Goal: Use online tool/utility: Utilize a website feature to perform a specific function

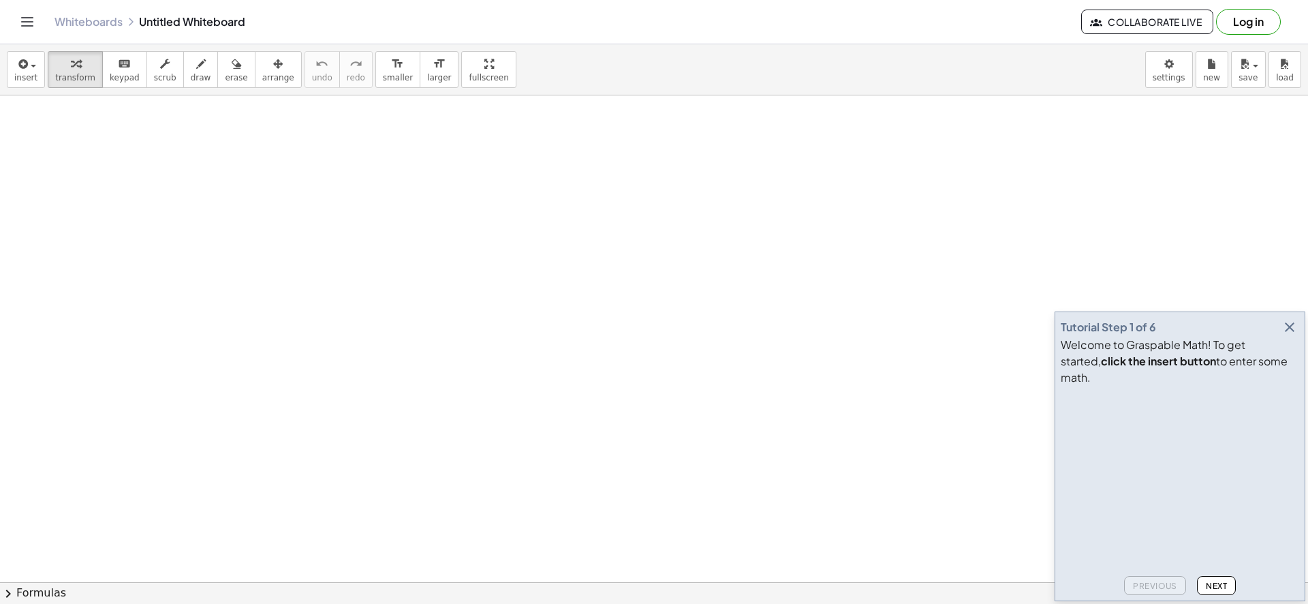
click at [1292, 335] on icon "button" at bounding box center [1290, 327] width 16 height 16
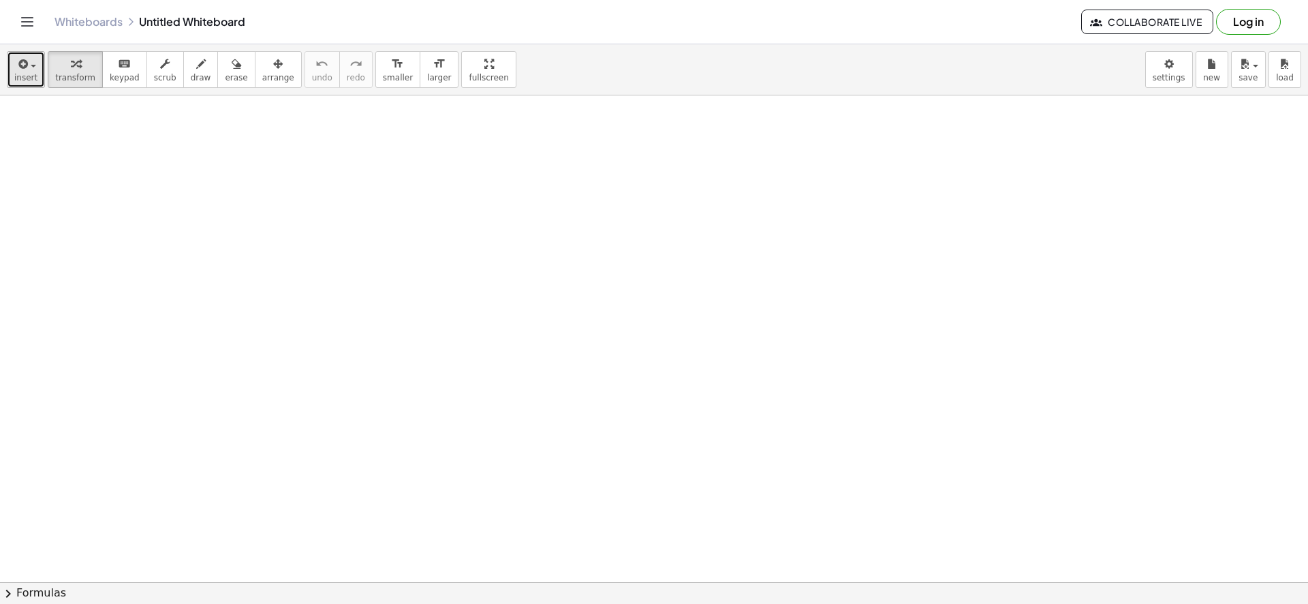
click at [16, 73] on span "insert" at bounding box center [25, 78] width 23 height 10
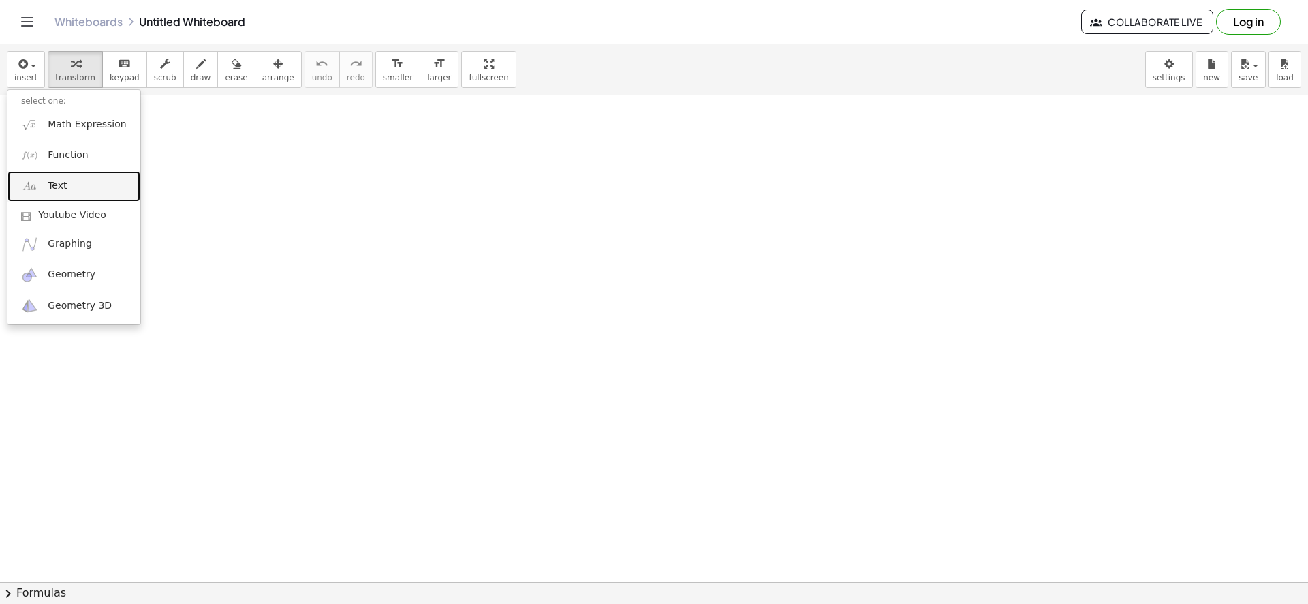
click at [82, 180] on link "Text" at bounding box center [73, 186] width 133 height 31
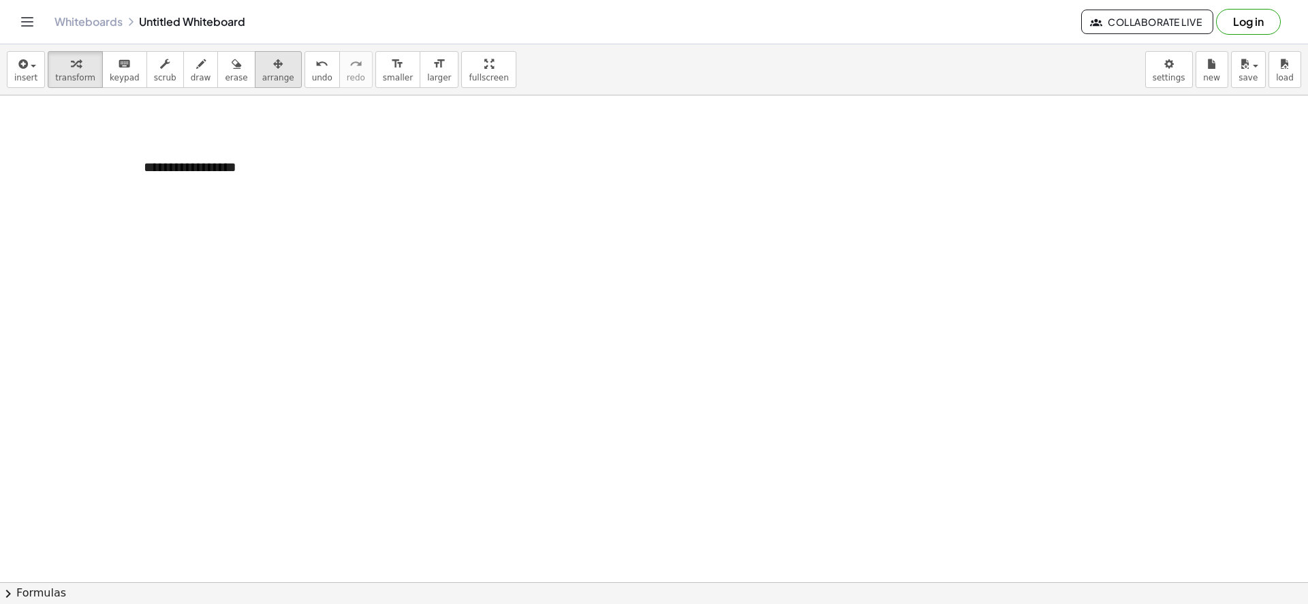
click at [262, 77] on span "arrange" at bounding box center [278, 78] width 32 height 10
drag, startPoint x: 334, startPoint y: 187, endPoint x: 404, endPoint y: 216, distance: 76.1
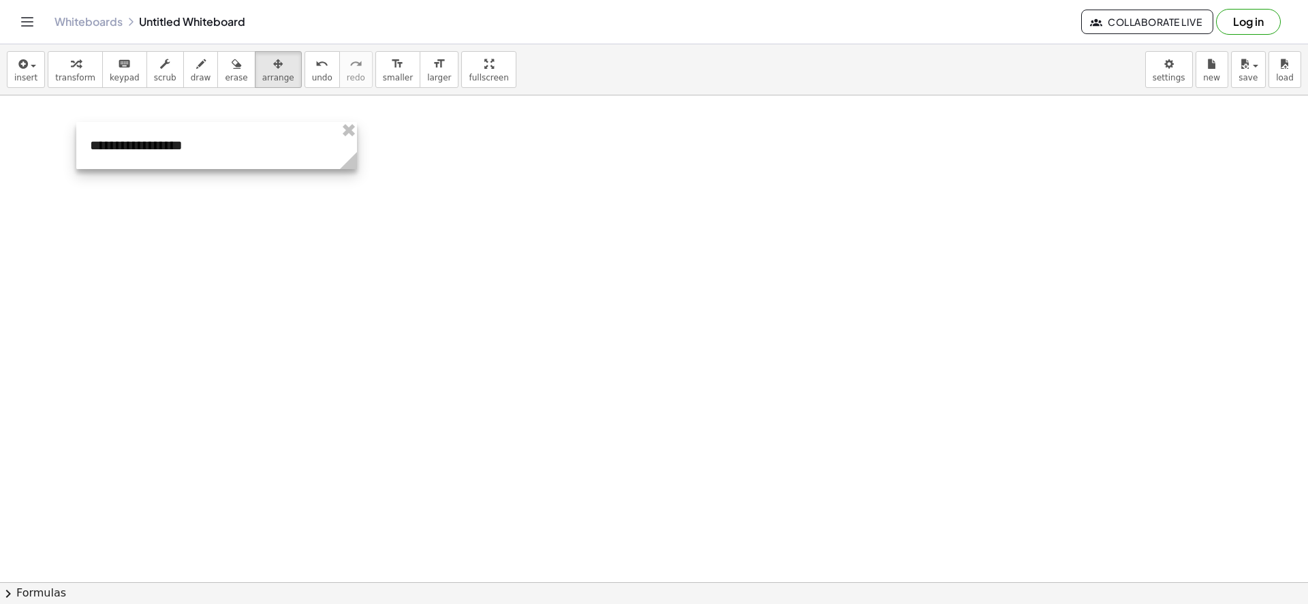
drag, startPoint x: 222, startPoint y: 170, endPoint x: 129, endPoint y: 122, distance: 104.5
click at [130, 140] on div at bounding box center [216, 145] width 281 height 47
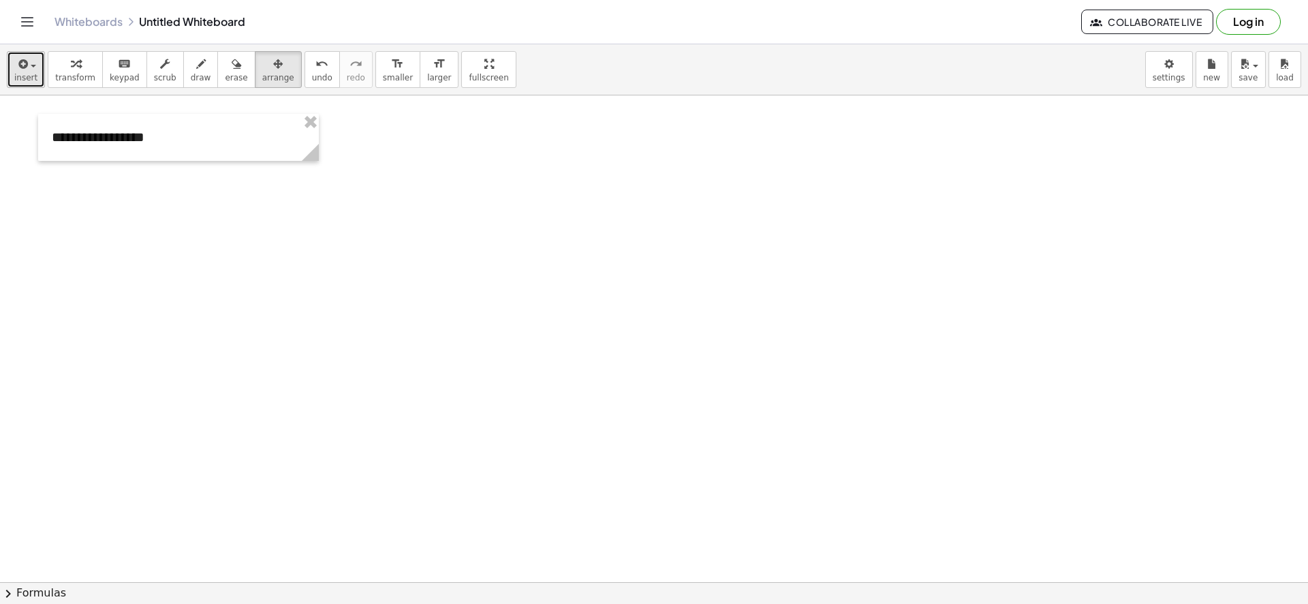
click at [27, 70] on div "button" at bounding box center [25, 63] width 23 height 16
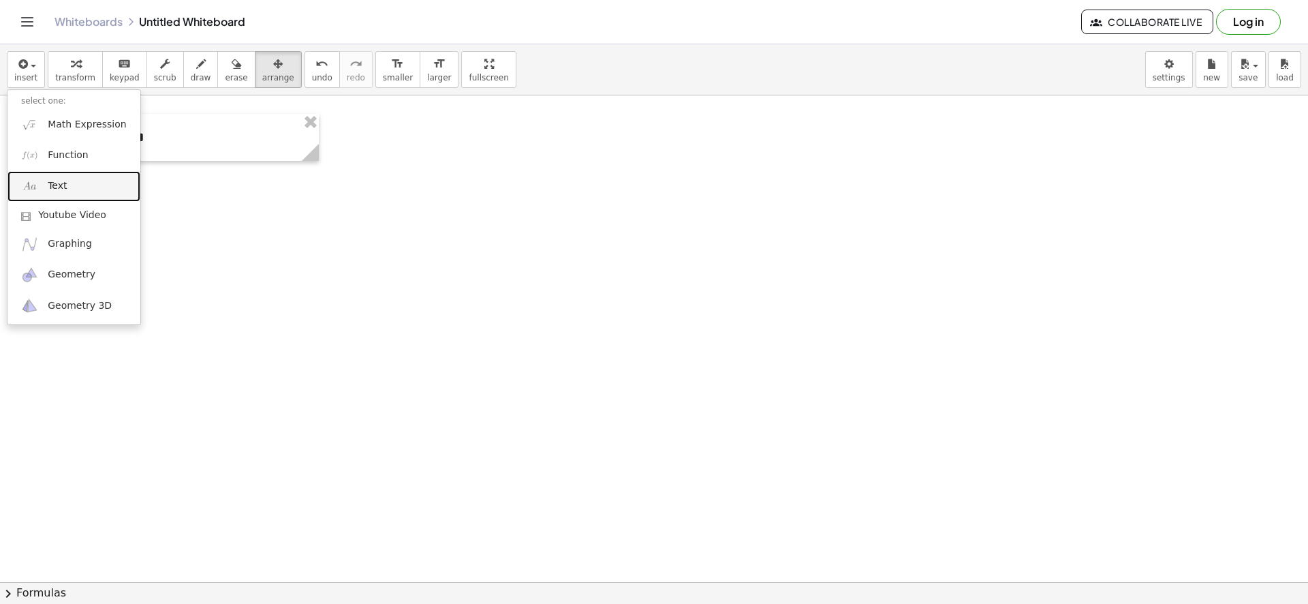
click at [69, 184] on link "Text" at bounding box center [73, 186] width 133 height 31
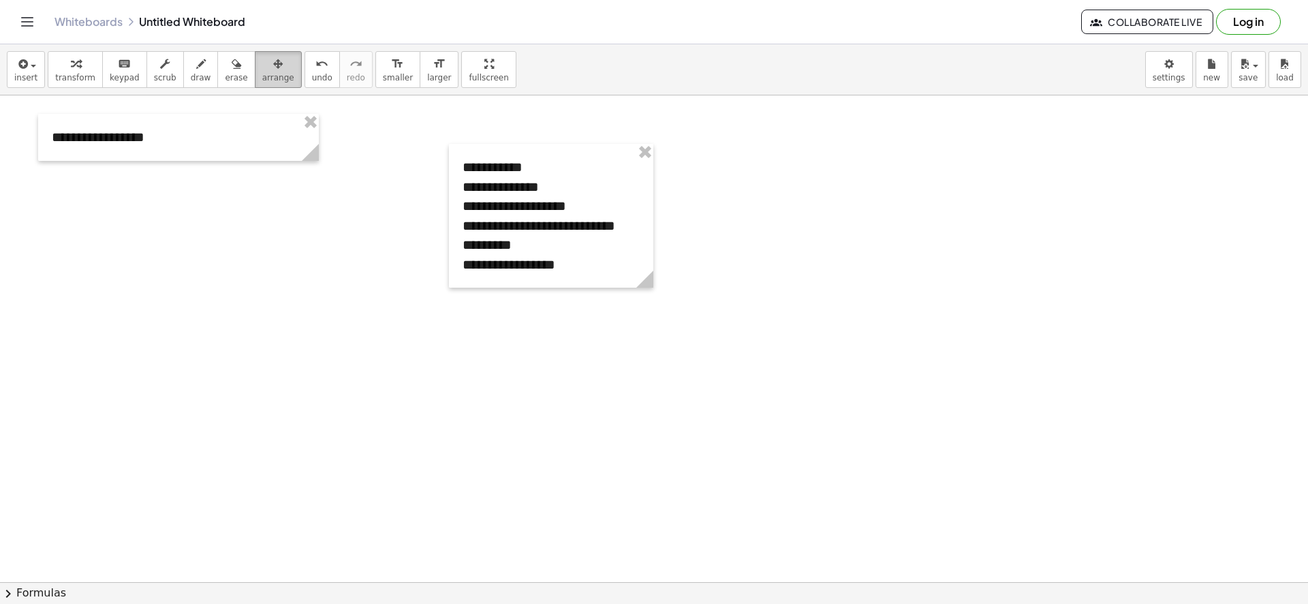
click at [273, 61] on icon "button" at bounding box center [278, 64] width 10 height 16
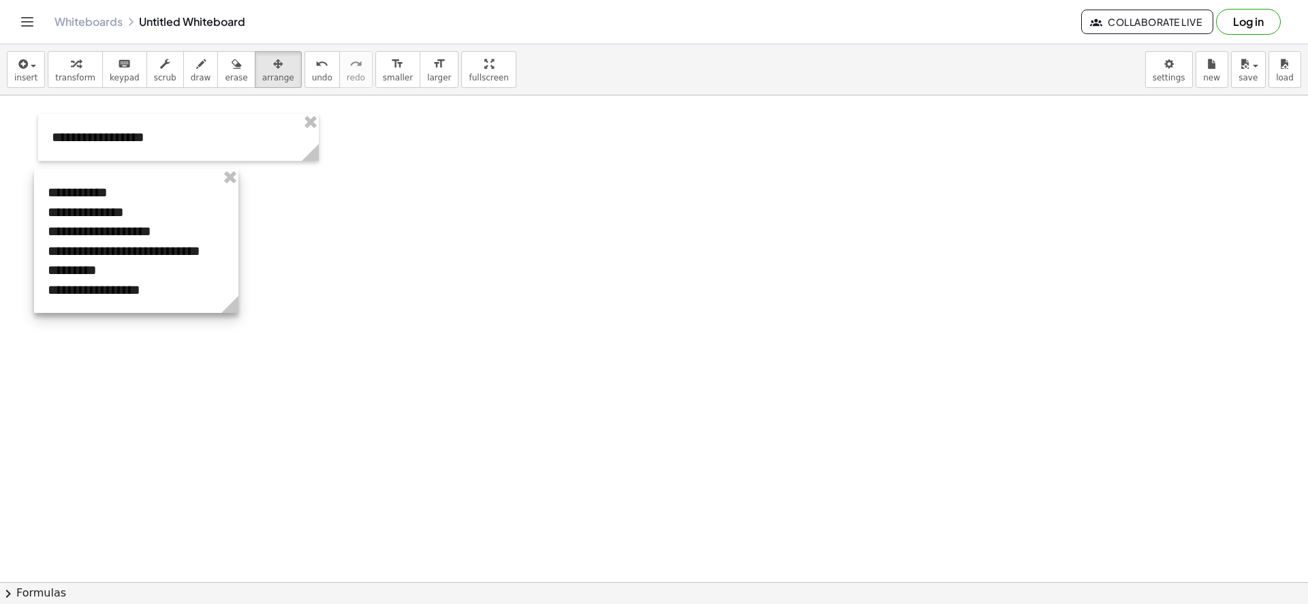
drag, startPoint x: 508, startPoint y: 223, endPoint x: 93, endPoint y: 249, distance: 415.7
click at [93, 249] on div at bounding box center [136, 241] width 204 height 144
click at [184, 91] on div "insert select one: Math Expression Function Text Youtube Video Graphing Geometr…" at bounding box center [654, 69] width 1308 height 51
click at [191, 76] on span "draw" at bounding box center [201, 78] width 20 height 10
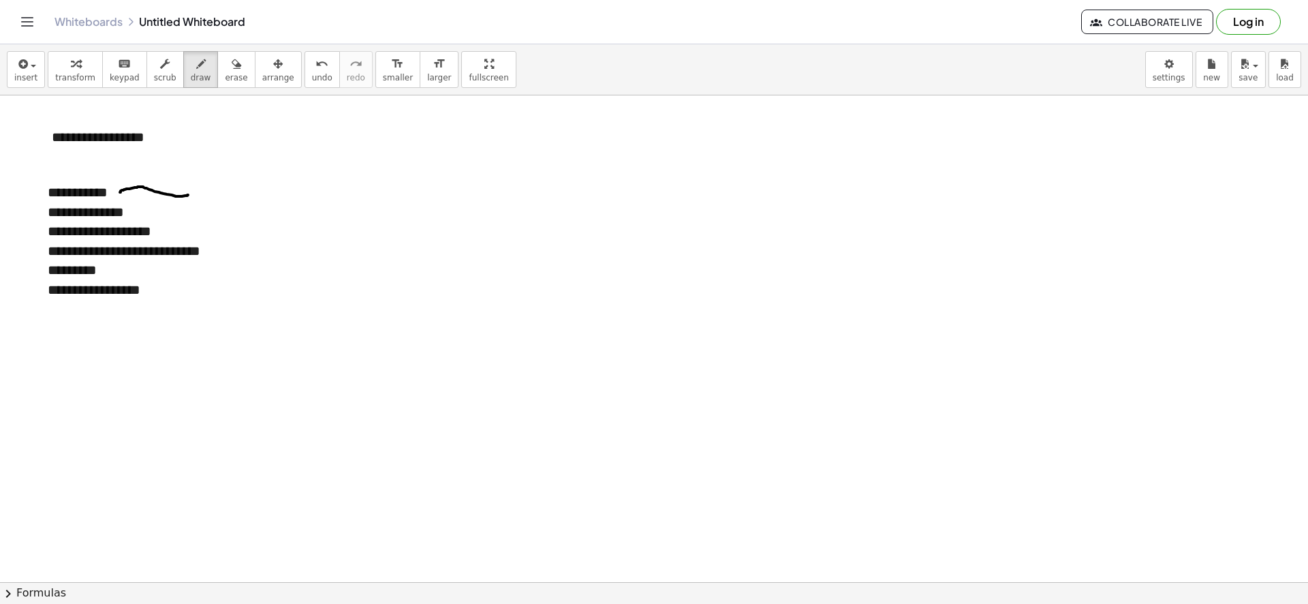
drag, startPoint x: 120, startPoint y: 192, endPoint x: 189, endPoint y: 195, distance: 68.9
drag, startPoint x: 192, startPoint y: 188, endPoint x: 202, endPoint y: 198, distance: 13.5
click at [34, 64] on div "button" at bounding box center [25, 63] width 23 height 16
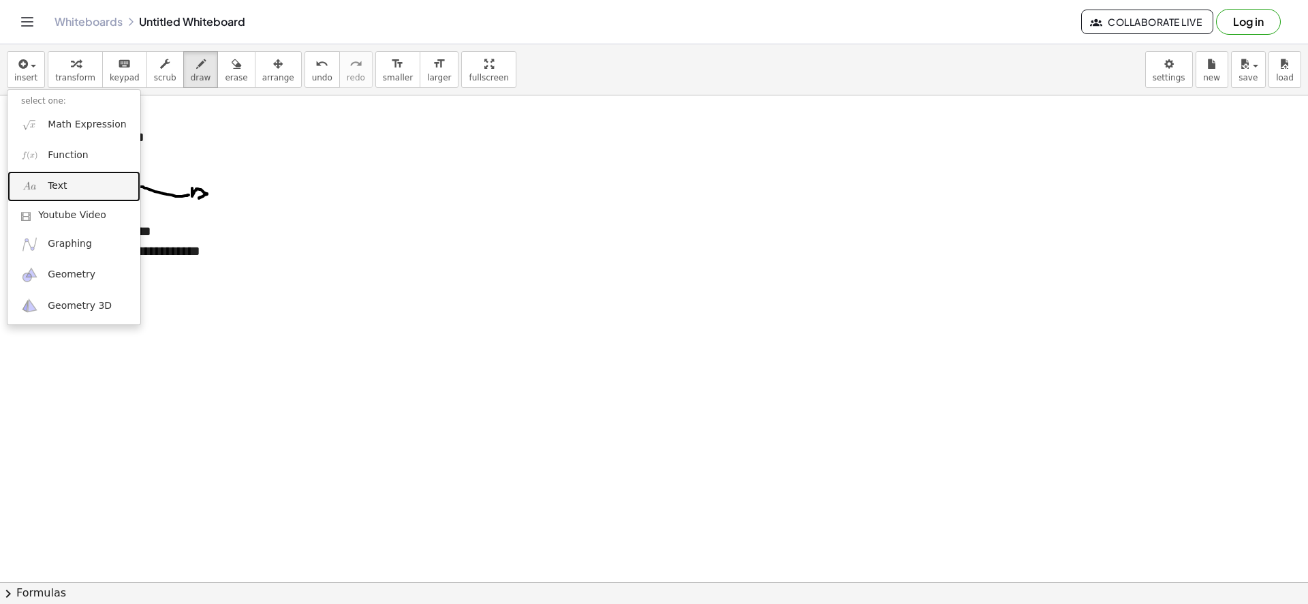
click at [76, 179] on link "Text" at bounding box center [73, 186] width 133 height 31
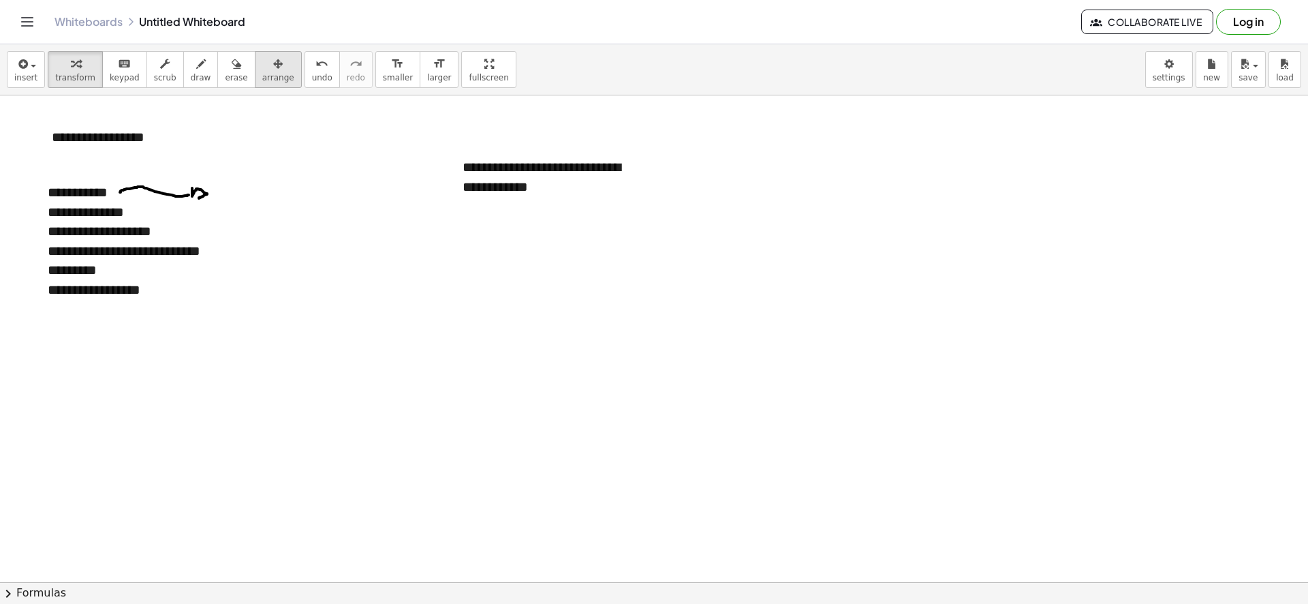
click at [262, 77] on span "arrange" at bounding box center [278, 78] width 32 height 10
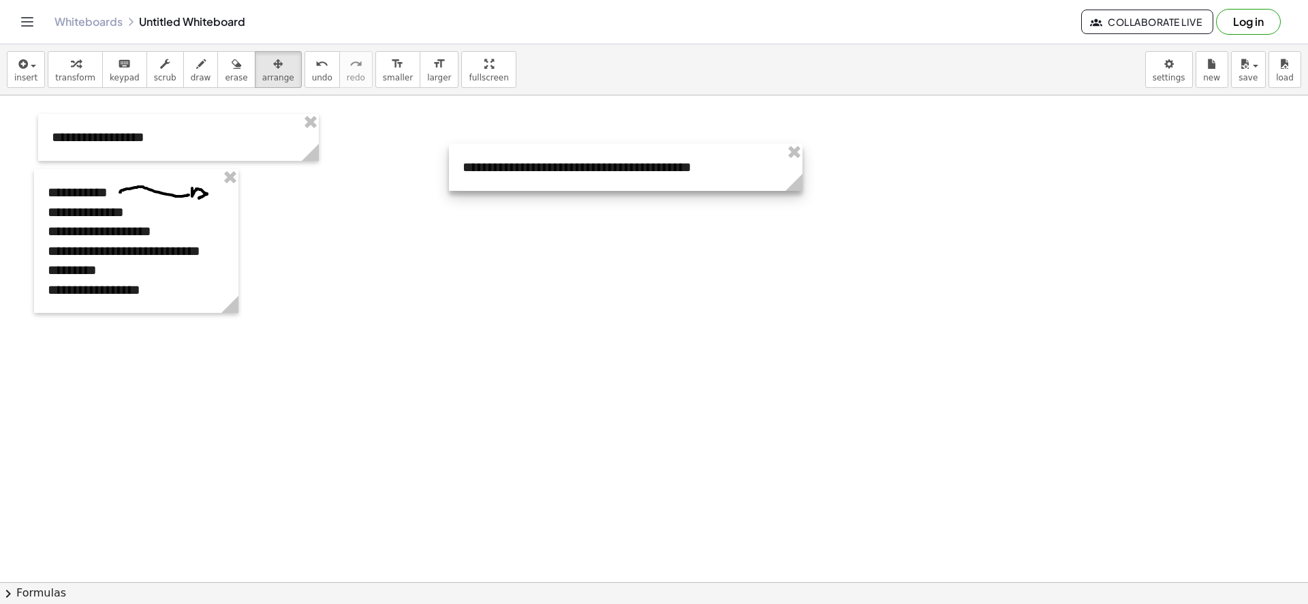
drag, startPoint x: 644, startPoint y: 209, endPoint x: 732, endPoint y: 215, distance: 88.8
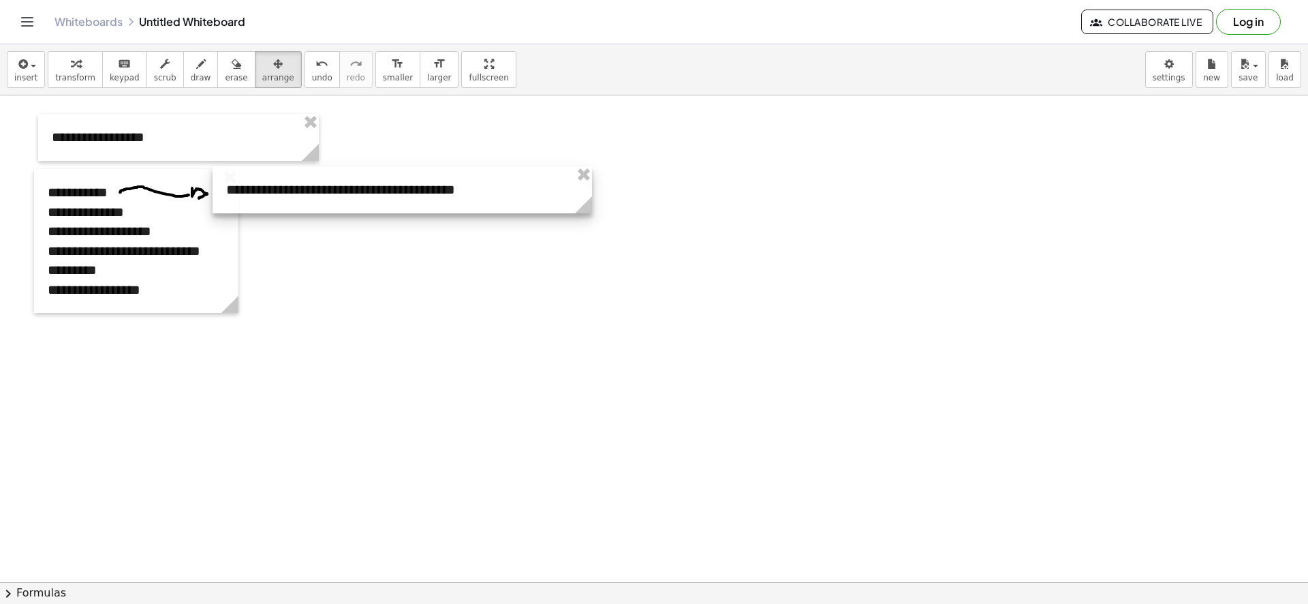
drag, startPoint x: 645, startPoint y: 187, endPoint x: 442, endPoint y: 202, distance: 204.3
click at [442, 202] on div at bounding box center [403, 189] width 380 height 47
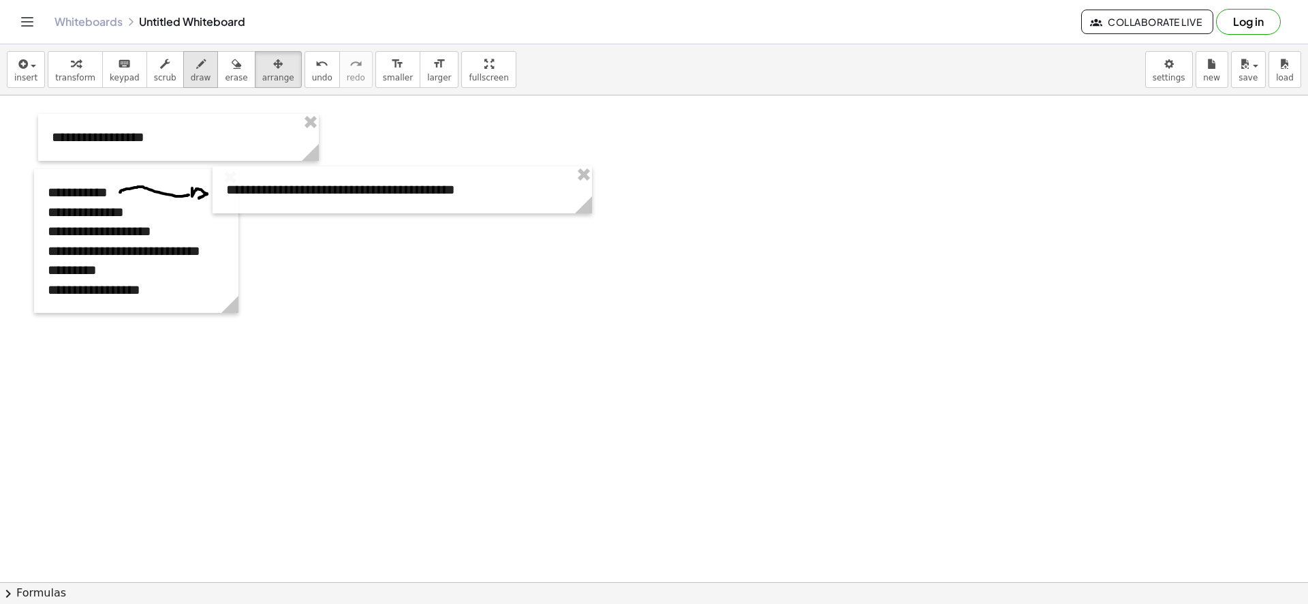
click at [191, 73] on span "draw" at bounding box center [201, 78] width 20 height 10
click at [191, 74] on span "draw" at bounding box center [201, 78] width 20 height 10
drag, startPoint x: 50, startPoint y: 202, endPoint x: 115, endPoint y: 187, distance: 67.1
drag, startPoint x: 40, startPoint y: 181, endPoint x: 41, endPoint y: 210, distance: 28.6
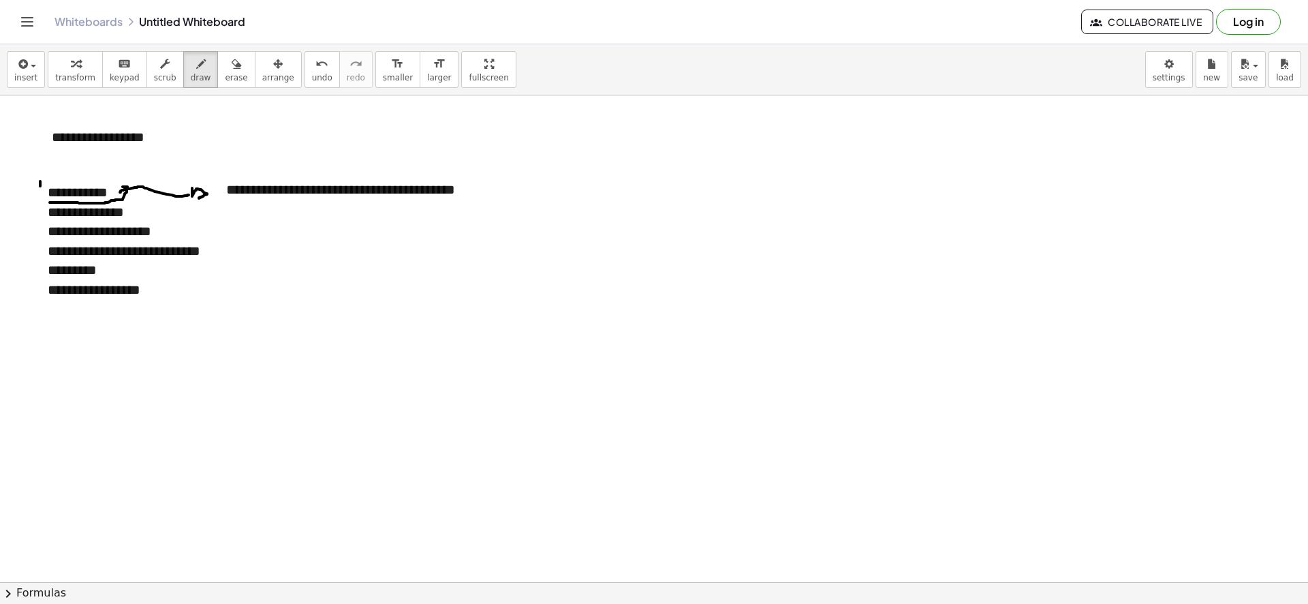
drag, startPoint x: 21, startPoint y: 321, endPoint x: 375, endPoint y: 326, distance: 353.7
drag, startPoint x: 416, startPoint y: 317, endPoint x: 398, endPoint y: 334, distance: 24.6
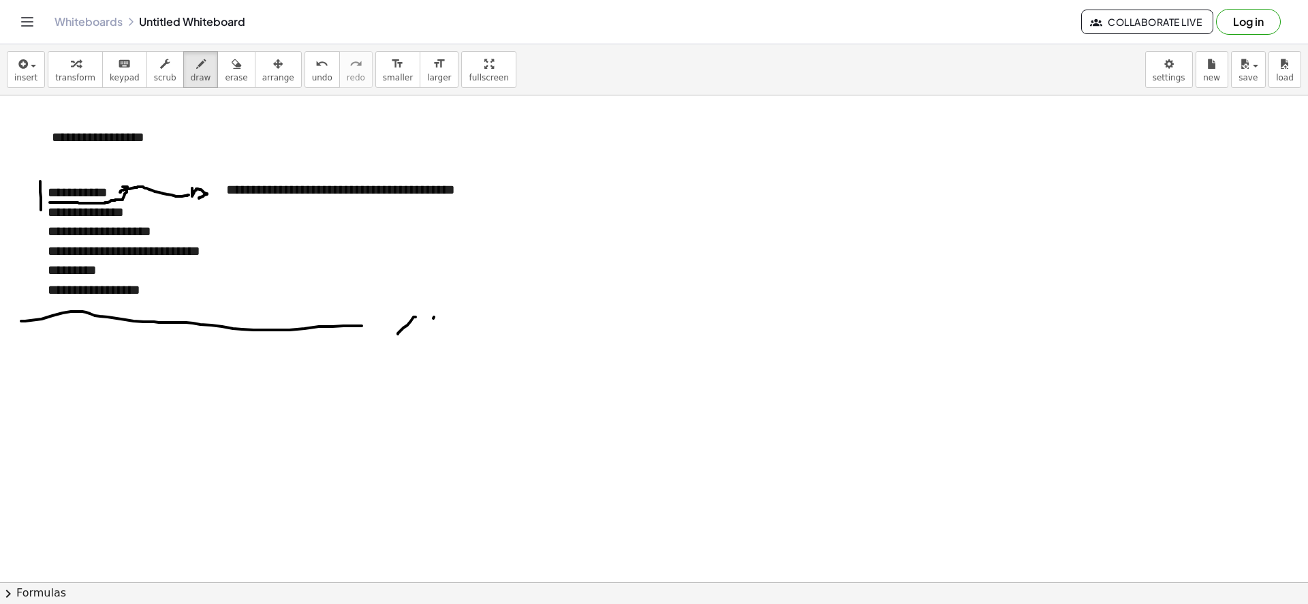
drag, startPoint x: 433, startPoint y: 318, endPoint x: 521, endPoint y: 290, distance: 91.6
drag, startPoint x: 600, startPoint y: 133, endPoint x: 564, endPoint y: 359, distance: 229.1
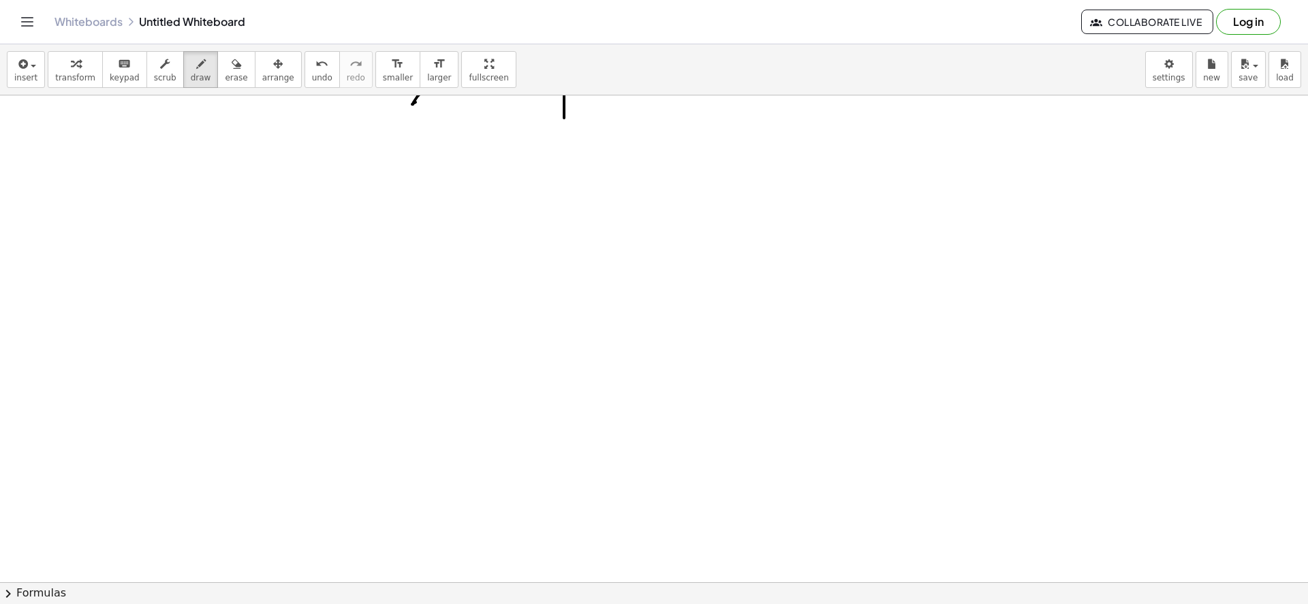
scroll to position [273, 0]
click at [32, 80] on span "insert" at bounding box center [25, 78] width 23 height 10
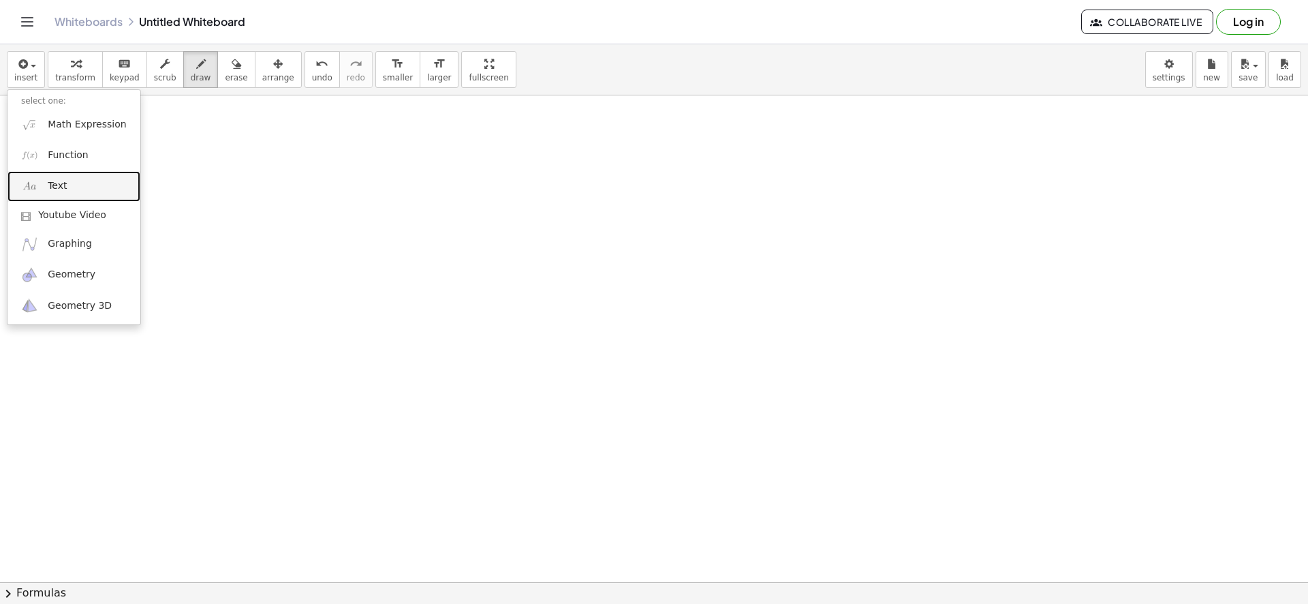
click at [99, 179] on link "Text" at bounding box center [73, 186] width 133 height 31
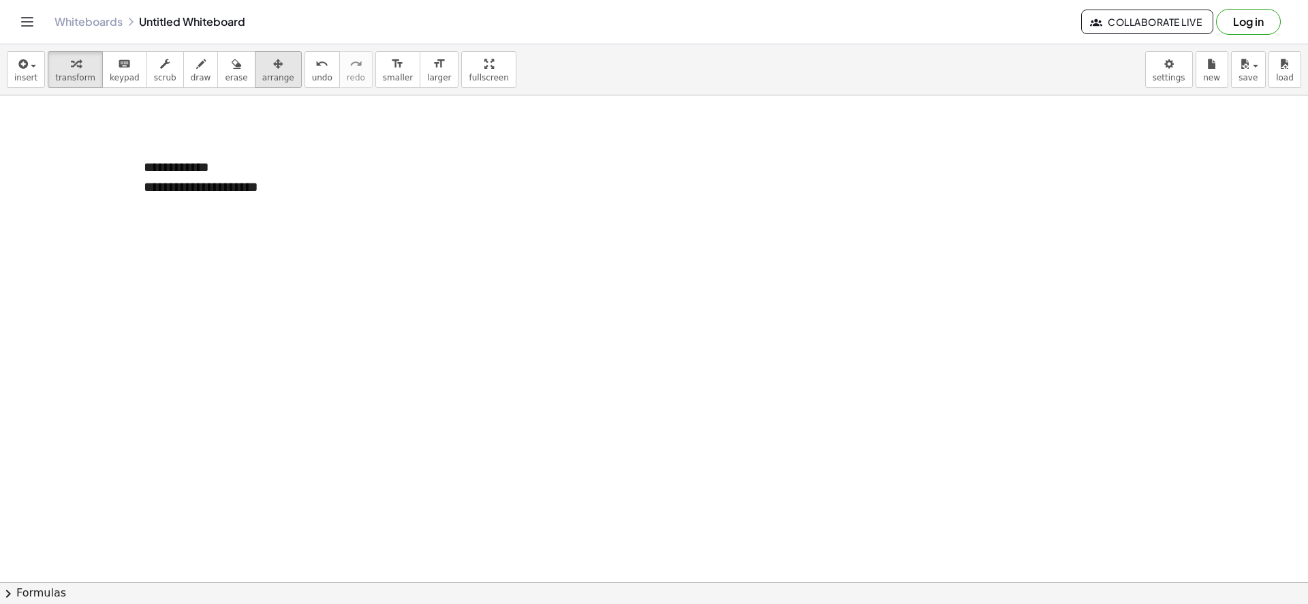
click at [262, 78] on span "arrange" at bounding box center [278, 78] width 32 height 10
drag, startPoint x: 332, startPoint y: 207, endPoint x: 399, endPoint y: 216, distance: 67.4
click at [399, 216] on div "**********" at bounding box center [654, 390] width 1308 height 1134
click at [114, 54] on button "keyboard keypad" at bounding box center [124, 69] width 45 height 37
click at [387, 143] on span "+" at bounding box center [385, 141] width 8 height 11
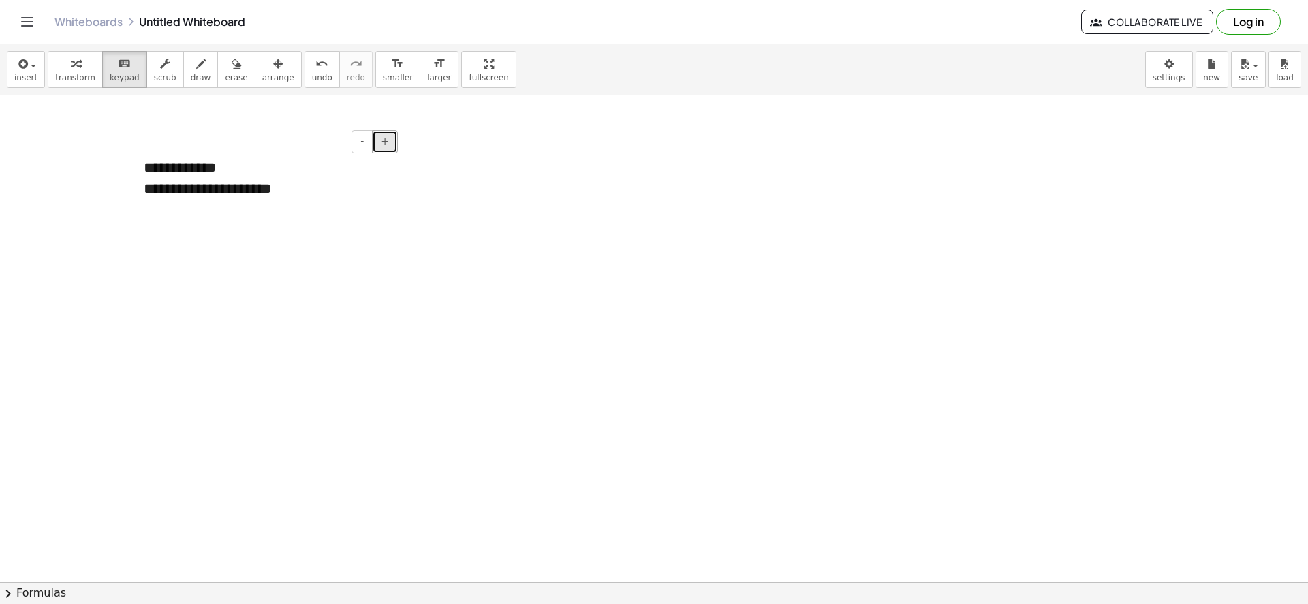
click at [387, 143] on span "+" at bounding box center [385, 141] width 8 height 11
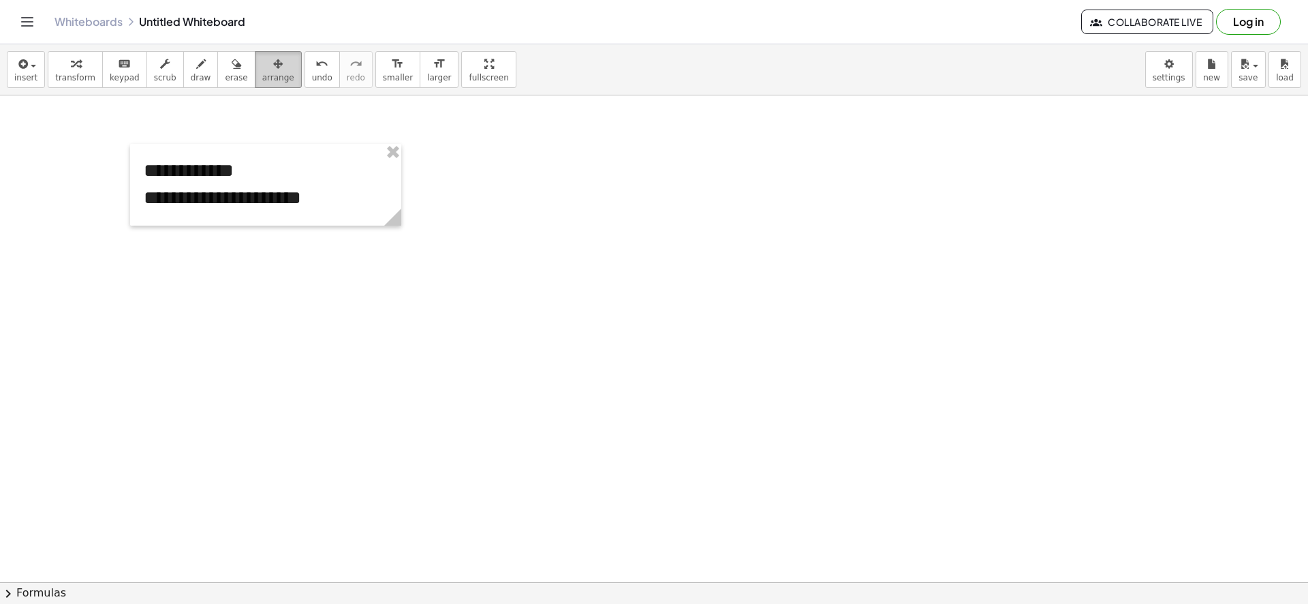
click at [268, 73] on span "arrange" at bounding box center [278, 78] width 32 height 10
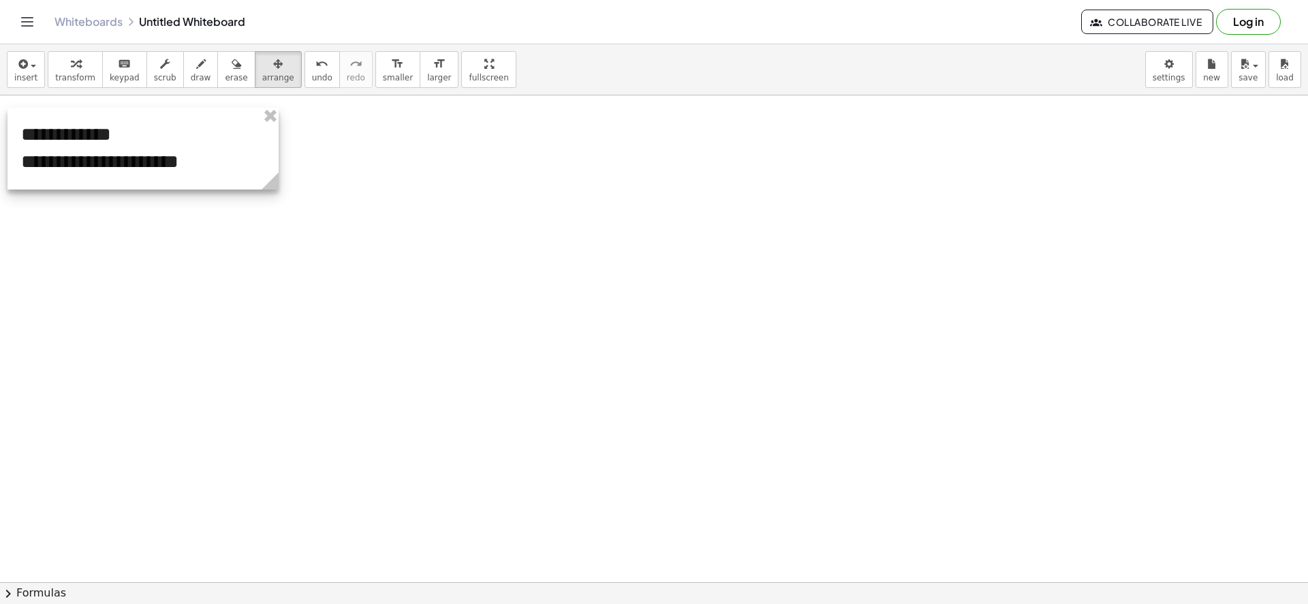
drag, startPoint x: 262, startPoint y: 213, endPoint x: 142, endPoint y: 186, distance: 123.6
click at [142, 185] on div at bounding box center [142, 149] width 271 height 82
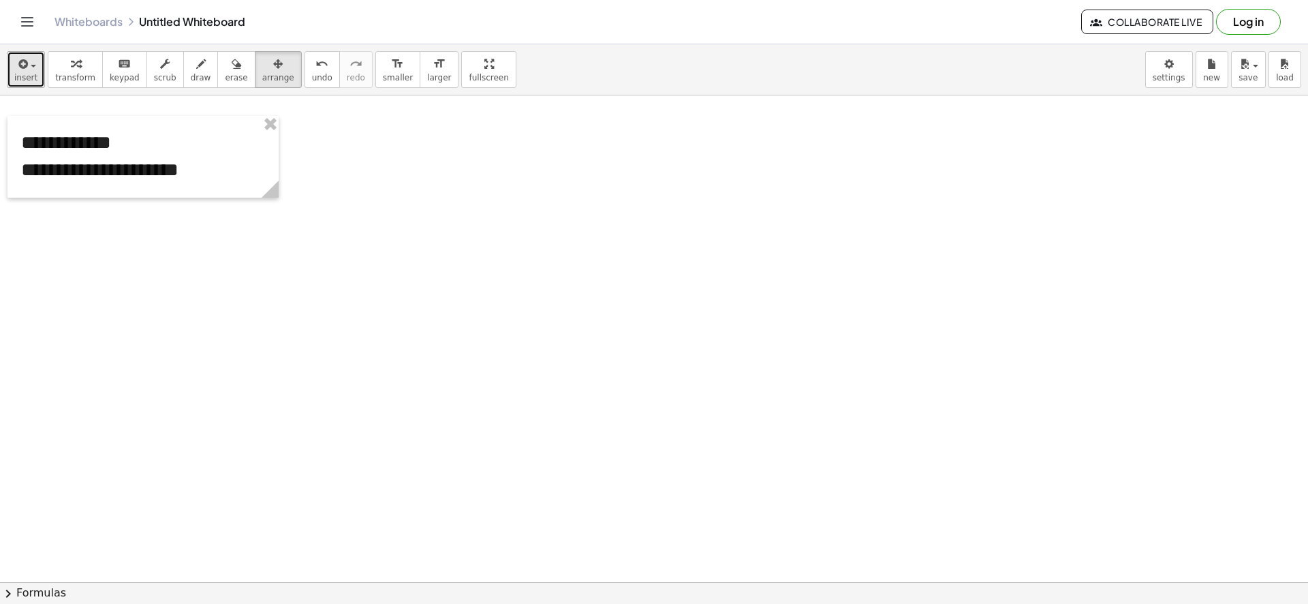
drag, startPoint x: 27, startPoint y: 57, endPoint x: 29, endPoint y: 68, distance: 11.1
click at [27, 61] on div "button" at bounding box center [25, 63] width 23 height 16
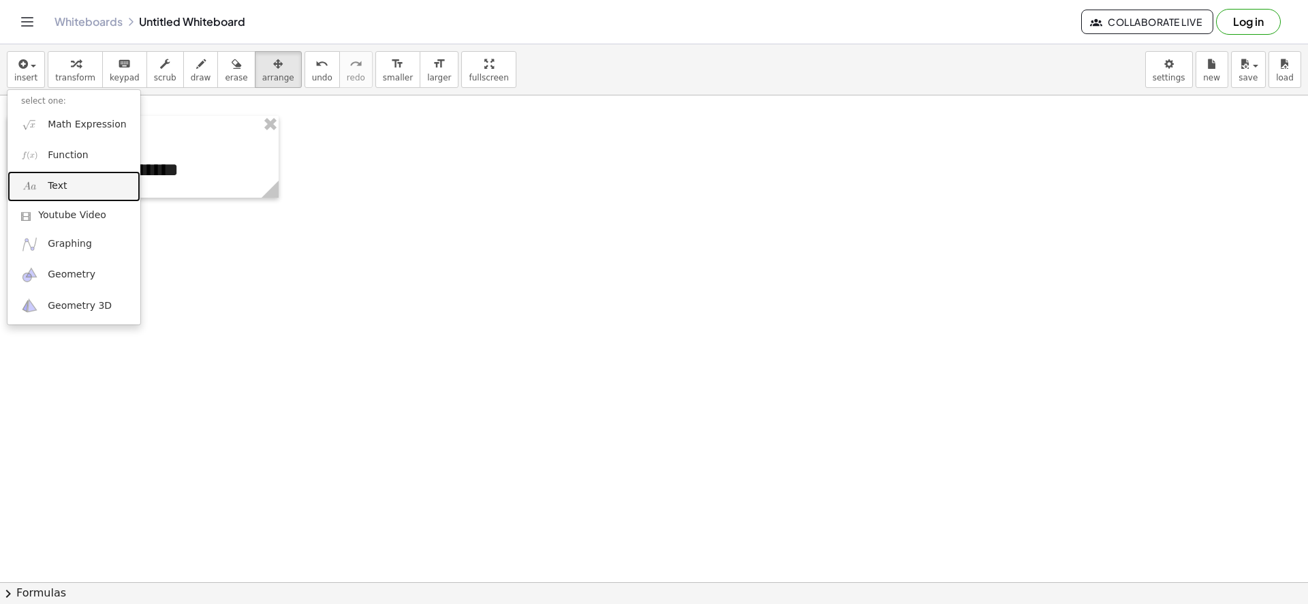
click at [68, 176] on link "Text" at bounding box center [73, 186] width 133 height 31
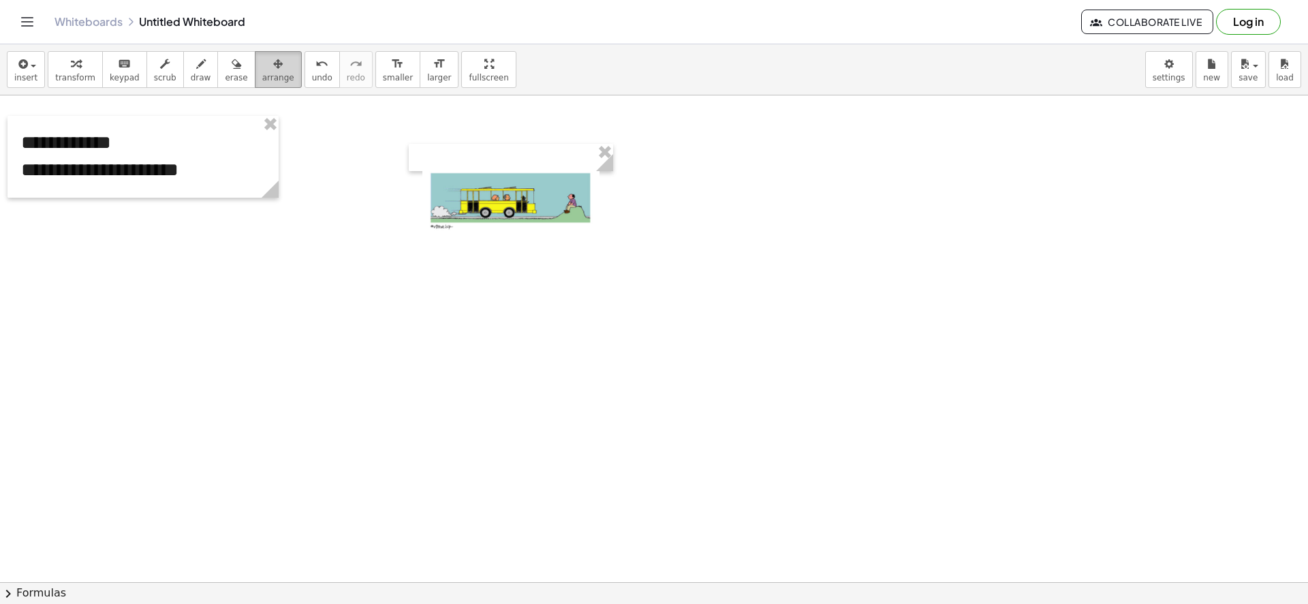
click at [273, 65] on icon "button" at bounding box center [278, 64] width 10 height 16
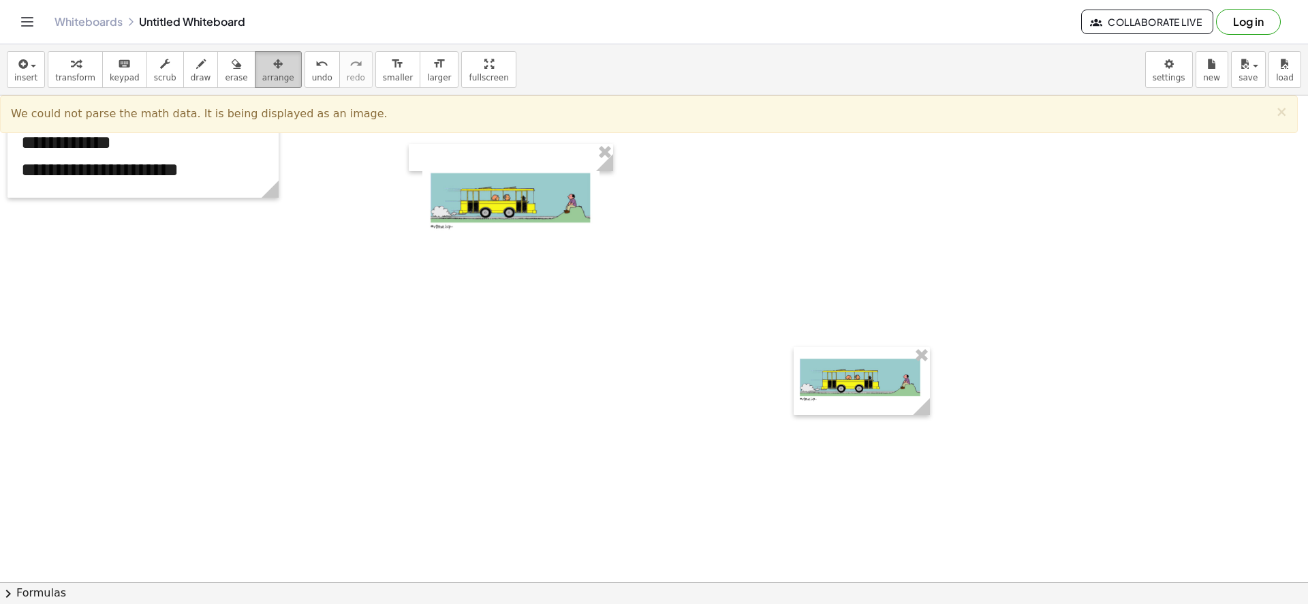
click at [262, 73] on span "arrange" at bounding box center [278, 78] width 32 height 10
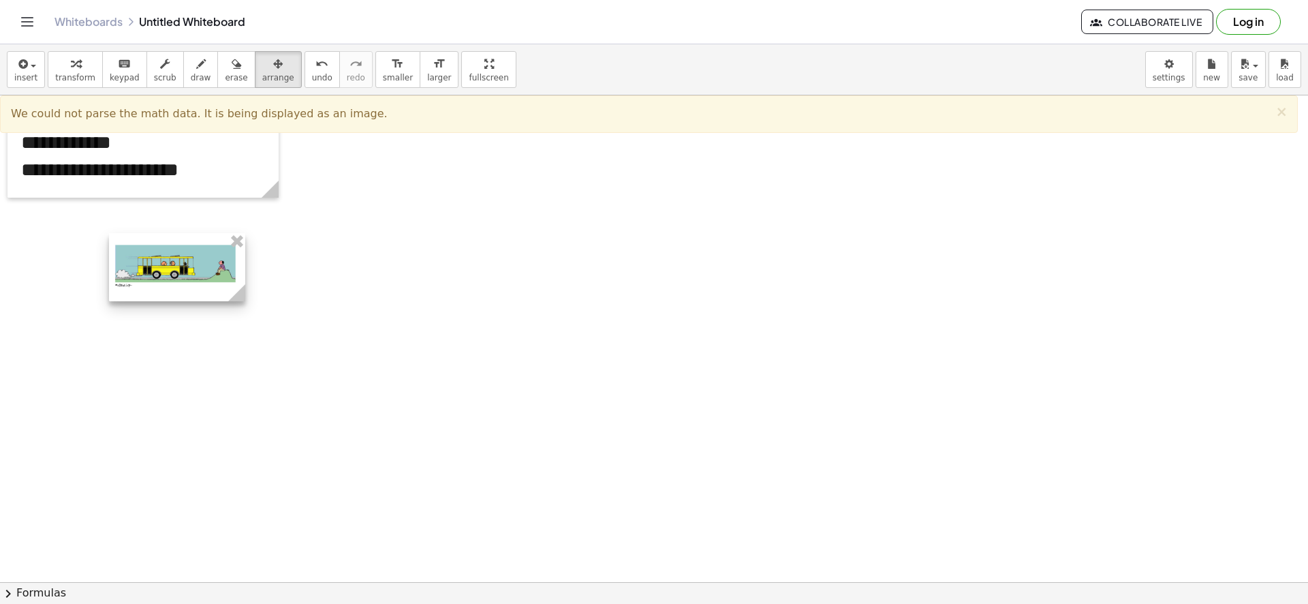
drag, startPoint x: 870, startPoint y: 382, endPoint x: 171, endPoint y: 256, distance: 710.5
click at [171, 256] on div at bounding box center [177, 267] width 136 height 68
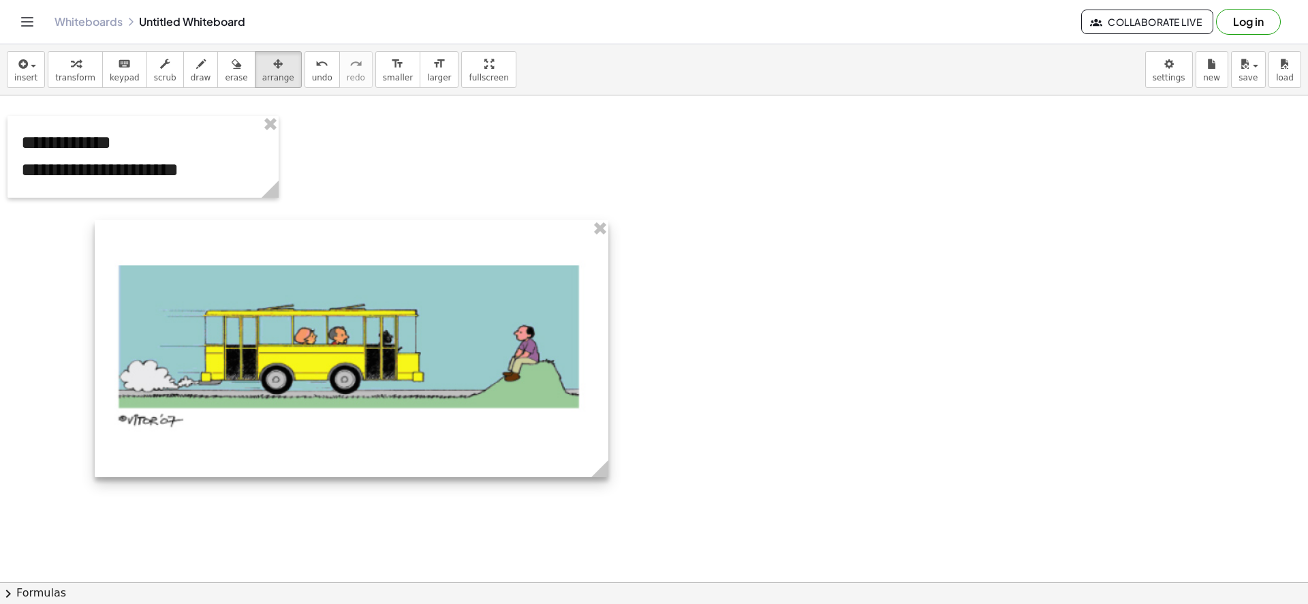
drag, startPoint x: 217, startPoint y: 276, endPoint x: 594, endPoint y: 404, distance: 398.6
click at [594, 404] on div at bounding box center [352, 348] width 514 height 257
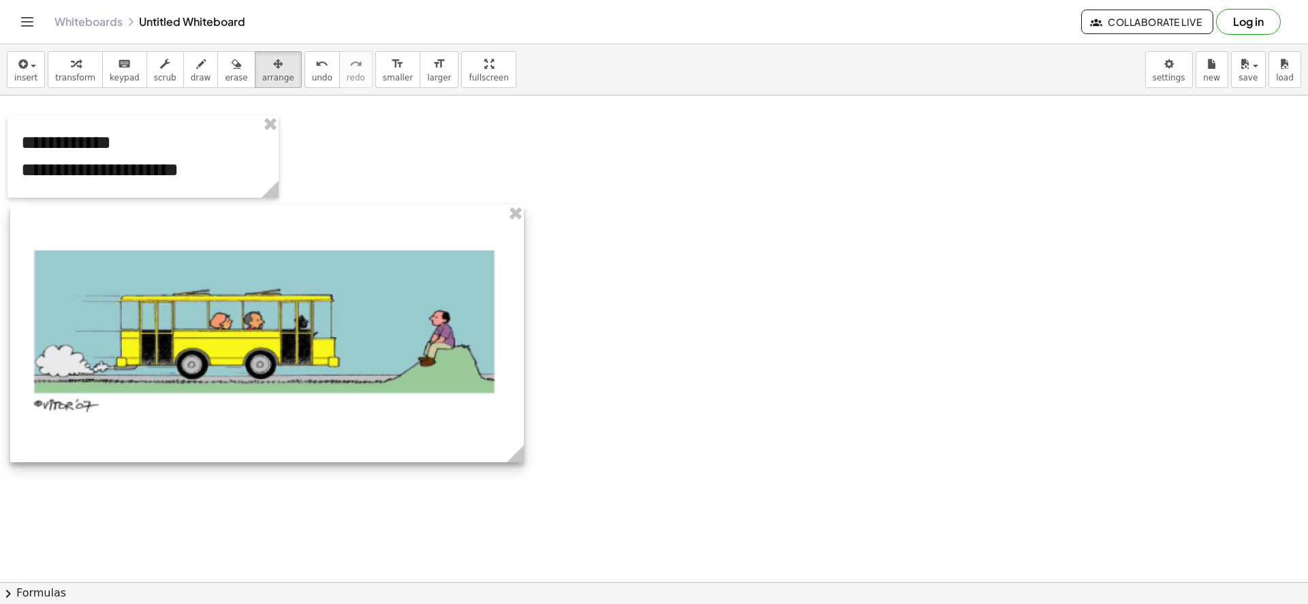
drag, startPoint x: 423, startPoint y: 352, endPoint x: 339, endPoint y: 337, distance: 85.8
click at [339, 337] on div at bounding box center [267, 333] width 514 height 257
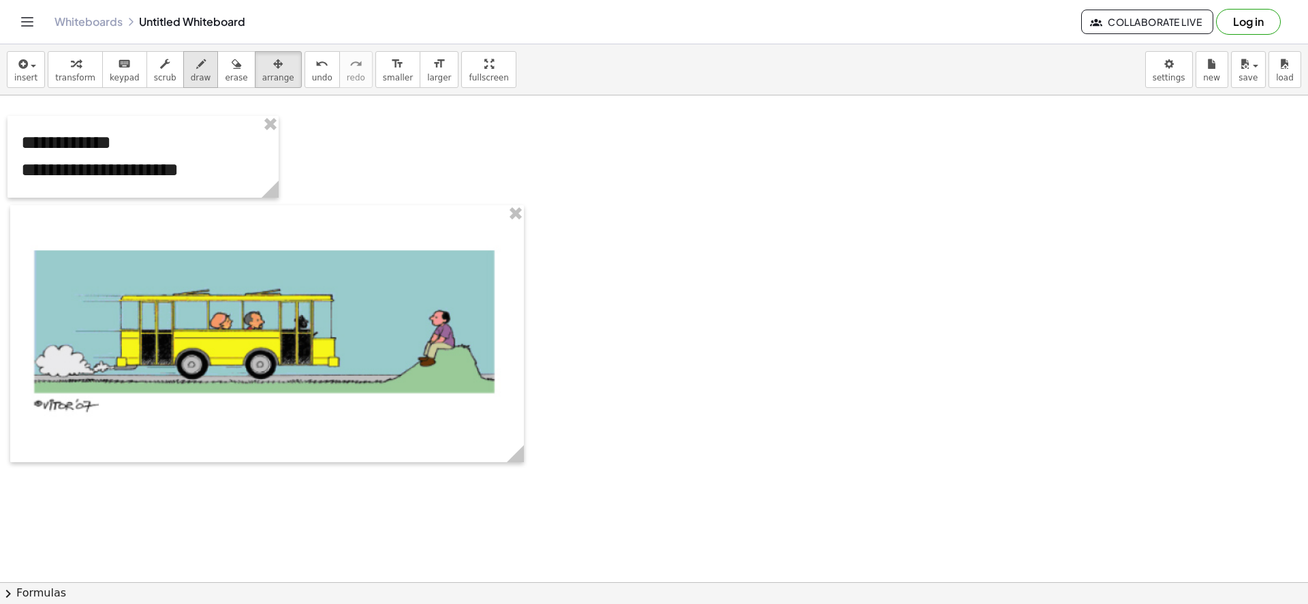
click at [188, 83] on button "draw" at bounding box center [200, 69] width 35 height 37
drag, startPoint x: 555, startPoint y: 113, endPoint x: 555, endPoint y: 258, distance: 145.1
click at [557, 251] on div at bounding box center [654, 390] width 1308 height 1134
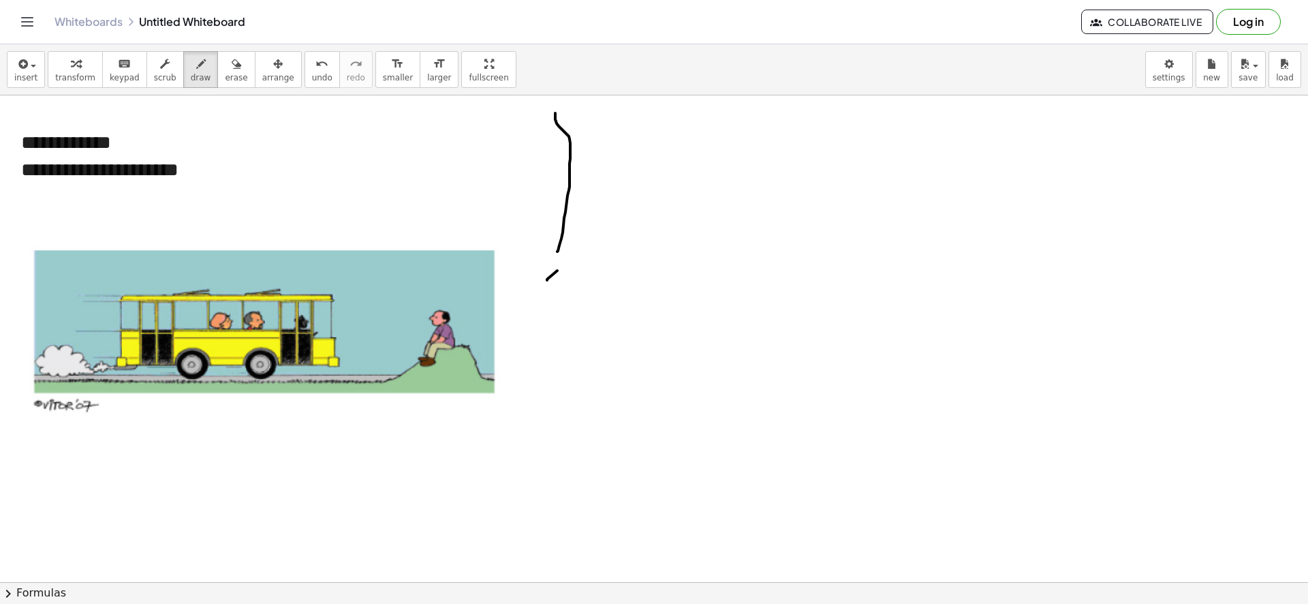
drag, startPoint x: 547, startPoint y: 280, endPoint x: 563, endPoint y: 266, distance: 20.8
click at [563, 266] on div at bounding box center [654, 390] width 1308 height 1134
drag, startPoint x: 546, startPoint y: 309, endPoint x: 565, endPoint y: 292, distance: 26.0
click at [565, 292] on div at bounding box center [654, 390] width 1308 height 1134
drag, startPoint x: 559, startPoint y: 337, endPoint x: 544, endPoint y: 591, distance: 253.9
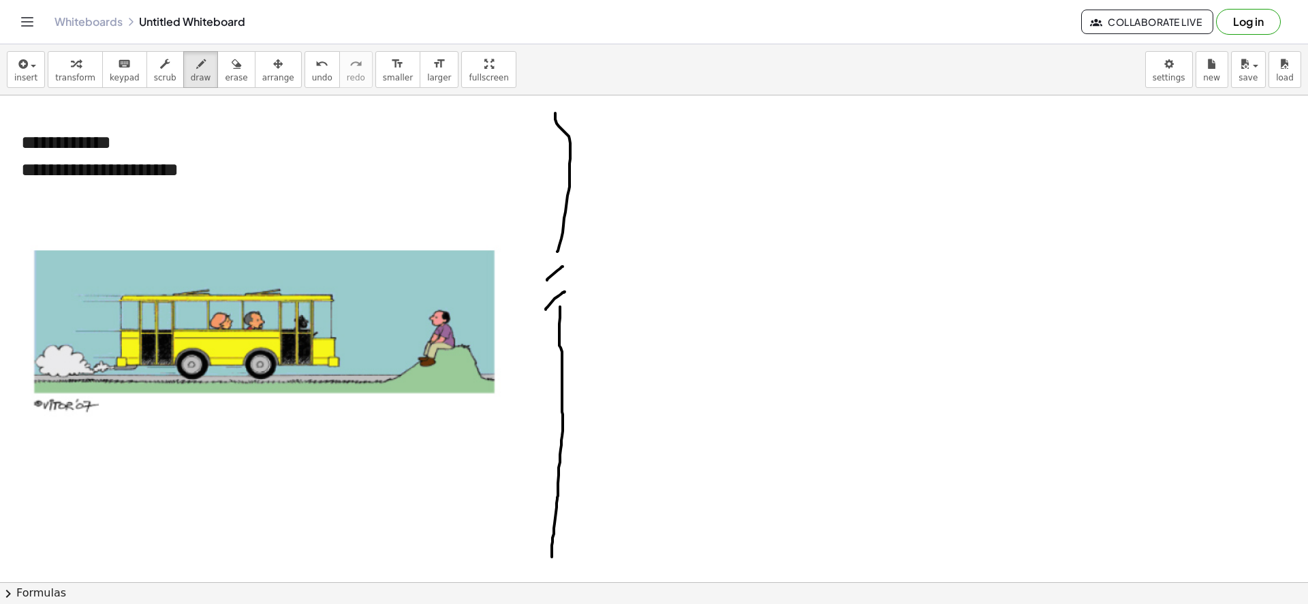
click at [546, 587] on div "**********" at bounding box center [654, 323] width 1308 height 559
drag, startPoint x: 434, startPoint y: 292, endPoint x: 441, endPoint y: 294, distance: 7.1
click at [446, 295] on div at bounding box center [654, 390] width 1308 height 1134
click at [232, 72] on icon "button" at bounding box center [237, 64] width 10 height 16
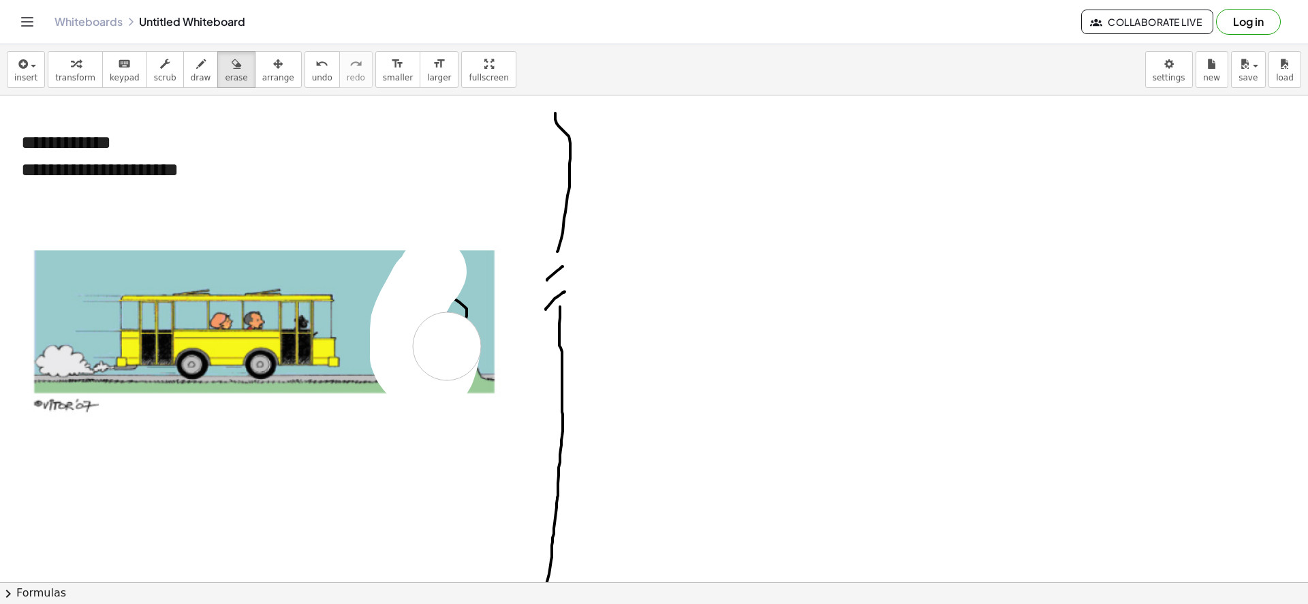
drag, startPoint x: 412, startPoint y: 305, endPoint x: 275, endPoint y: 110, distance: 238.7
click at [432, 285] on div at bounding box center [654, 390] width 1308 height 1134
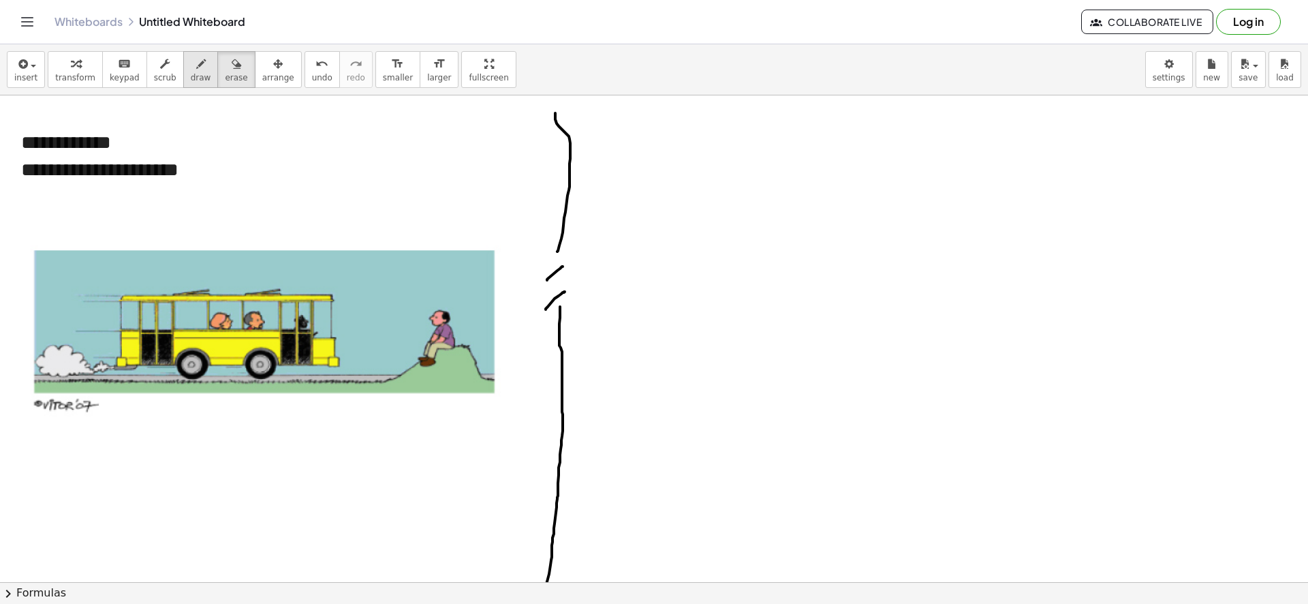
click at [198, 74] on button "draw" at bounding box center [200, 69] width 35 height 37
drag, startPoint x: 449, startPoint y: 256, endPoint x: 450, endPoint y: 292, distance: 36.1
click at [450, 292] on div at bounding box center [654, 390] width 1308 height 1134
drag, startPoint x: 437, startPoint y: 285, endPoint x: 461, endPoint y: 303, distance: 29.7
click at [461, 303] on div at bounding box center [654, 390] width 1308 height 1134
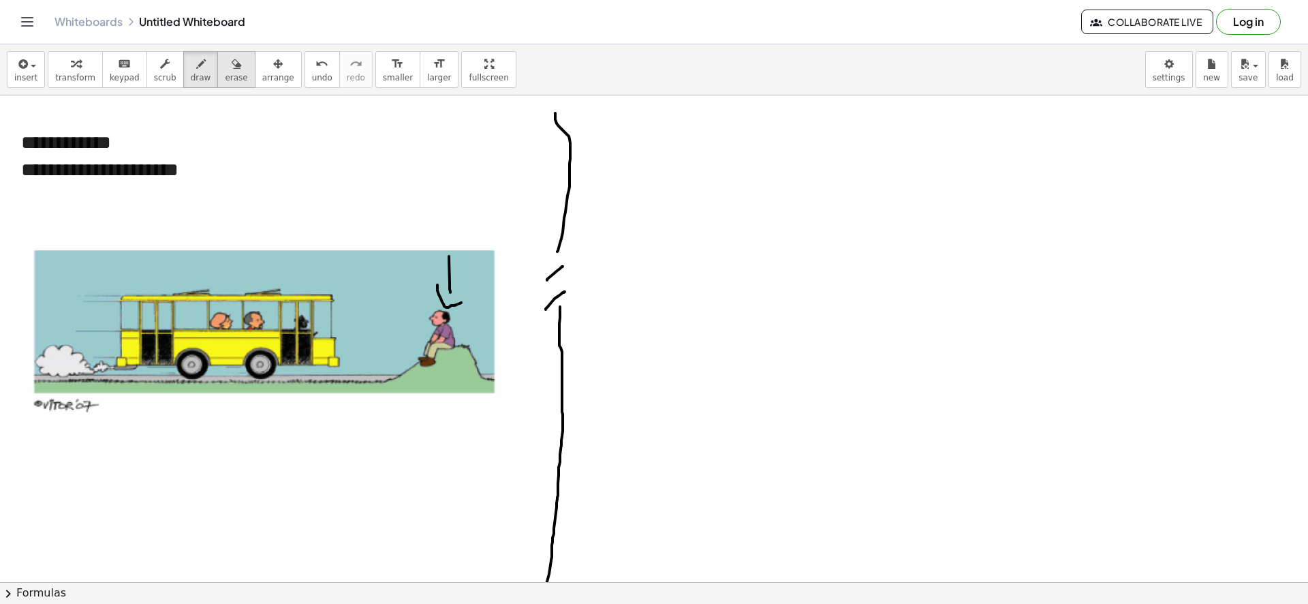
click at [225, 79] on span "erase" at bounding box center [236, 78] width 22 height 10
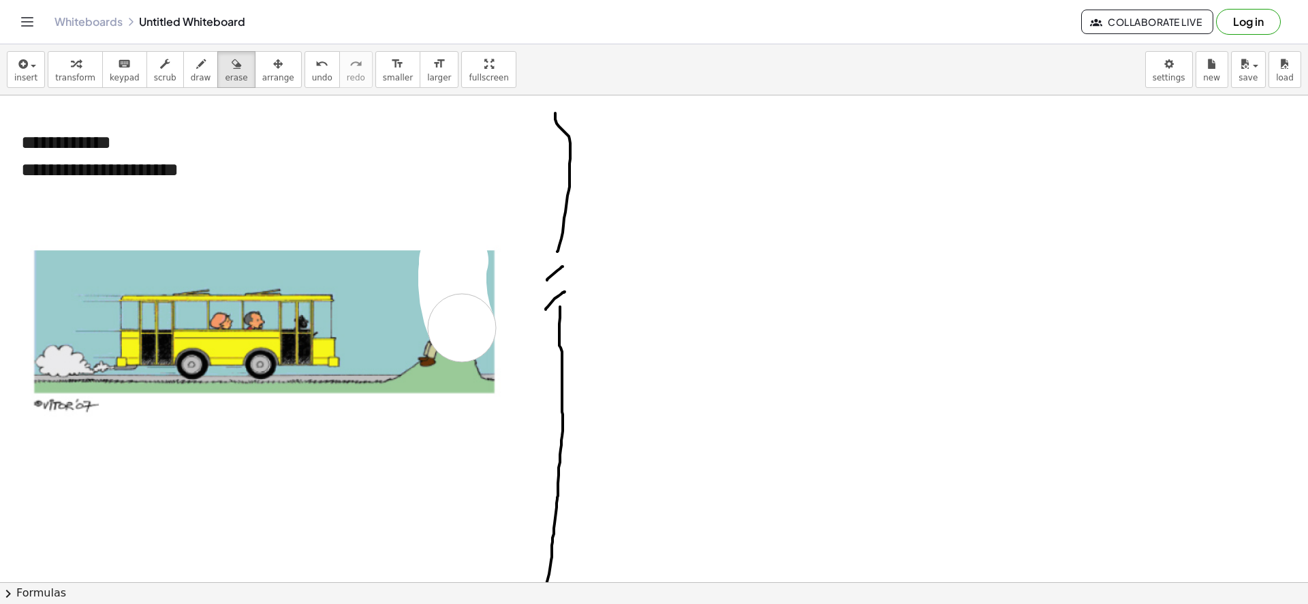
drag, startPoint x: 454, startPoint y: 260, endPoint x: 446, endPoint y: 266, distance: 10.2
click at [454, 279] on div at bounding box center [654, 390] width 1308 height 1134
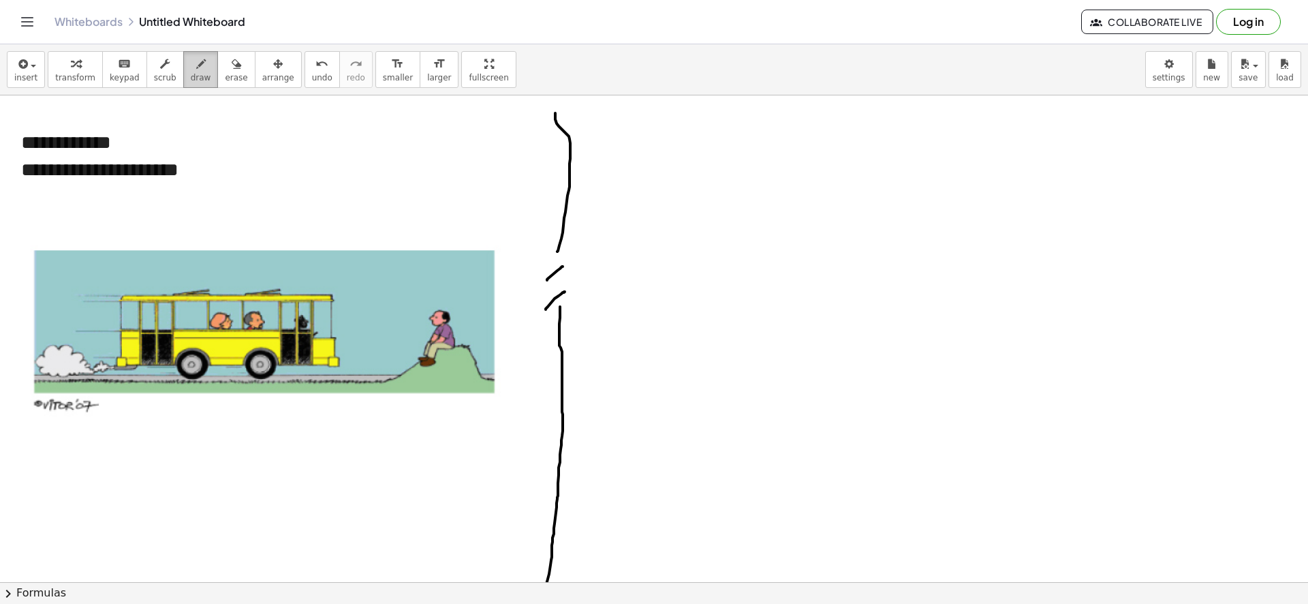
click at [191, 83] on button "draw" at bounding box center [200, 69] width 35 height 37
drag, startPoint x: 220, startPoint y: 284, endPoint x: 204, endPoint y: 303, distance: 25.1
click at [207, 294] on div at bounding box center [654, 390] width 1308 height 1134
drag, startPoint x: 245, startPoint y: 308, endPoint x: 246, endPoint y: 270, distance: 38.2
click at [253, 279] on div at bounding box center [654, 390] width 1308 height 1134
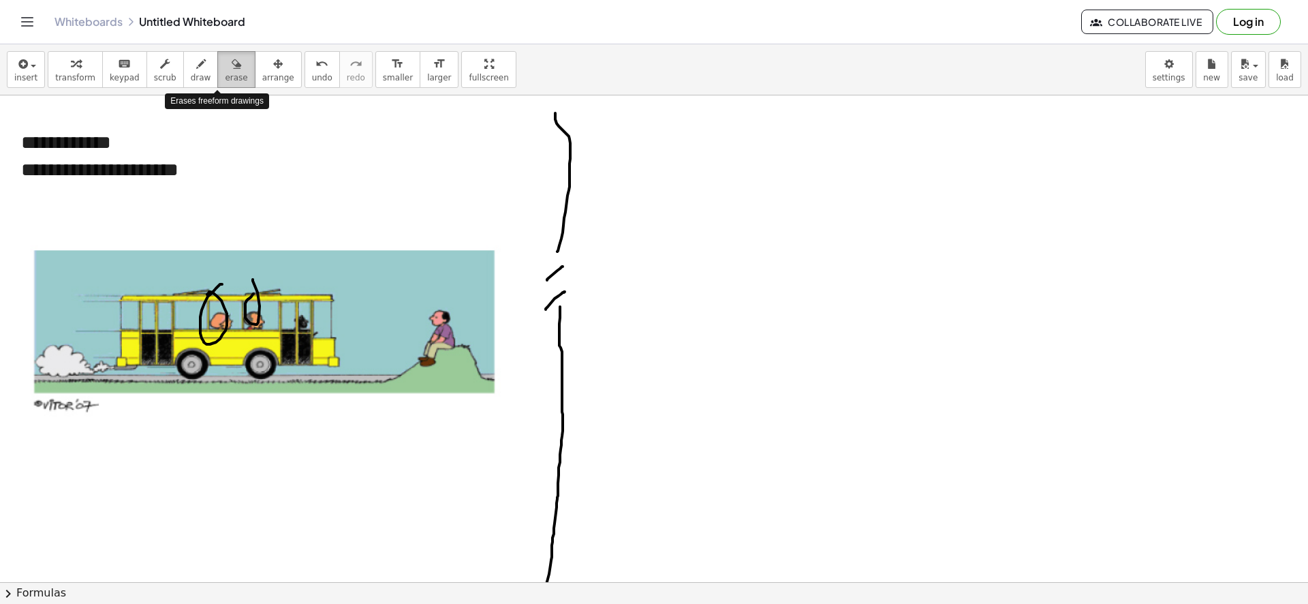
click at [230, 80] on button "erase" at bounding box center [235, 69] width 37 height 37
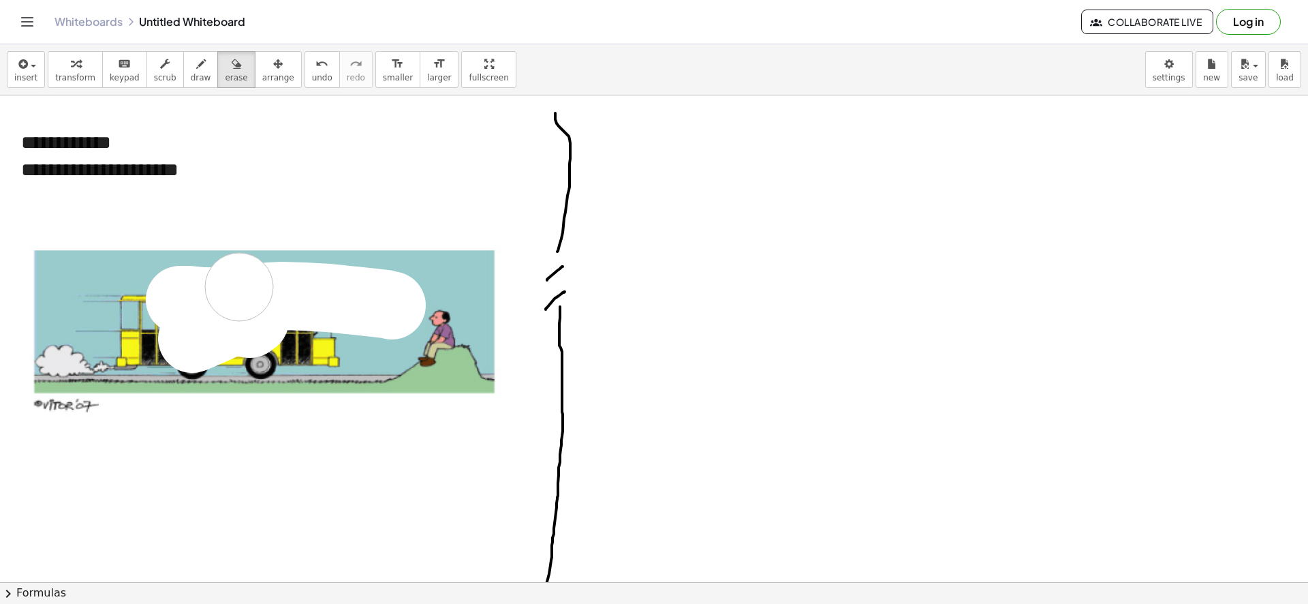
drag, startPoint x: 386, startPoint y: 304, endPoint x: 233, endPoint y: 262, distance: 158.2
click at [239, 280] on div at bounding box center [654, 390] width 1308 height 1134
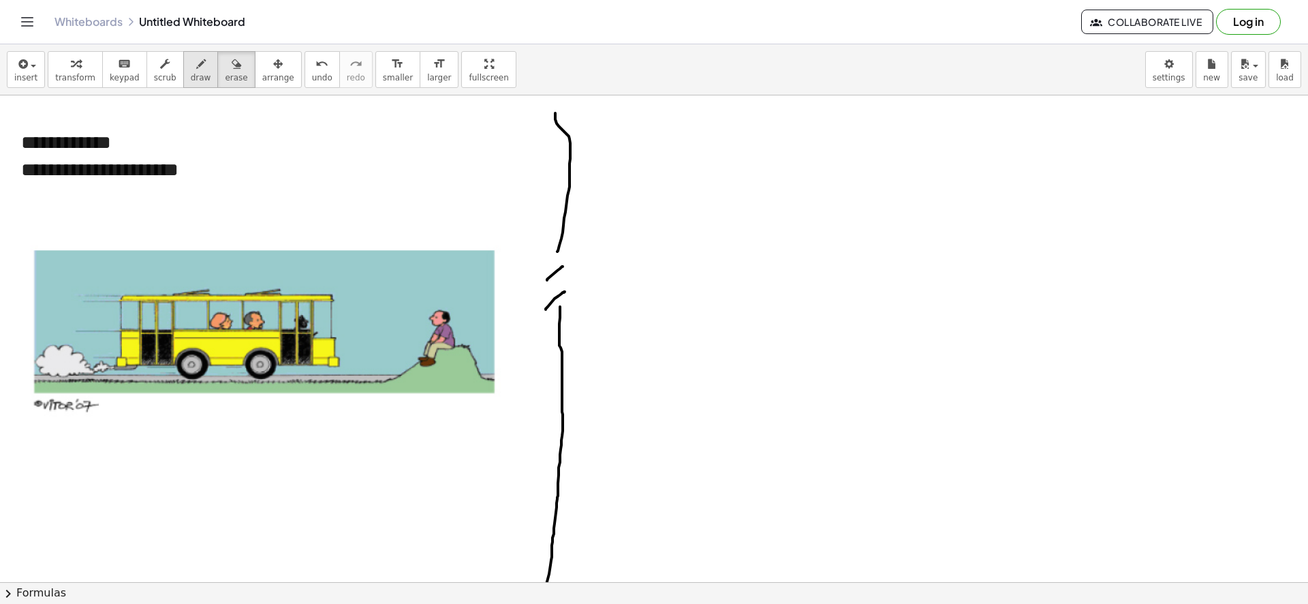
click at [191, 63] on div "button" at bounding box center [201, 63] width 20 height 16
click at [196, 59] on icon "button" at bounding box center [201, 64] width 10 height 16
drag, startPoint x: 445, startPoint y: 259, endPoint x: 445, endPoint y: 280, distance: 21.1
click at [445, 280] on div at bounding box center [654, 390] width 1308 height 1134
drag, startPoint x: 433, startPoint y: 284, endPoint x: 452, endPoint y: 299, distance: 24.8
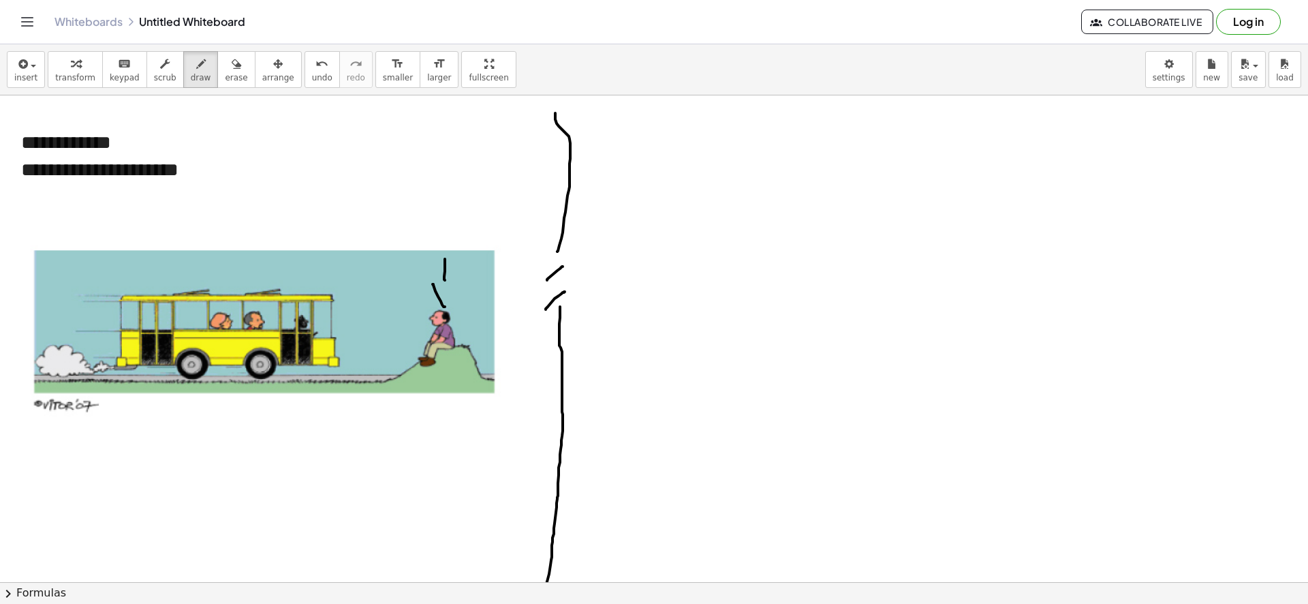
click at [452, 299] on div at bounding box center [654, 390] width 1308 height 1134
drag, startPoint x: 416, startPoint y: 307, endPoint x: 433, endPoint y: 298, distance: 19.2
click at [435, 296] on div at bounding box center [654, 390] width 1308 height 1134
click at [225, 77] on span "erase" at bounding box center [236, 78] width 22 height 10
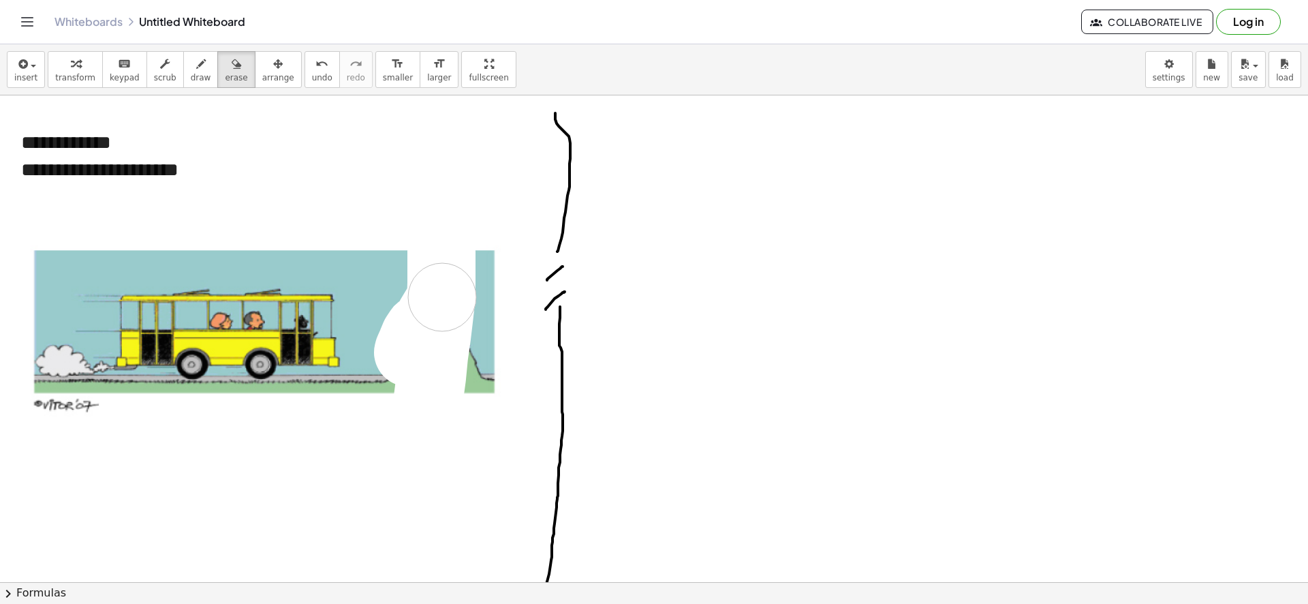
drag, startPoint x: 442, startPoint y: 271, endPoint x: 442, endPoint y: 370, distance: 99.5
click at [442, 370] on div at bounding box center [654, 390] width 1308 height 1134
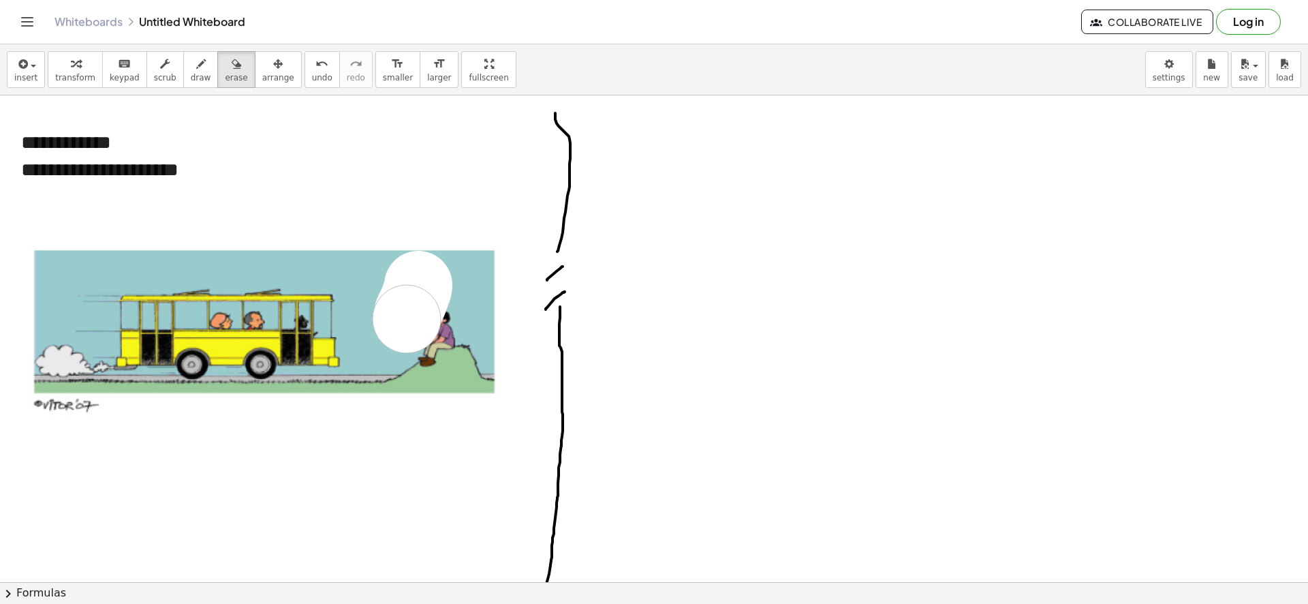
drag, startPoint x: 418, startPoint y: 285, endPoint x: 405, endPoint y: 322, distance: 39.0
click at [405, 322] on div at bounding box center [654, 390] width 1308 height 1134
click at [183, 74] on button "draw" at bounding box center [200, 69] width 35 height 37
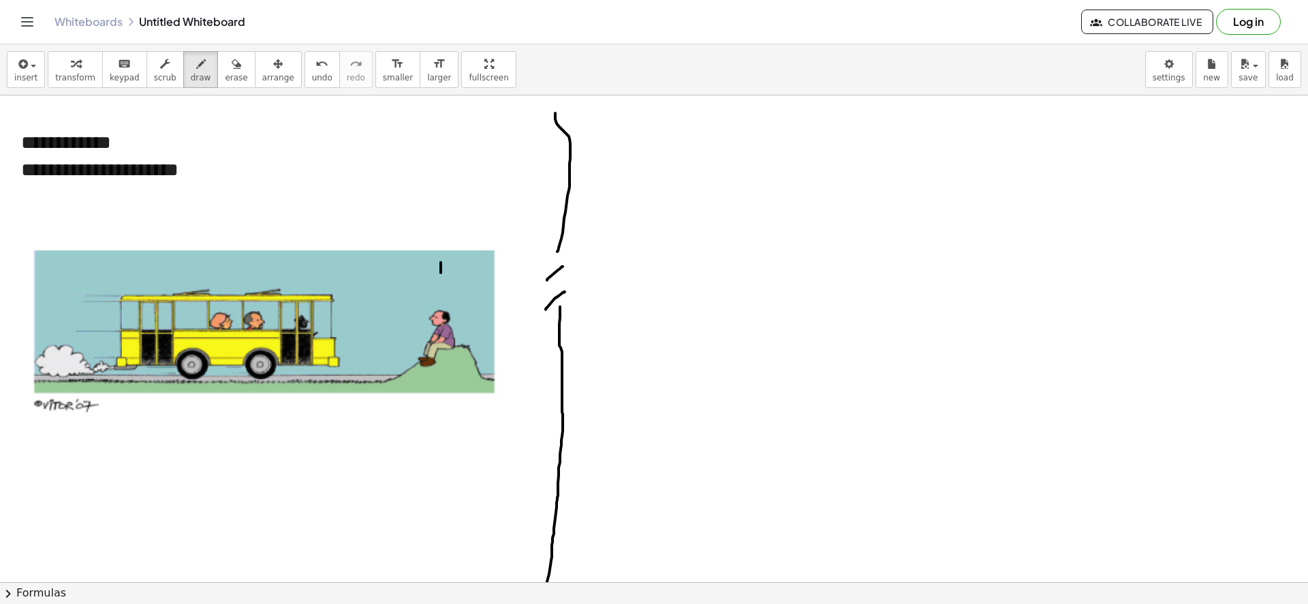
drag, startPoint x: 441, startPoint y: 262, endPoint x: 440, endPoint y: 300, distance: 37.5
click at [440, 300] on div at bounding box center [654, 390] width 1308 height 1134
drag, startPoint x: 429, startPoint y: 292, endPoint x: 375, endPoint y: 221, distance: 88.9
click at [469, 273] on div at bounding box center [654, 390] width 1308 height 1134
click at [225, 76] on span "erase" at bounding box center [236, 78] width 22 height 10
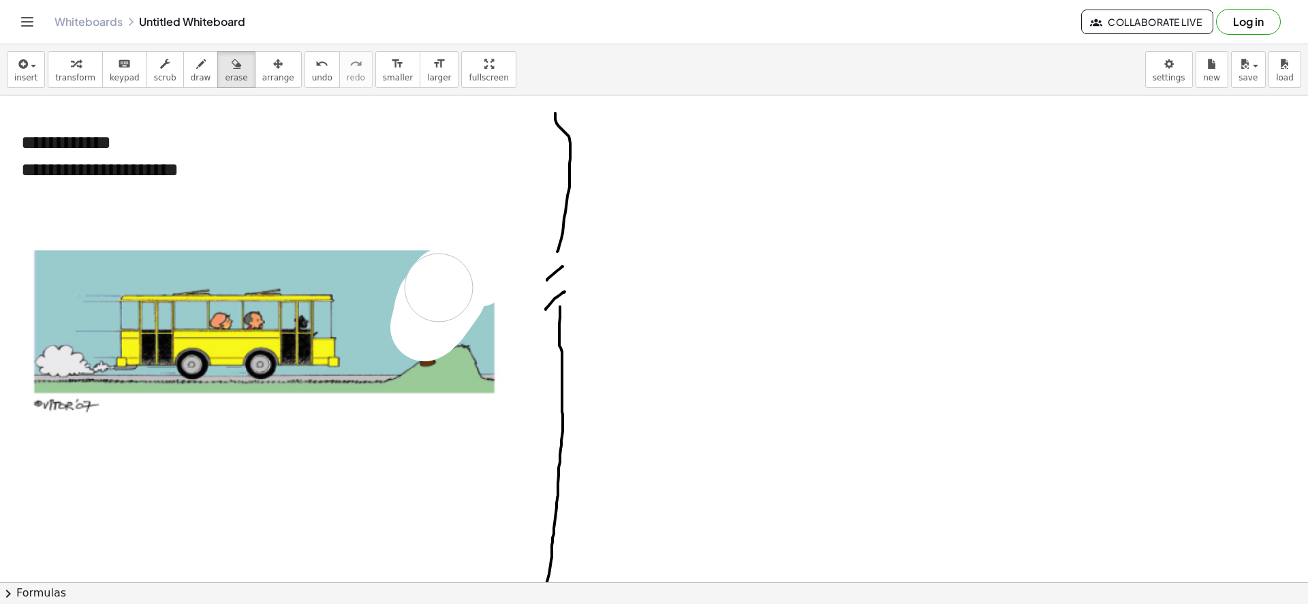
drag, startPoint x: 463, startPoint y: 277, endPoint x: 447, endPoint y: 309, distance: 35.0
click at [446, 309] on div at bounding box center [654, 390] width 1308 height 1134
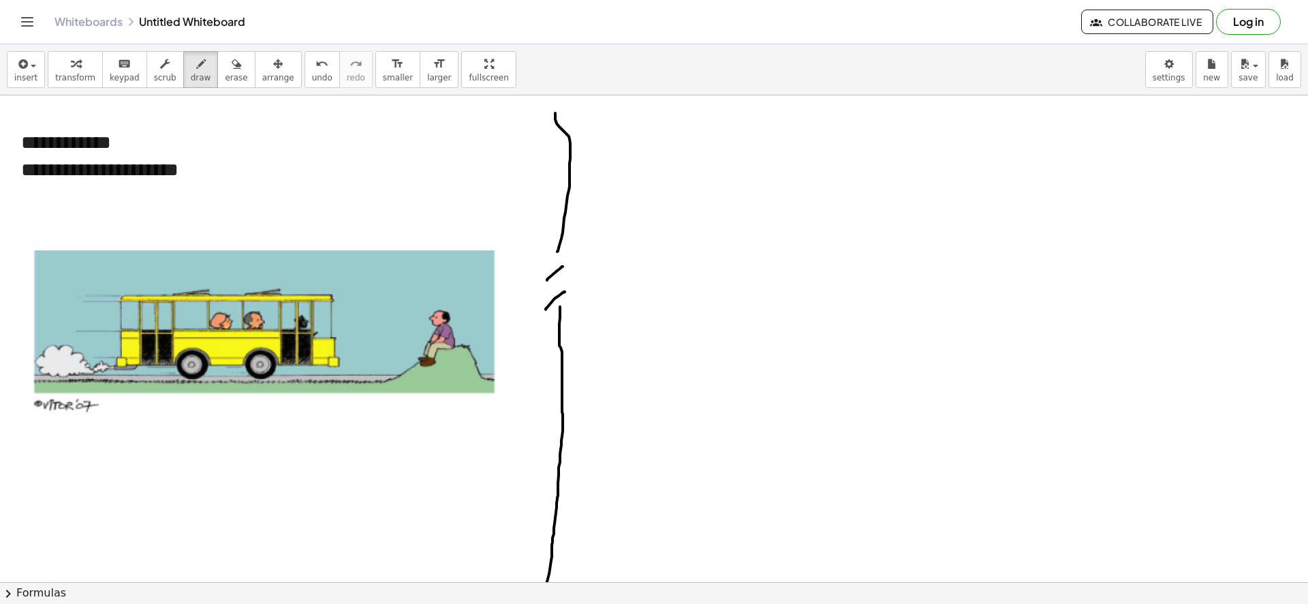
drag, startPoint x: 181, startPoint y: 73, endPoint x: 208, endPoint y: 267, distance: 196.0
click at [191, 78] on span "draw" at bounding box center [201, 78] width 20 height 10
drag, startPoint x: 230, startPoint y: 255, endPoint x: 231, endPoint y: 278, distance: 23.2
click at [231, 278] on div at bounding box center [654, 390] width 1308 height 1134
drag, startPoint x: 216, startPoint y: 277, endPoint x: 266, endPoint y: 267, distance: 51.3
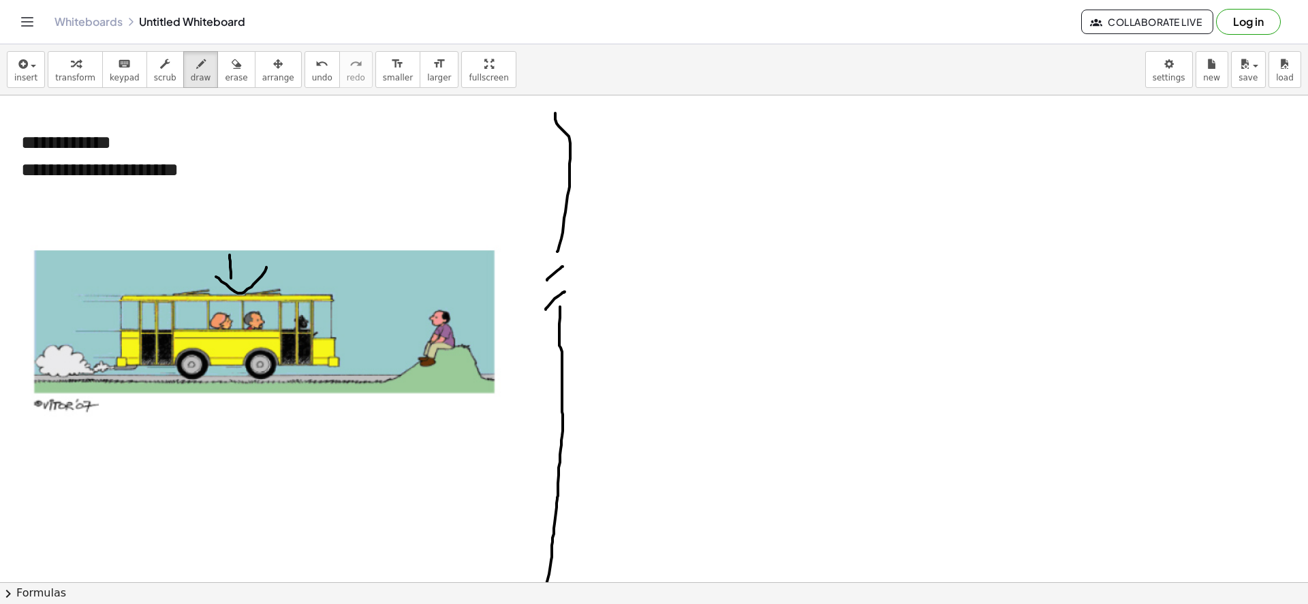
click at [266, 267] on div at bounding box center [654, 390] width 1308 height 1134
click at [225, 76] on span "erase" at bounding box center [236, 78] width 22 height 10
drag, startPoint x: 264, startPoint y: 275, endPoint x: 251, endPoint y: 277, distance: 13.1
click at [251, 277] on div at bounding box center [654, 390] width 1308 height 1134
click at [22, 75] on span "insert" at bounding box center [25, 78] width 23 height 10
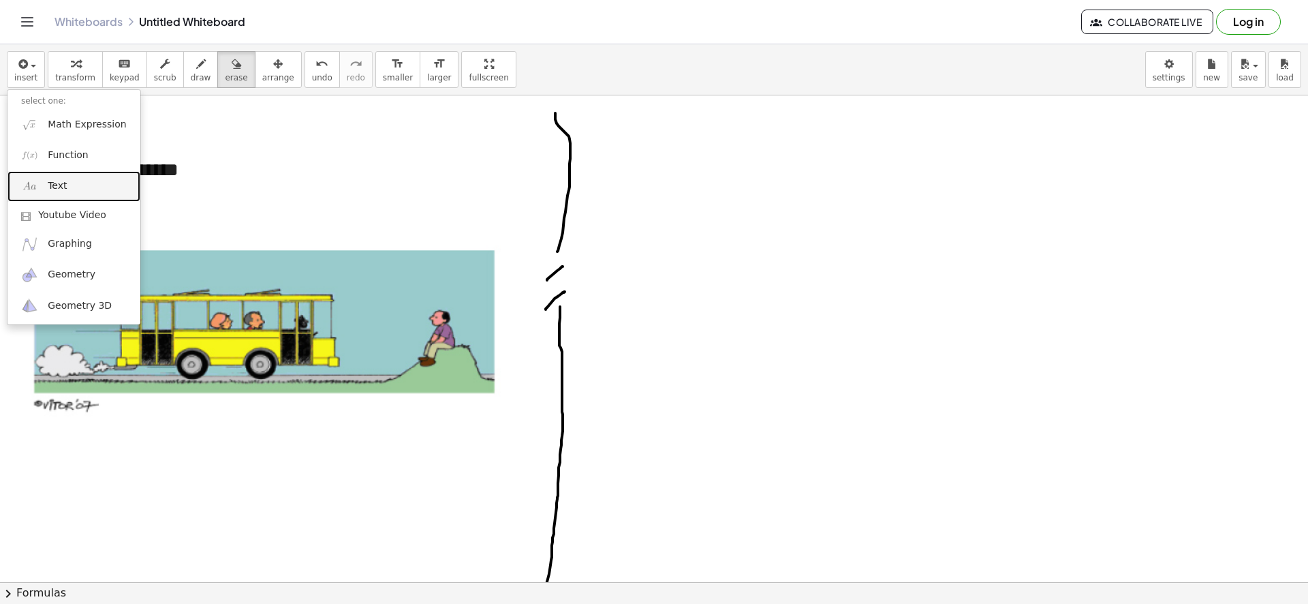
click at [78, 185] on link "Text" at bounding box center [73, 186] width 133 height 31
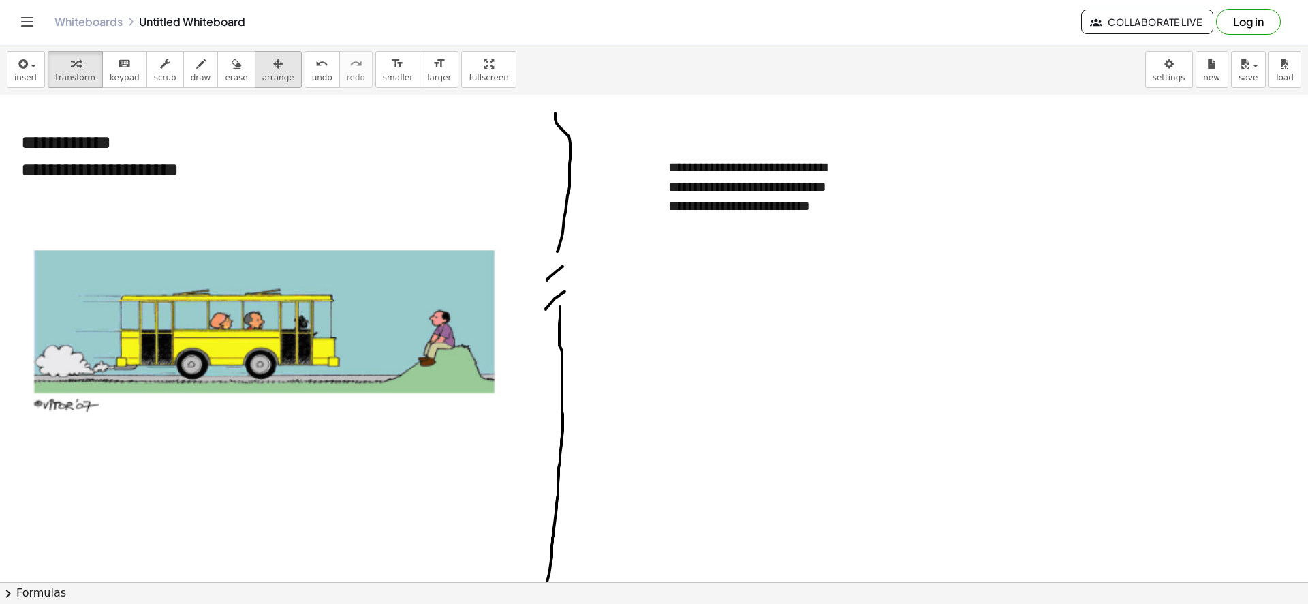
click at [262, 82] on span "arrange" at bounding box center [278, 78] width 32 height 10
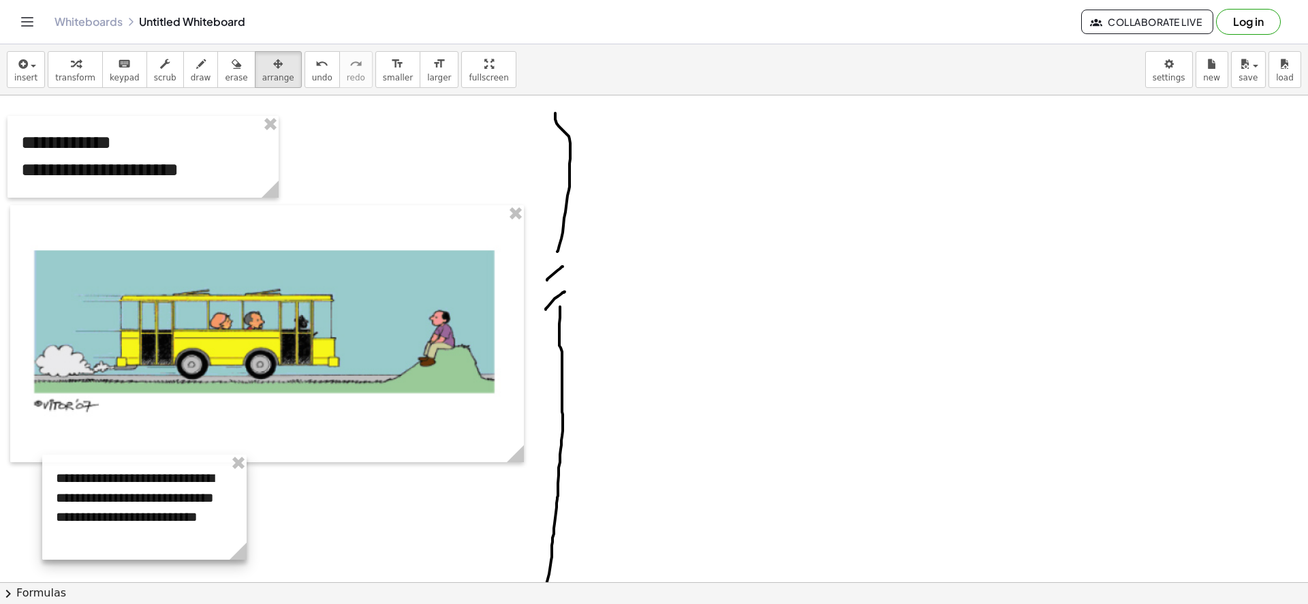
drag, startPoint x: 770, startPoint y: 209, endPoint x: 190, endPoint y: 528, distance: 662.1
click at [157, 518] on div at bounding box center [144, 506] width 204 height 105
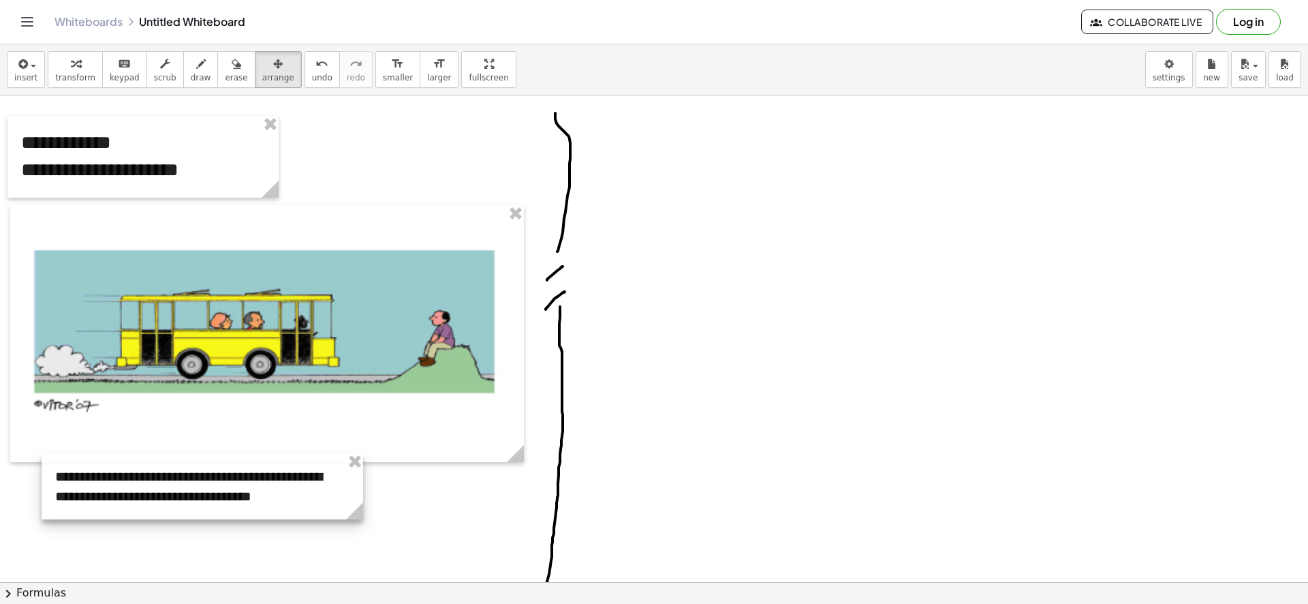
drag, startPoint x: 245, startPoint y: 549, endPoint x: 380, endPoint y: 548, distance: 134.9
click at [393, 549] on div "**********" at bounding box center [654, 390] width 1308 height 1134
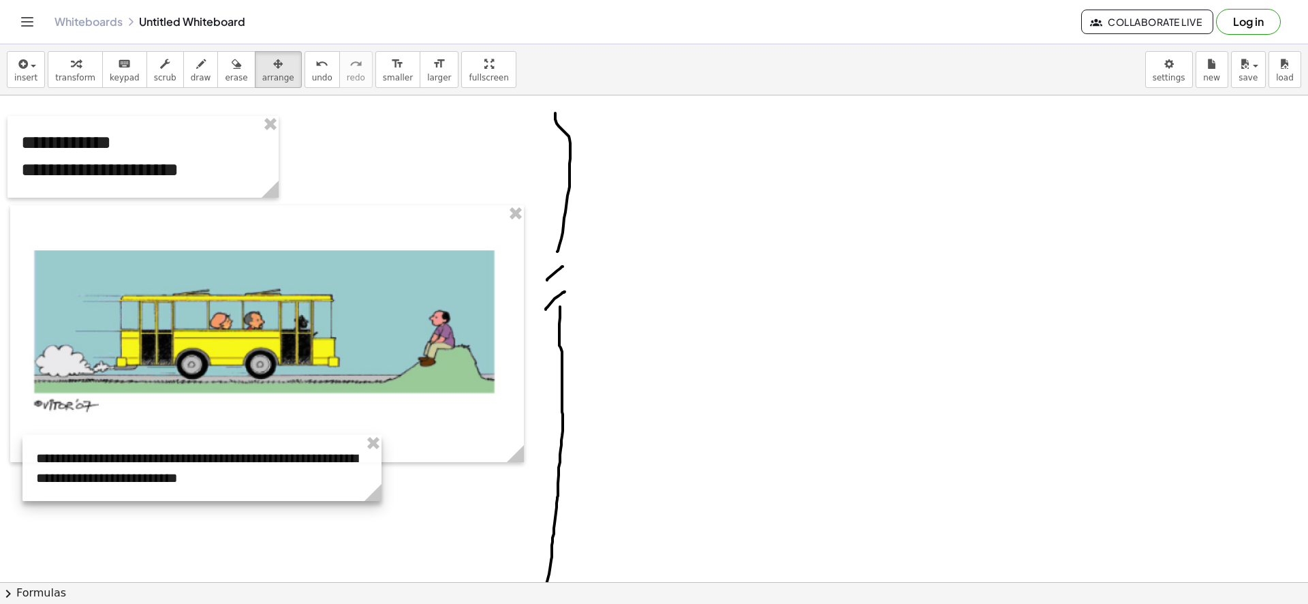
drag, startPoint x: 246, startPoint y: 505, endPoint x: 231, endPoint y: 485, distance: 24.8
click at [231, 485] on div at bounding box center [201, 468] width 359 height 66
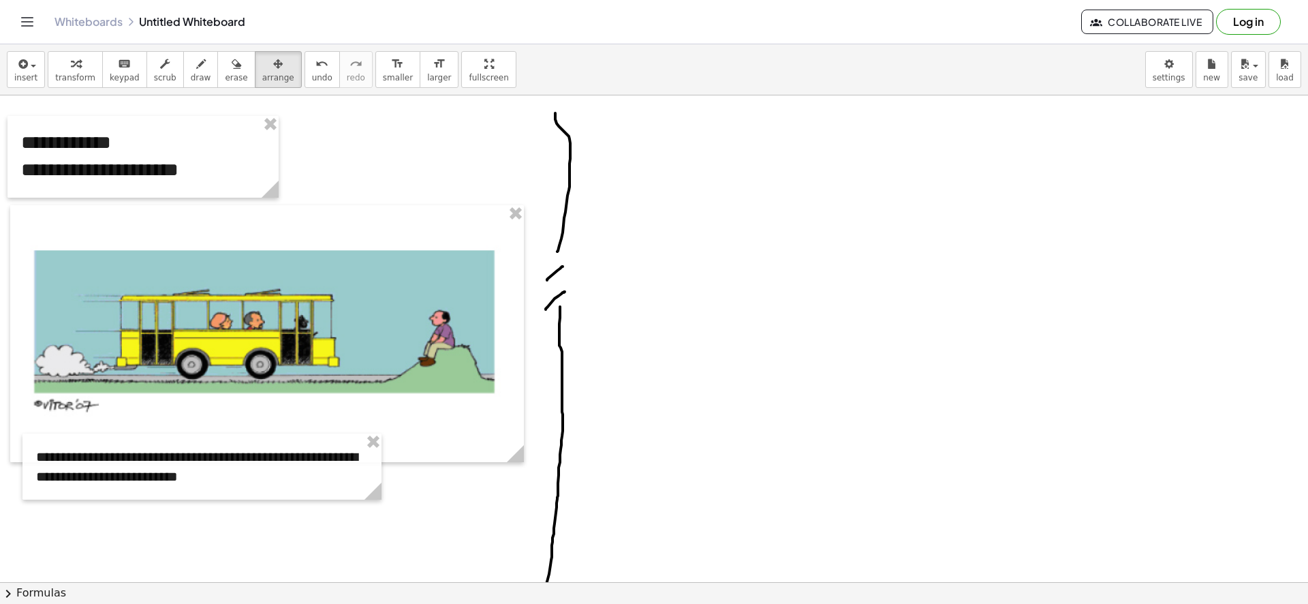
click at [279, 535] on div at bounding box center [654, 390] width 1308 height 1134
click at [117, 80] on span "keypad" at bounding box center [125, 78] width 30 height 10
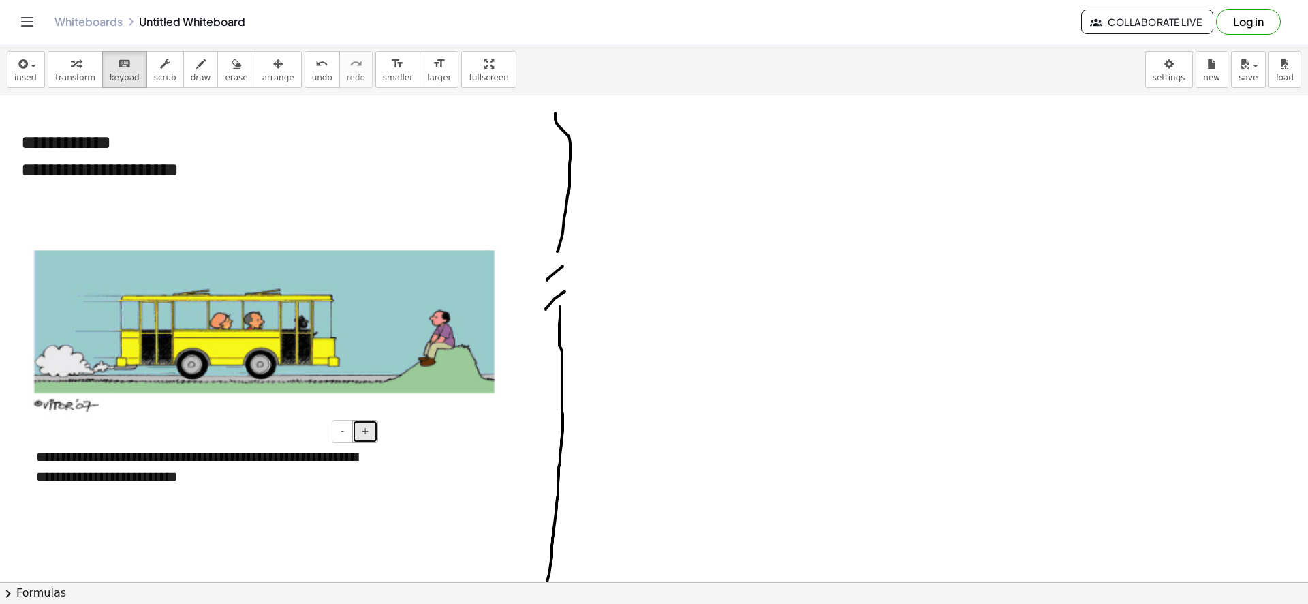
click at [369, 431] on span "+" at bounding box center [365, 430] width 8 height 11
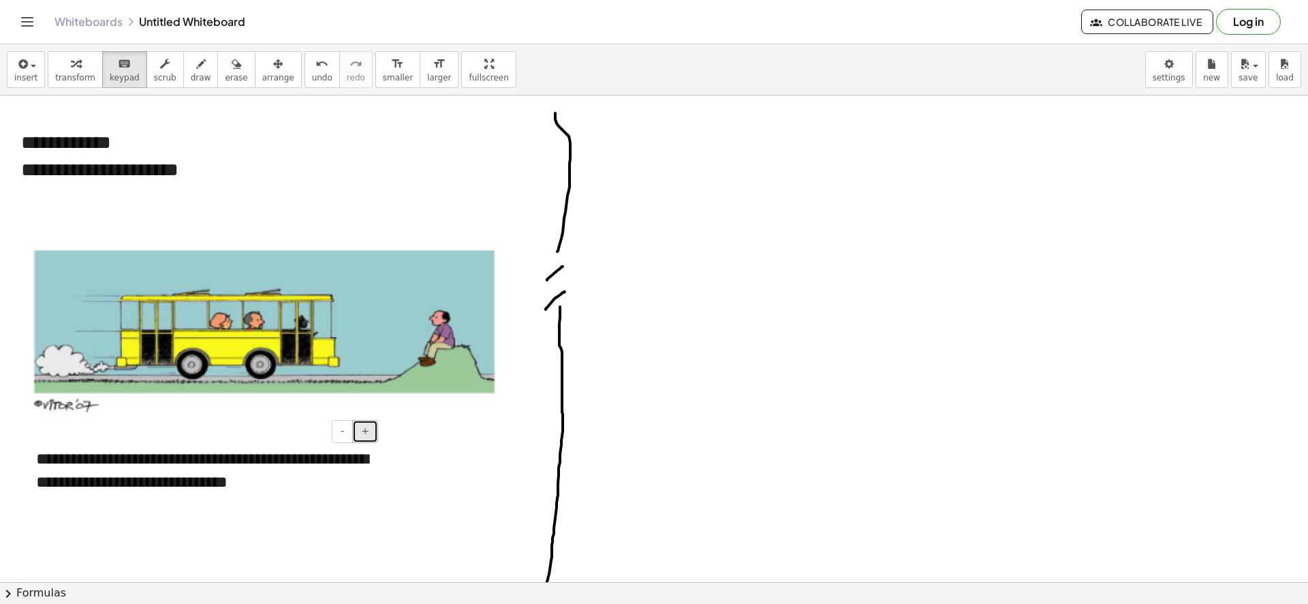
click at [369, 431] on span "+" at bounding box center [365, 430] width 8 height 11
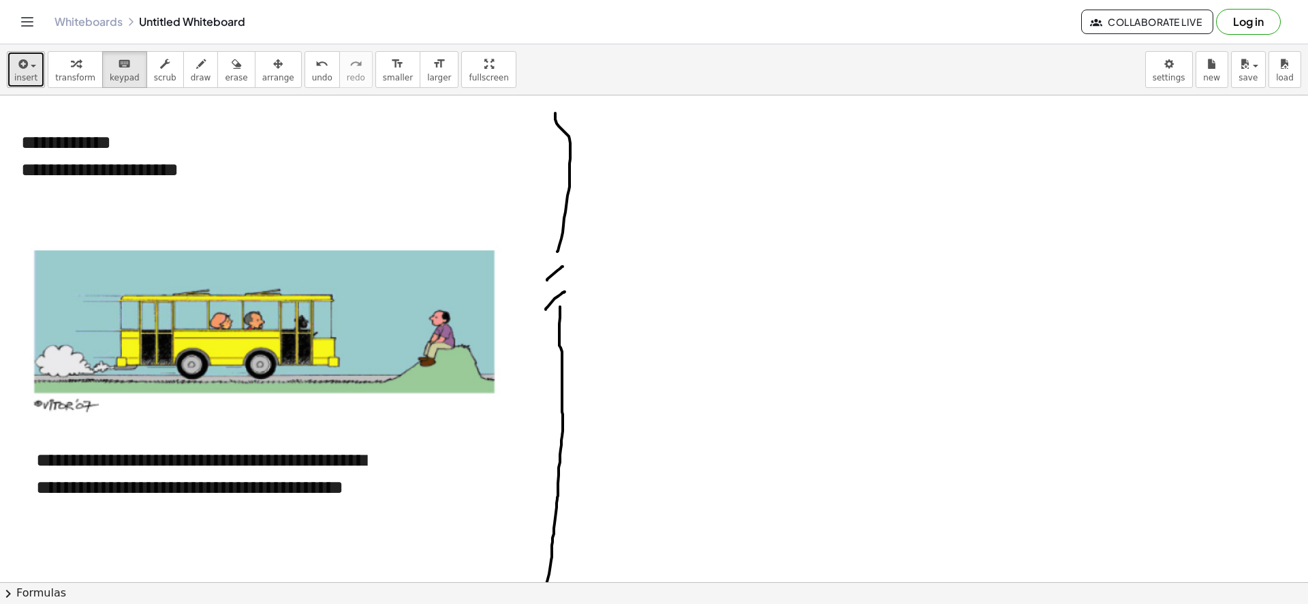
click at [33, 58] on div "button" at bounding box center [25, 63] width 23 height 16
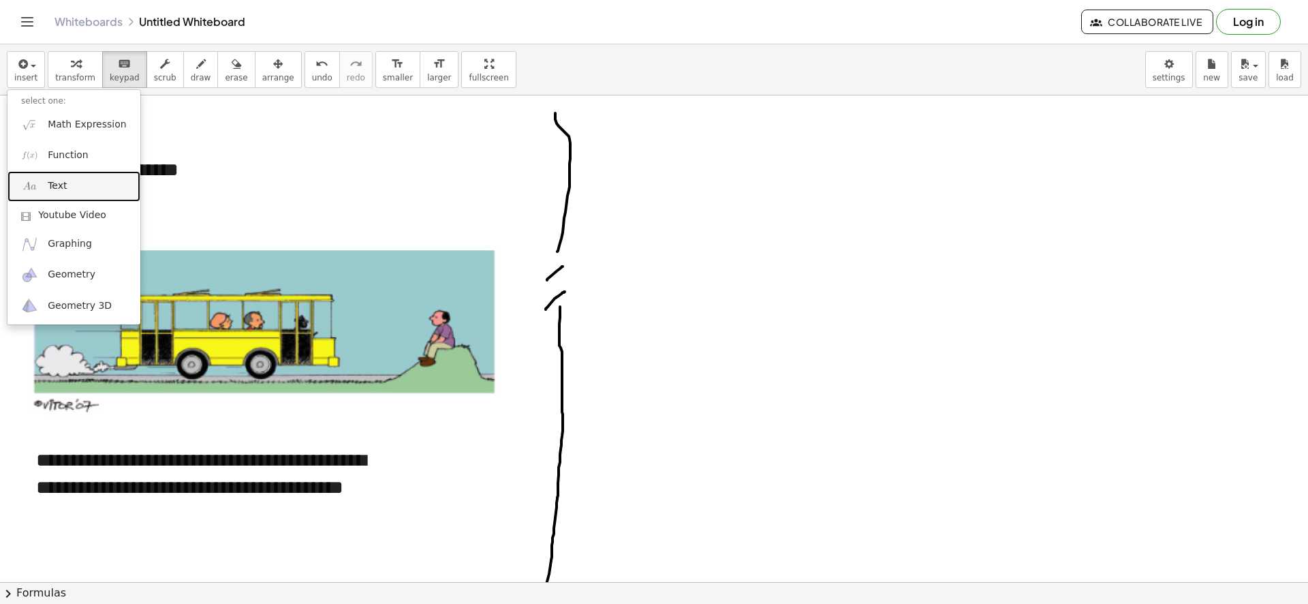
click at [70, 198] on link "Text" at bounding box center [73, 186] width 133 height 31
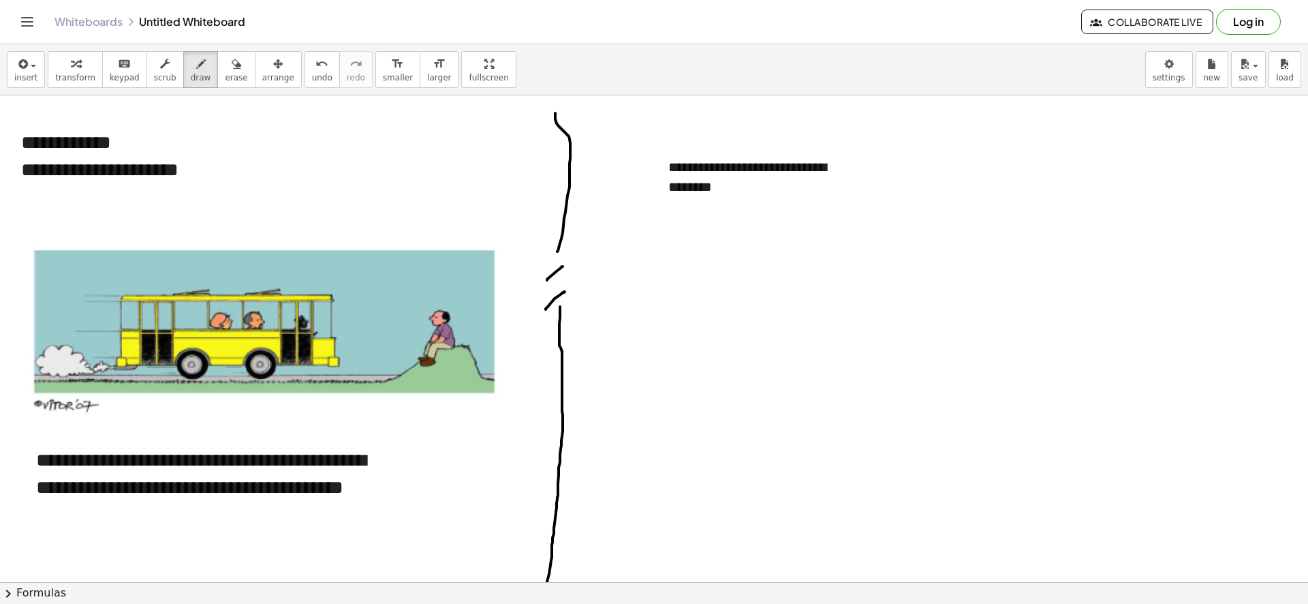
drag, startPoint x: 187, startPoint y: 74, endPoint x: 223, endPoint y: 217, distance: 148.1
click at [191, 73] on span "draw" at bounding box center [201, 78] width 20 height 10
drag, startPoint x: 163, startPoint y: 286, endPoint x: 315, endPoint y: 291, distance: 152.0
click at [314, 291] on div at bounding box center [654, 390] width 1308 height 1134
drag, startPoint x: 320, startPoint y: 273, endPoint x: 397, endPoint y: 297, distance: 81.3
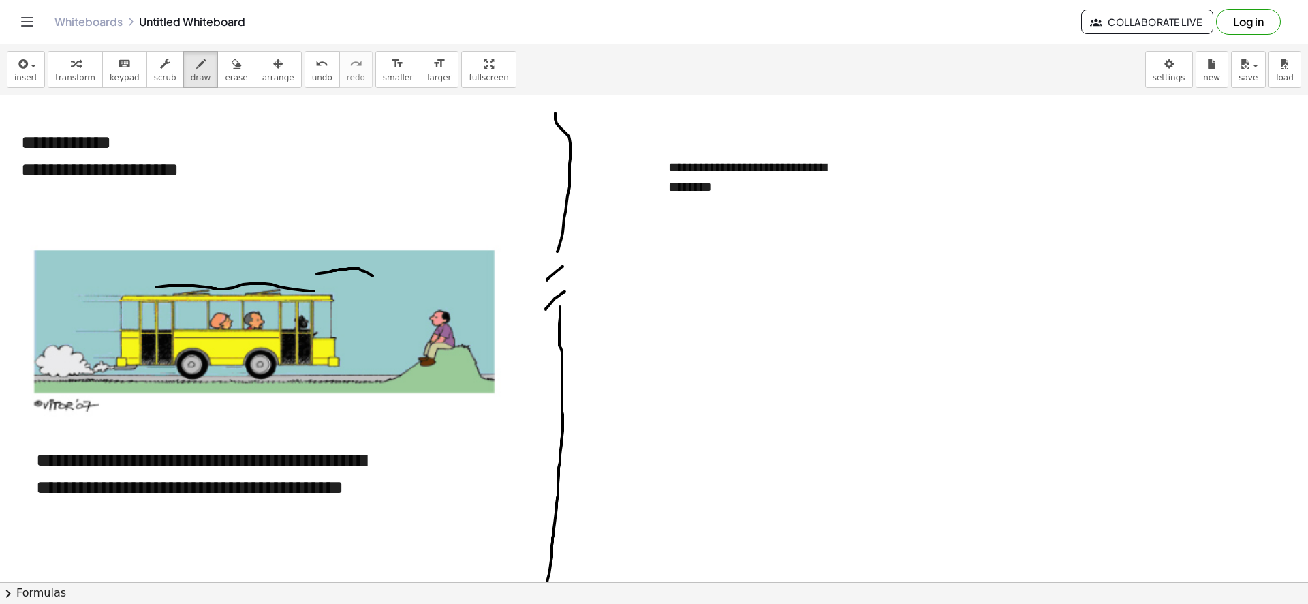
click at [397, 297] on div at bounding box center [654, 390] width 1308 height 1134
drag, startPoint x: 387, startPoint y: 308, endPoint x: 410, endPoint y: 290, distance: 28.6
click at [410, 290] on div at bounding box center [654, 390] width 1308 height 1134
drag, startPoint x: 437, startPoint y: 286, endPoint x: 417, endPoint y: 300, distance: 25.0
click at [418, 296] on div at bounding box center [654, 390] width 1308 height 1134
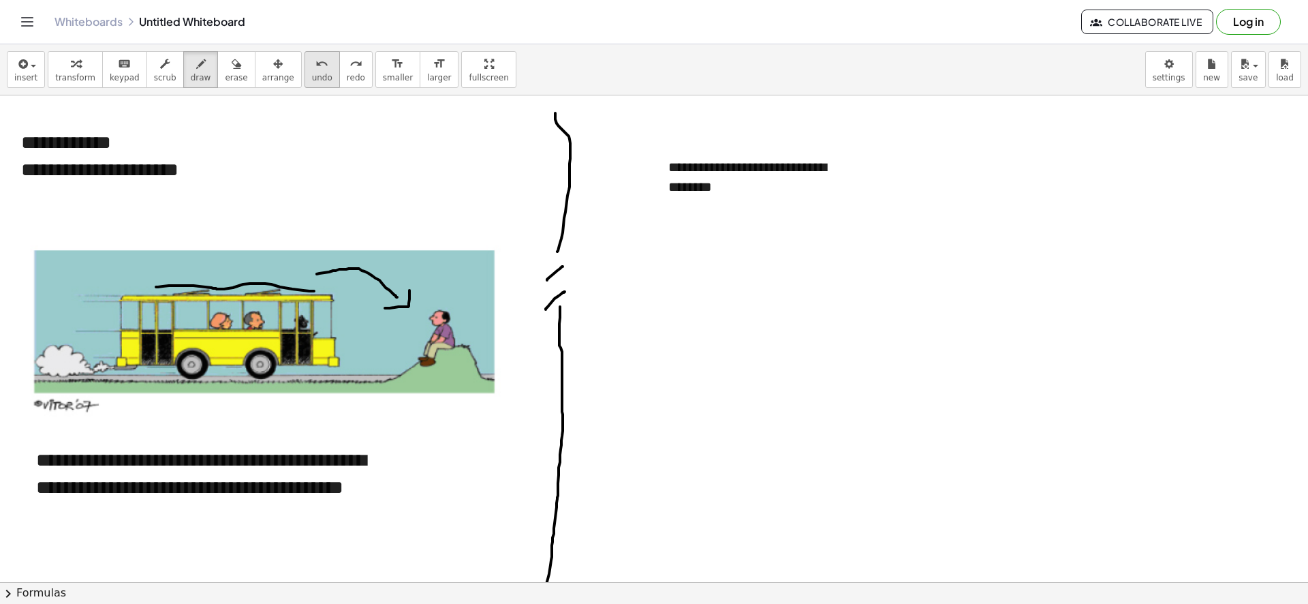
click at [312, 73] on span "undo" at bounding box center [322, 78] width 20 height 10
drag, startPoint x: 444, startPoint y: 262, endPoint x: 448, endPoint y: 292, distance: 30.2
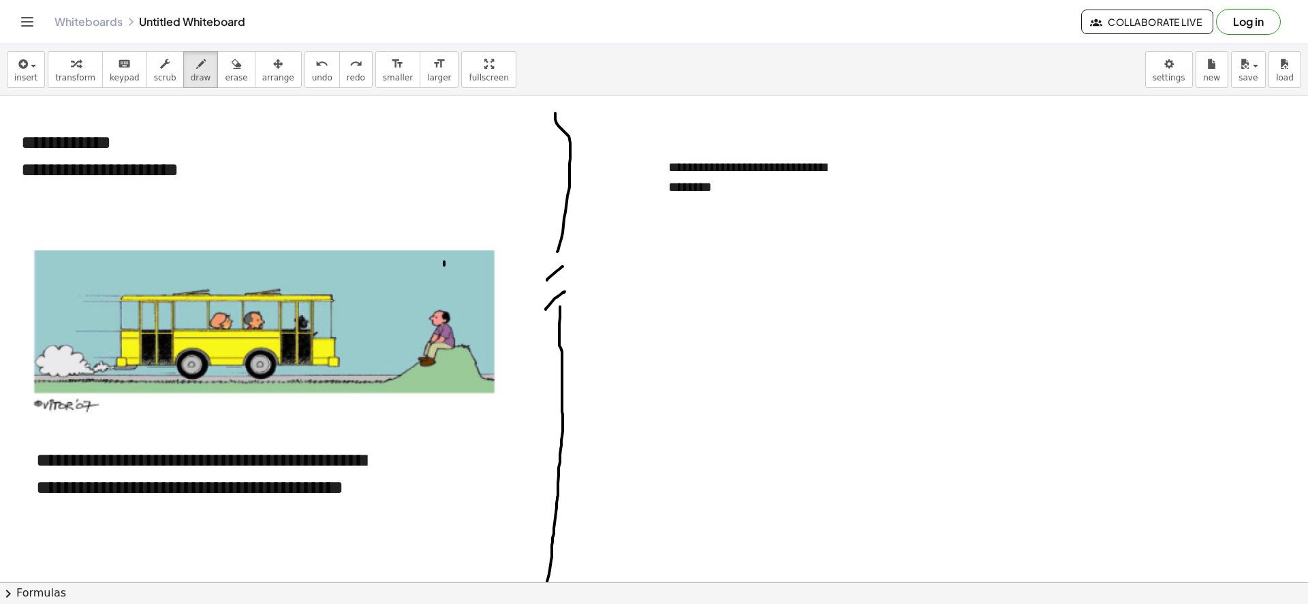
click at [448, 292] on div at bounding box center [654, 390] width 1308 height 1134
drag, startPoint x: 433, startPoint y: 294, endPoint x: 364, endPoint y: 236, distance: 90.4
click at [465, 298] on div at bounding box center [654, 390] width 1308 height 1134
click at [225, 74] on span "erase" at bounding box center [236, 78] width 22 height 10
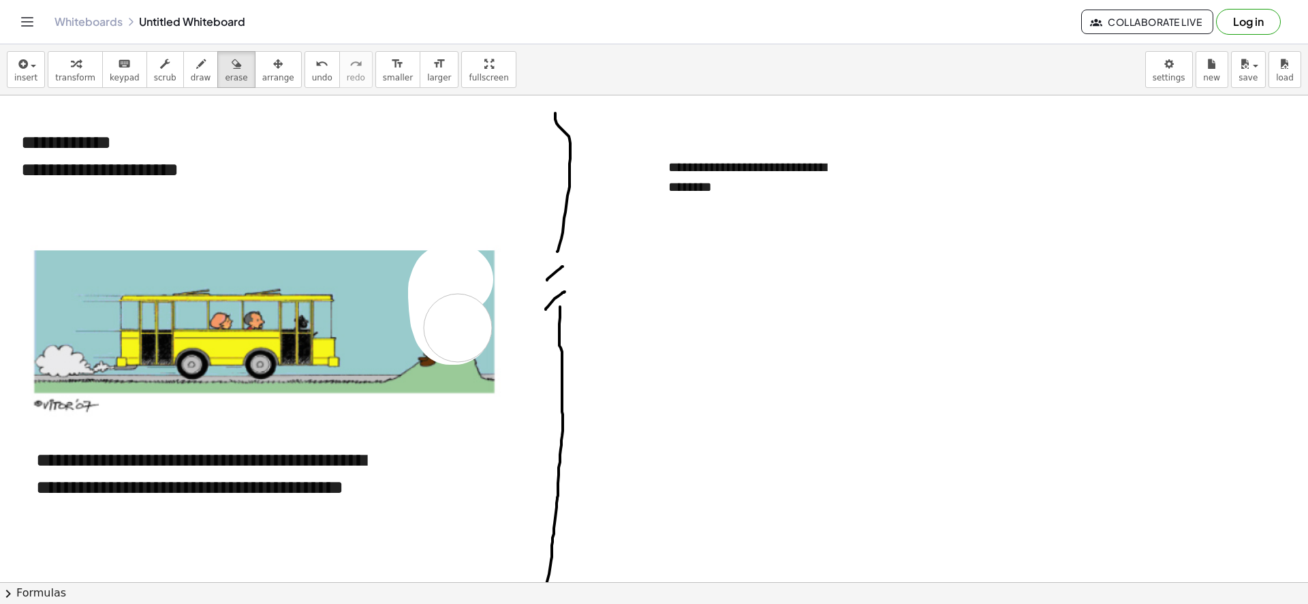
click at [456, 290] on div at bounding box center [654, 390] width 1308 height 1134
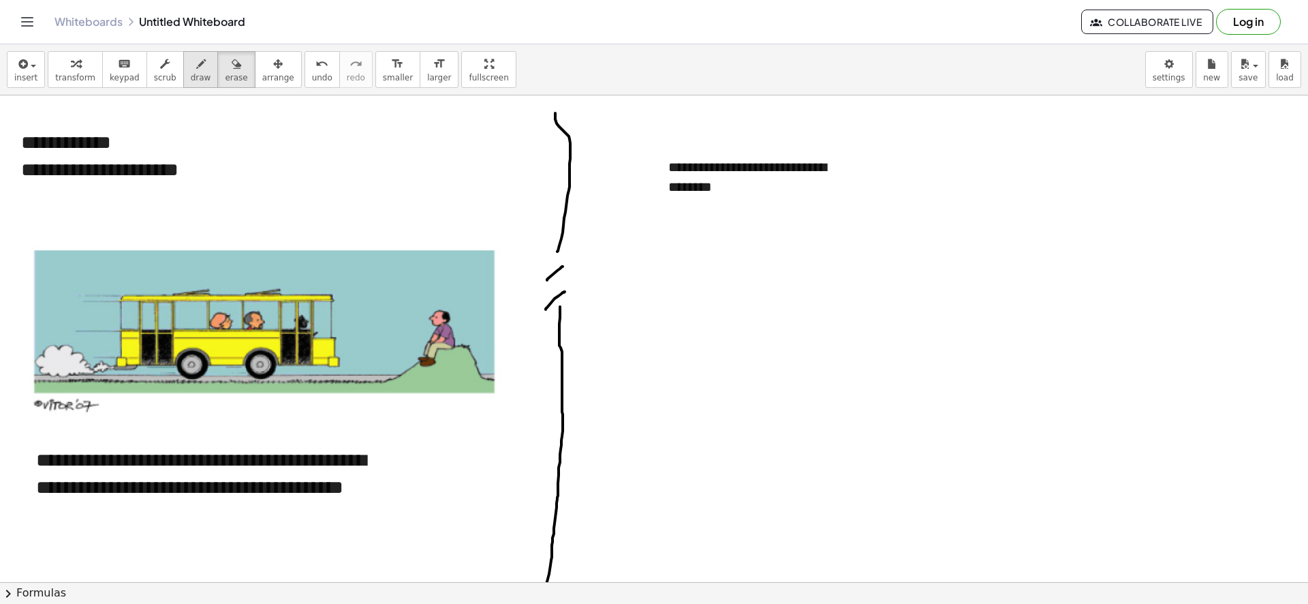
click at [183, 68] on button "draw" at bounding box center [200, 69] width 35 height 37
drag, startPoint x: 181, startPoint y: 281, endPoint x: 269, endPoint y: 271, distance: 89.2
click at [281, 279] on div at bounding box center [654, 390] width 1308 height 1134
click at [232, 72] on icon "button" at bounding box center [237, 64] width 10 height 16
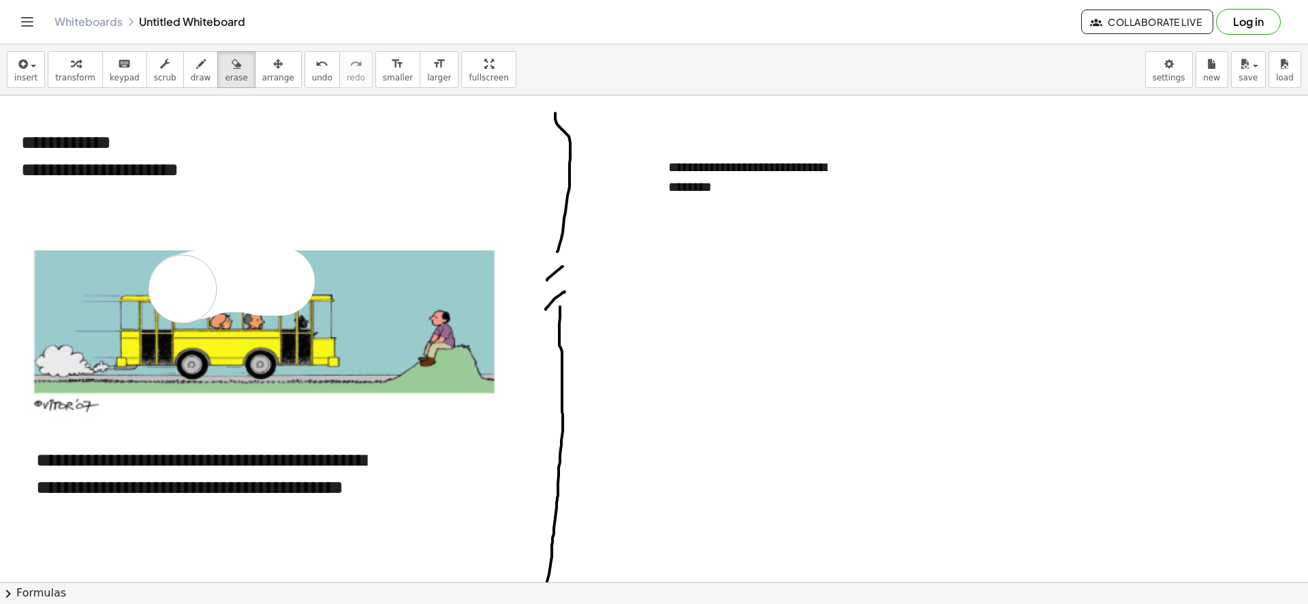
drag, startPoint x: 281, startPoint y: 281, endPoint x: 183, endPoint y: 289, distance: 98.4
click at [183, 289] on div at bounding box center [654, 390] width 1308 height 1134
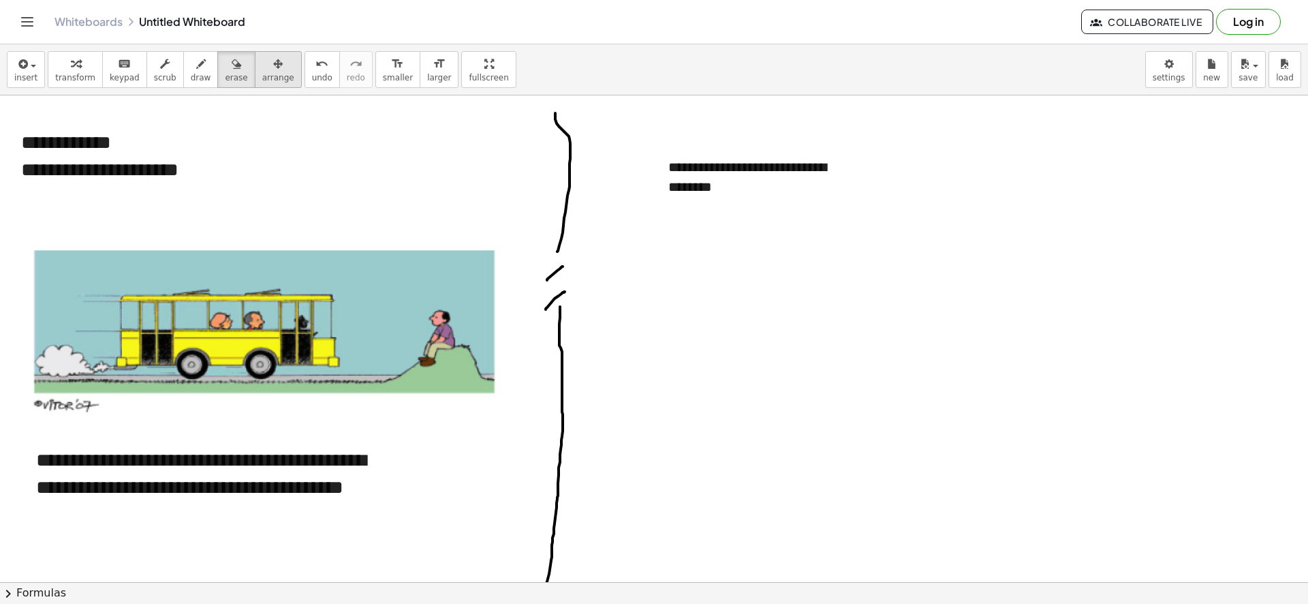
click at [262, 82] on span "arrange" at bounding box center [278, 78] width 32 height 10
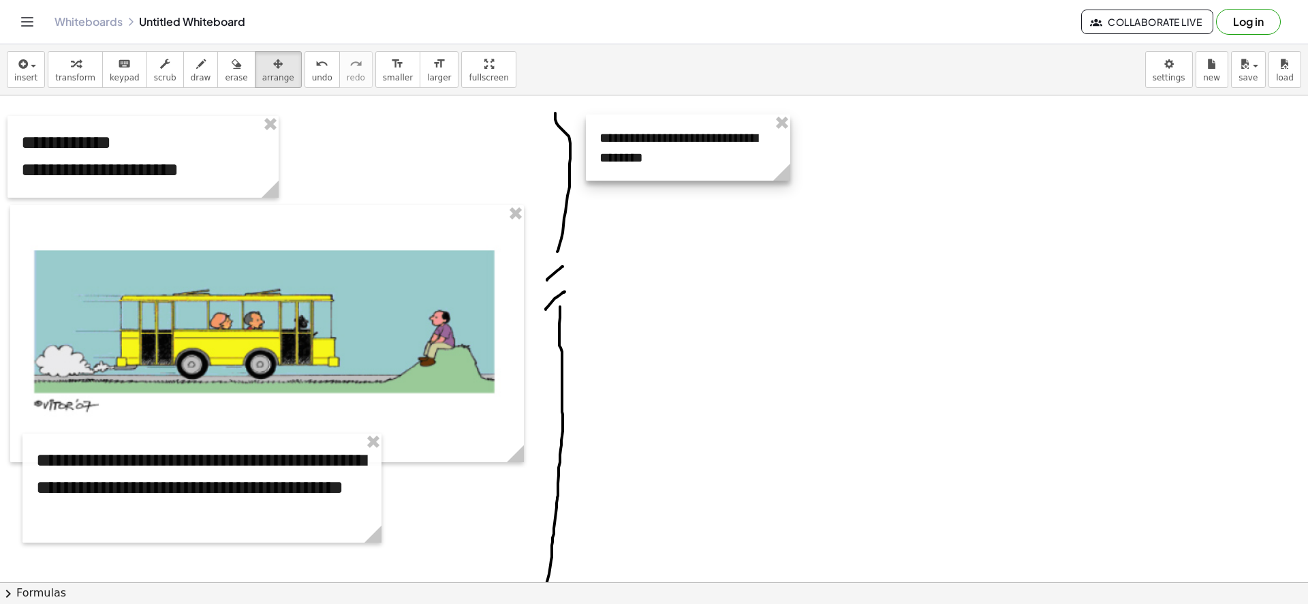
drag, startPoint x: 700, startPoint y: 197, endPoint x: 637, endPoint y: 170, distance: 68.1
click at [637, 170] on div at bounding box center [688, 147] width 204 height 66
click at [191, 73] on span "draw" at bounding box center [201, 78] width 20 height 10
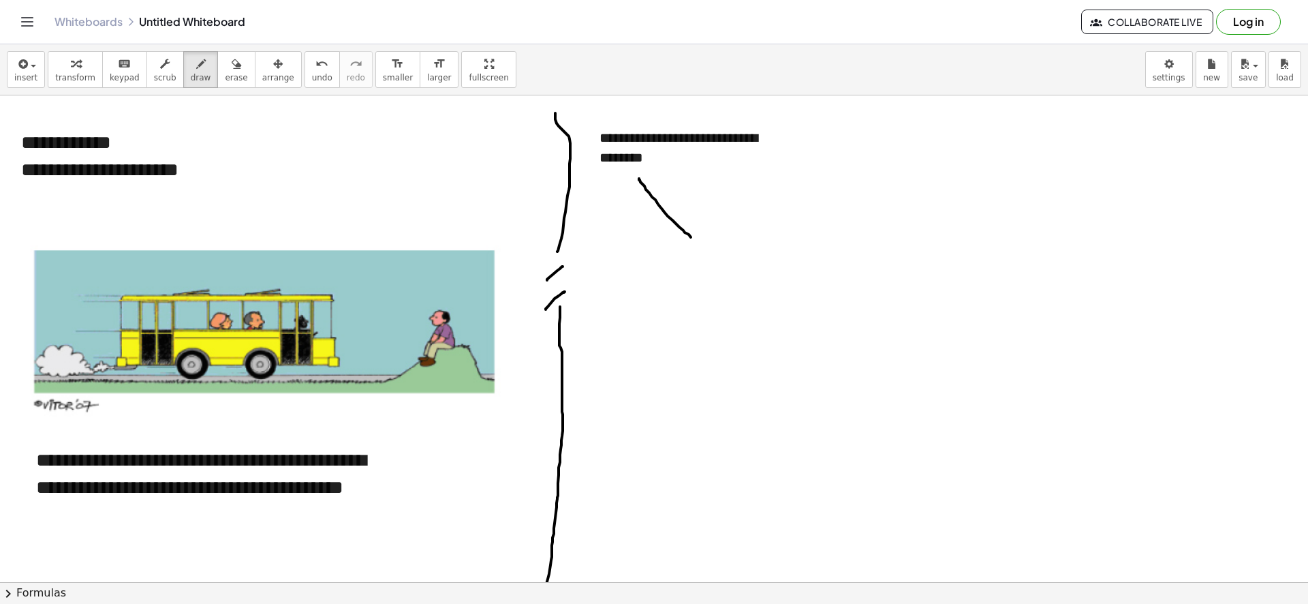
drag, startPoint x: 639, startPoint y: 179, endPoint x: 693, endPoint y: 238, distance: 80.6
click at [696, 239] on div at bounding box center [654, 390] width 1308 height 1134
click at [29, 76] on span "insert" at bounding box center [25, 78] width 23 height 10
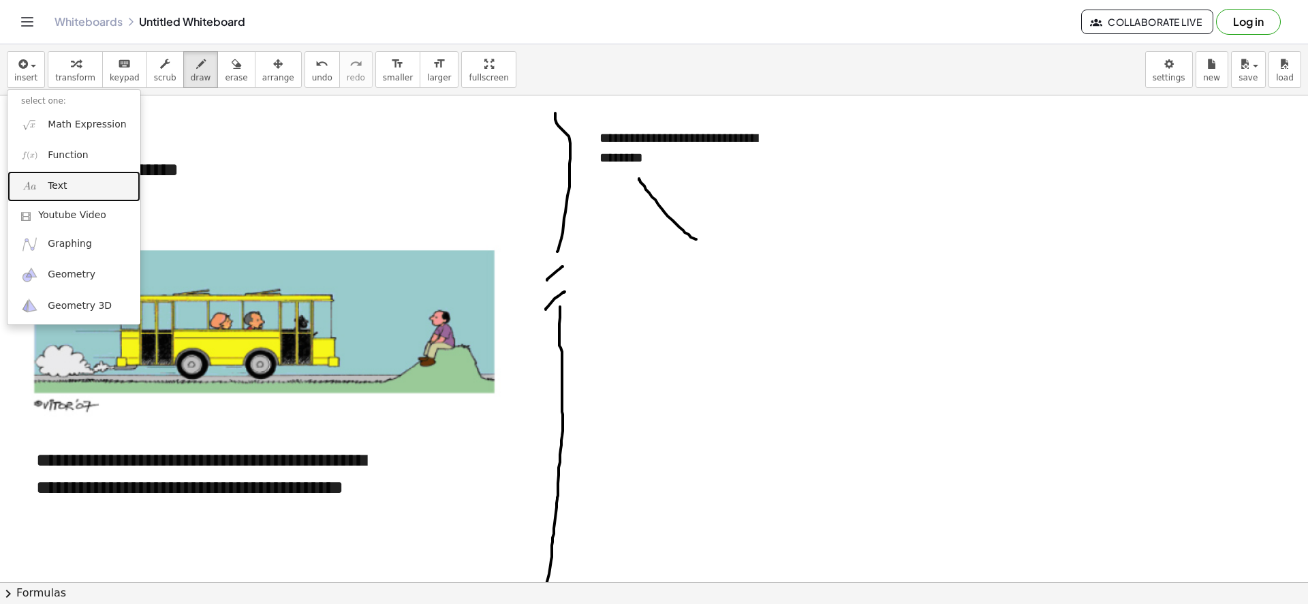
click at [80, 199] on link "Text" at bounding box center [73, 186] width 133 height 31
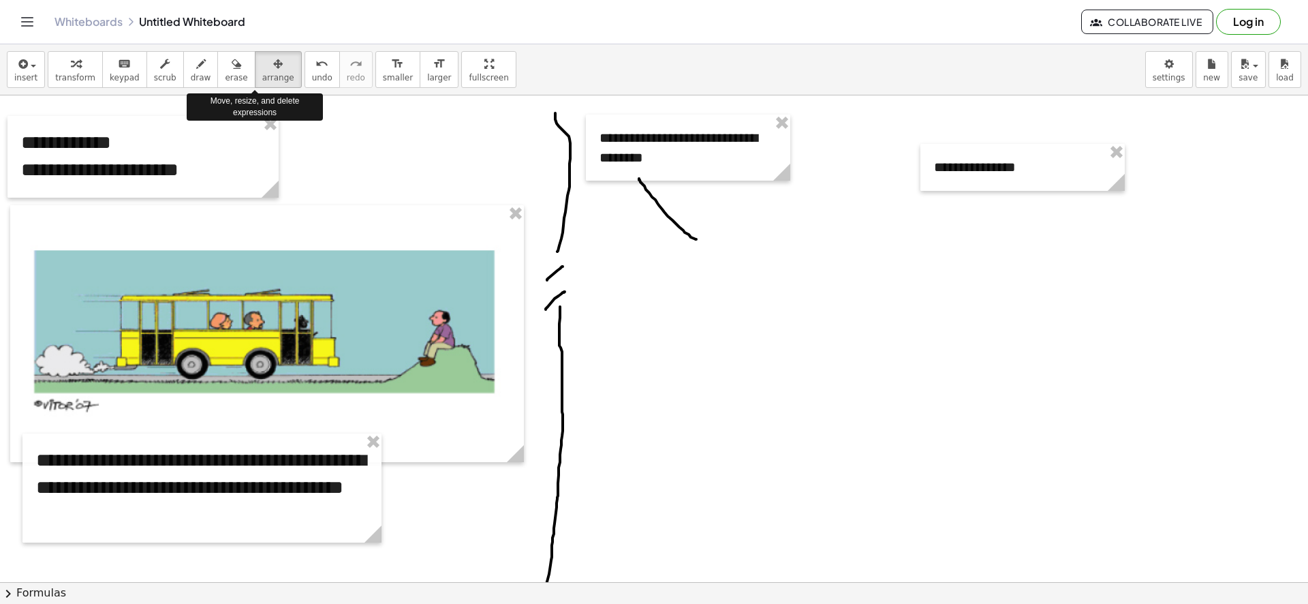
drag, startPoint x: 262, startPoint y: 72, endPoint x: 975, endPoint y: 197, distance: 723.6
click at [265, 73] on span "arrange" at bounding box center [278, 78] width 32 height 10
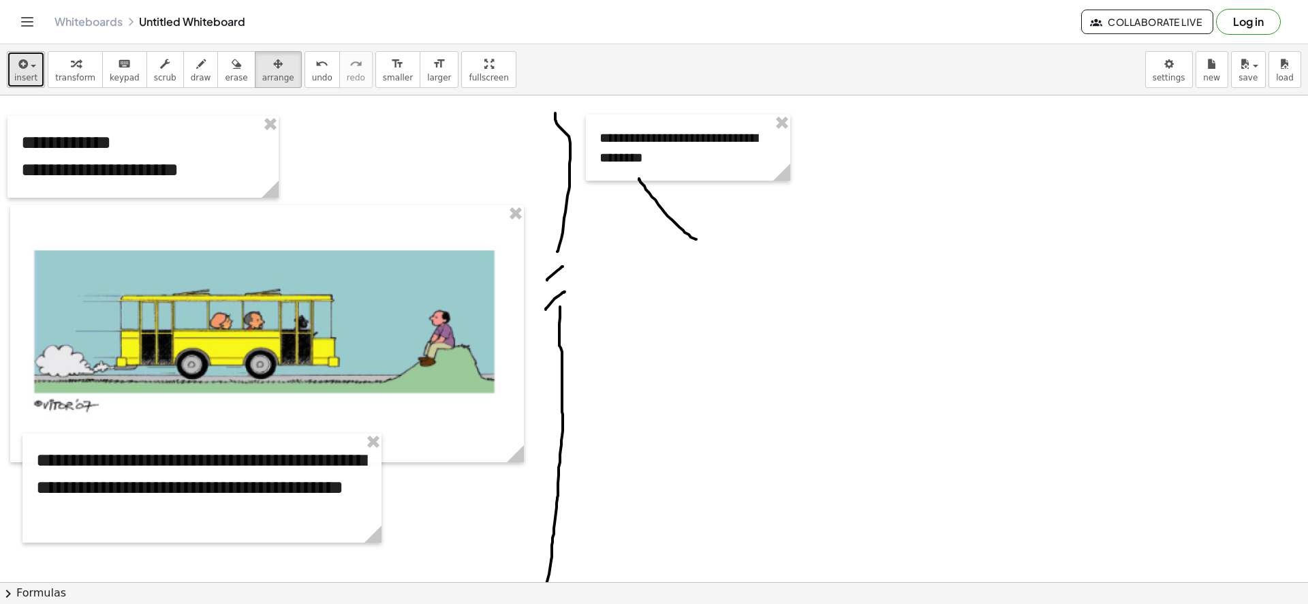
click at [16, 63] on icon "button" at bounding box center [22, 64] width 12 height 16
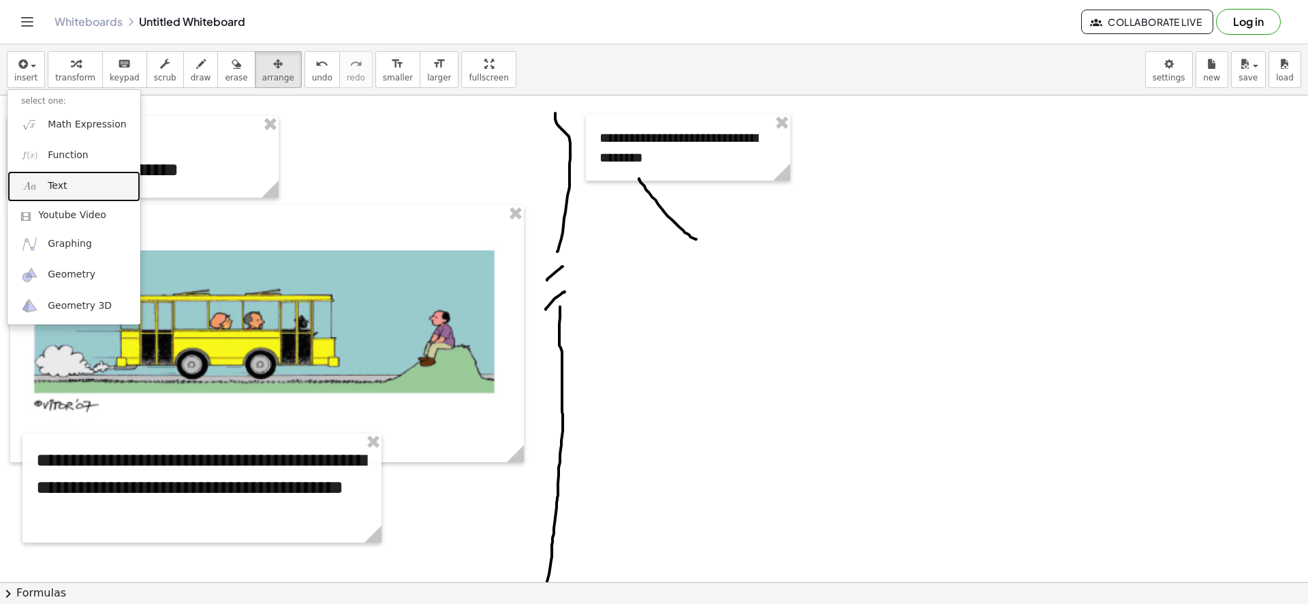
click at [84, 179] on link "Text" at bounding box center [73, 186] width 133 height 31
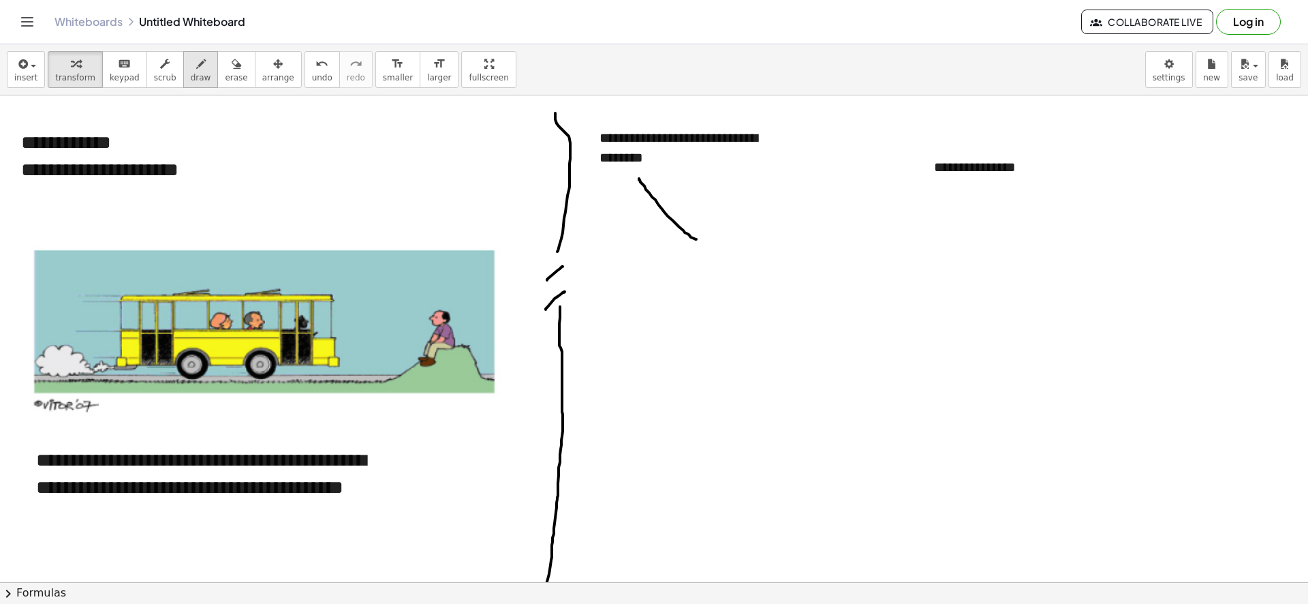
click at [191, 82] on span "draw" at bounding box center [201, 78] width 20 height 10
click at [420, 300] on div at bounding box center [654, 390] width 1308 height 1134
click at [225, 77] on span "erase" at bounding box center [236, 78] width 22 height 10
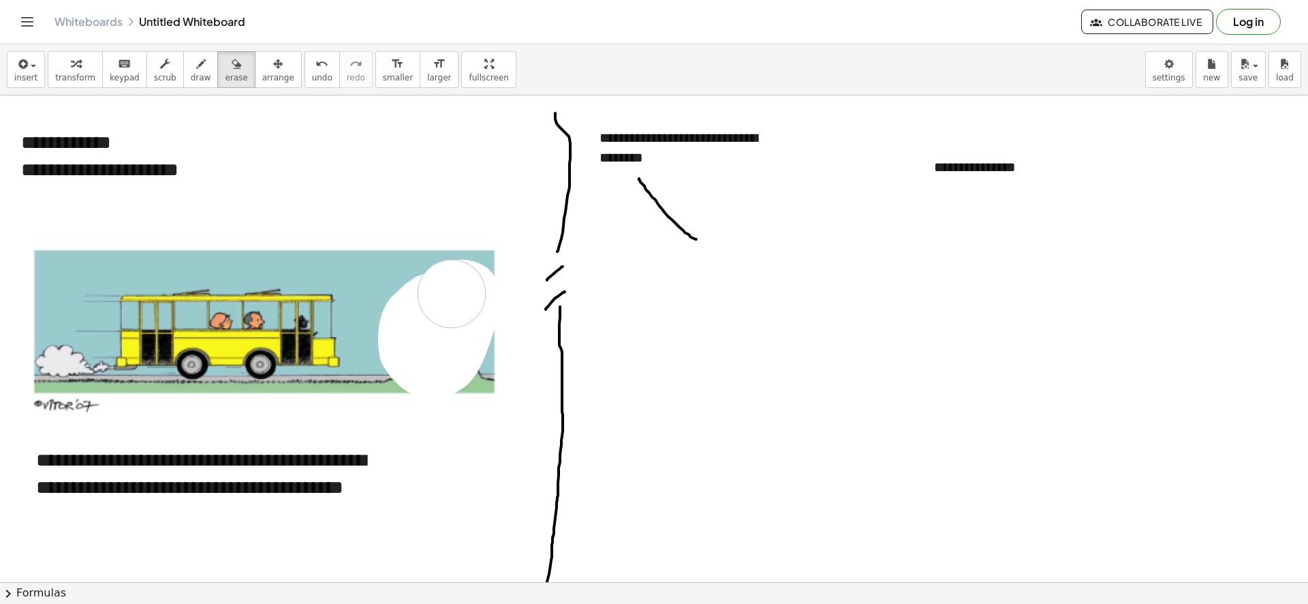
drag, startPoint x: 433, startPoint y: 307, endPoint x: 433, endPoint y: 298, distance: 8.9
click at [433, 298] on div at bounding box center [654, 390] width 1308 height 1134
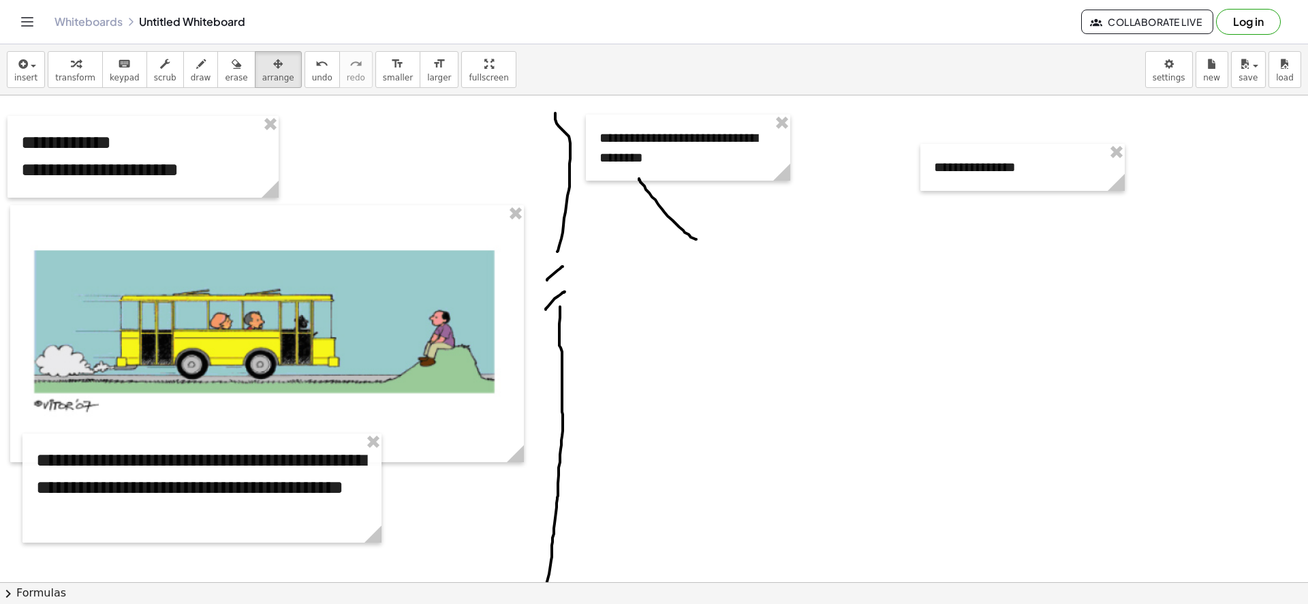
drag, startPoint x: 258, startPoint y: 71, endPoint x: 662, endPoint y: 153, distance: 413.1
click at [265, 67] on div "button" at bounding box center [278, 63] width 32 height 16
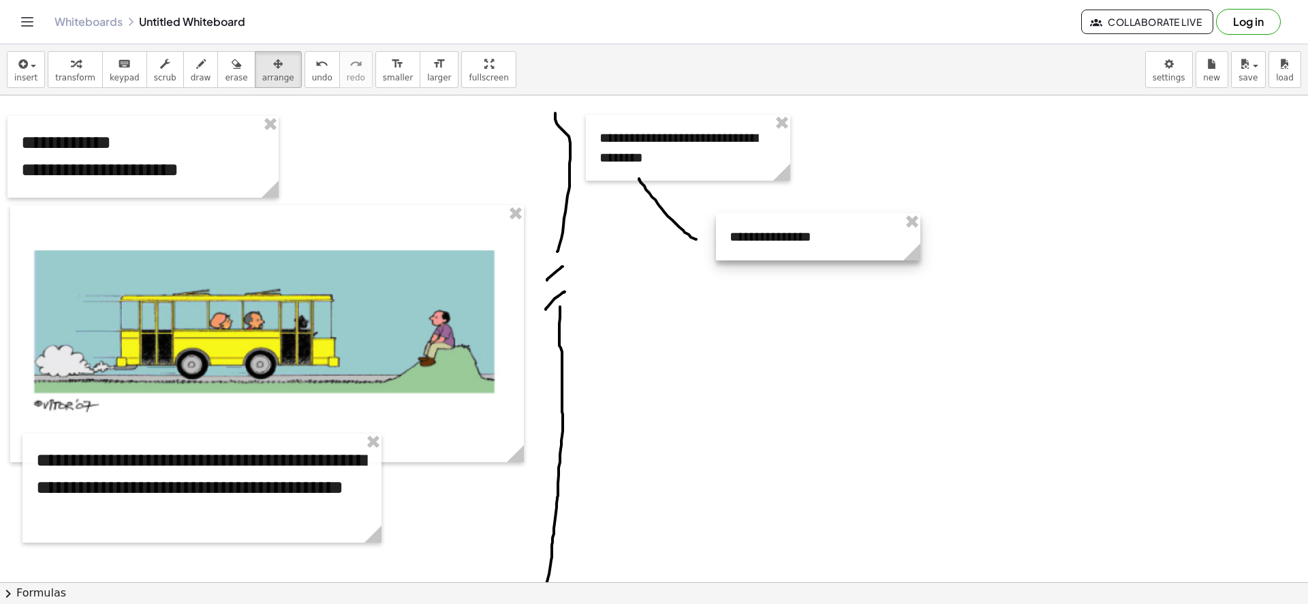
drag, startPoint x: 957, startPoint y: 165, endPoint x: 747, endPoint y: 234, distance: 221.1
click at [748, 234] on div at bounding box center [818, 236] width 204 height 47
click at [32, 84] on button "insert" at bounding box center [26, 69] width 38 height 37
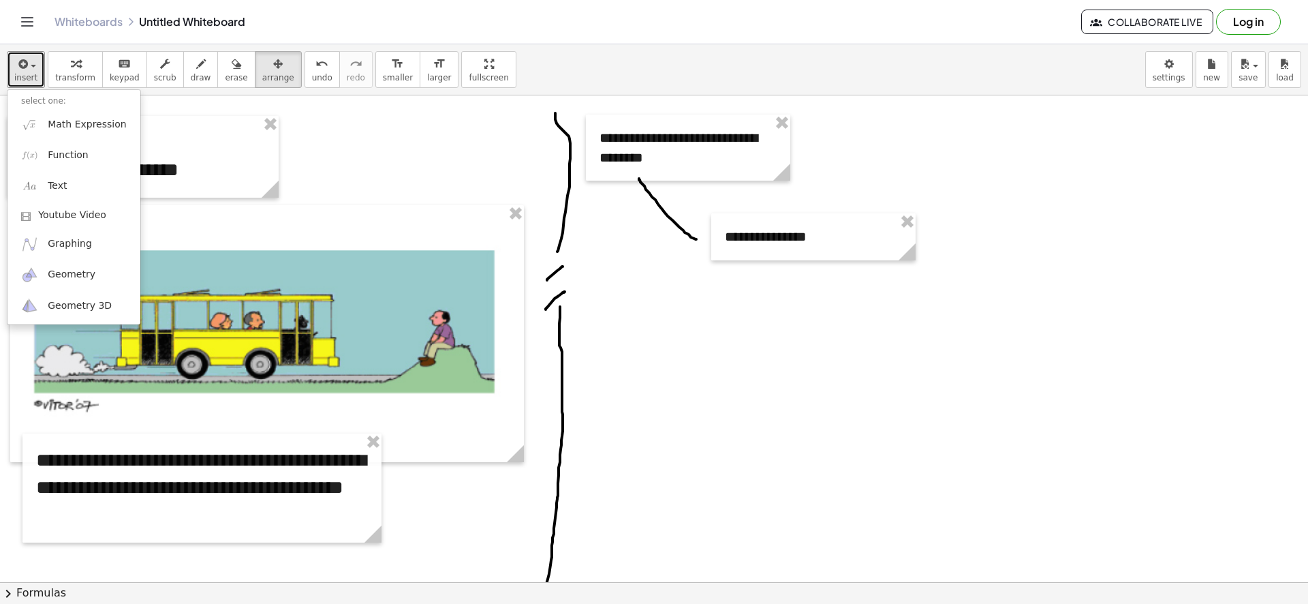
drag, startPoint x: 104, startPoint y: 65, endPoint x: 366, endPoint y: 127, distance: 268.9
click at [110, 65] on div "keyboard" at bounding box center [125, 63] width 30 height 16
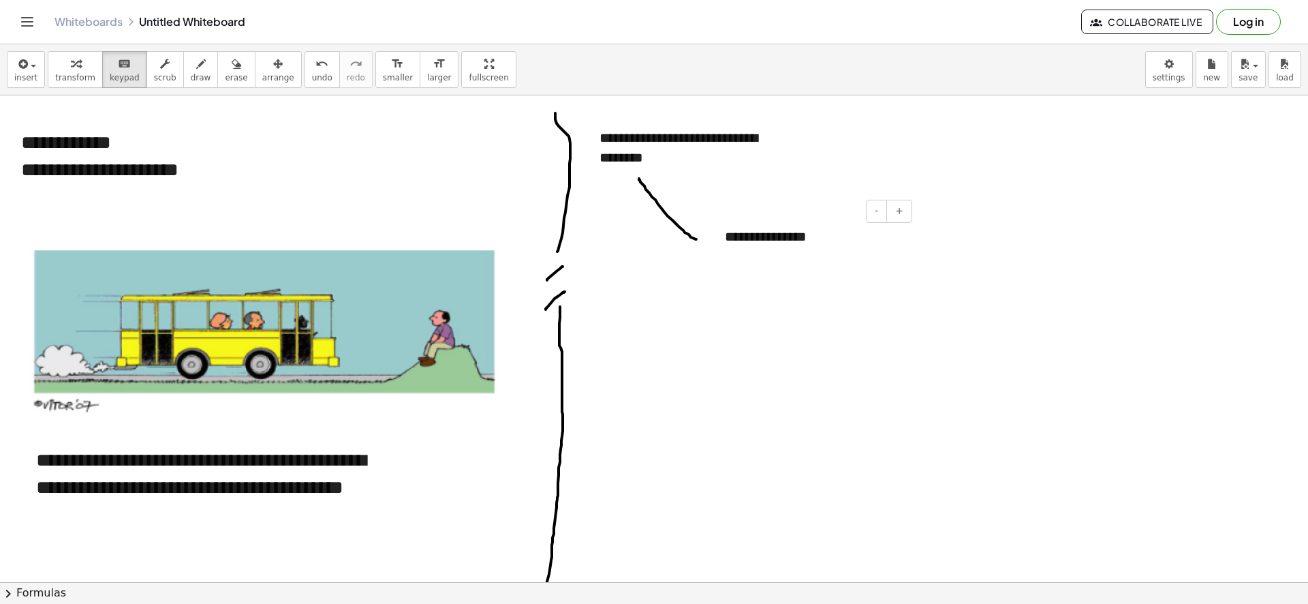
click at [847, 241] on div "**********" at bounding box center [813, 236] width 204 height 47
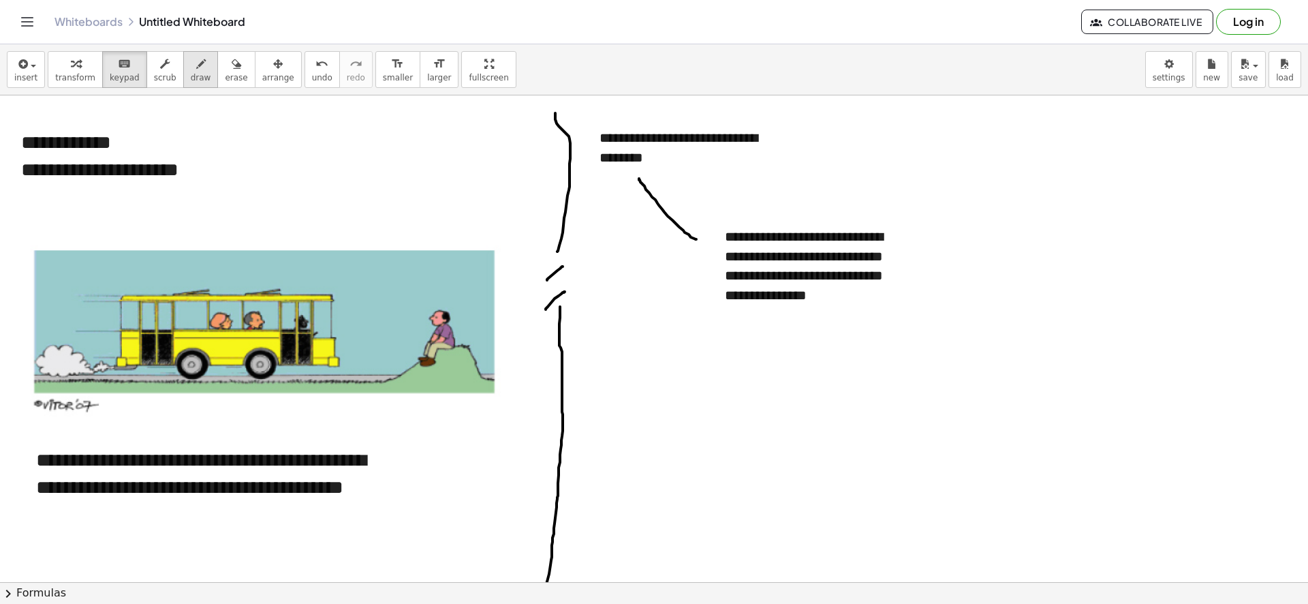
click at [196, 61] on icon "button" at bounding box center [201, 64] width 10 height 16
drag, startPoint x: 608, startPoint y: 177, endPoint x: 607, endPoint y: 346, distance: 169.0
click at [654, 369] on div at bounding box center [654, 390] width 1308 height 1134
click at [36, 72] on button "insert" at bounding box center [26, 69] width 38 height 37
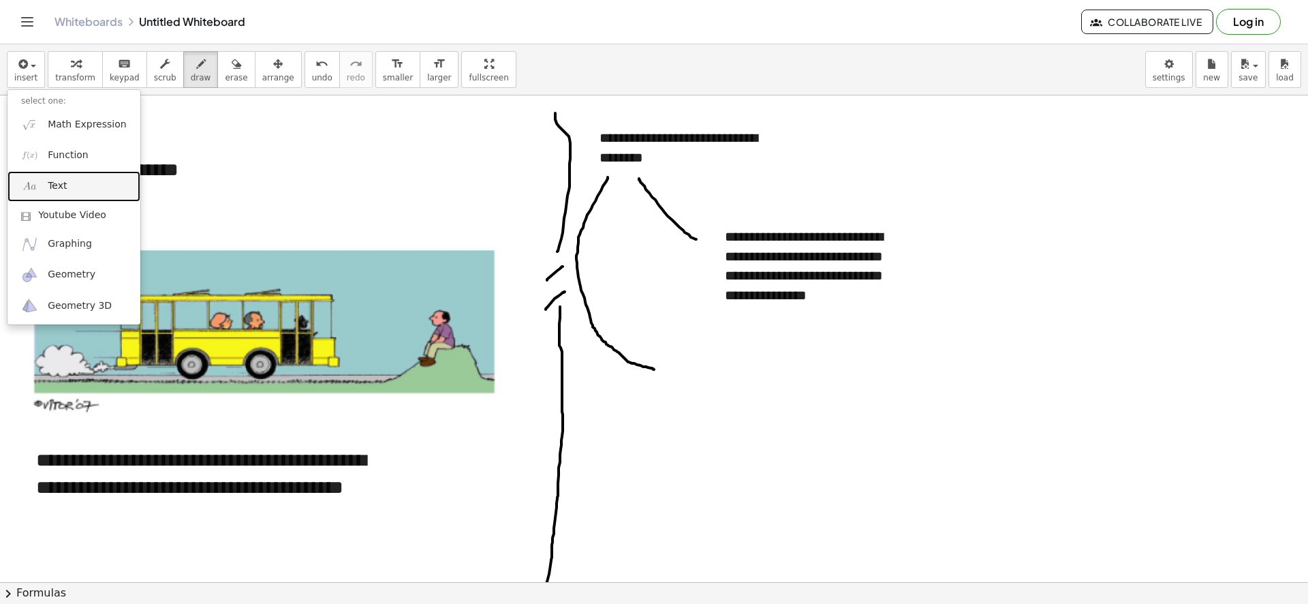
click at [87, 179] on link "Text" at bounding box center [73, 186] width 133 height 31
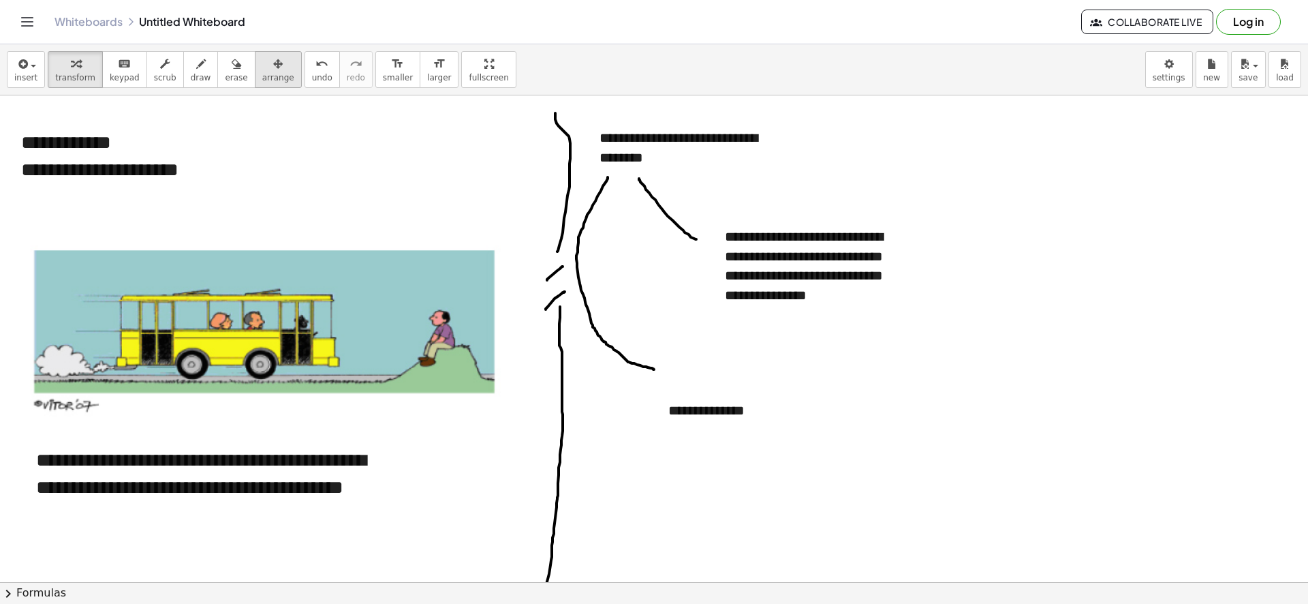
click at [264, 73] on span "arrange" at bounding box center [278, 78] width 32 height 10
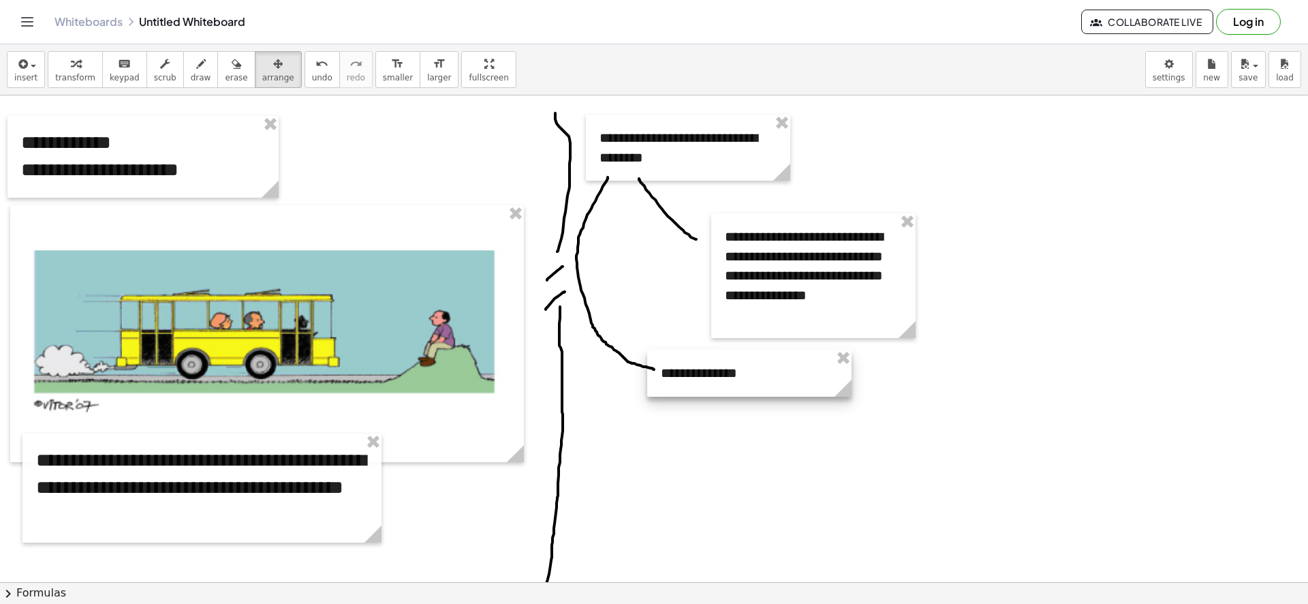
drag, startPoint x: 713, startPoint y: 412, endPoint x: 705, endPoint y: 375, distance: 38.2
click at [705, 375] on div at bounding box center [749, 373] width 204 height 47
click at [25, 59] on icon "button" at bounding box center [22, 64] width 12 height 16
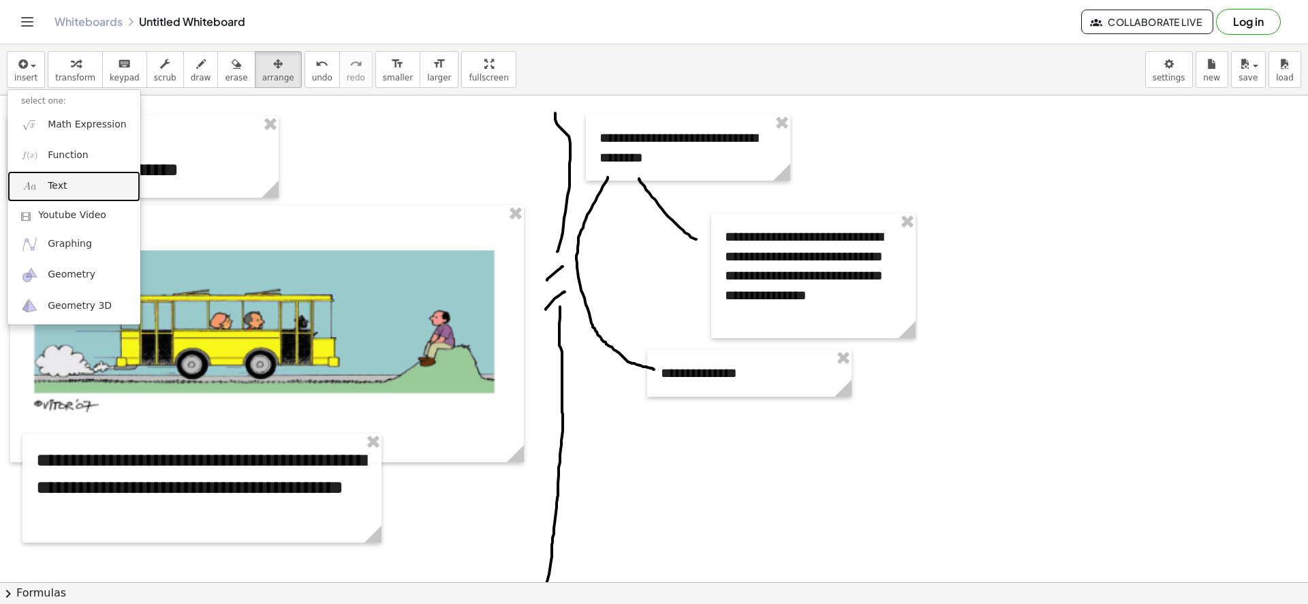
click at [72, 184] on link "Text" at bounding box center [73, 186] width 133 height 31
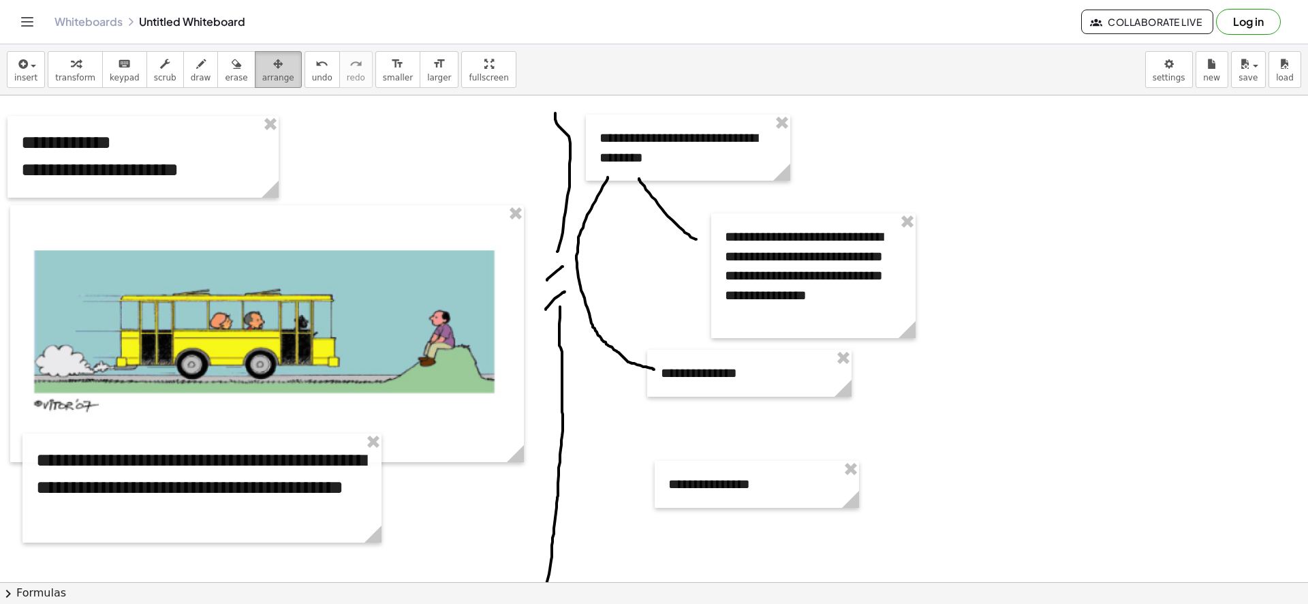
click at [255, 55] on button "arrange" at bounding box center [278, 69] width 47 height 37
click at [118, 67] on icon "keyboard" at bounding box center [124, 64] width 13 height 16
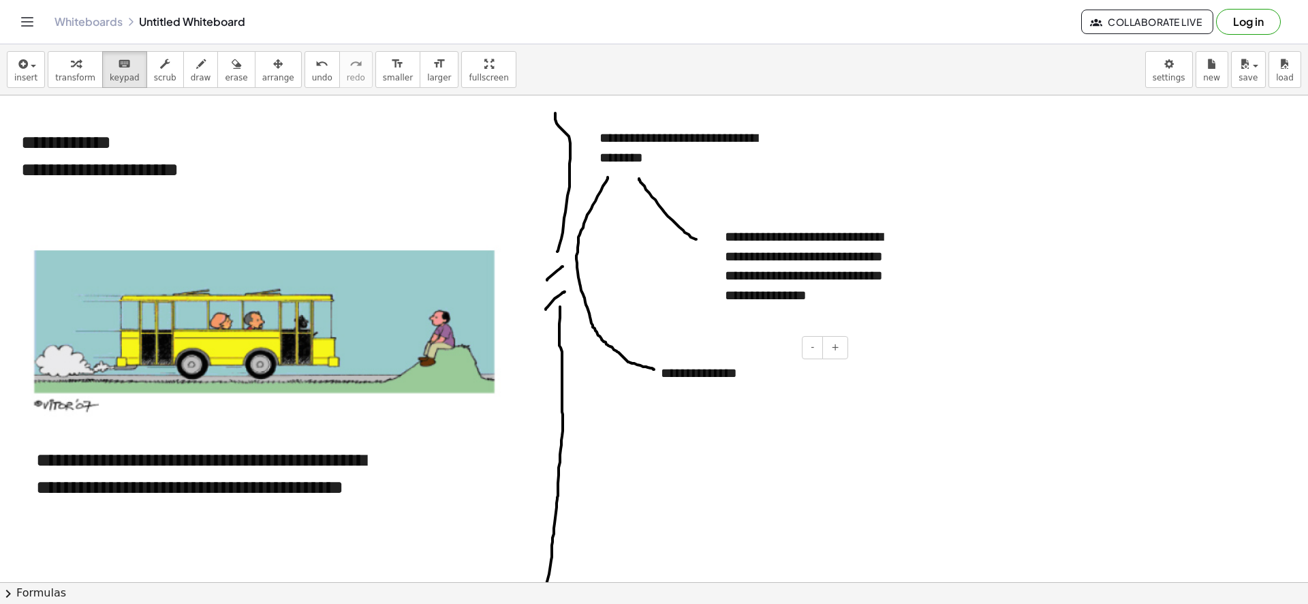
click at [766, 377] on div "**********" at bounding box center [749, 373] width 204 height 47
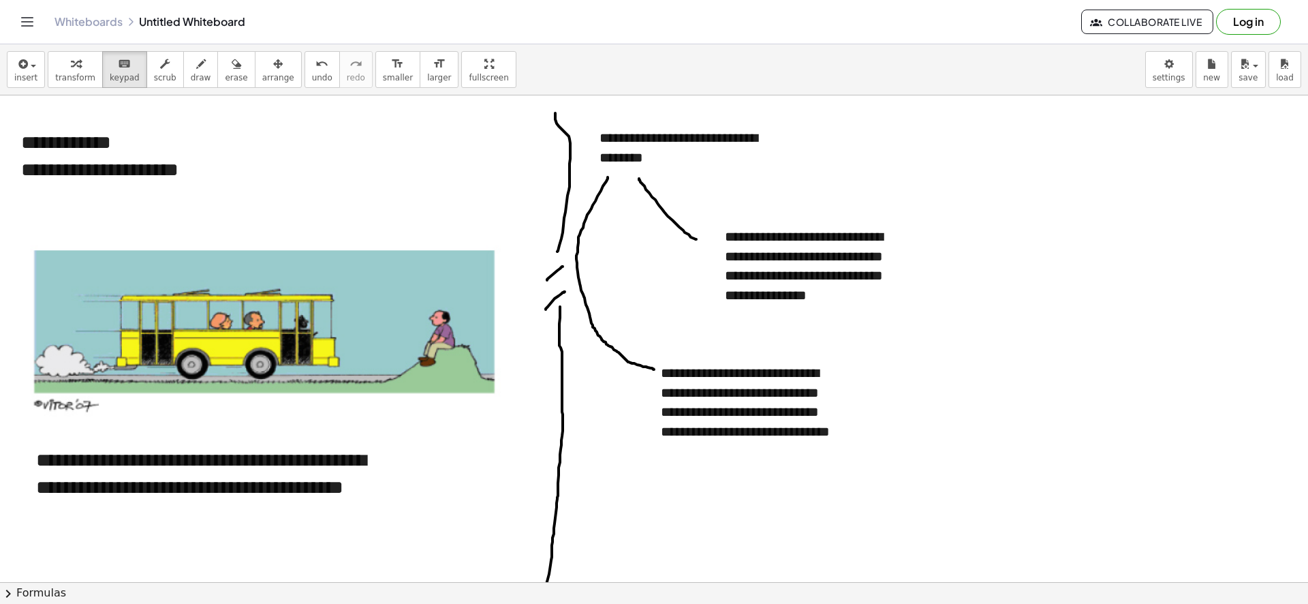
click at [1001, 181] on div at bounding box center [654, 390] width 1308 height 1134
click at [191, 73] on span "draw" at bounding box center [201, 78] width 20 height 10
drag, startPoint x: 925, startPoint y: 108, endPoint x: 936, endPoint y: 257, distance: 148.9
click at [936, 249] on div at bounding box center [654, 390] width 1308 height 1134
drag, startPoint x: 938, startPoint y: 271, endPoint x: 953, endPoint y: 265, distance: 16.2
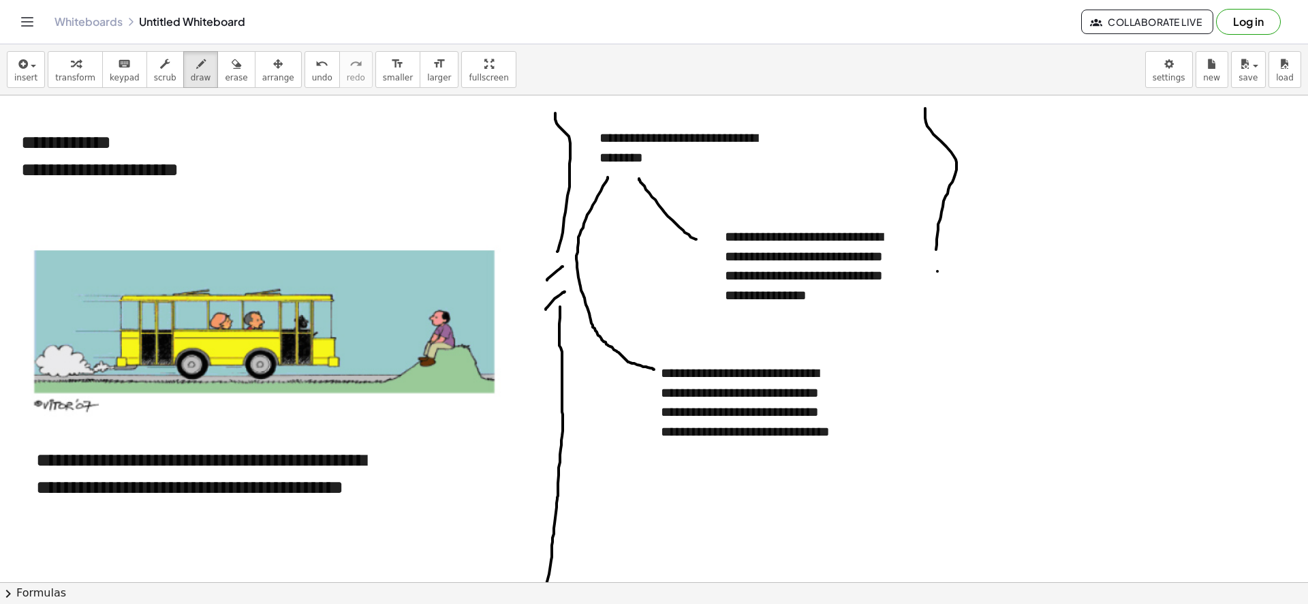
click at [953, 265] on div at bounding box center [654, 390] width 1308 height 1134
drag, startPoint x: 944, startPoint y: 288, endPoint x: 953, endPoint y: 286, distance: 9.9
click at [953, 285] on div at bounding box center [654, 390] width 1308 height 1134
drag, startPoint x: 942, startPoint y: 309, endPoint x: 959, endPoint y: 604, distance: 295.5
click at [959, 604] on html "**********" at bounding box center [654, 302] width 1308 height 604
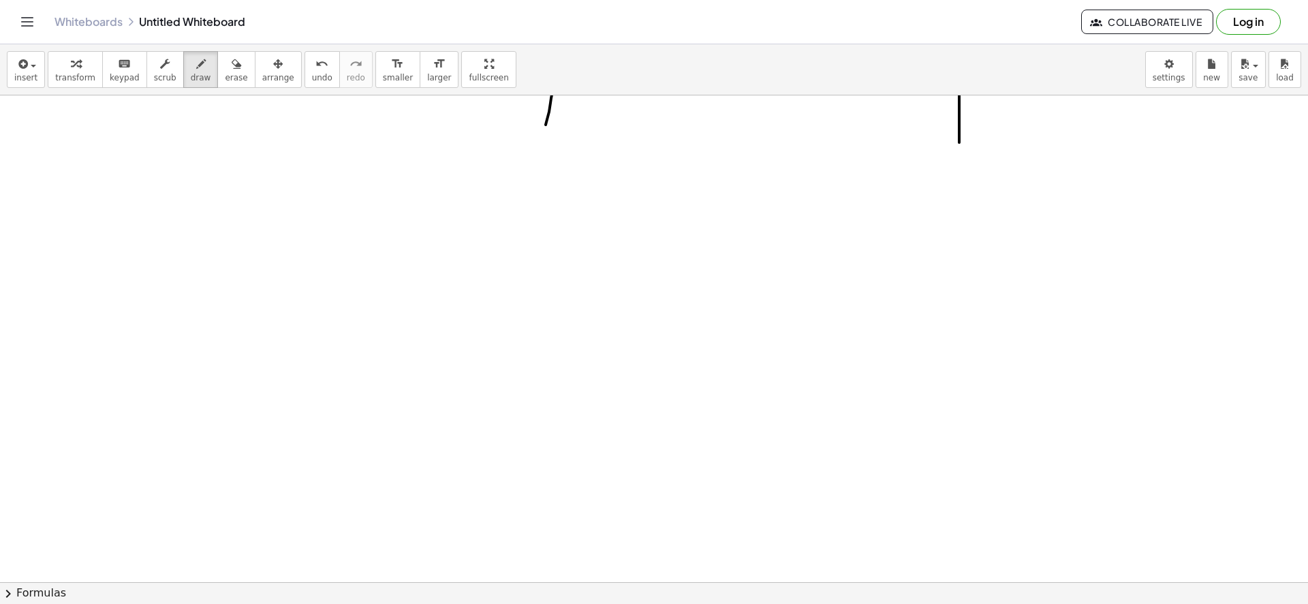
scroll to position [852, 0]
click at [16, 68] on icon "button" at bounding box center [22, 64] width 12 height 16
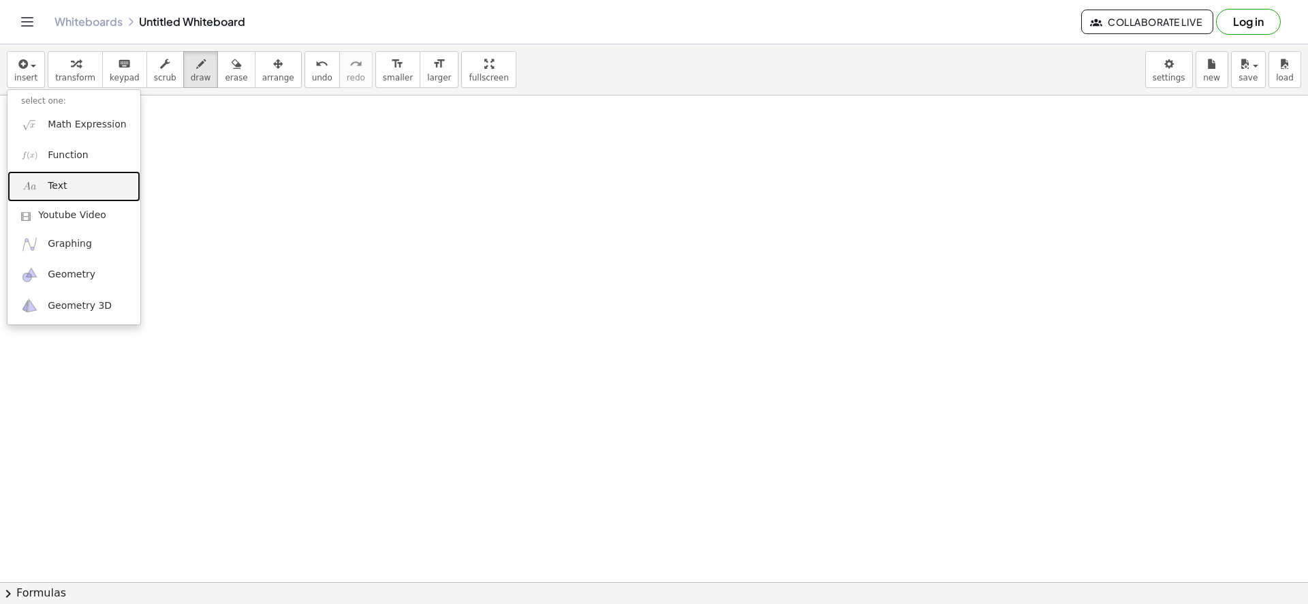
click at [87, 195] on link "Text" at bounding box center [73, 186] width 133 height 31
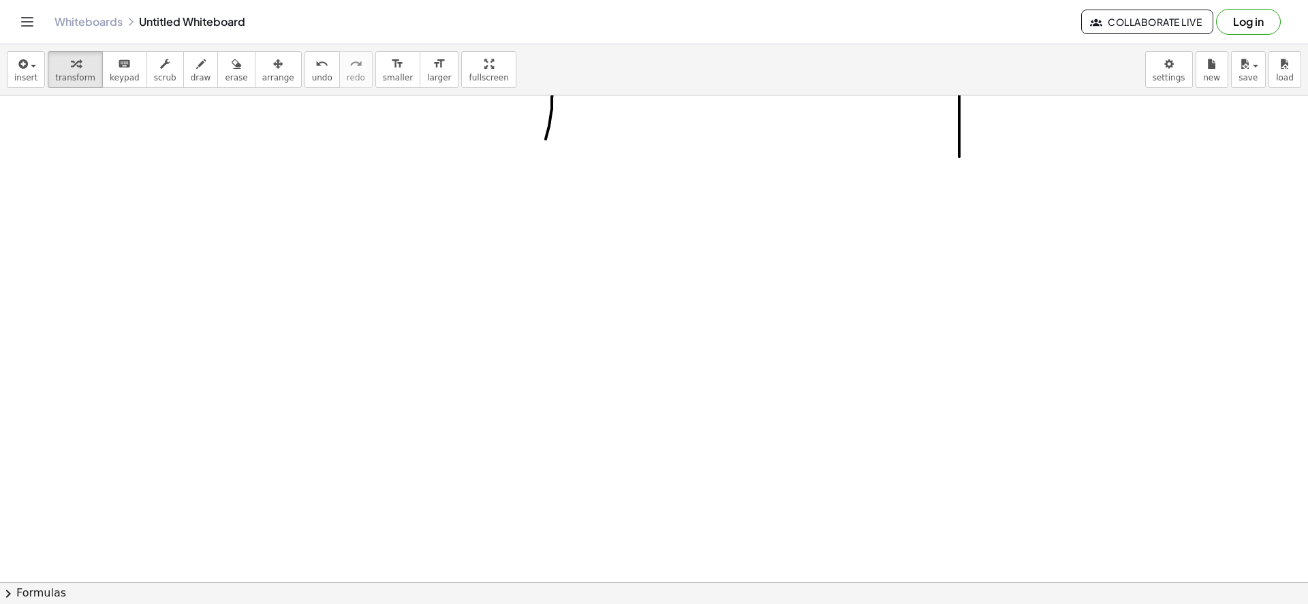
scroll to position [784, 0]
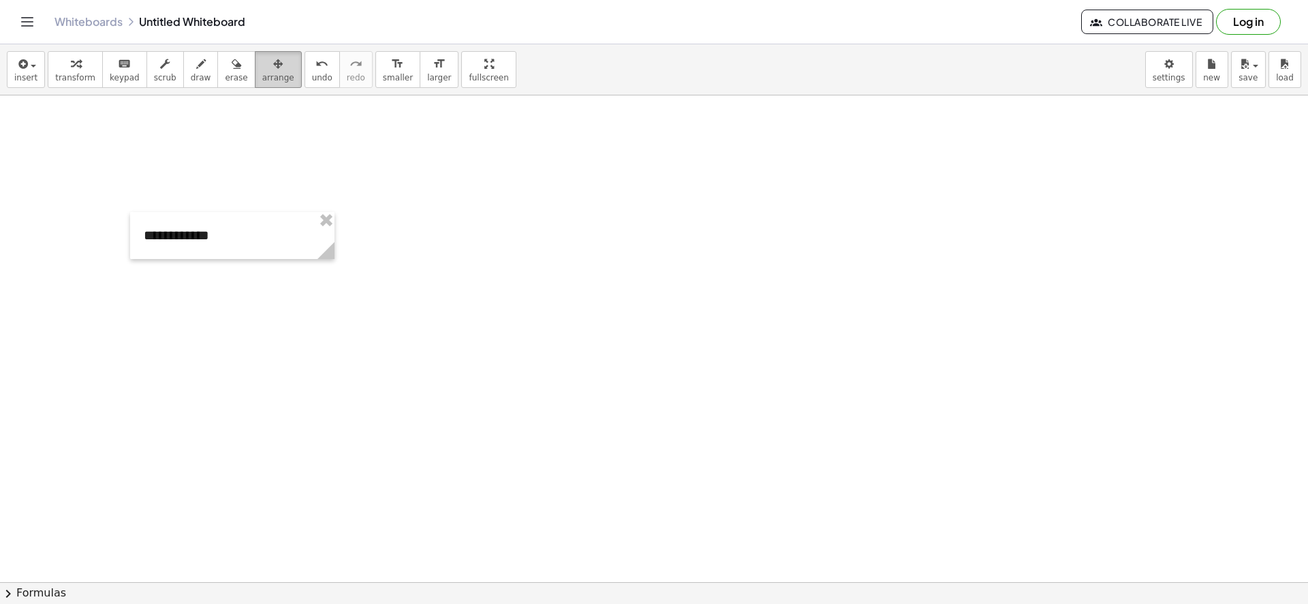
click at [262, 80] on span "arrange" at bounding box center [278, 78] width 32 height 10
drag, startPoint x: 336, startPoint y: 259, endPoint x: 206, endPoint y: 184, distance: 150.2
click at [373, 259] on icon at bounding box center [381, 250] width 17 height 17
click at [119, 80] on span "keypad" at bounding box center [125, 78] width 30 height 10
click at [311, 204] on button "-" at bounding box center [300, 209] width 21 height 23
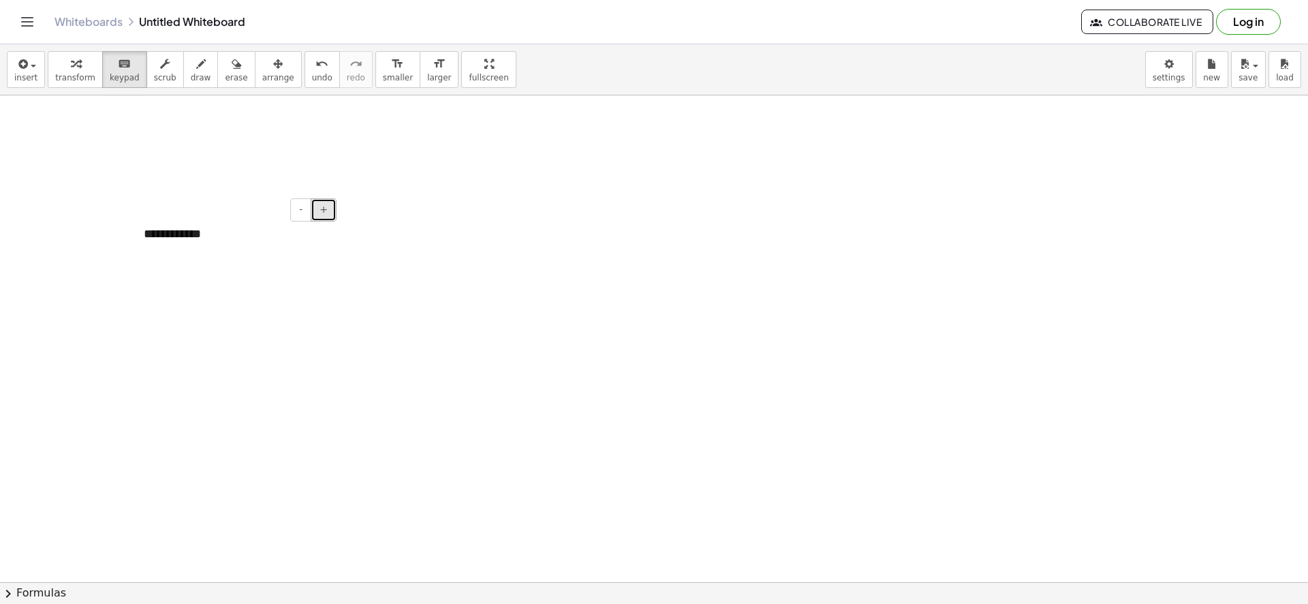
click at [326, 213] on span "+" at bounding box center [324, 209] width 8 height 11
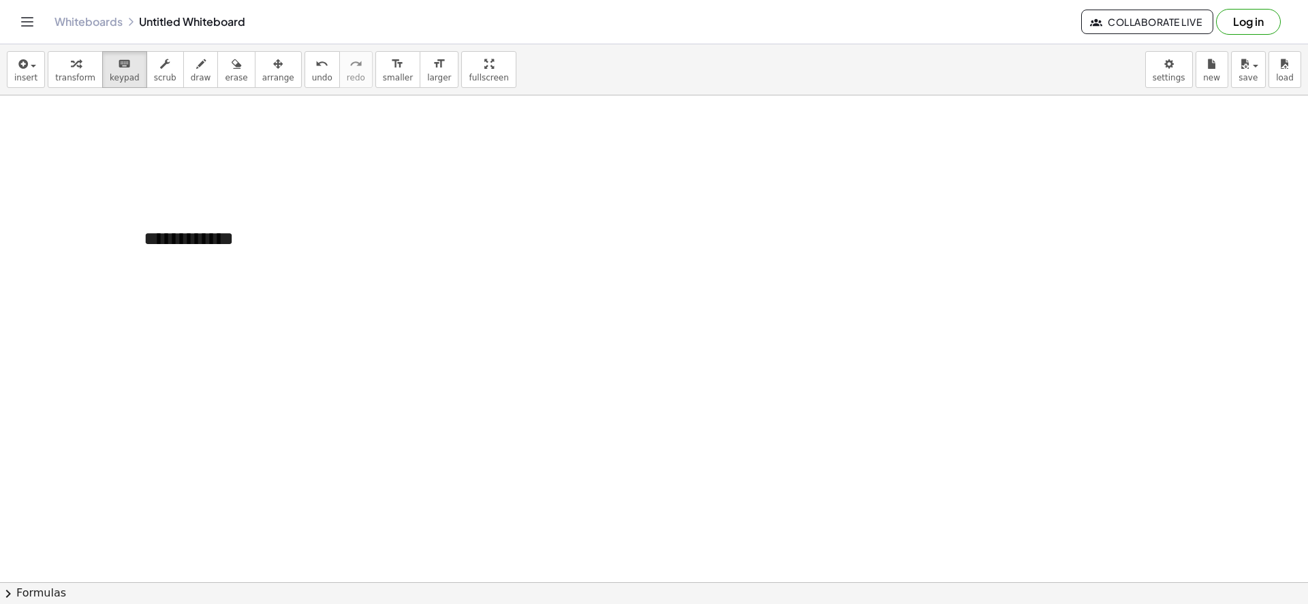
click at [324, 197] on div at bounding box center [654, 42] width 1308 height 1460
click at [268, 80] on span "arrange" at bounding box center [278, 78] width 32 height 10
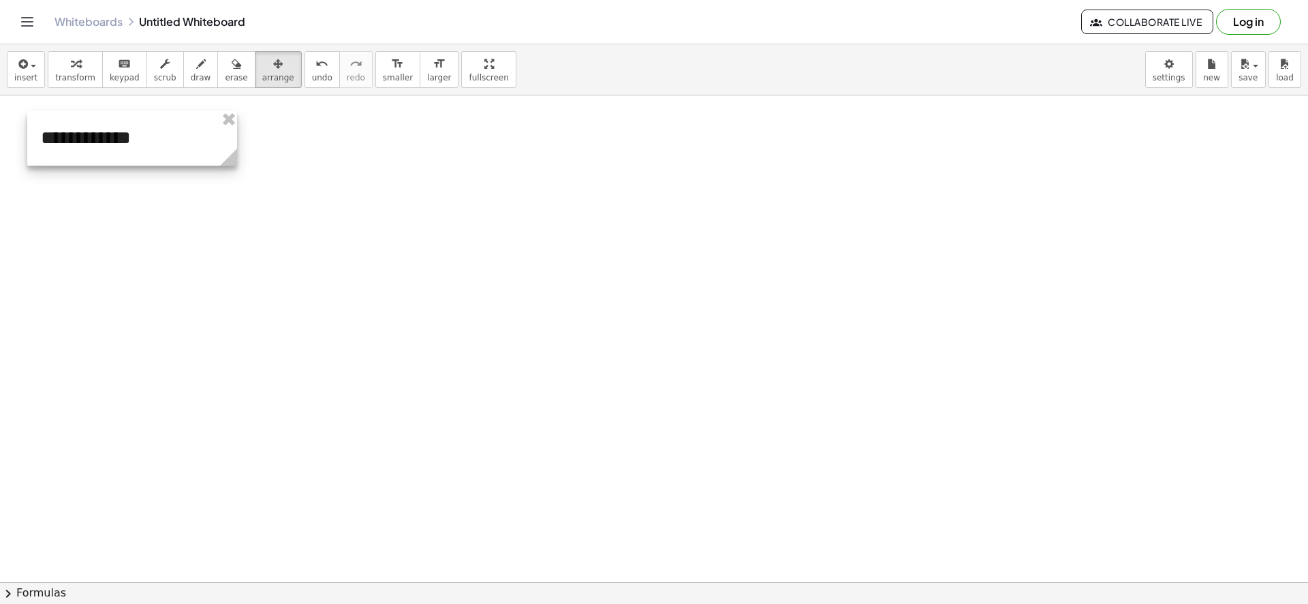
drag, startPoint x: 234, startPoint y: 226, endPoint x: 131, endPoint y: 124, distance: 144.5
click at [131, 124] on div at bounding box center [132, 138] width 210 height 55
click at [31, 73] on span "insert" at bounding box center [25, 78] width 23 height 10
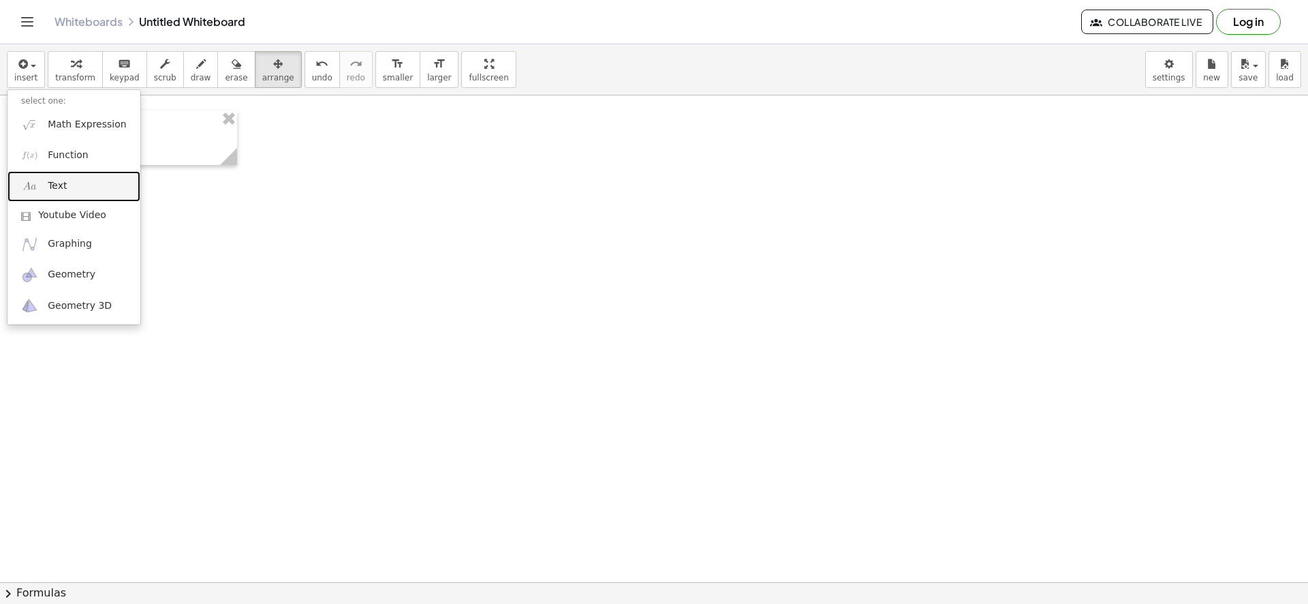
click at [93, 191] on link "Text" at bounding box center [73, 186] width 133 height 31
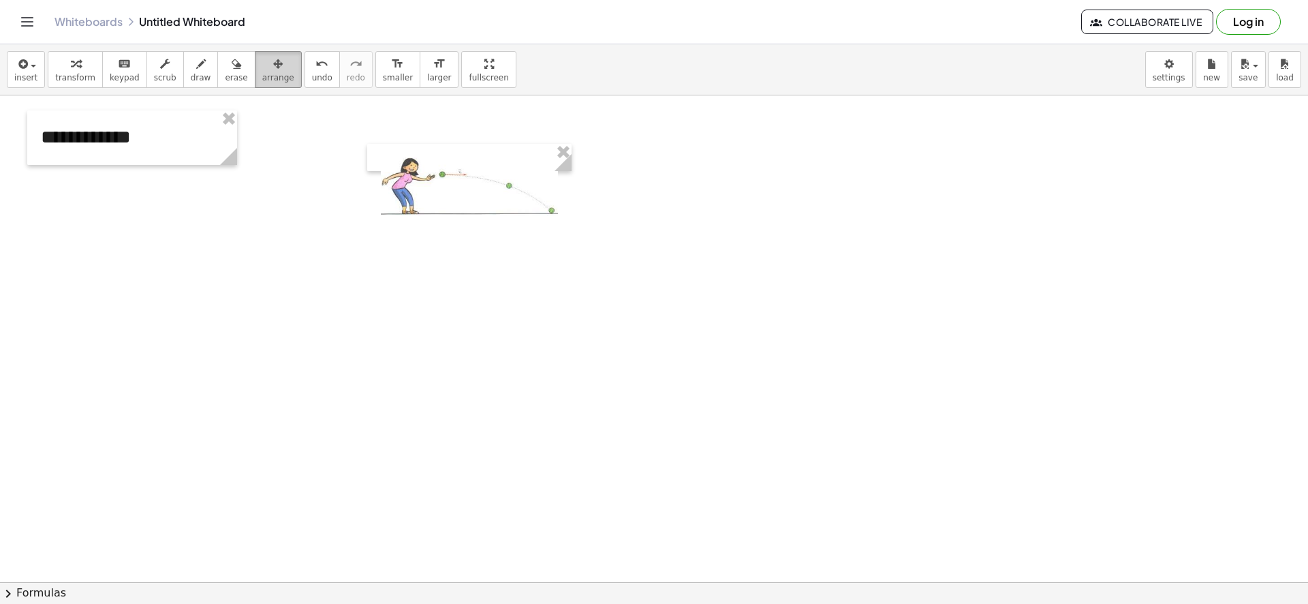
click at [262, 81] on span "arrange" at bounding box center [278, 78] width 32 height 10
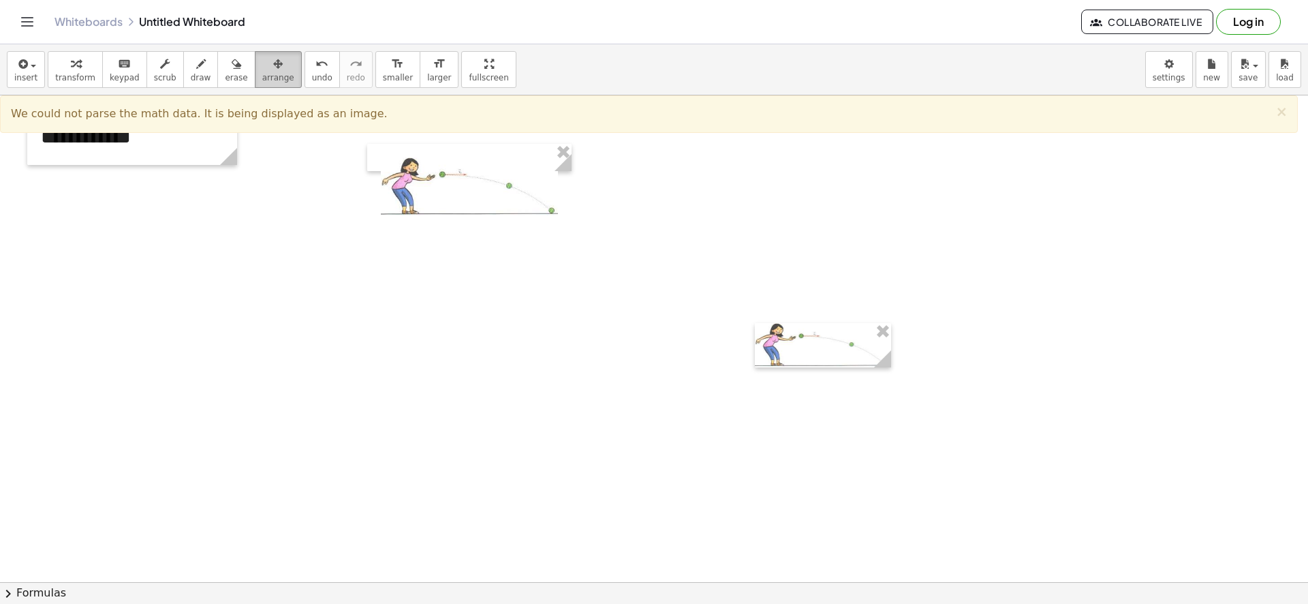
click at [262, 76] on span "arrange" at bounding box center [278, 78] width 32 height 10
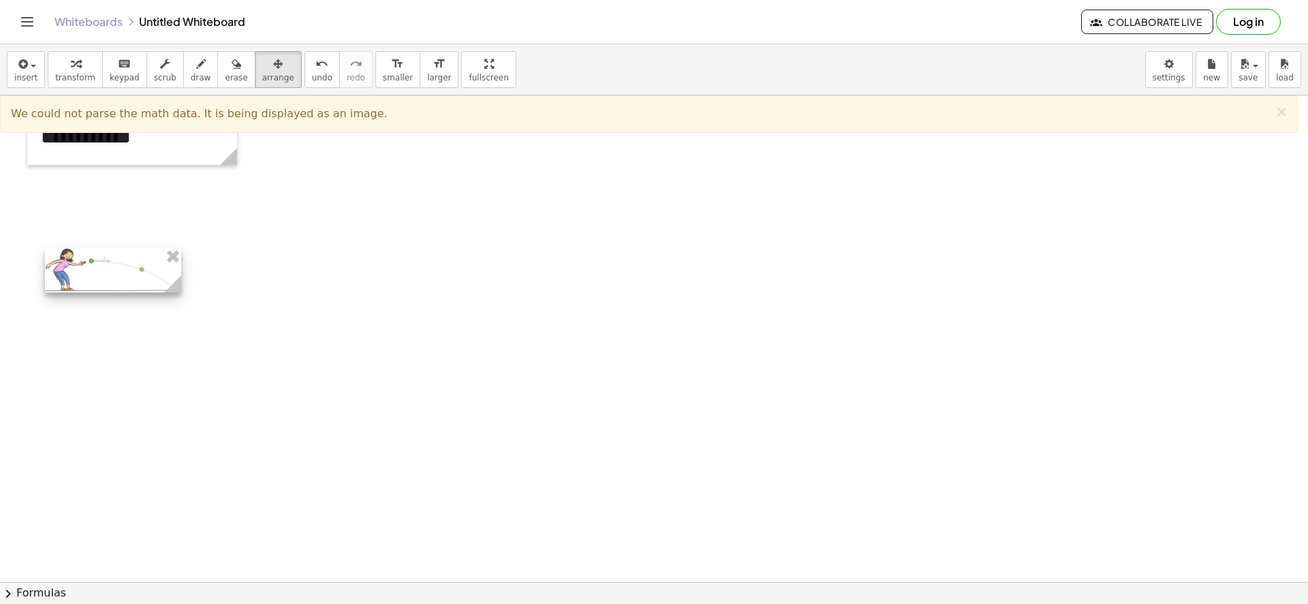
drag, startPoint x: 795, startPoint y: 353, endPoint x: 119, endPoint y: 244, distance: 685.3
click at [117, 248] on div at bounding box center [113, 270] width 136 height 44
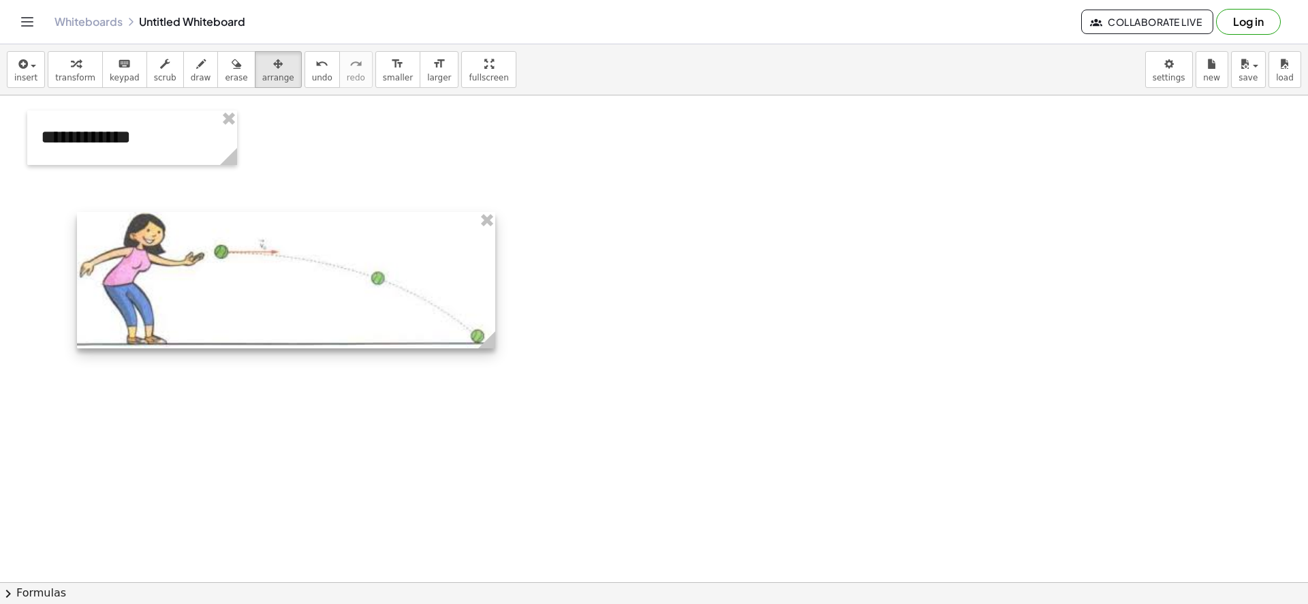
drag, startPoint x: 201, startPoint y: 250, endPoint x: 537, endPoint y: 395, distance: 365.7
click at [538, 395] on div "**********" at bounding box center [654, 42] width 1308 height 1460
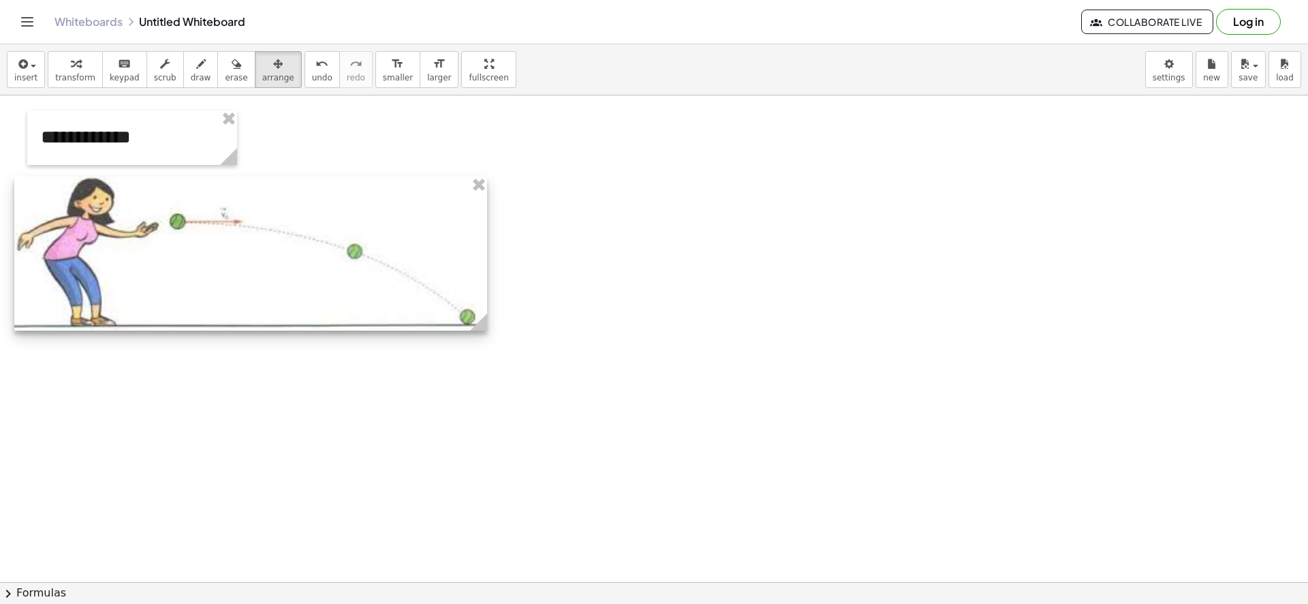
drag, startPoint x: 402, startPoint y: 337, endPoint x: 339, endPoint y: 302, distance: 72.0
click at [339, 302] on div at bounding box center [250, 253] width 473 height 154
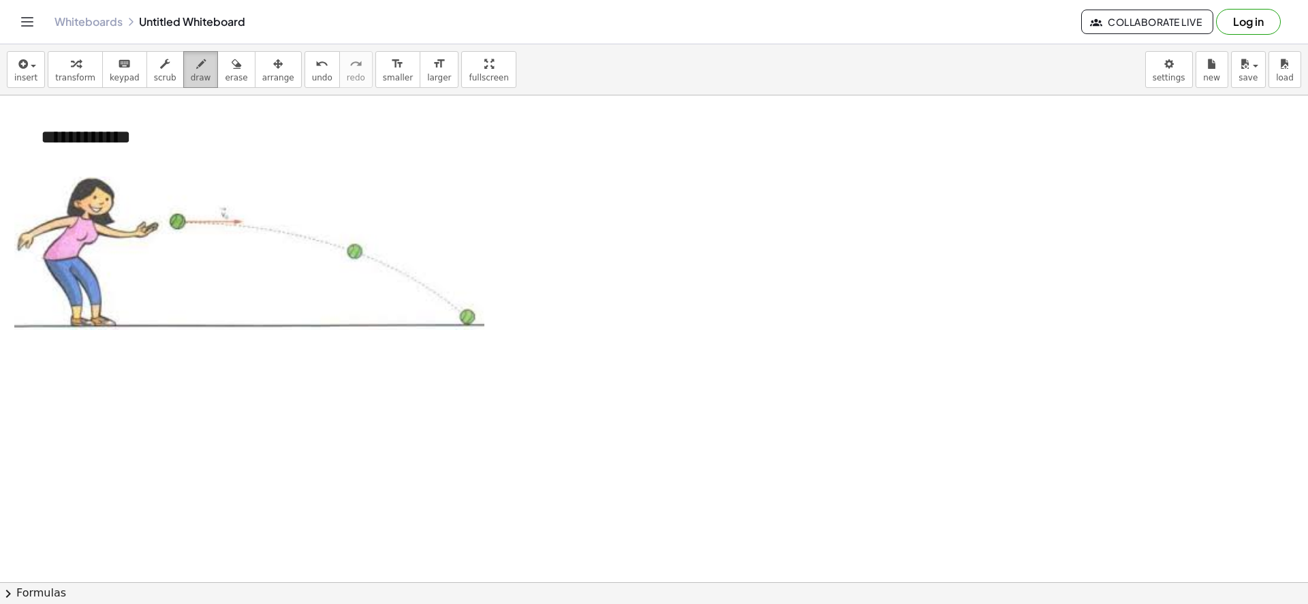
click at [193, 63] on div "button" at bounding box center [201, 63] width 20 height 16
click at [190, 214] on div at bounding box center [654, 42] width 1308 height 1460
click at [255, 80] on button "arrange" at bounding box center [278, 69] width 47 height 37
click at [225, 74] on span "erase" at bounding box center [236, 78] width 22 height 10
drag, startPoint x: 208, startPoint y: 211, endPoint x: 217, endPoint y: 217, distance: 11.3
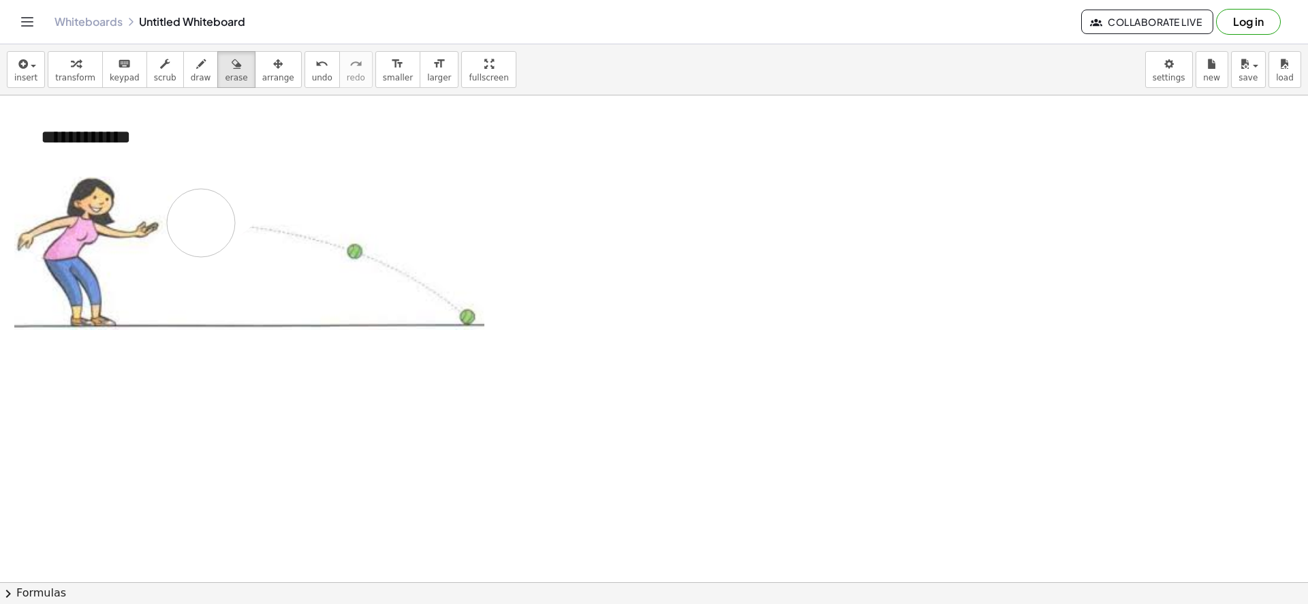
click at [210, 221] on div at bounding box center [654, 42] width 1308 height 1460
click at [191, 76] on span "draw" at bounding box center [201, 78] width 20 height 10
click at [181, 221] on div at bounding box center [654, 42] width 1308 height 1460
click at [345, 250] on div at bounding box center [654, 42] width 1308 height 1460
click at [465, 318] on div at bounding box center [654, 42] width 1308 height 1460
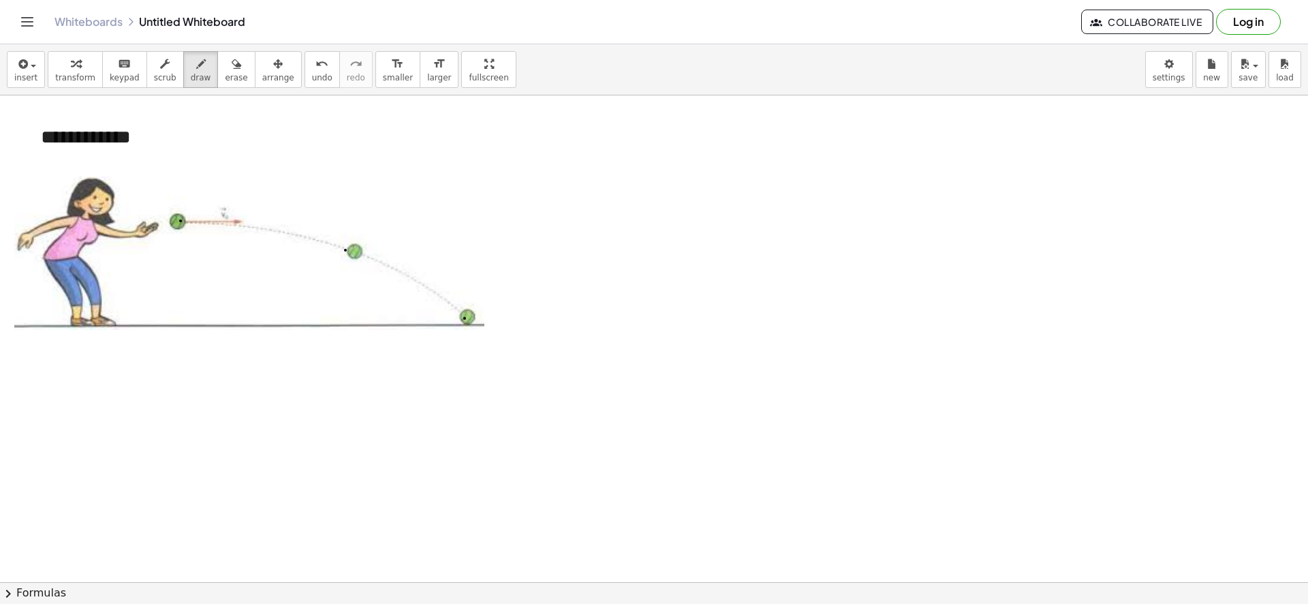
drag, startPoint x: 227, startPoint y: 76, endPoint x: 228, endPoint y: 107, distance: 31.4
click at [228, 76] on button "erase" at bounding box center [235, 69] width 37 height 37
drag, startPoint x: 187, startPoint y: 213, endPoint x: 454, endPoint y: 320, distance: 286.8
click at [468, 329] on div at bounding box center [654, 42] width 1308 height 1460
click at [192, 80] on span "draw" at bounding box center [201, 78] width 20 height 10
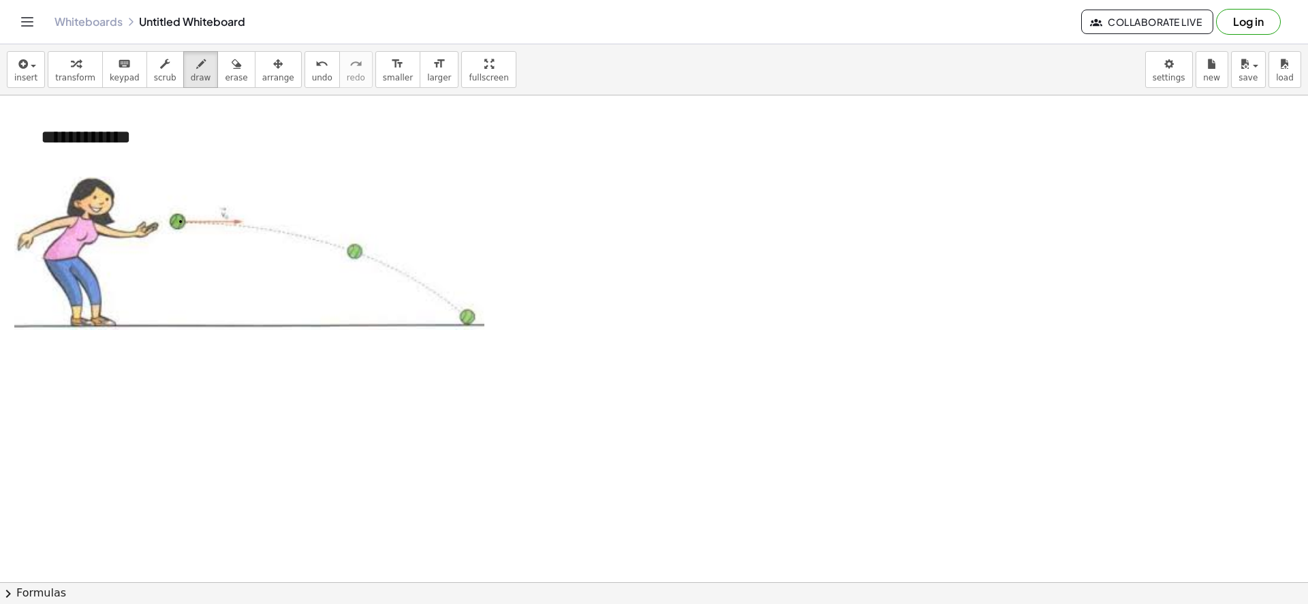
click at [181, 221] on div at bounding box center [654, 42] width 1308 height 1460
click at [356, 251] on div at bounding box center [654, 42] width 1308 height 1460
click at [468, 318] on div at bounding box center [654, 42] width 1308 height 1460
drag, startPoint x: 175, startPoint y: 221, endPoint x: 467, endPoint y: 318, distance: 307.9
click at [471, 318] on div at bounding box center [654, 42] width 1308 height 1460
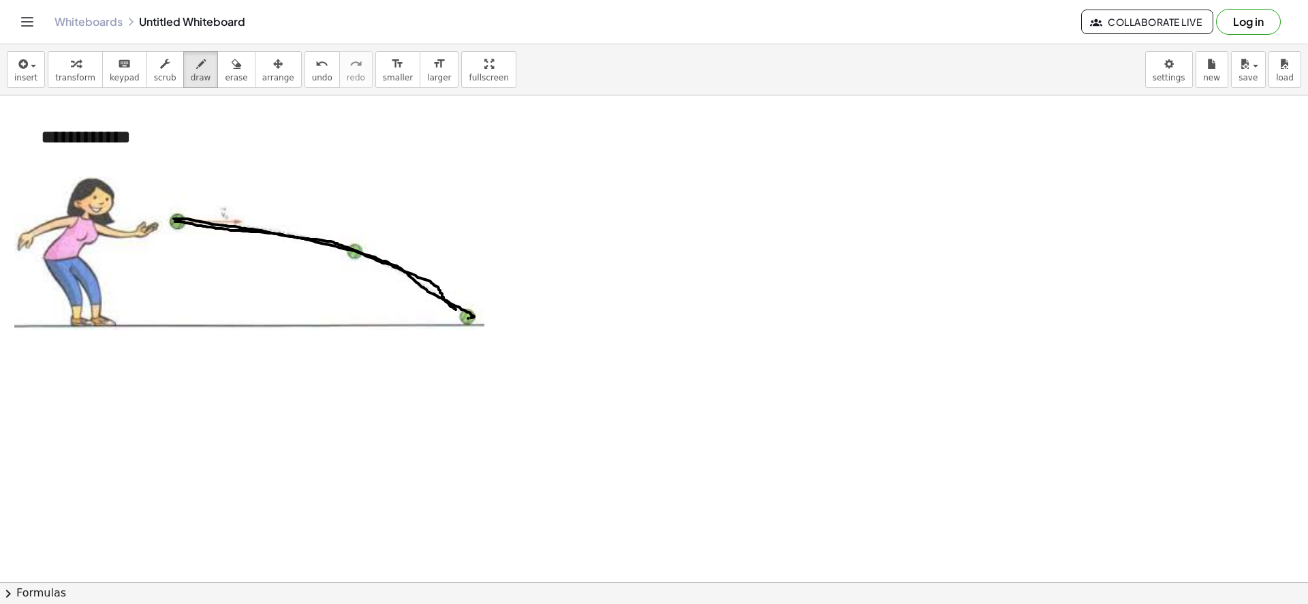
drag, startPoint x: 174, startPoint y: 219, endPoint x: 354, endPoint y: 202, distance: 181.3
click at [462, 313] on div at bounding box center [654, 42] width 1308 height 1460
click at [229, 78] on button "erase" at bounding box center [235, 69] width 37 height 37
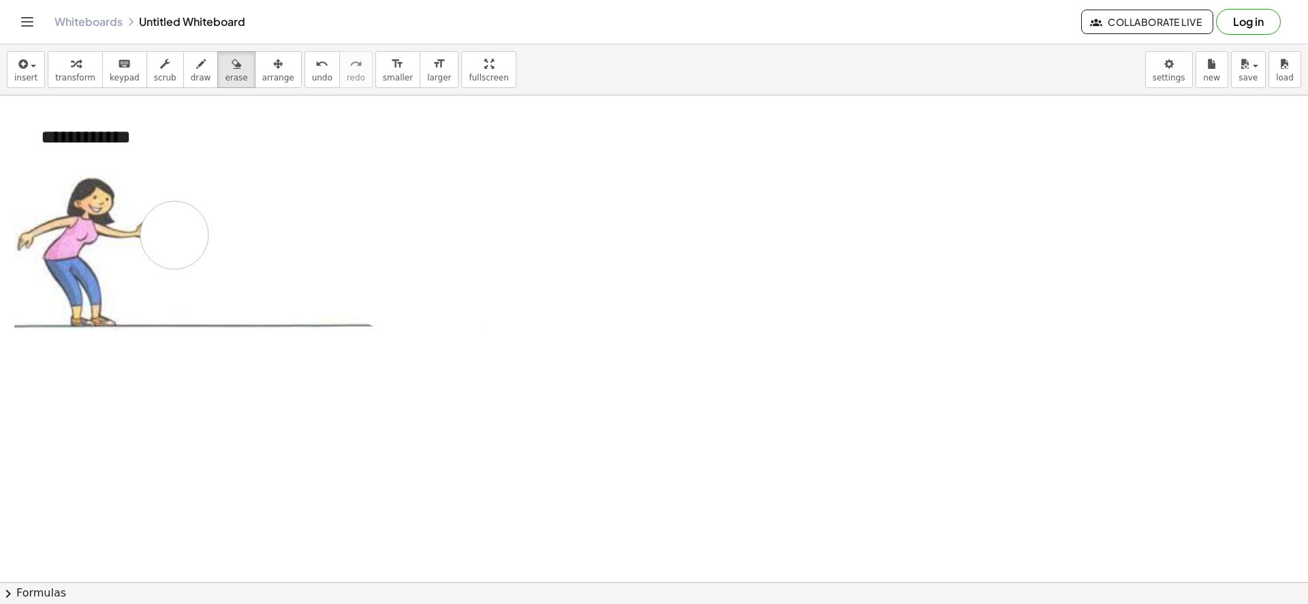
drag, startPoint x: 209, startPoint y: 224, endPoint x: 172, endPoint y: 236, distance: 39.4
click at [172, 236] on div at bounding box center [654, 42] width 1308 height 1460
drag, startPoint x: 15, startPoint y: 65, endPoint x: 27, endPoint y: 110, distance: 45.8
click at [16, 69] on icon "button" at bounding box center [22, 64] width 12 height 16
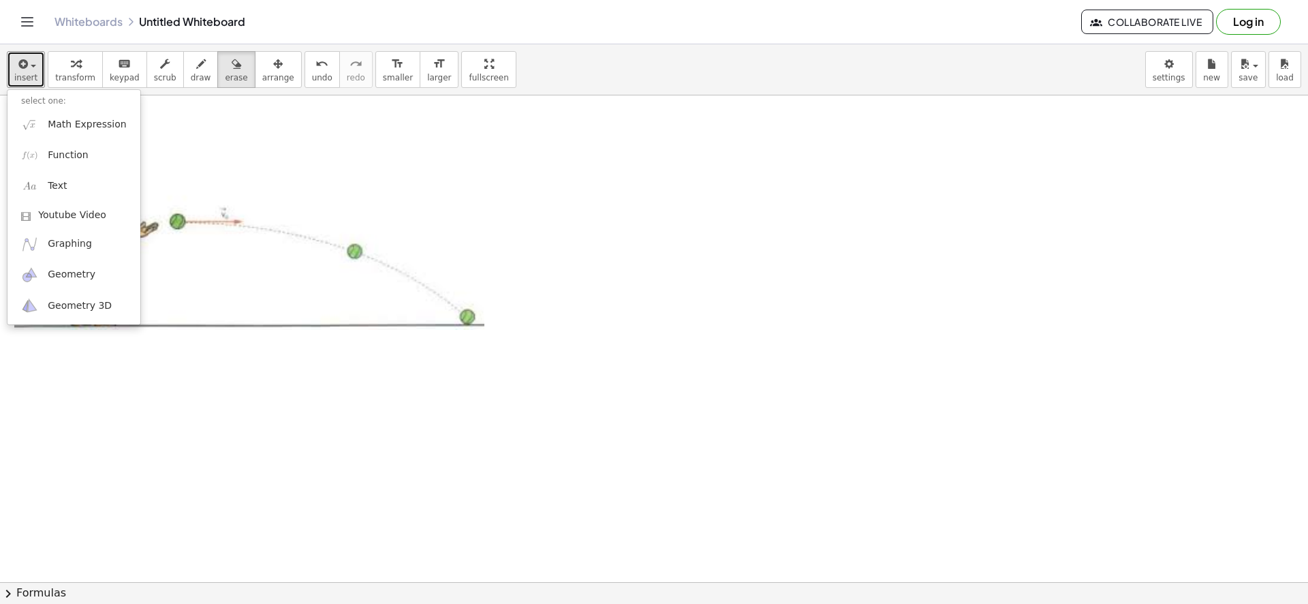
drag, startPoint x: 181, startPoint y: 65, endPoint x: 178, endPoint y: 108, distance: 43.7
click at [196, 65] on icon "button" at bounding box center [201, 64] width 10 height 16
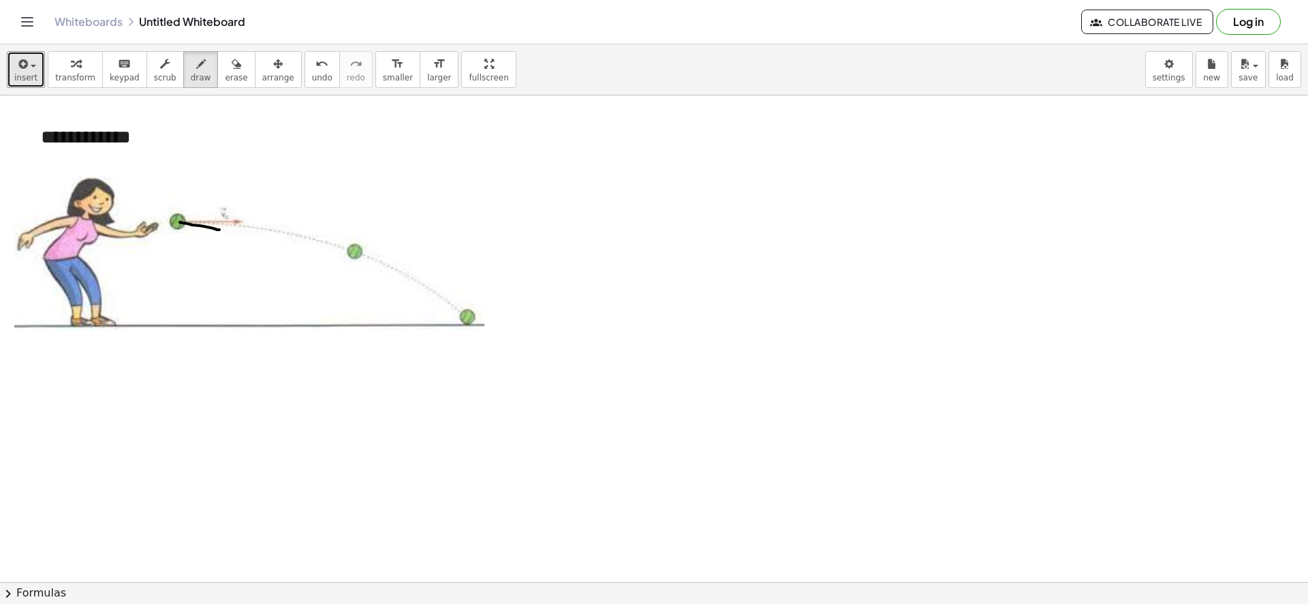
drag, startPoint x: 180, startPoint y: 222, endPoint x: 216, endPoint y: 183, distance: 53.5
click at [235, 225] on div at bounding box center [654, 42] width 1308 height 1460
click at [225, 75] on span "erase" at bounding box center [236, 78] width 22 height 10
drag, startPoint x: 209, startPoint y: 212, endPoint x: 213, endPoint y: 232, distance: 20.2
click at [213, 232] on div at bounding box center [654, 42] width 1308 height 1460
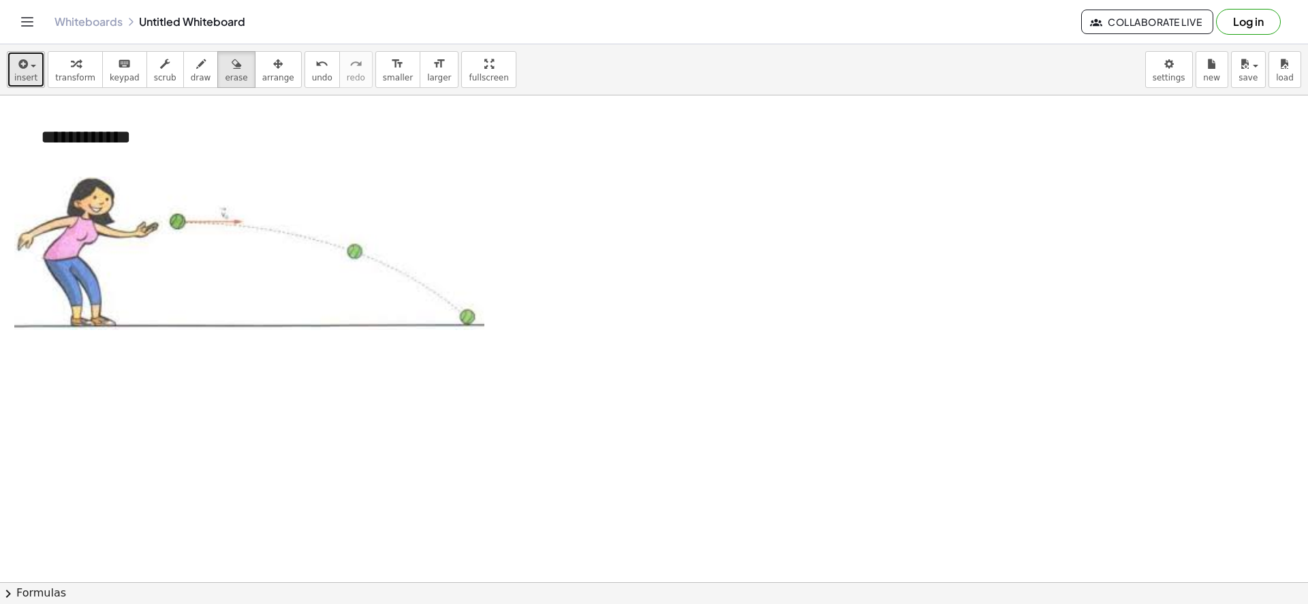
click at [25, 70] on icon "button" at bounding box center [22, 64] width 12 height 16
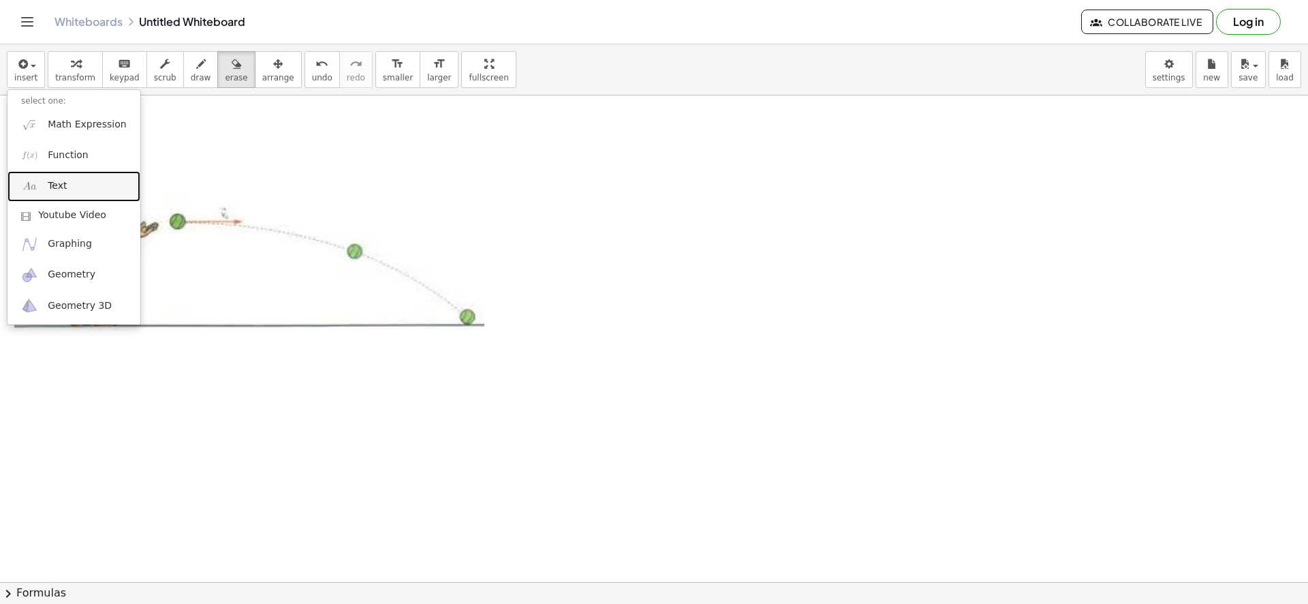
click at [74, 196] on link "Text" at bounding box center [73, 186] width 133 height 31
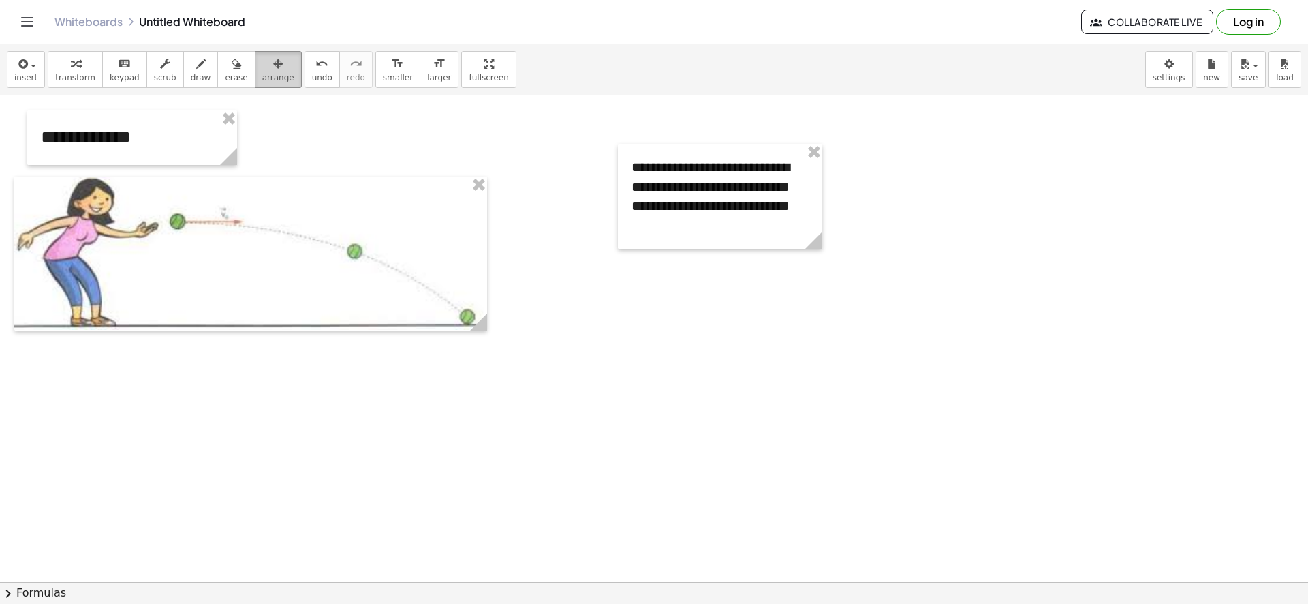
click at [260, 72] on button "arrange" at bounding box center [278, 69] width 47 height 37
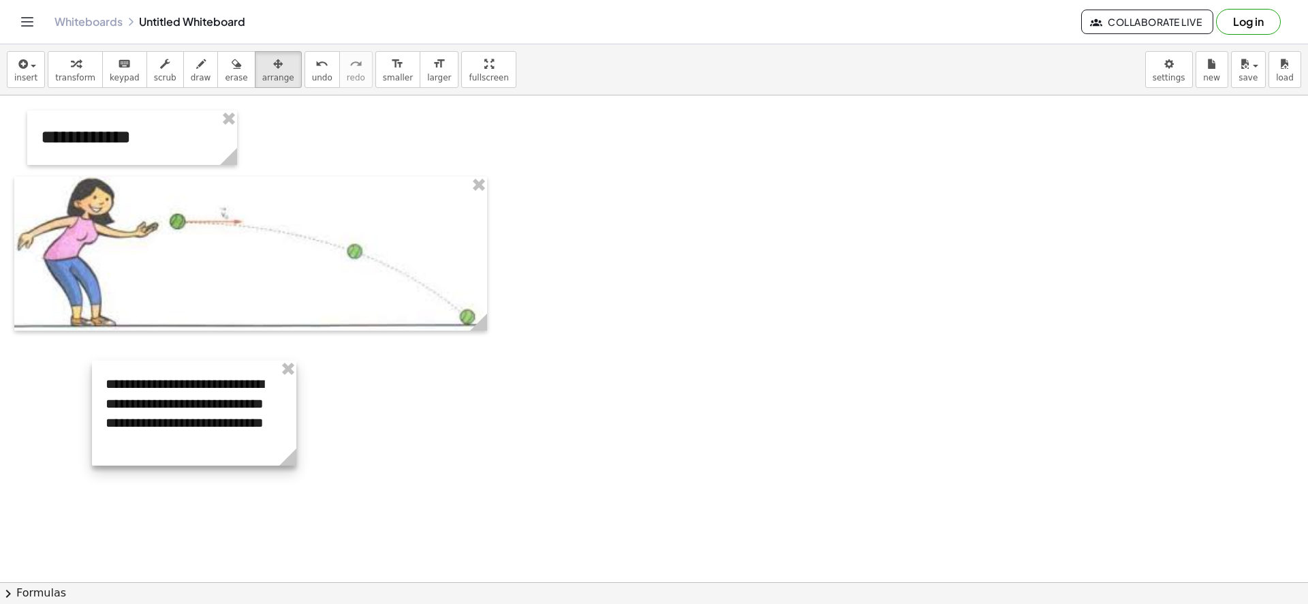
drag, startPoint x: 794, startPoint y: 210, endPoint x: 175, endPoint y: 405, distance: 649.5
click at [175, 405] on div at bounding box center [194, 412] width 204 height 105
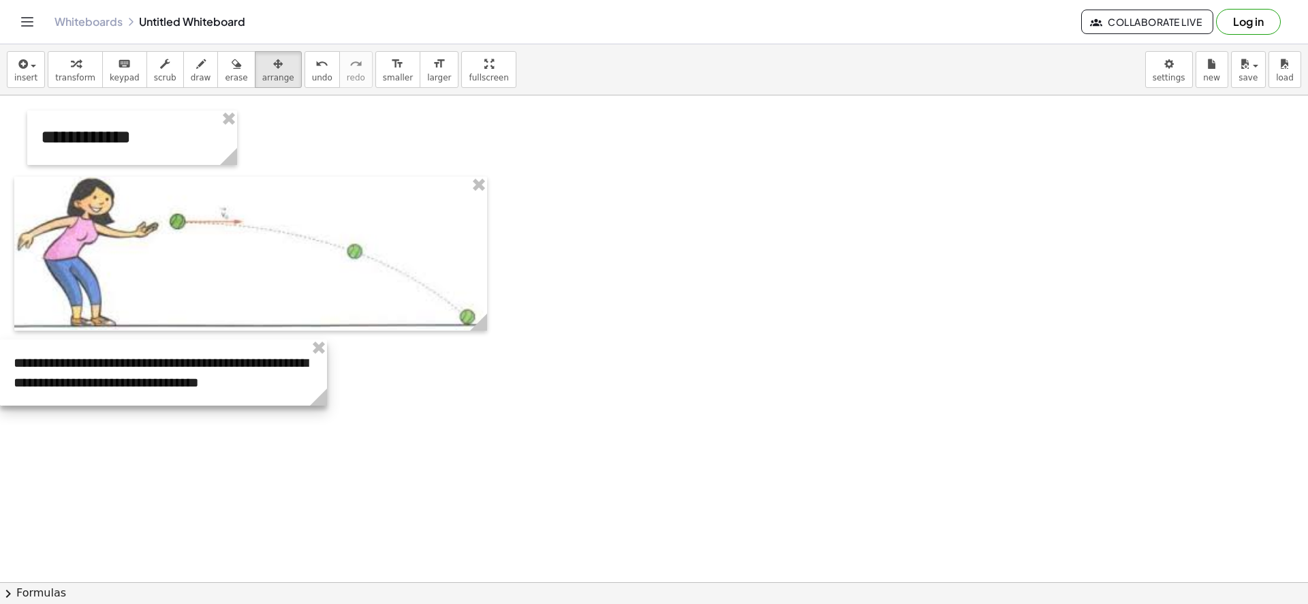
drag, startPoint x: 196, startPoint y: 439, endPoint x: 319, endPoint y: 438, distance: 123.3
click at [319, 438] on div "**********" at bounding box center [654, 42] width 1308 height 1460
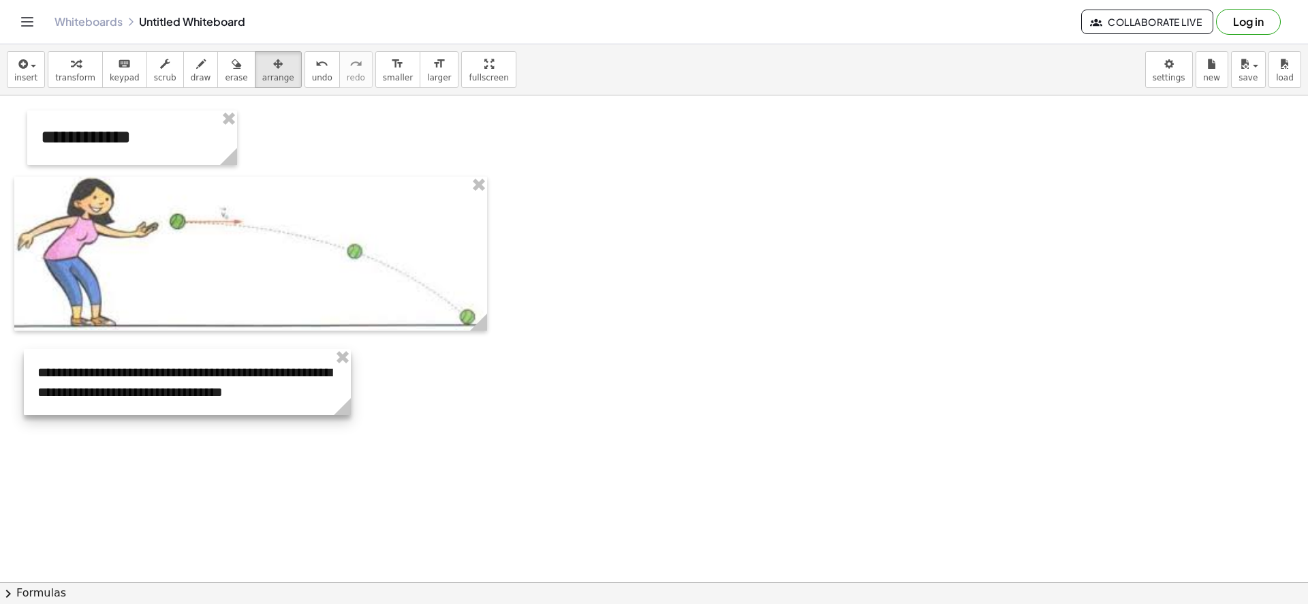
drag, startPoint x: 155, startPoint y: 385, endPoint x: 179, endPoint y: 395, distance: 25.7
click at [179, 395] on div at bounding box center [187, 382] width 327 height 66
click at [191, 76] on span "draw" at bounding box center [201, 78] width 20 height 10
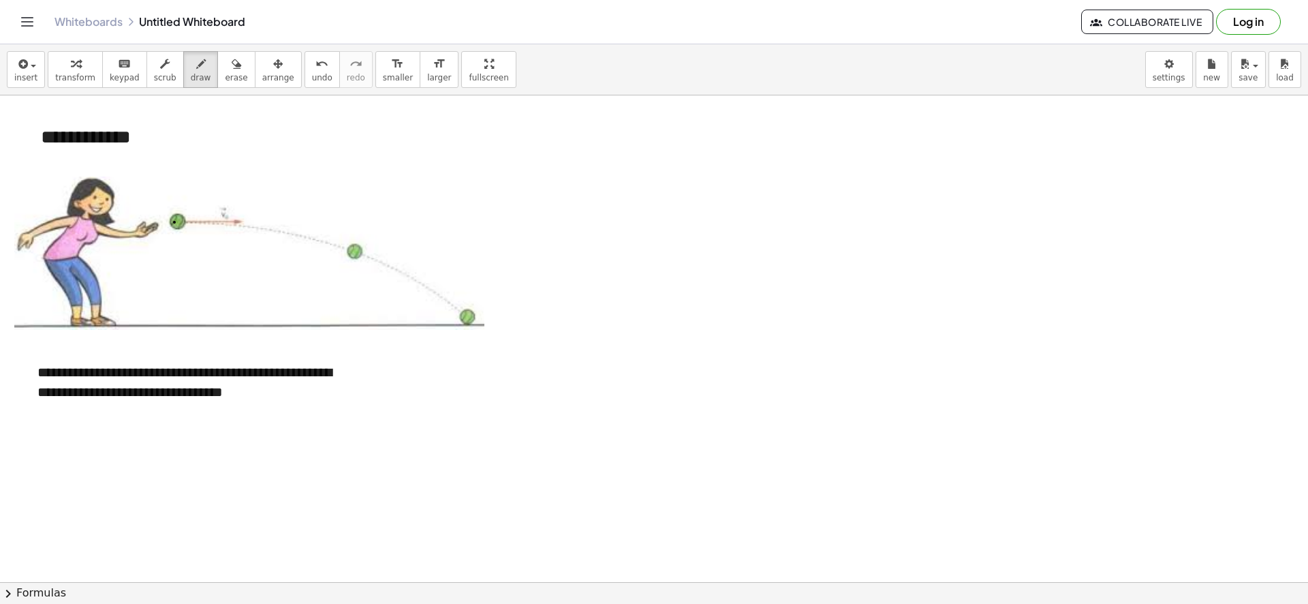
click at [174, 222] on div at bounding box center [654, 42] width 1308 height 1460
click at [226, 78] on span "erase" at bounding box center [236, 78] width 22 height 10
drag, startPoint x: 187, startPoint y: 215, endPoint x: 183, endPoint y: 165, distance: 50.6
click at [171, 241] on div at bounding box center [654, 42] width 1308 height 1460
click at [191, 80] on span "draw" at bounding box center [201, 78] width 20 height 10
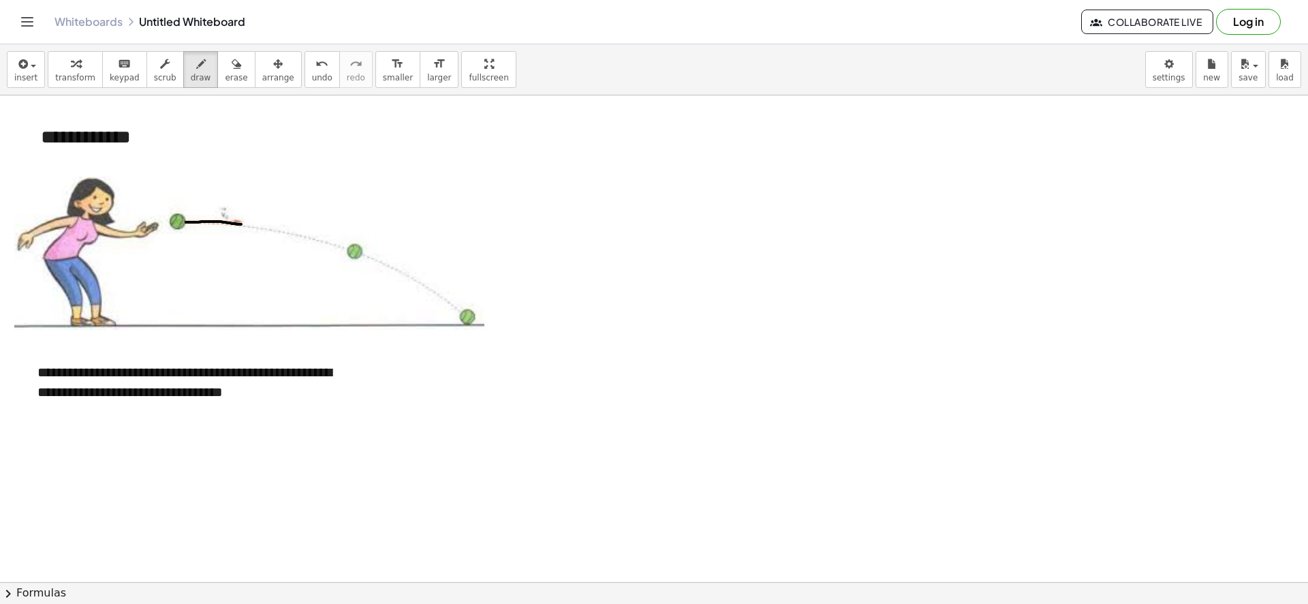
drag, startPoint x: 186, startPoint y: 222, endPoint x: 243, endPoint y: 225, distance: 56.6
click at [243, 225] on div at bounding box center [654, 42] width 1308 height 1460
click at [225, 74] on span "erase" at bounding box center [236, 78] width 22 height 10
drag, startPoint x: 253, startPoint y: 234, endPoint x: 179, endPoint y: 234, distance: 74.3
click at [179, 234] on div at bounding box center [654, 42] width 1308 height 1460
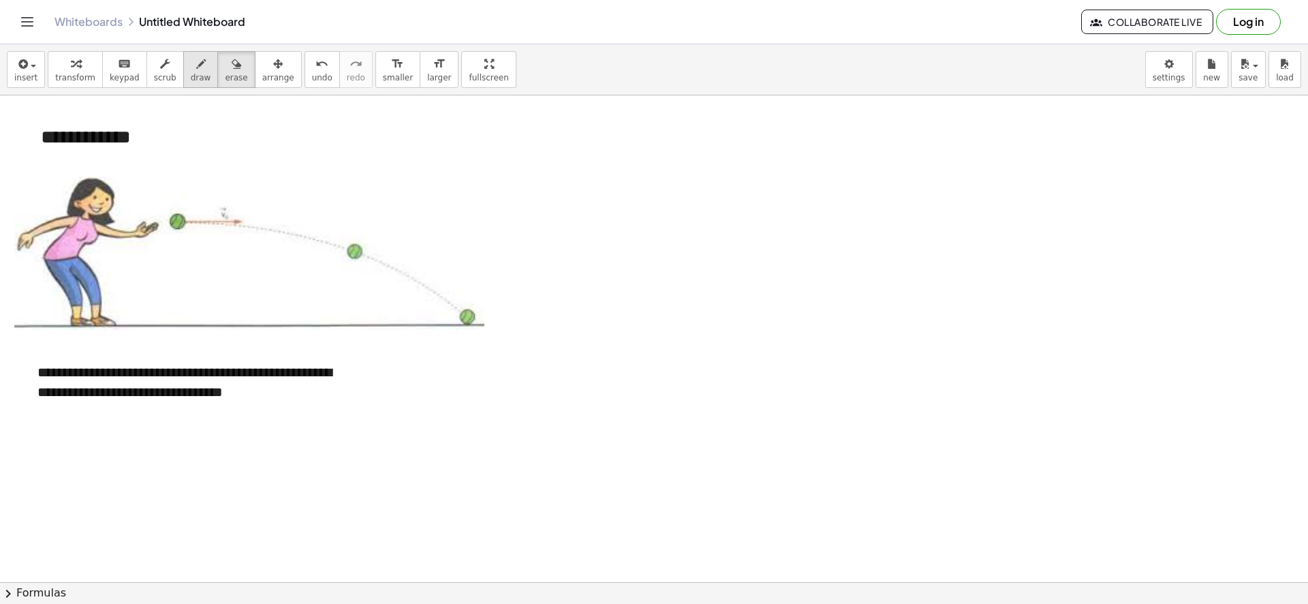
click at [191, 76] on span "draw" at bounding box center [201, 78] width 20 height 10
click at [191, 74] on span "draw" at bounding box center [201, 78] width 20 height 10
drag, startPoint x: 80, startPoint y: 167, endPoint x: 126, endPoint y: 151, distance: 48.3
click at [137, 160] on div at bounding box center [654, 42] width 1308 height 1460
click at [225, 69] on div "button" at bounding box center [236, 63] width 22 height 16
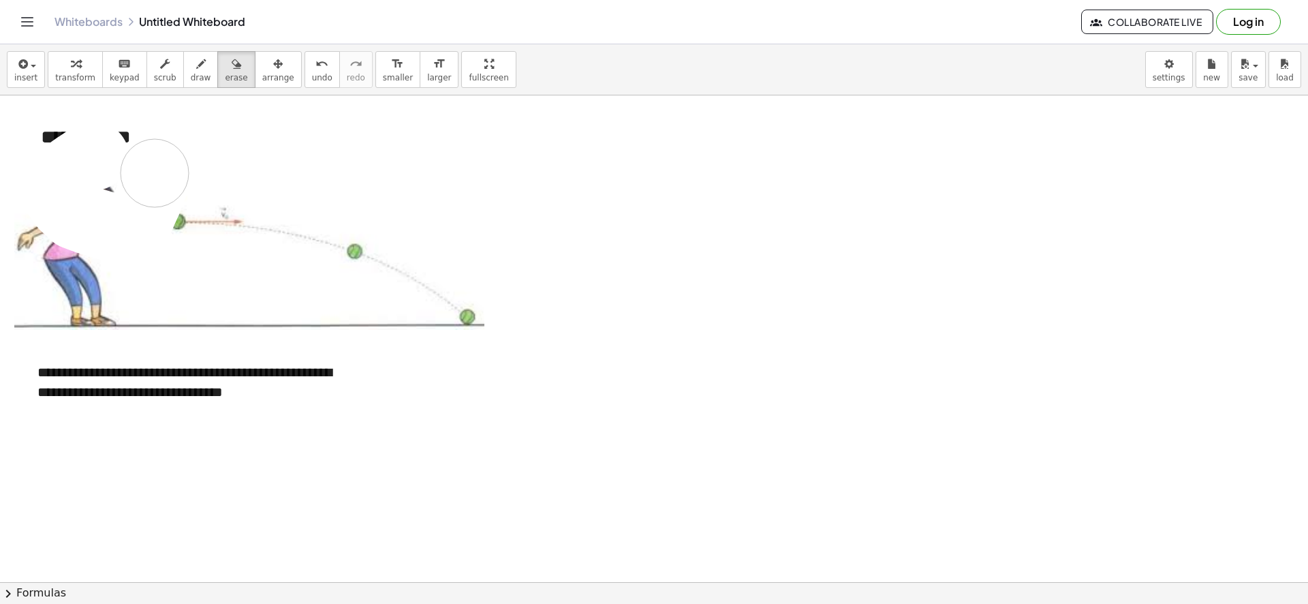
drag, startPoint x: 93, startPoint y: 156, endPoint x: 155, endPoint y: 123, distance: 69.5
click at [134, 141] on div at bounding box center [654, 42] width 1308 height 1460
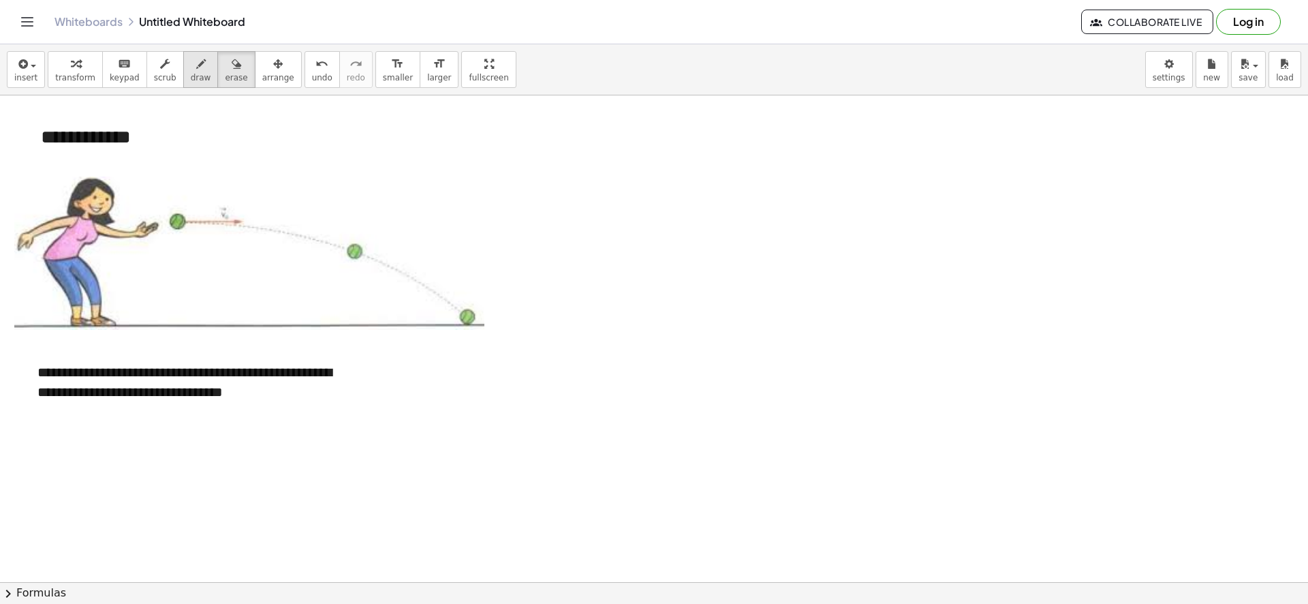
click at [191, 71] on div "button" at bounding box center [201, 63] width 20 height 16
drag, startPoint x: 176, startPoint y: 221, endPoint x: 345, endPoint y: 226, distance: 169.1
click at [345, 226] on div at bounding box center [654, 42] width 1308 height 1460
click at [226, 77] on span "erase" at bounding box center [236, 78] width 22 height 10
drag, startPoint x: 354, startPoint y: 215, endPoint x: 196, endPoint y: 117, distance: 185.5
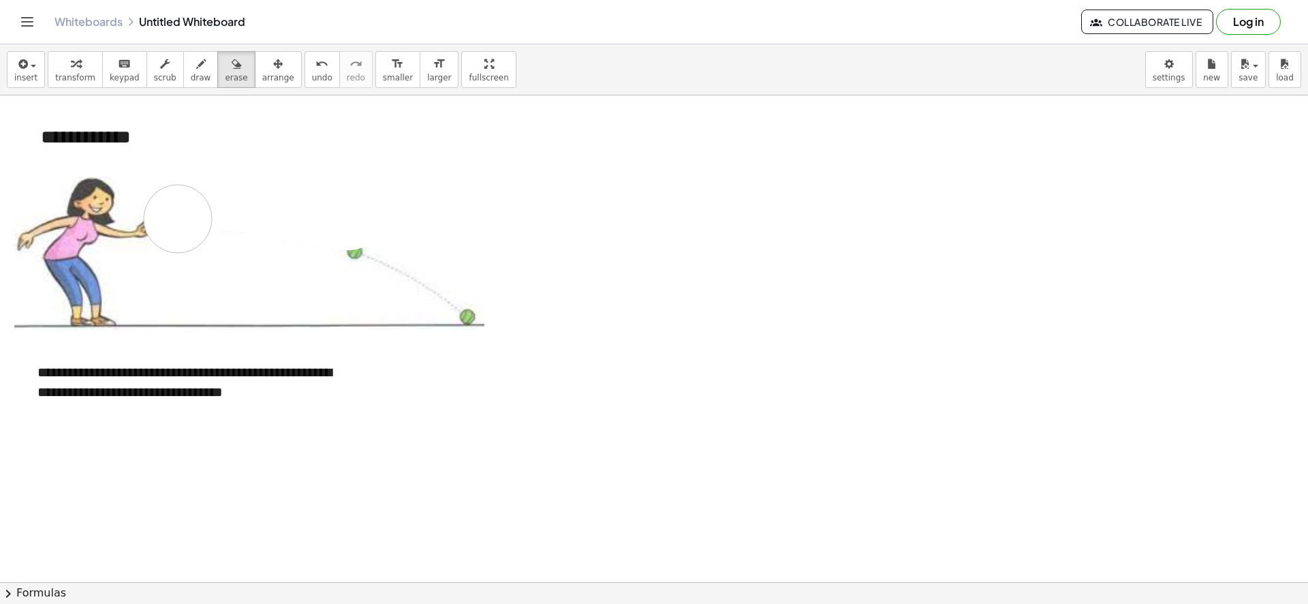
click at [198, 132] on div at bounding box center [654, 42] width 1308 height 1460
click at [191, 82] on span "draw" at bounding box center [201, 78] width 20 height 10
drag, startPoint x: 176, startPoint y: 218, endPoint x: 360, endPoint y: 219, distance: 184.0
click at [360, 219] on div at bounding box center [654, 42] width 1308 height 1460
drag, startPoint x: 360, startPoint y: 219, endPoint x: 367, endPoint y: 228, distance: 10.8
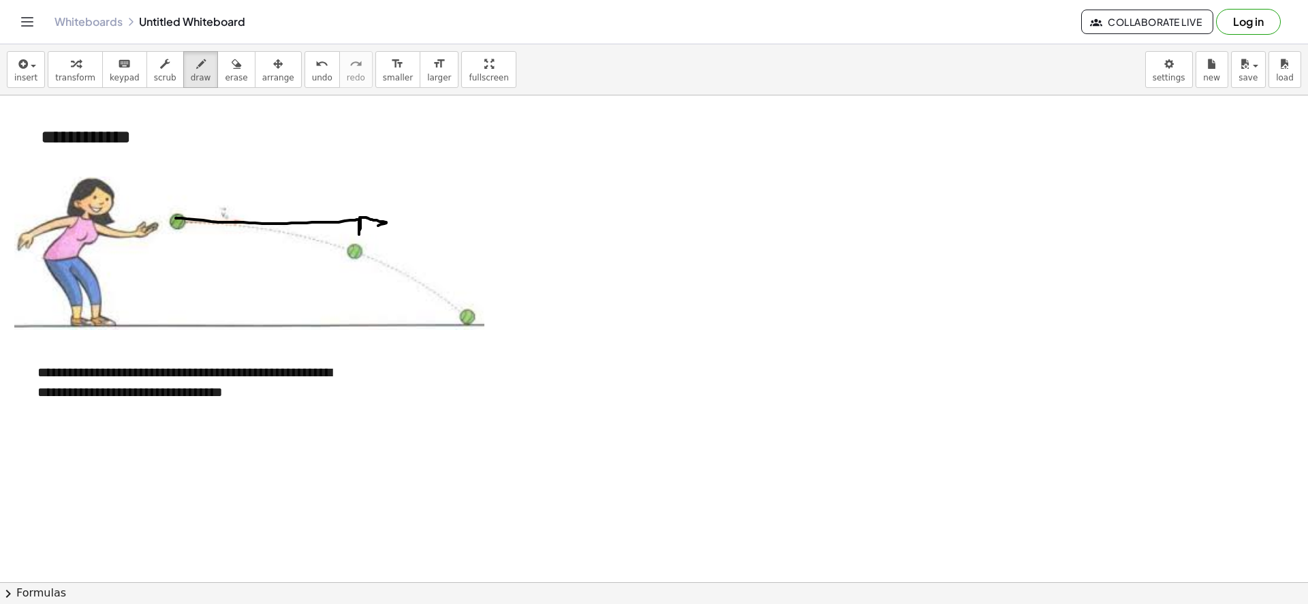
click at [367, 228] on div at bounding box center [654, 42] width 1308 height 1460
click at [225, 74] on span "erase" at bounding box center [236, 78] width 22 height 10
drag, startPoint x: 354, startPoint y: 230, endPoint x: 157, endPoint y: 220, distance: 197.2
click at [155, 232] on div at bounding box center [654, 42] width 1308 height 1460
click at [191, 61] on div "button" at bounding box center [201, 63] width 20 height 16
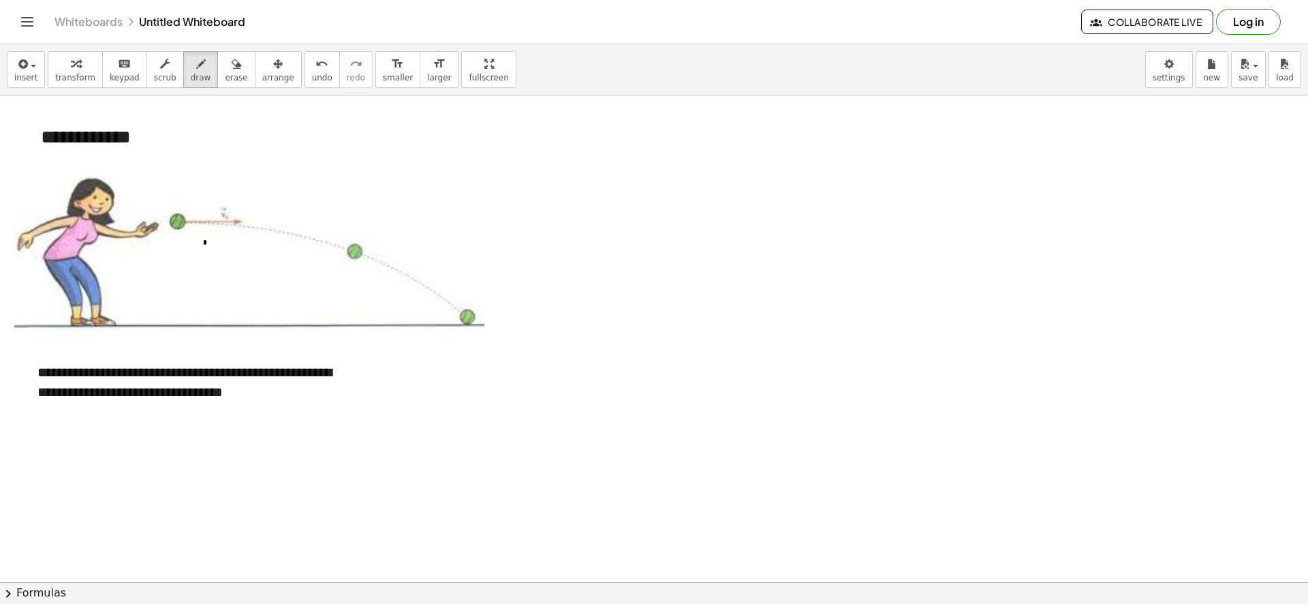
drag, startPoint x: 205, startPoint y: 241, endPoint x: 204, endPoint y: 288, distance: 47.0
click at [209, 278] on div at bounding box center [654, 42] width 1308 height 1460
drag, startPoint x: 198, startPoint y: 288, endPoint x: 234, endPoint y: 277, distance: 37.9
click at [234, 277] on div at bounding box center [654, 42] width 1308 height 1460
click at [228, 70] on button "erase" at bounding box center [235, 69] width 37 height 37
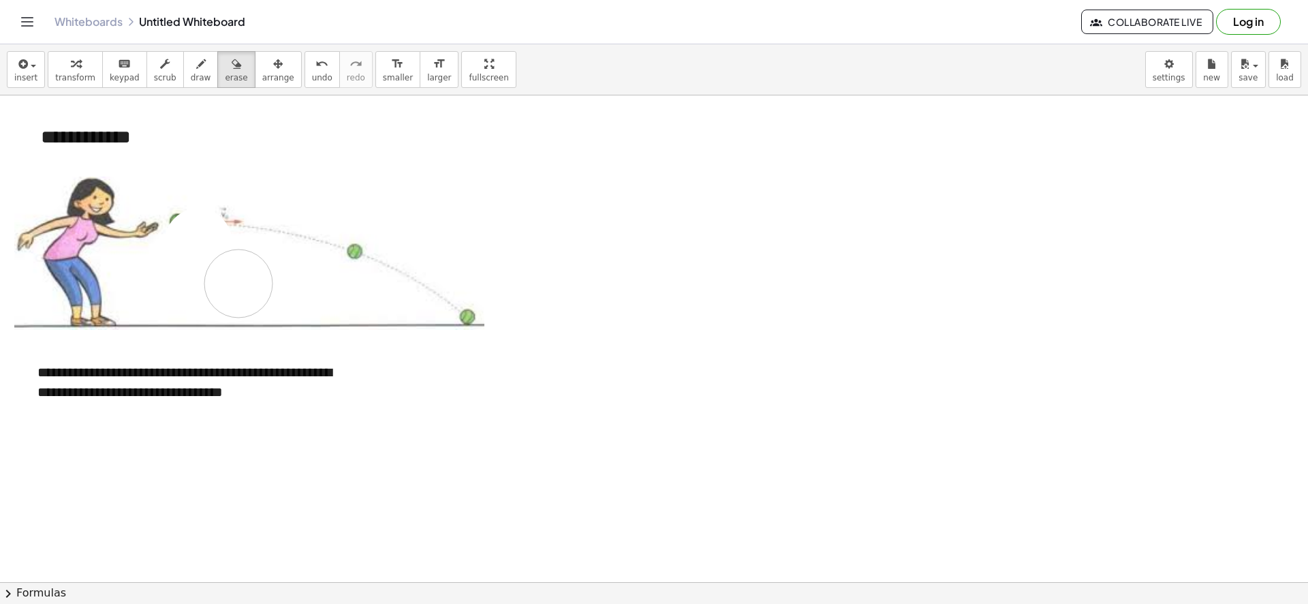
drag, startPoint x: 198, startPoint y: 243, endPoint x: 256, endPoint y: 261, distance: 60.8
click at [256, 262] on div at bounding box center [654, 42] width 1308 height 1460
click at [191, 82] on span "draw" at bounding box center [201, 78] width 20 height 10
click at [1, 70] on div "insert select one: Math Expression Function Text Youtube Video Graphing Geometr…" at bounding box center [654, 69] width 1308 height 51
click at [27, 82] on span "insert" at bounding box center [25, 78] width 23 height 10
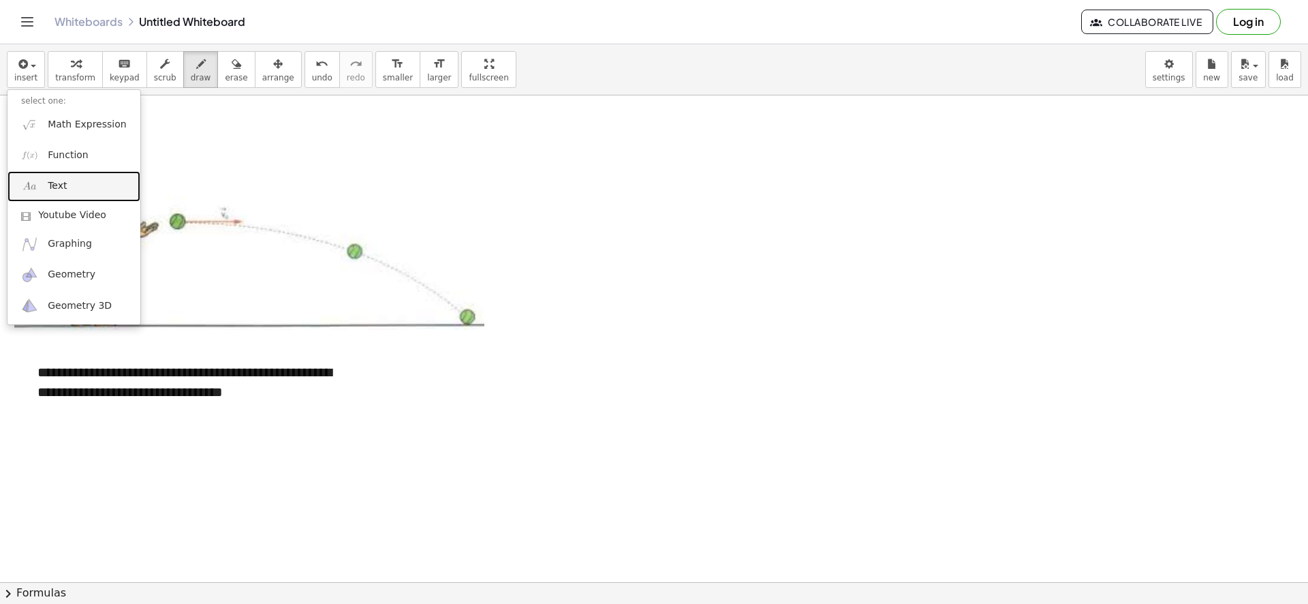
click at [68, 179] on link "Text" at bounding box center [73, 186] width 133 height 31
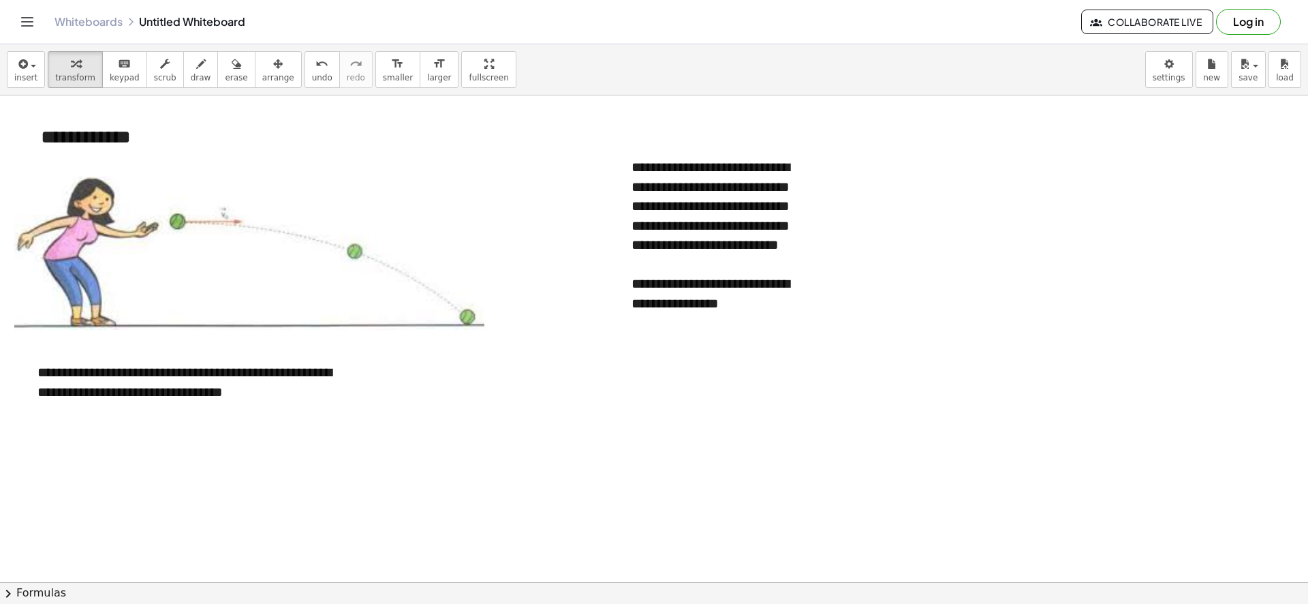
drag, startPoint x: 249, startPoint y: 72, endPoint x: 304, endPoint y: 107, distance: 65.6
click at [255, 72] on button "arrange" at bounding box center [278, 69] width 47 height 37
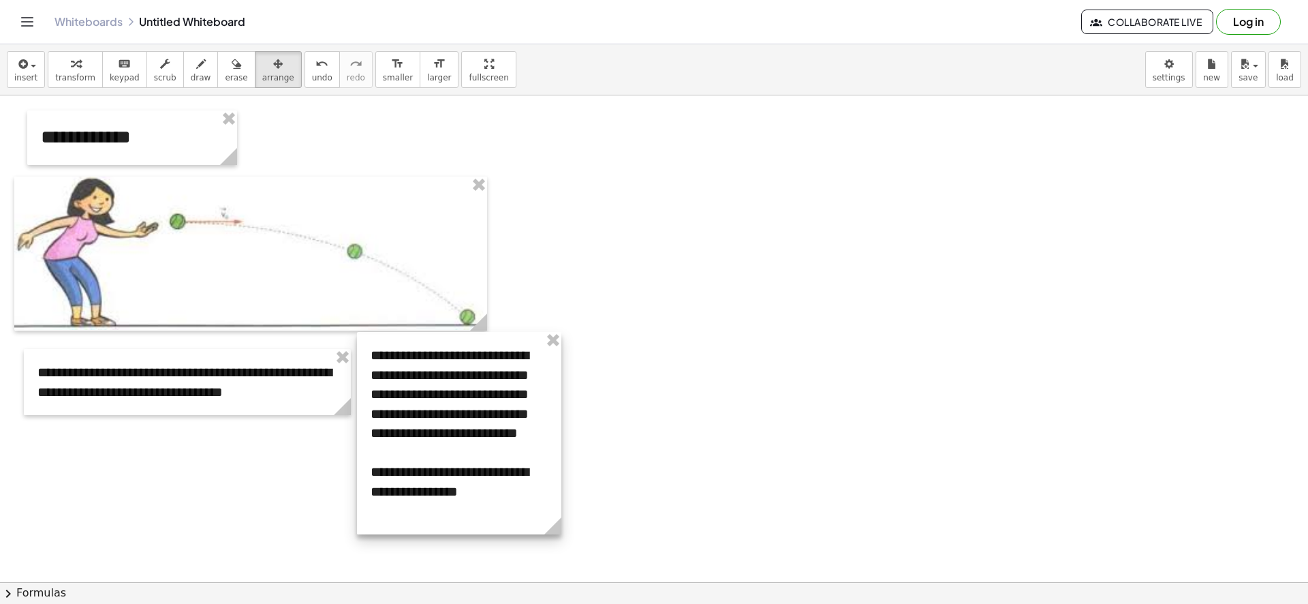
drag, startPoint x: 760, startPoint y: 262, endPoint x: 587, endPoint y: 515, distance: 306.0
click at [499, 448] on div at bounding box center [459, 433] width 204 height 202
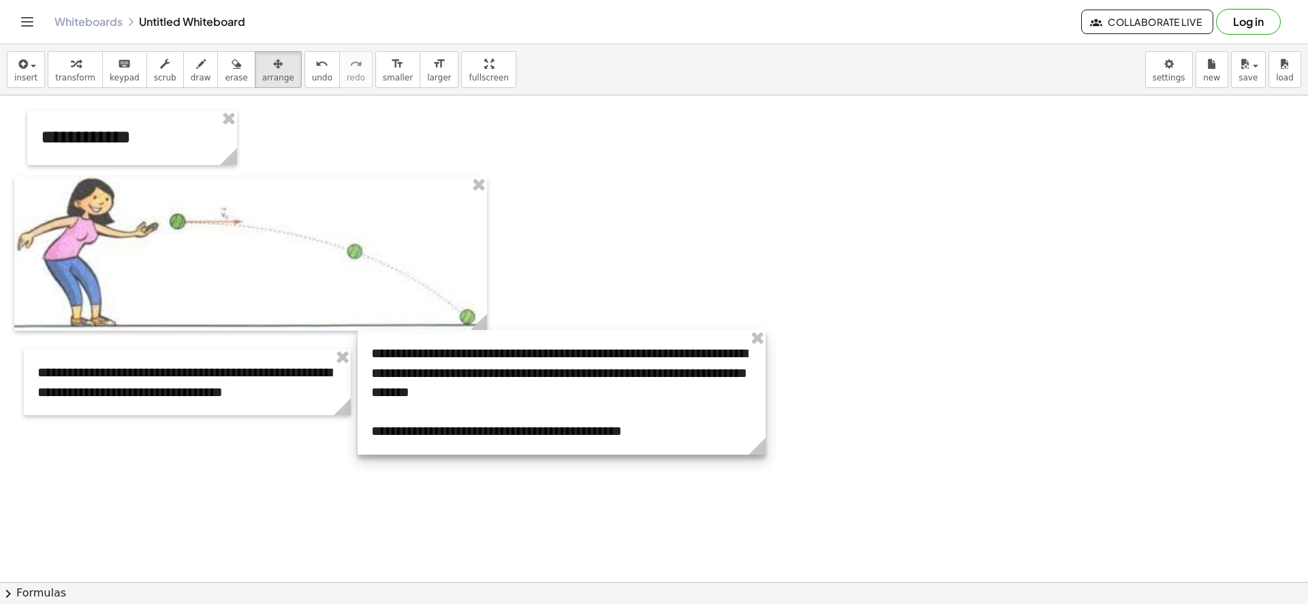
drag, startPoint x: 556, startPoint y: 529, endPoint x: 760, endPoint y: 496, distance: 206.3
click at [760, 496] on div "**********" at bounding box center [654, 42] width 1308 height 1460
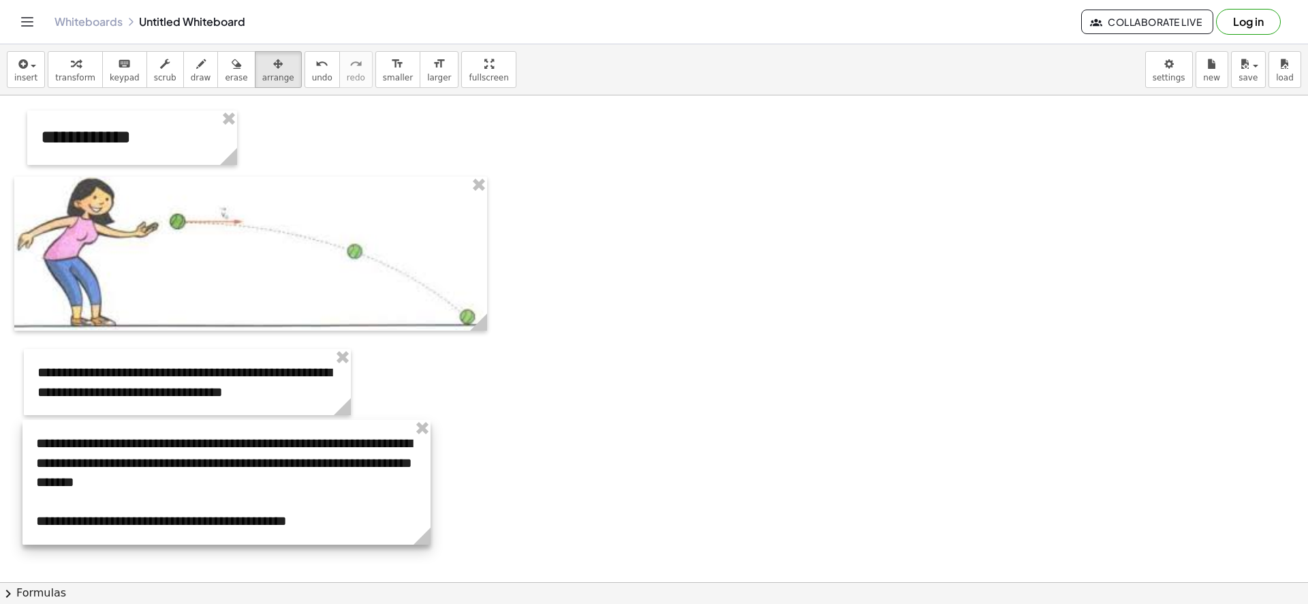
drag, startPoint x: 522, startPoint y: 470, endPoint x: 250, endPoint y: 495, distance: 273.0
click at [250, 495] on div at bounding box center [226, 482] width 408 height 125
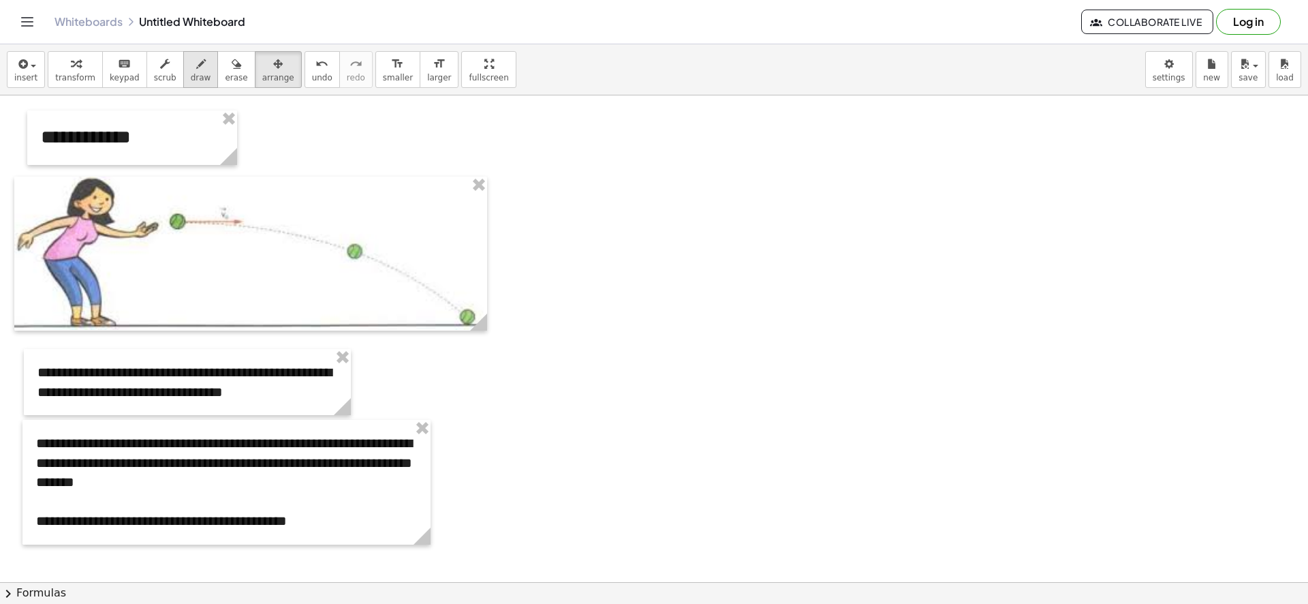
click at [193, 76] on span "draw" at bounding box center [201, 78] width 20 height 10
drag, startPoint x: 543, startPoint y: 110, endPoint x: 536, endPoint y: 296, distance: 186.2
click at [540, 263] on div at bounding box center [654, 42] width 1308 height 1460
click at [552, 282] on div at bounding box center [654, 42] width 1308 height 1460
click at [553, 307] on div at bounding box center [654, 42] width 1308 height 1460
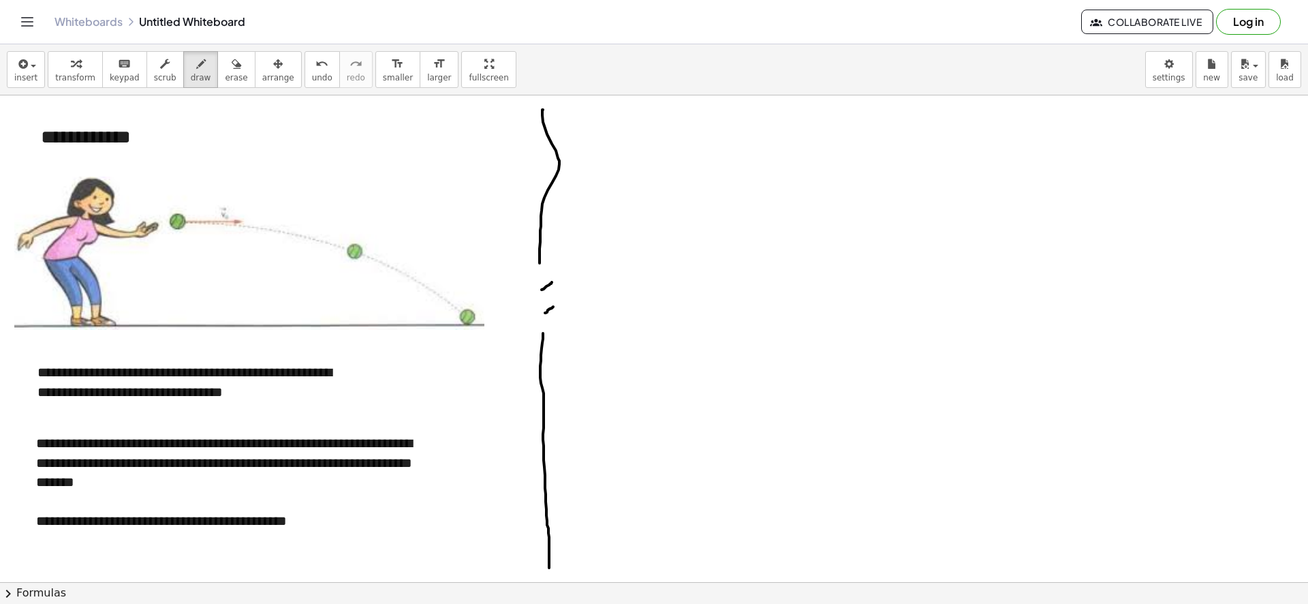
drag, startPoint x: 543, startPoint y: 333, endPoint x: 549, endPoint y: 568, distance: 234.5
click at [549, 568] on div at bounding box center [654, 42] width 1308 height 1460
click at [20, 67] on icon "button" at bounding box center [22, 64] width 12 height 16
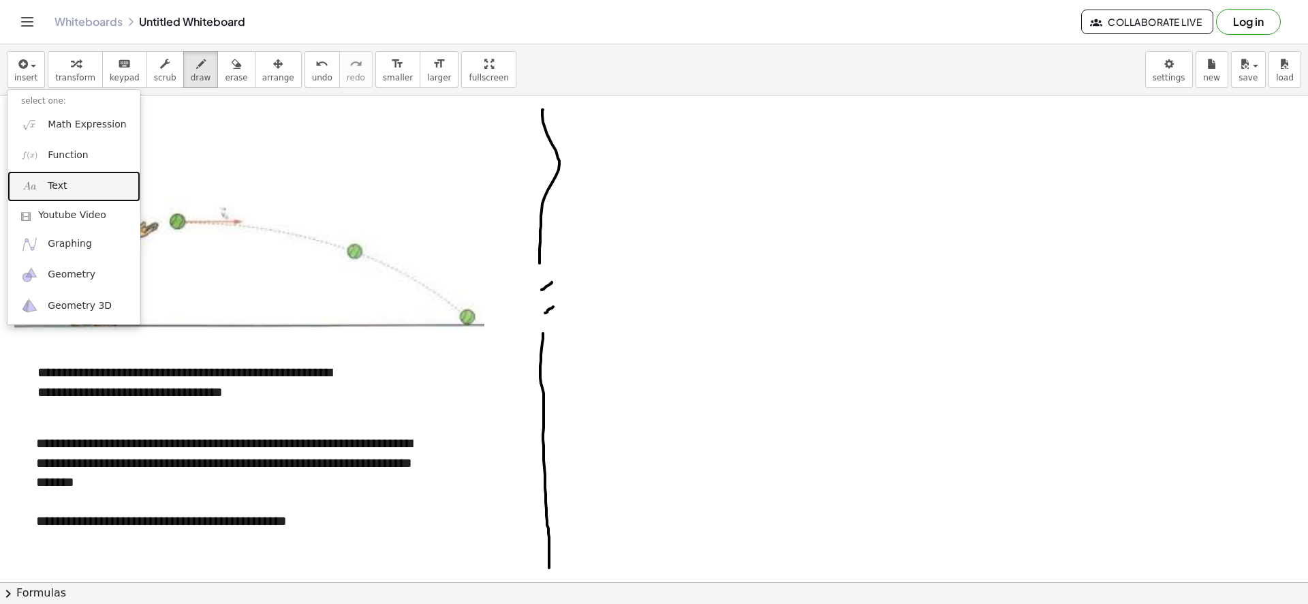
click at [46, 191] on link "Text" at bounding box center [73, 186] width 133 height 31
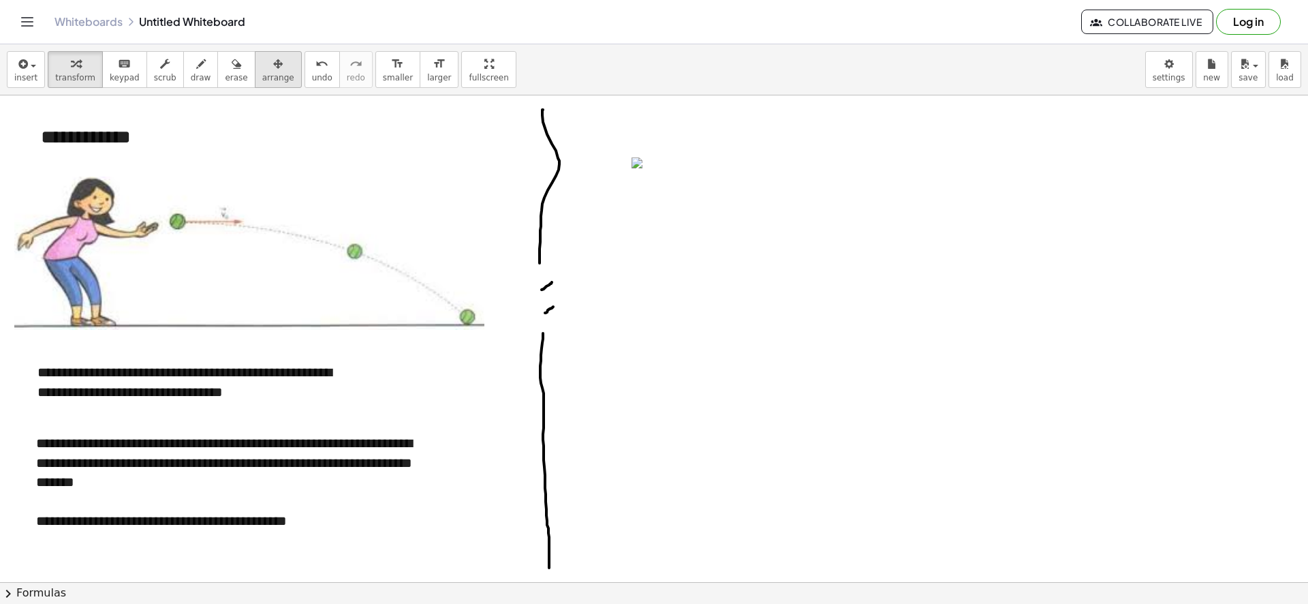
click at [273, 67] on icon "button" at bounding box center [278, 64] width 10 height 16
click at [26, 66] on icon "button" at bounding box center [22, 64] width 12 height 16
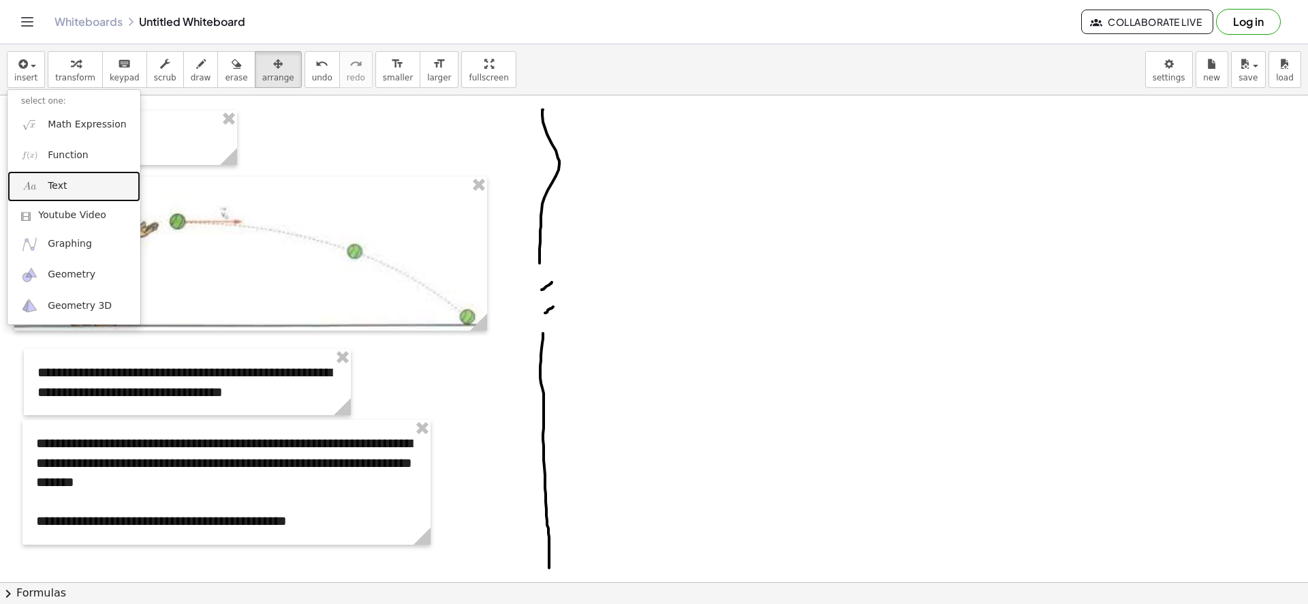
click at [93, 194] on link "Text" at bounding box center [73, 186] width 133 height 31
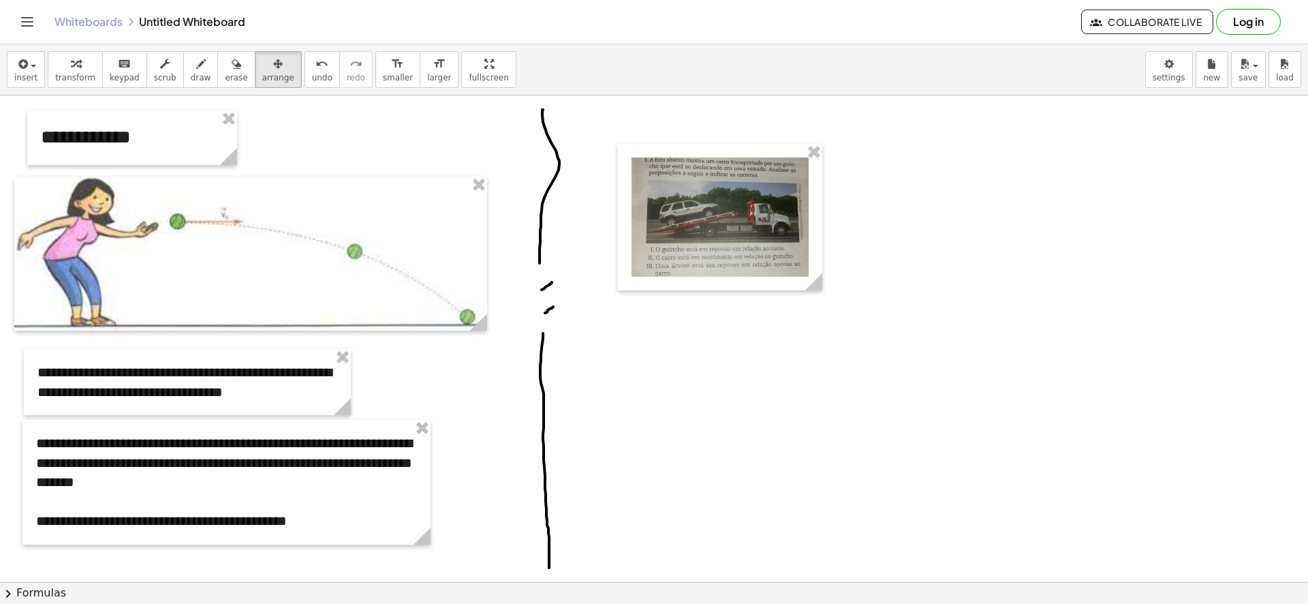
drag, startPoint x: 245, startPoint y: 59, endPoint x: 570, endPoint y: 200, distance: 353.4
click at [262, 59] on div "button" at bounding box center [278, 63] width 32 height 16
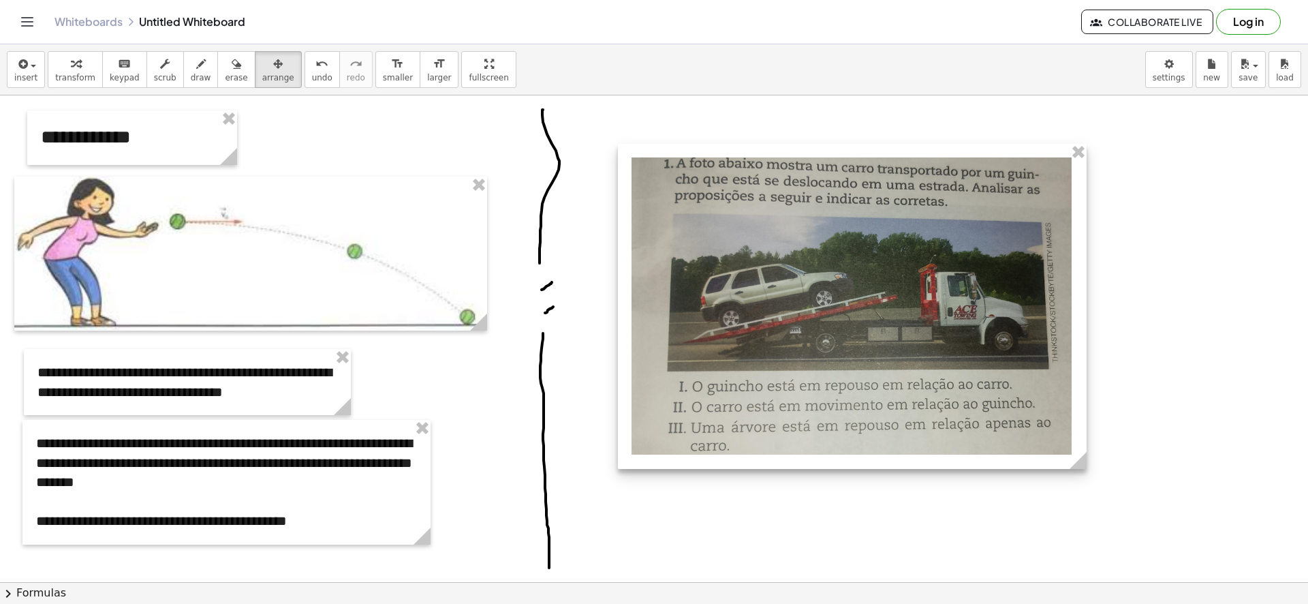
drag, startPoint x: 820, startPoint y: 286, endPoint x: 1088, endPoint y: 407, distance: 294.9
click at [1087, 407] on div "- +" at bounding box center [852, 306] width 469 height 325
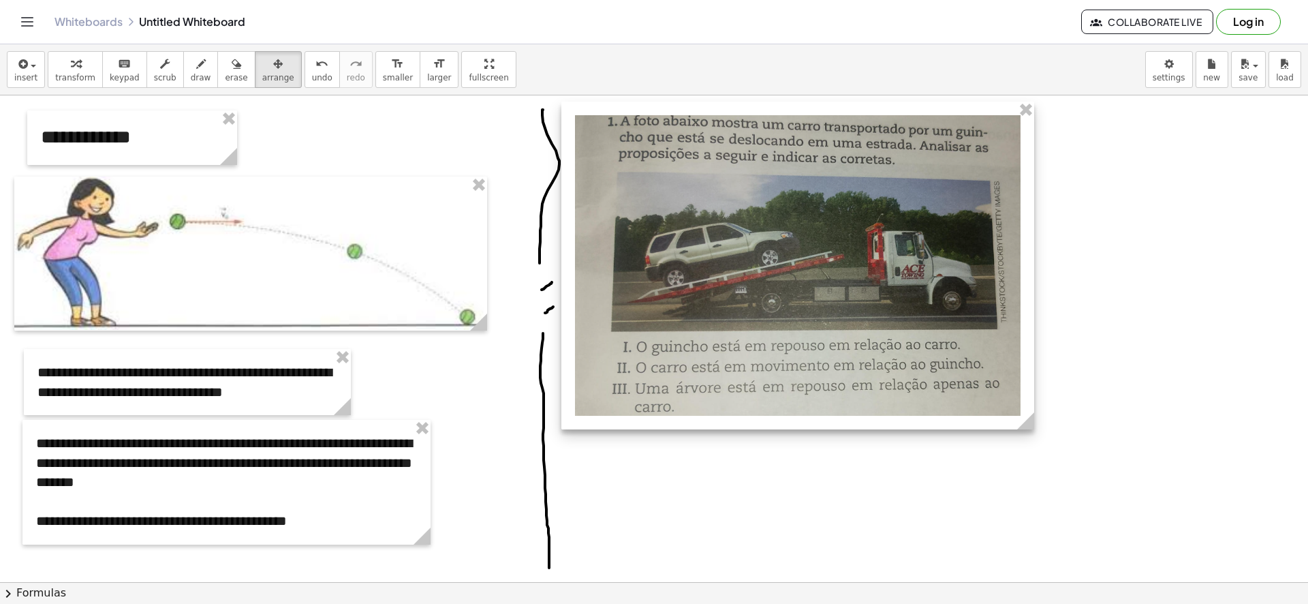
drag, startPoint x: 957, startPoint y: 365, endPoint x: 898, endPoint y: 322, distance: 72.6
click at [898, 322] on div at bounding box center [797, 266] width 473 height 328
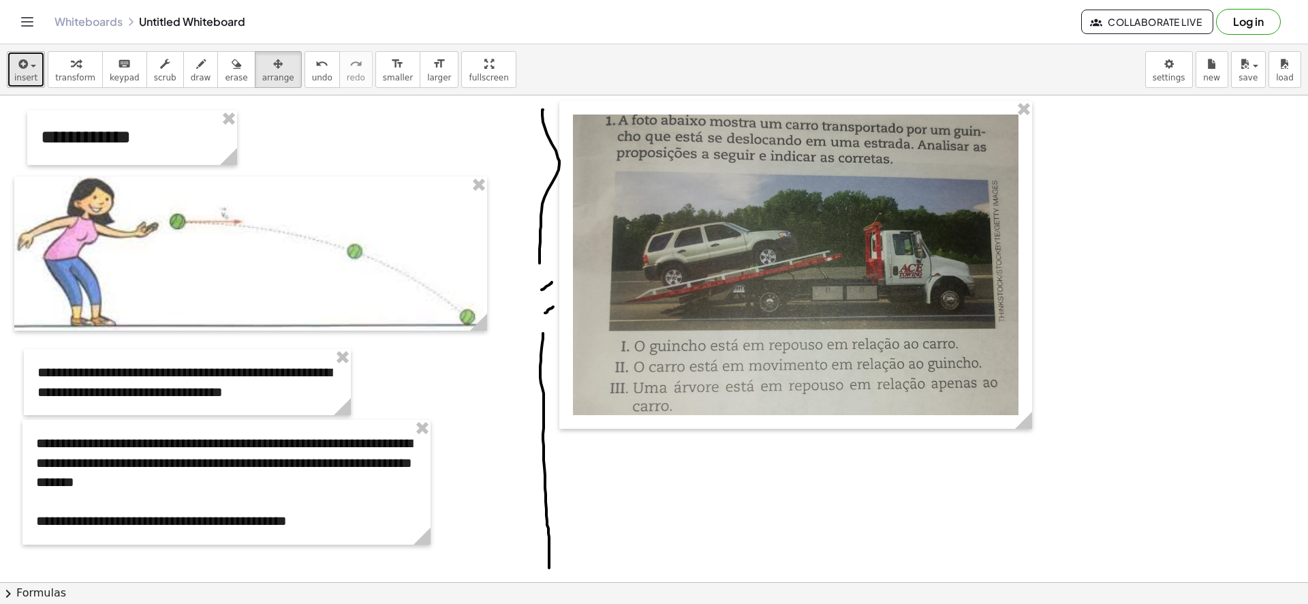
click at [31, 73] on span "insert" at bounding box center [25, 78] width 23 height 10
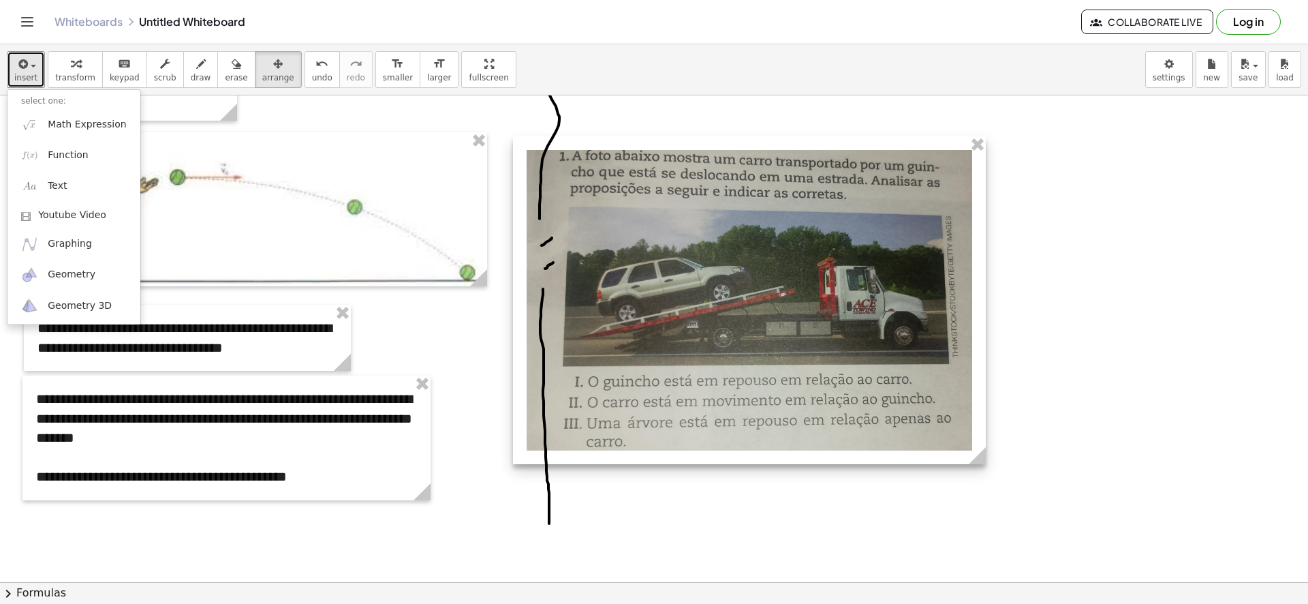
scroll to position [852, 0]
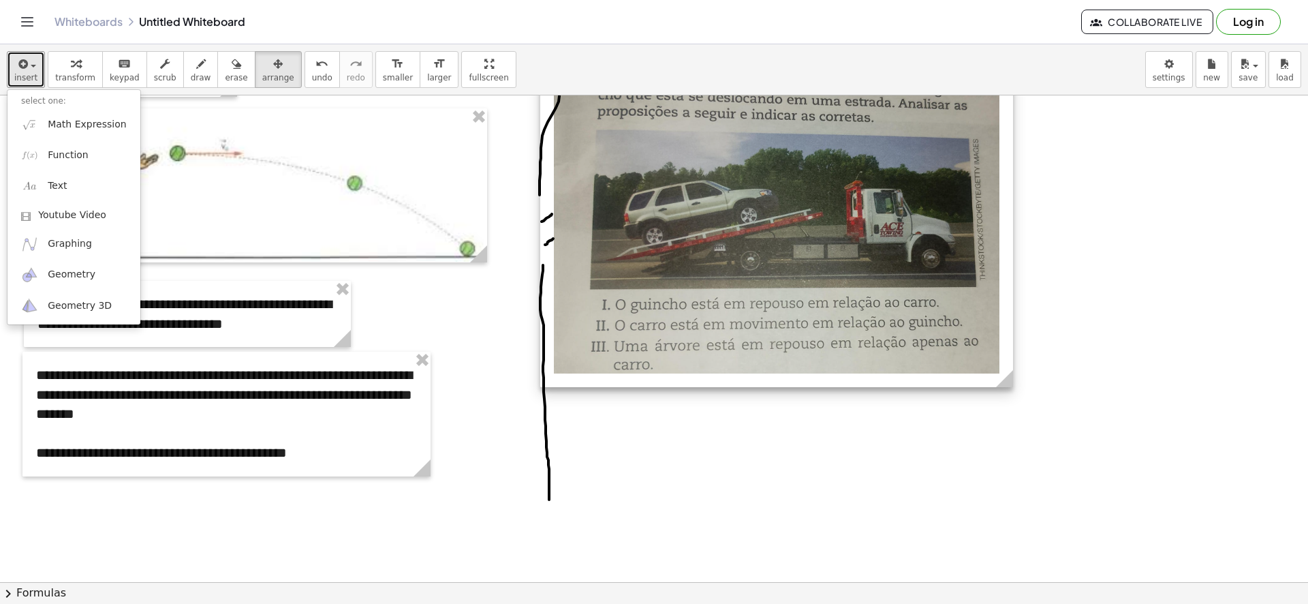
drag, startPoint x: 667, startPoint y: 223, endPoint x: 359, endPoint y: 157, distance: 315.0
click at [627, 234] on div at bounding box center [776, 223] width 473 height 328
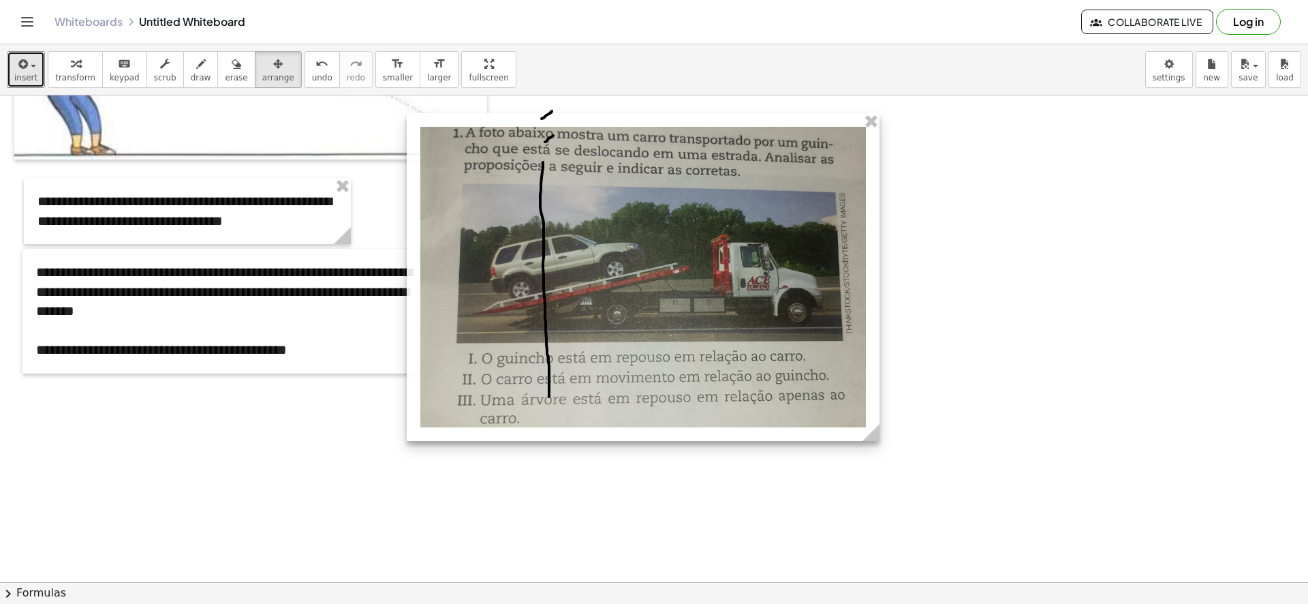
scroll to position [973, 0]
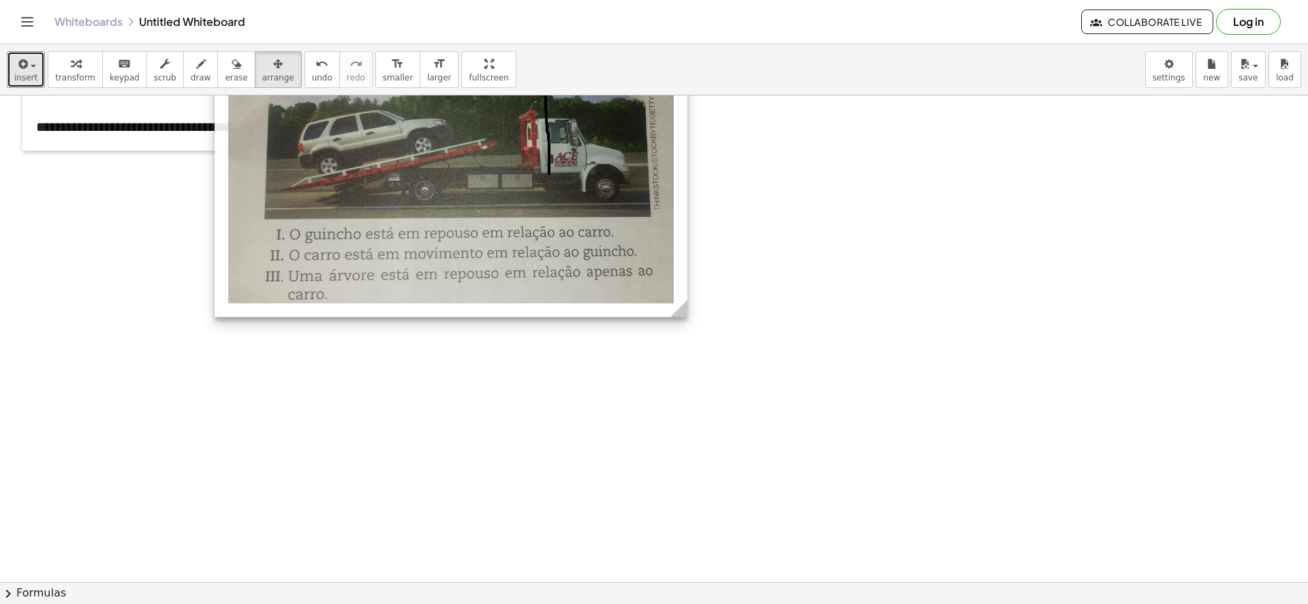
drag, startPoint x: 648, startPoint y: 251, endPoint x: 290, endPoint y: 603, distance: 501.6
click at [291, 604] on html "**********" at bounding box center [654, 302] width 1308 height 604
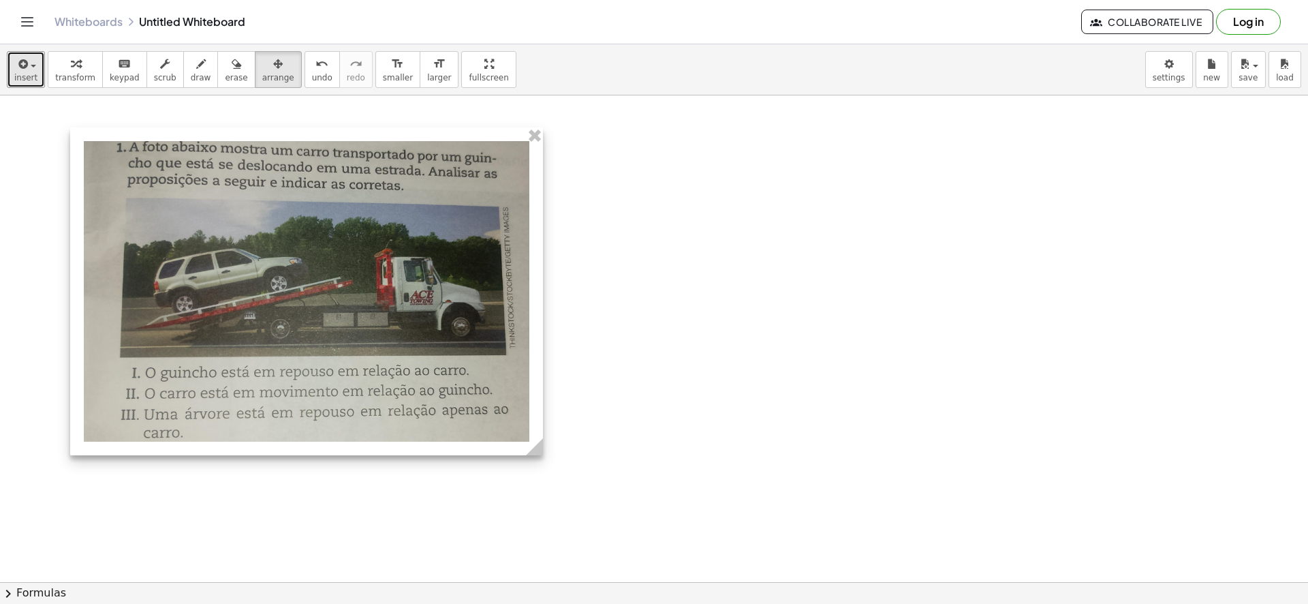
scroll to position [1314, 0]
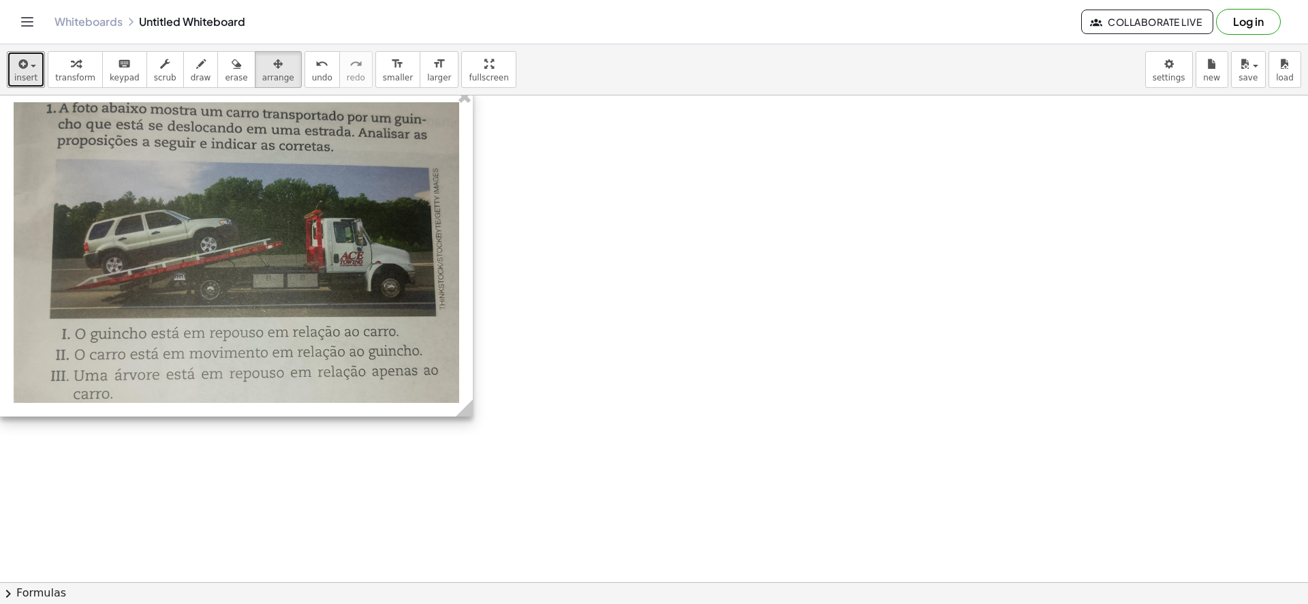
drag, startPoint x: 354, startPoint y: 232, endPoint x: 190, endPoint y: 385, distance: 224.7
click at [191, 388] on div at bounding box center [236, 253] width 473 height 328
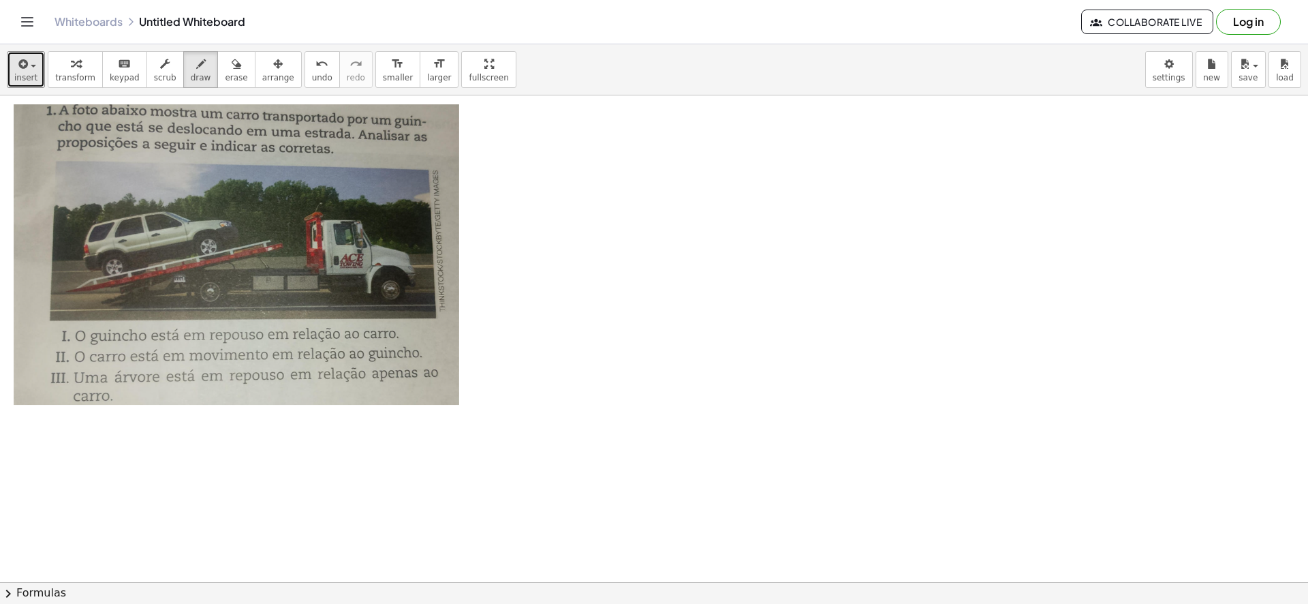
drag, startPoint x: 182, startPoint y: 72, endPoint x: 585, endPoint y: 136, distance: 408.4
click at [191, 72] on button "draw" at bounding box center [200, 69] width 35 height 37
drag, startPoint x: 497, startPoint y: 106, endPoint x: 481, endPoint y: 303, distance: 197.5
drag, startPoint x: 475, startPoint y: 330, endPoint x: 486, endPoint y: 324, distance: 12.5
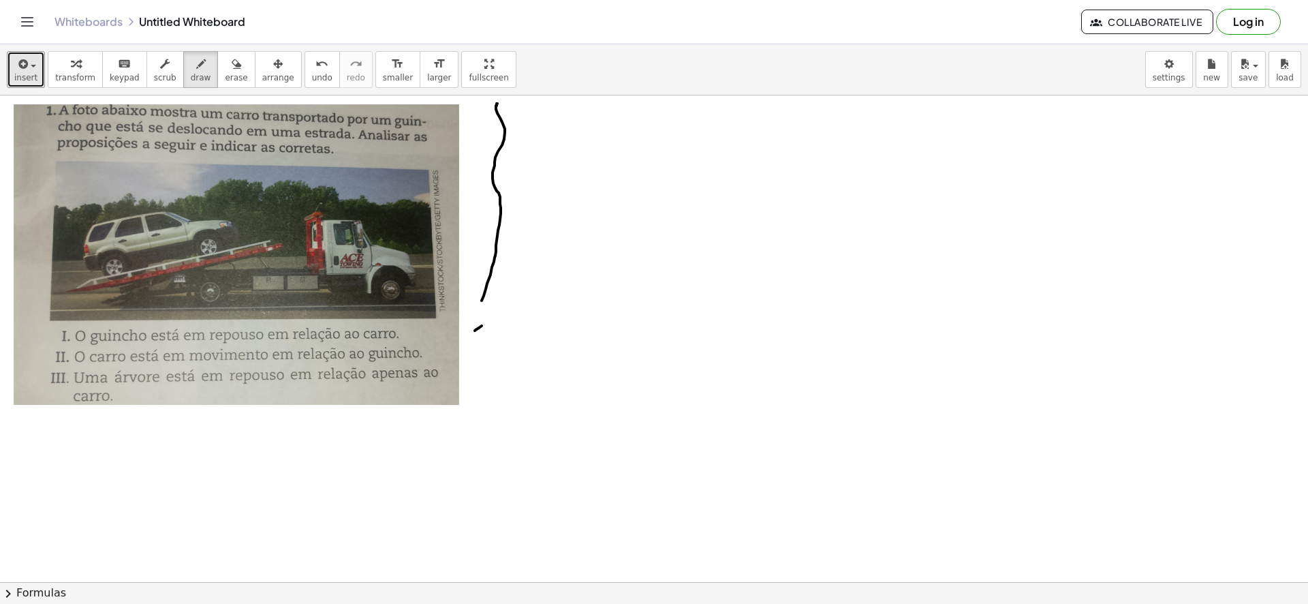
drag, startPoint x: 483, startPoint y: 368, endPoint x: 473, endPoint y: 551, distance: 183.6
click at [12, 68] on button "insert" at bounding box center [26, 69] width 38 height 37
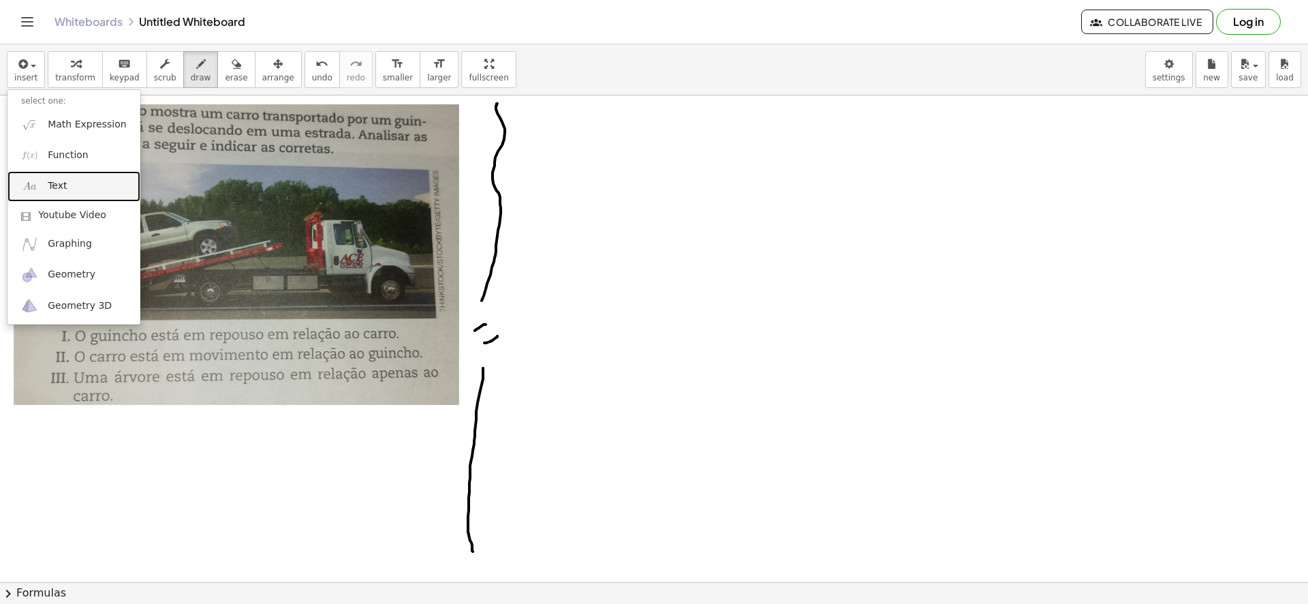
click at [78, 185] on link "Text" at bounding box center [73, 186] width 133 height 31
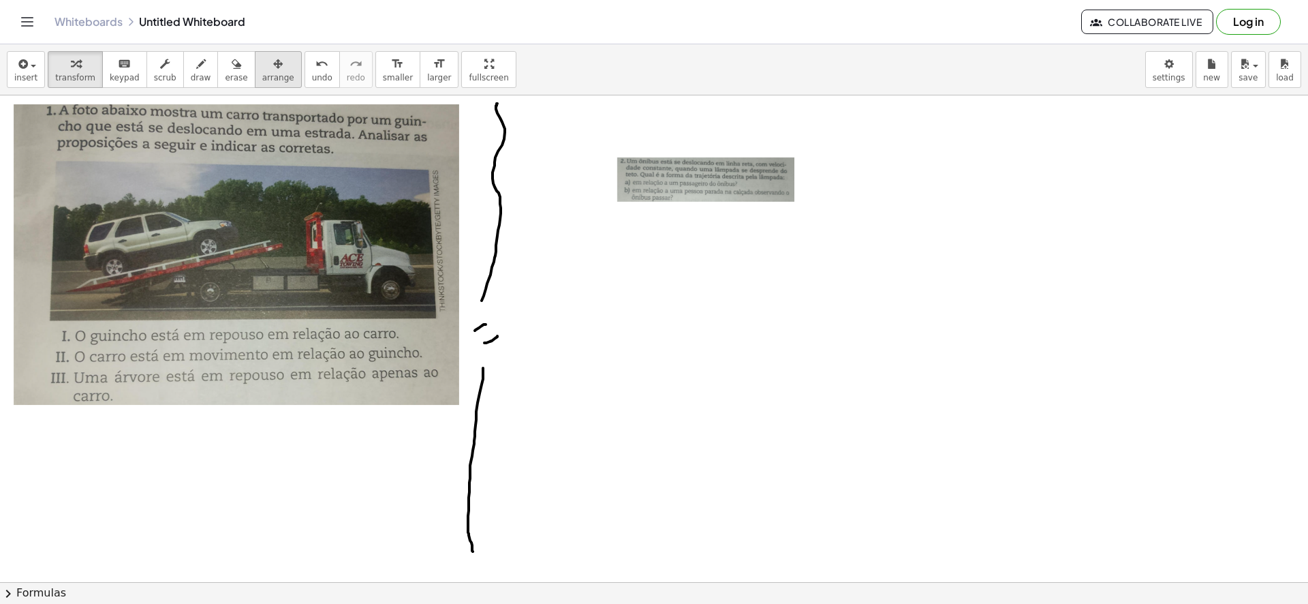
click at [273, 64] on icon "button" at bounding box center [278, 64] width 10 height 16
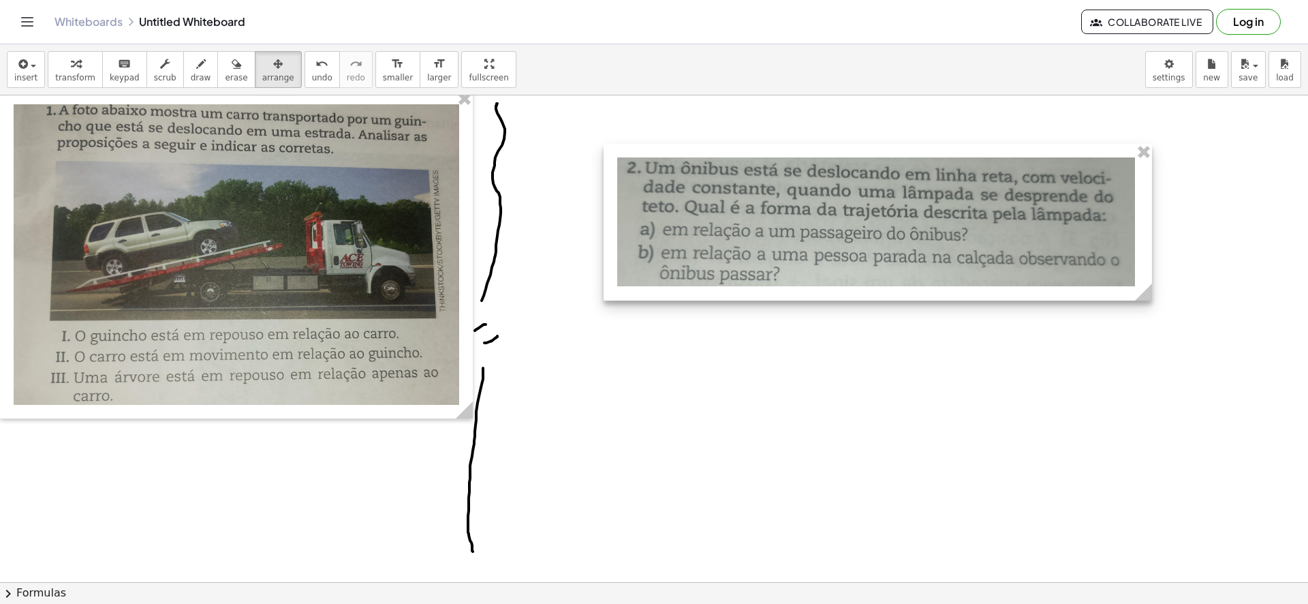
drag, startPoint x: 802, startPoint y: 213, endPoint x: 1154, endPoint y: 341, distance: 374.8
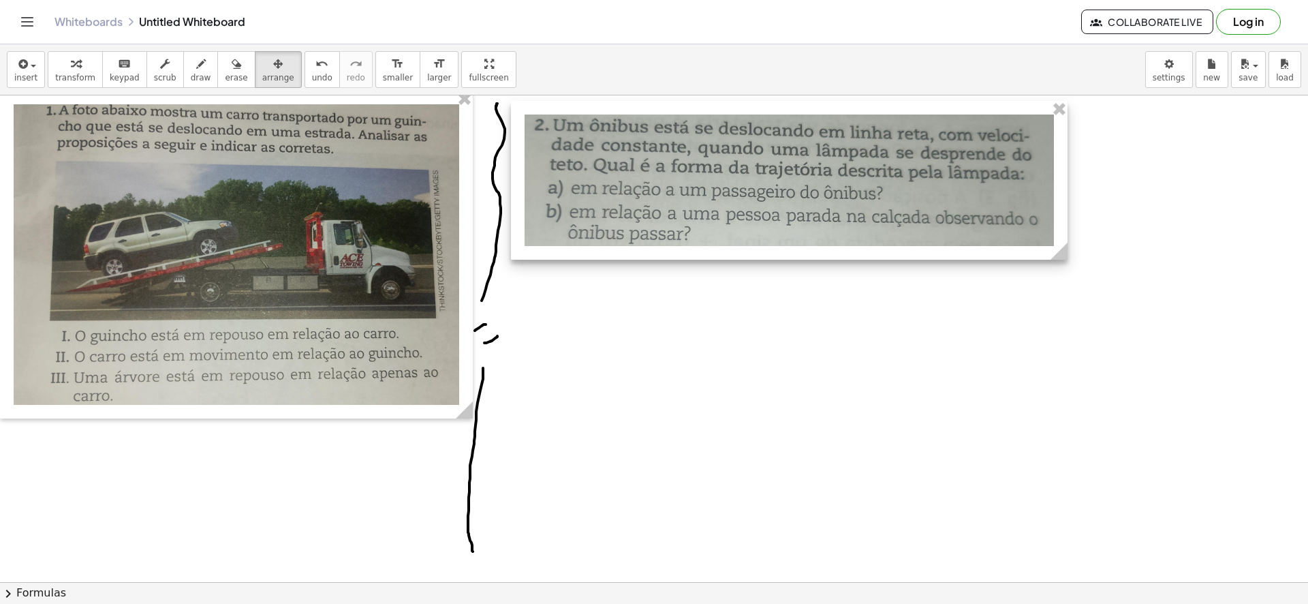
drag, startPoint x: 1005, startPoint y: 275, endPoint x: 938, endPoint y: 245, distance: 73.2
click at [938, 245] on div at bounding box center [789, 180] width 557 height 159
click at [194, 77] on button "draw" at bounding box center [200, 69] width 35 height 37
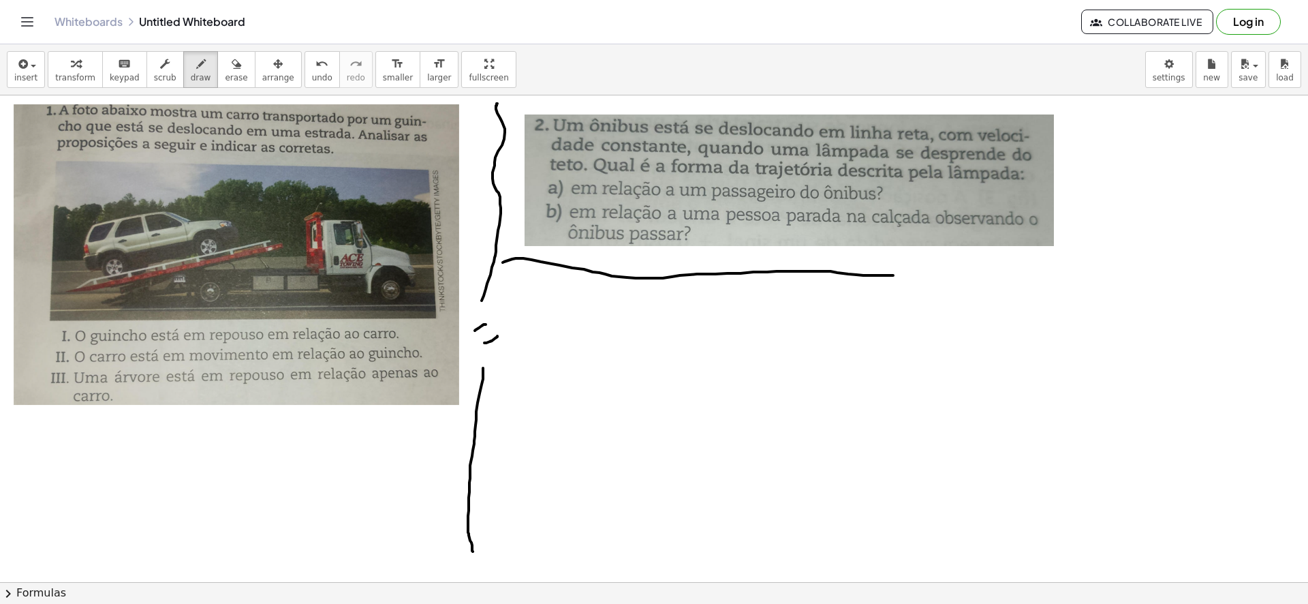
drag, startPoint x: 508, startPoint y: 260, endPoint x: 991, endPoint y: 273, distance: 482.6
drag, startPoint x: 1012, startPoint y: 271, endPoint x: 985, endPoint y: 288, distance: 31.6
drag, startPoint x: 1046, startPoint y: 278, endPoint x: 1046, endPoint y: 287, distance: 8.9
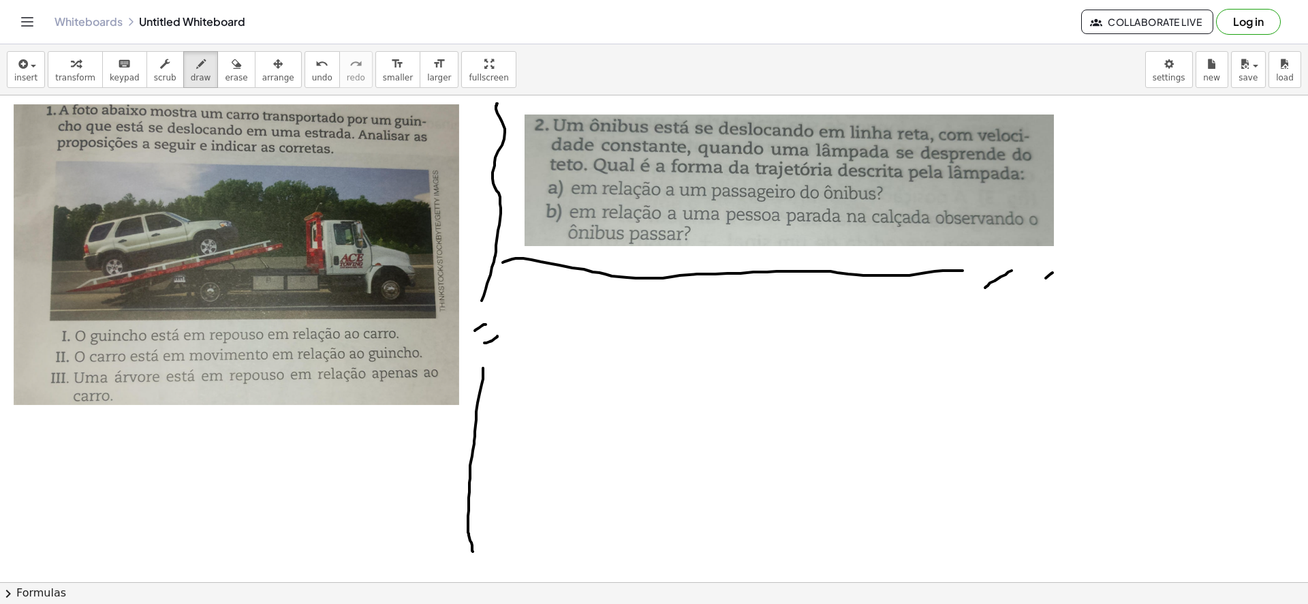
drag, startPoint x: 1071, startPoint y: 275, endPoint x: 1246, endPoint y: 264, distance: 174.8
drag, startPoint x: 17, startPoint y: 56, endPoint x: 52, endPoint y: 132, distance: 83.9
click at [17, 57] on icon "button" at bounding box center [22, 64] width 12 height 16
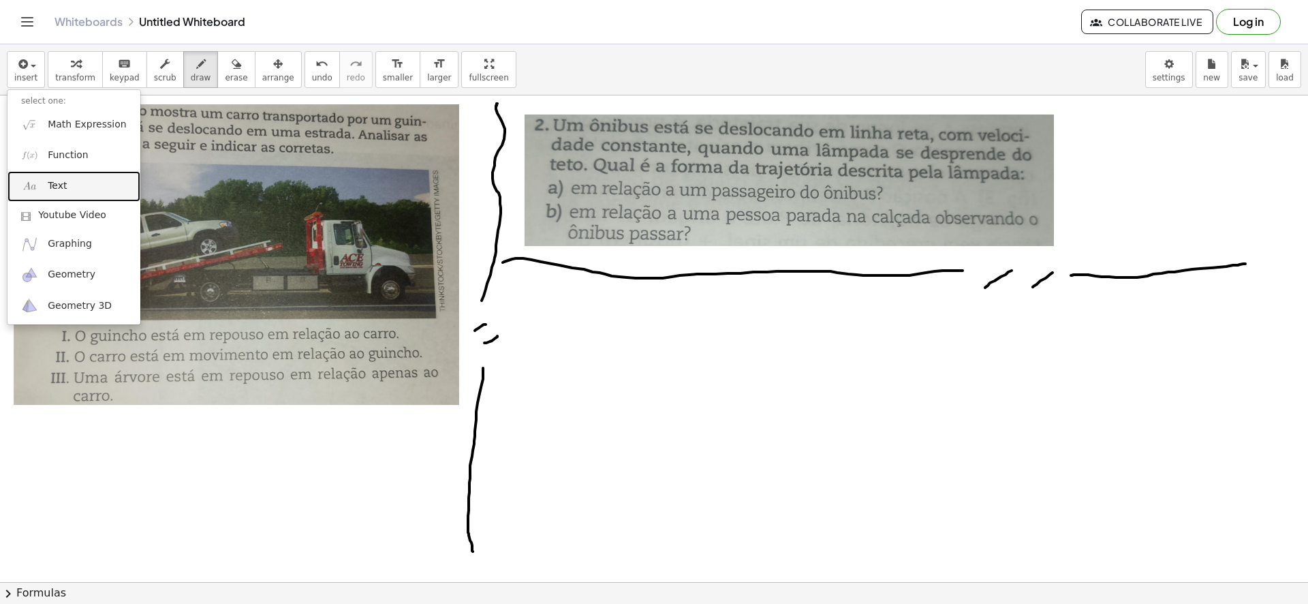
click at [83, 188] on link "Text" at bounding box center [73, 186] width 133 height 31
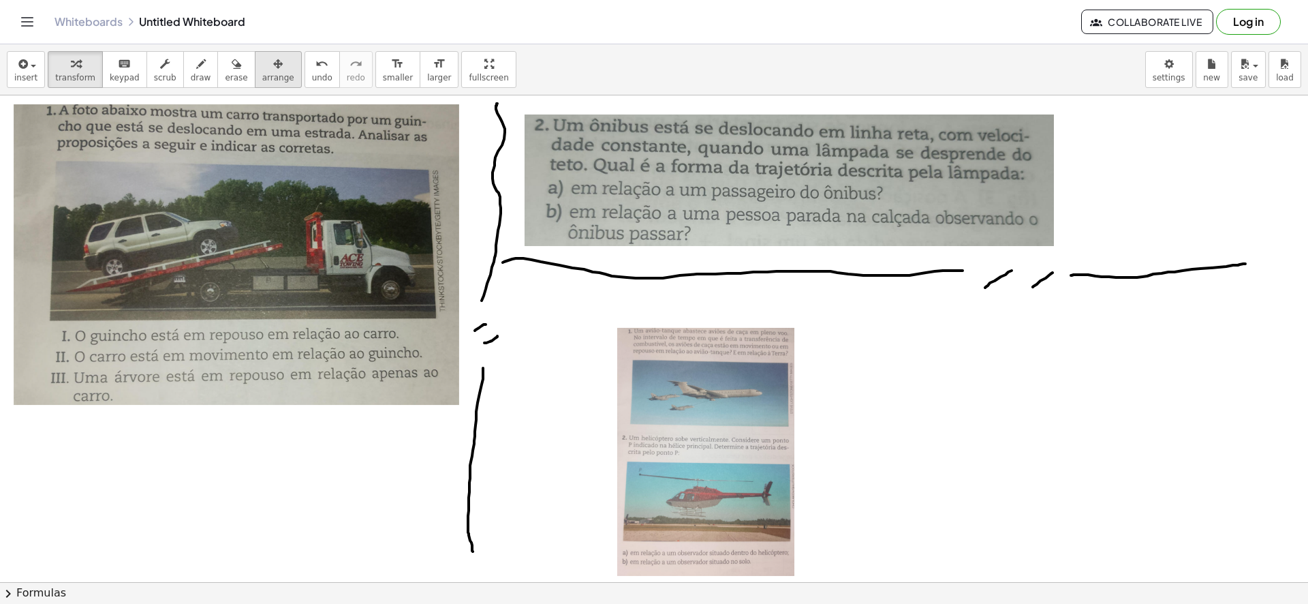
click at [255, 72] on button "arrange" at bounding box center [278, 69] width 47 height 37
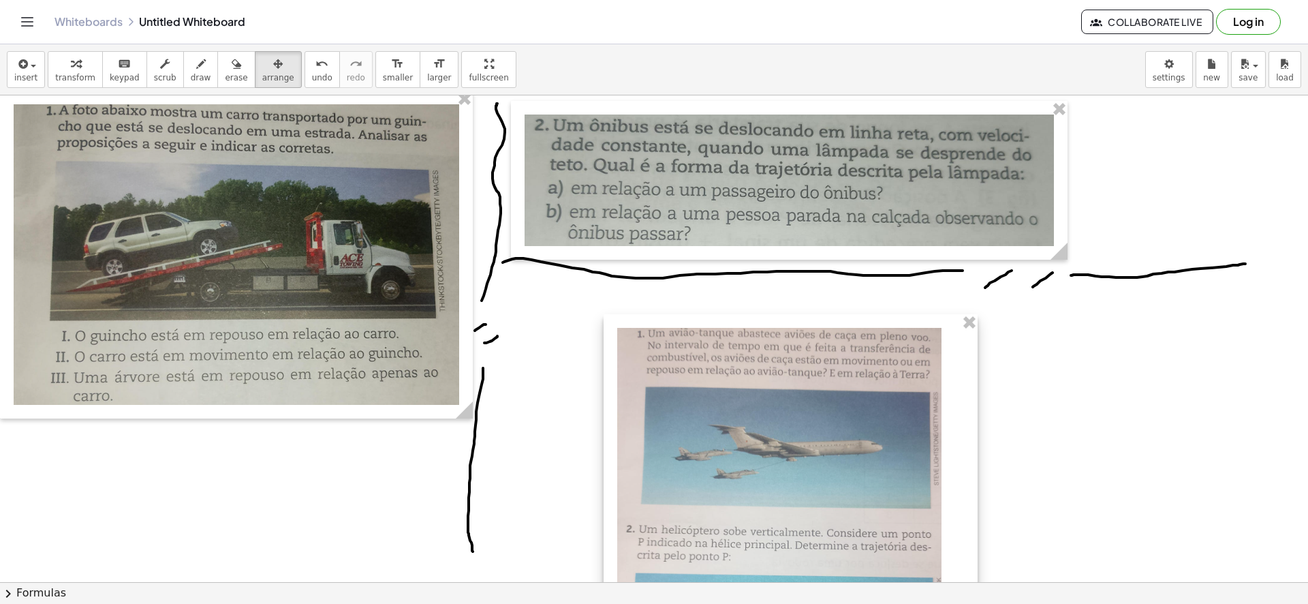
drag, startPoint x: 803, startPoint y: 578, endPoint x: 972, endPoint y: 566, distance: 170.1
click at [972, 566] on div "- +" at bounding box center [791, 555] width 374 height 482
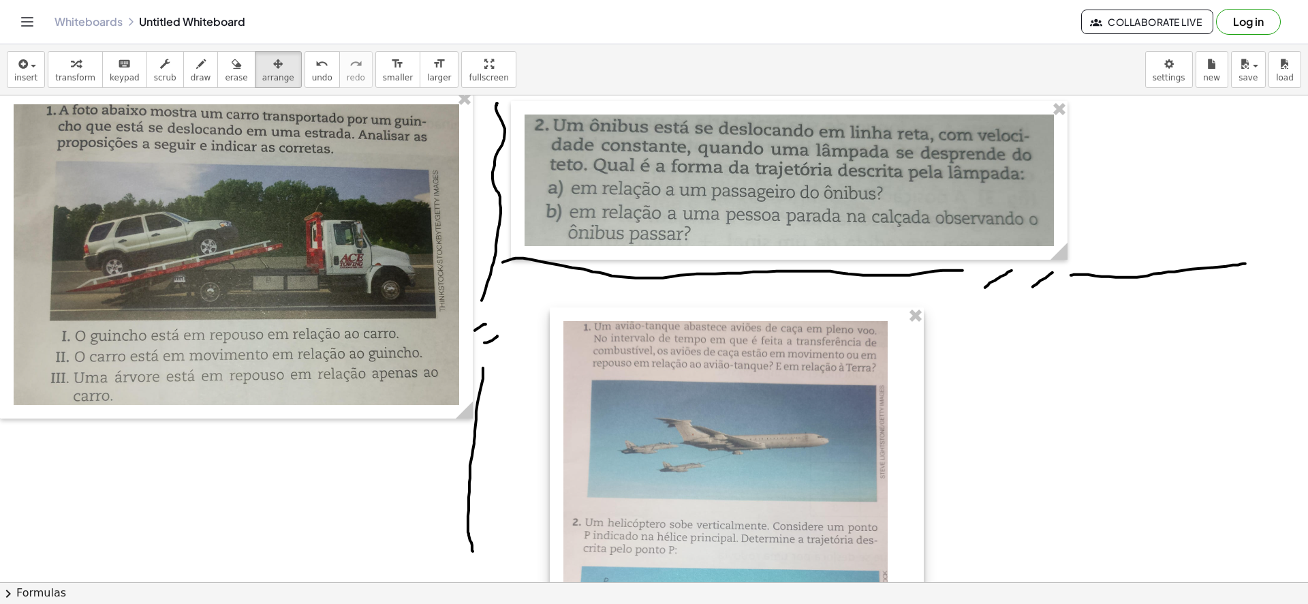
drag, startPoint x: 858, startPoint y: 504, endPoint x: 847, endPoint y: 440, distance: 65.0
click at [805, 497] on div at bounding box center [737, 548] width 374 height 482
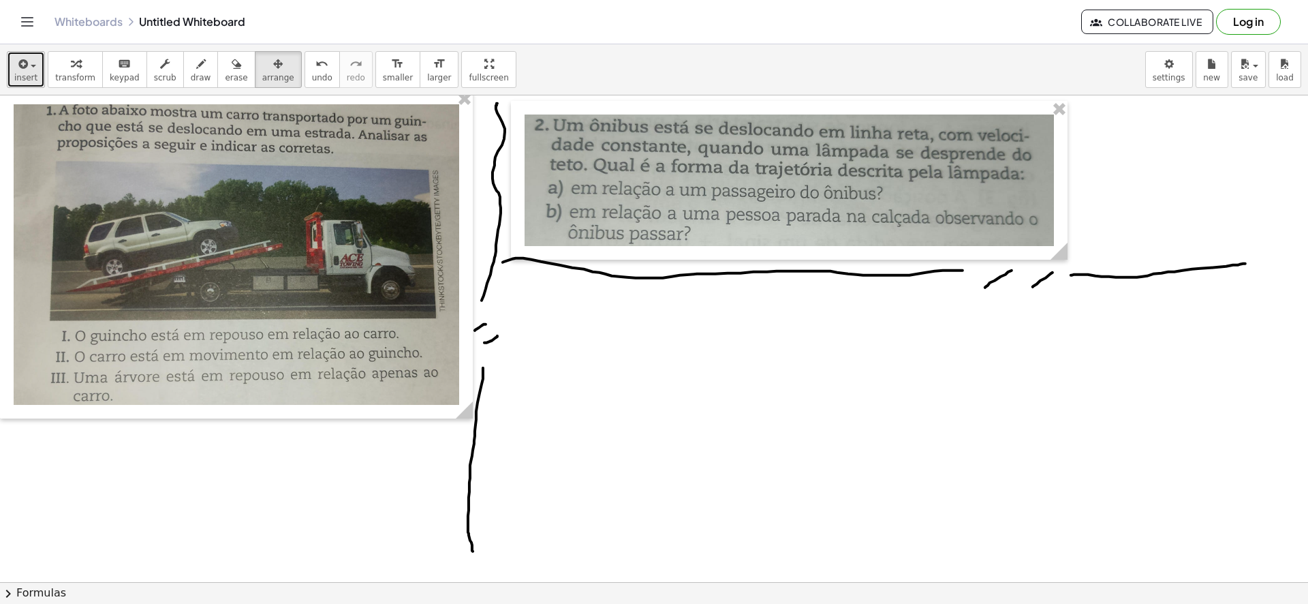
click at [35, 80] on button "insert" at bounding box center [26, 69] width 38 height 37
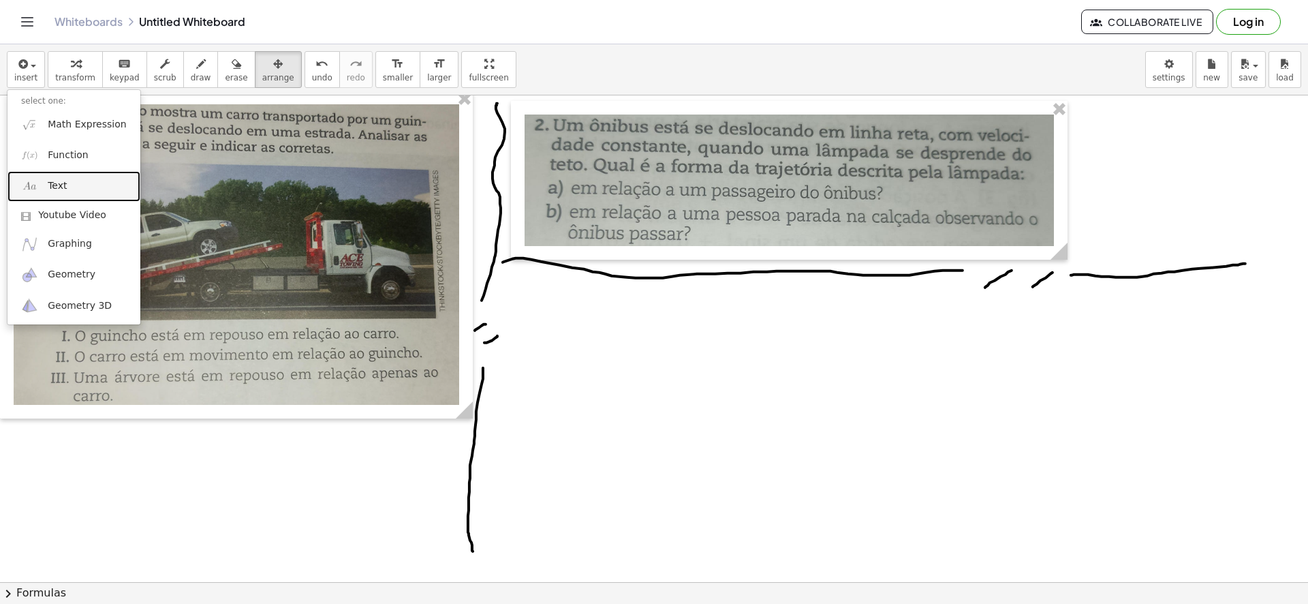
click at [66, 185] on link "Text" at bounding box center [73, 186] width 133 height 31
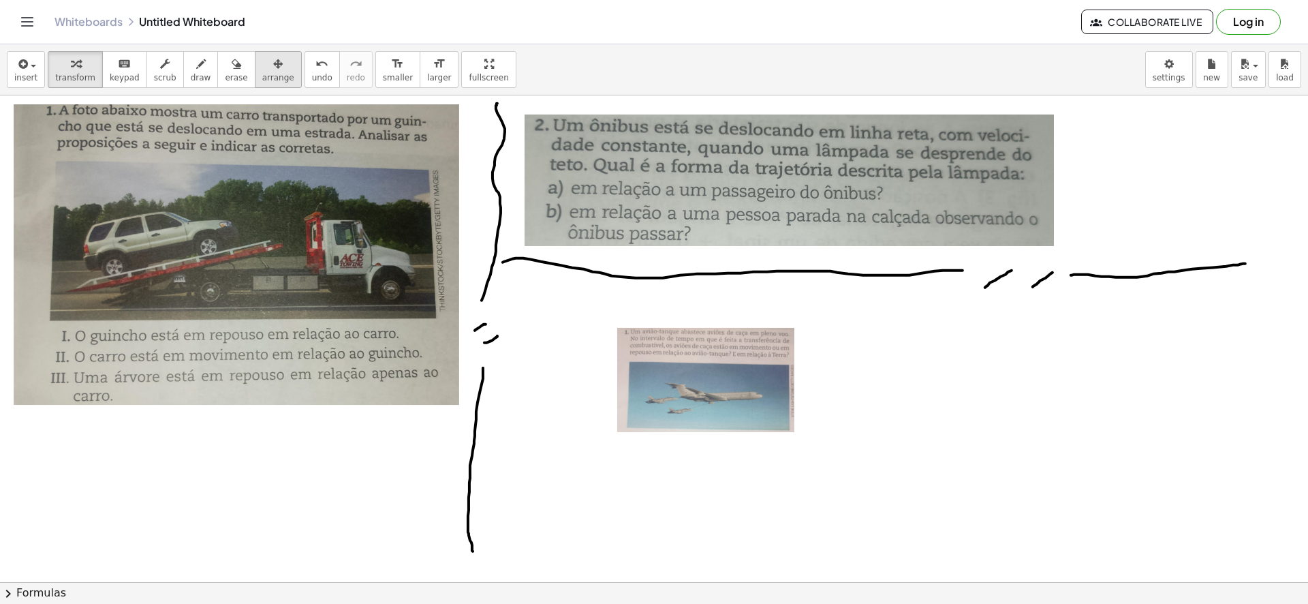
click at [273, 70] on icon "button" at bounding box center [278, 64] width 10 height 16
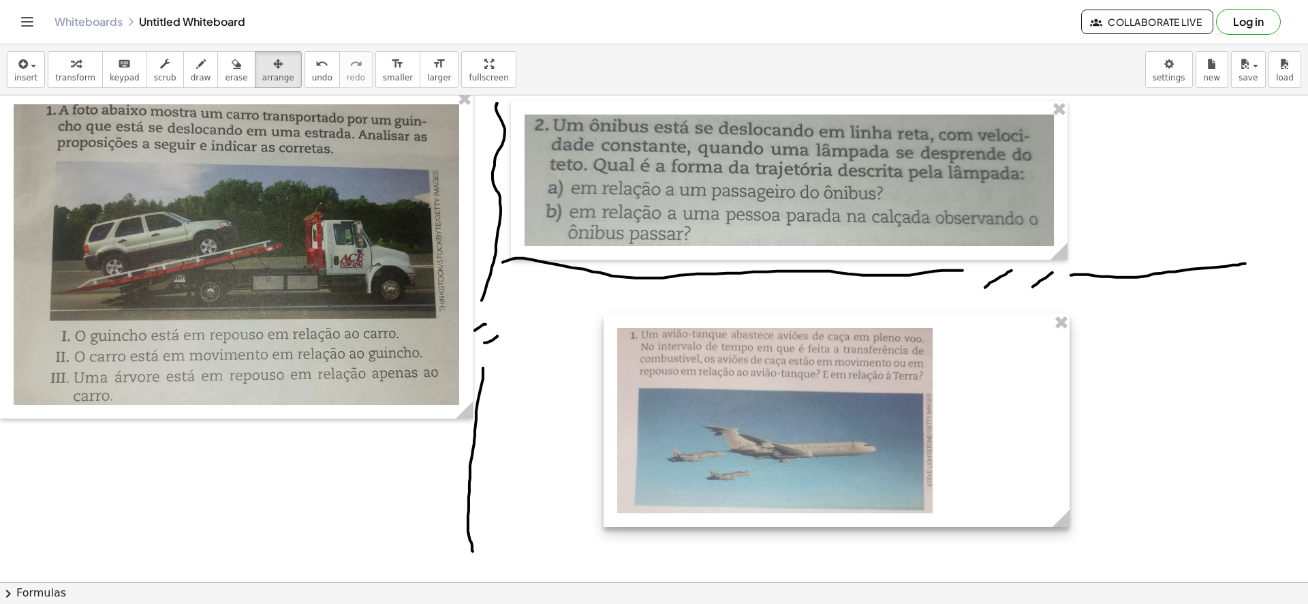
drag, startPoint x: 805, startPoint y: 444, endPoint x: 1036, endPoint y: 462, distance: 231.0
click at [1067, 462] on div "- +" at bounding box center [837, 420] width 466 height 213
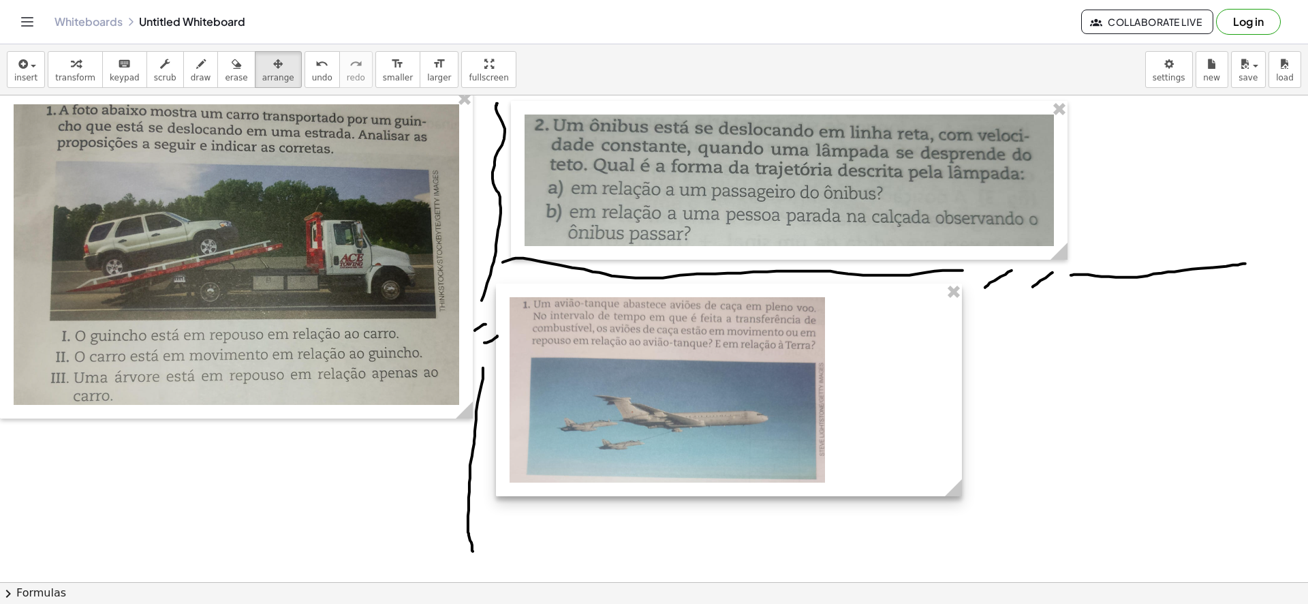
drag, startPoint x: 884, startPoint y: 459, endPoint x: 782, endPoint y: 428, distance: 106.1
click at [782, 428] on div at bounding box center [729, 389] width 466 height 213
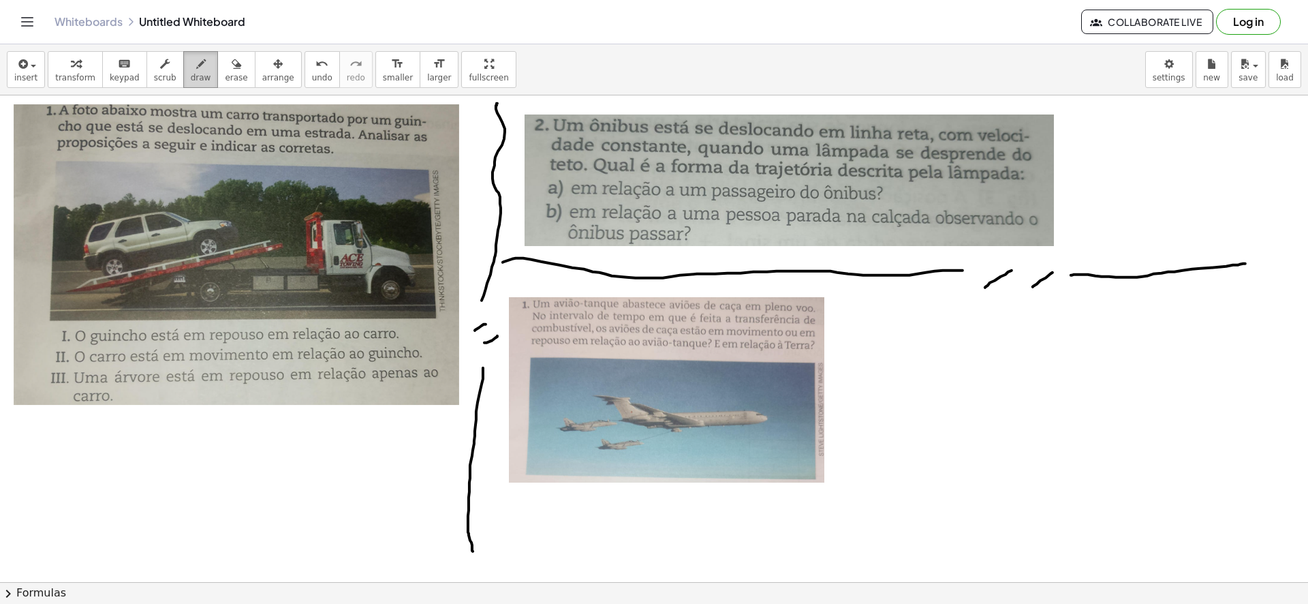
click at [191, 68] on div "button" at bounding box center [201, 63] width 20 height 16
drag, startPoint x: 855, startPoint y: 286, endPoint x: 855, endPoint y: 436, distance: 149.9
drag, startPoint x: 854, startPoint y: 442, endPoint x: 863, endPoint y: 442, distance: 9.6
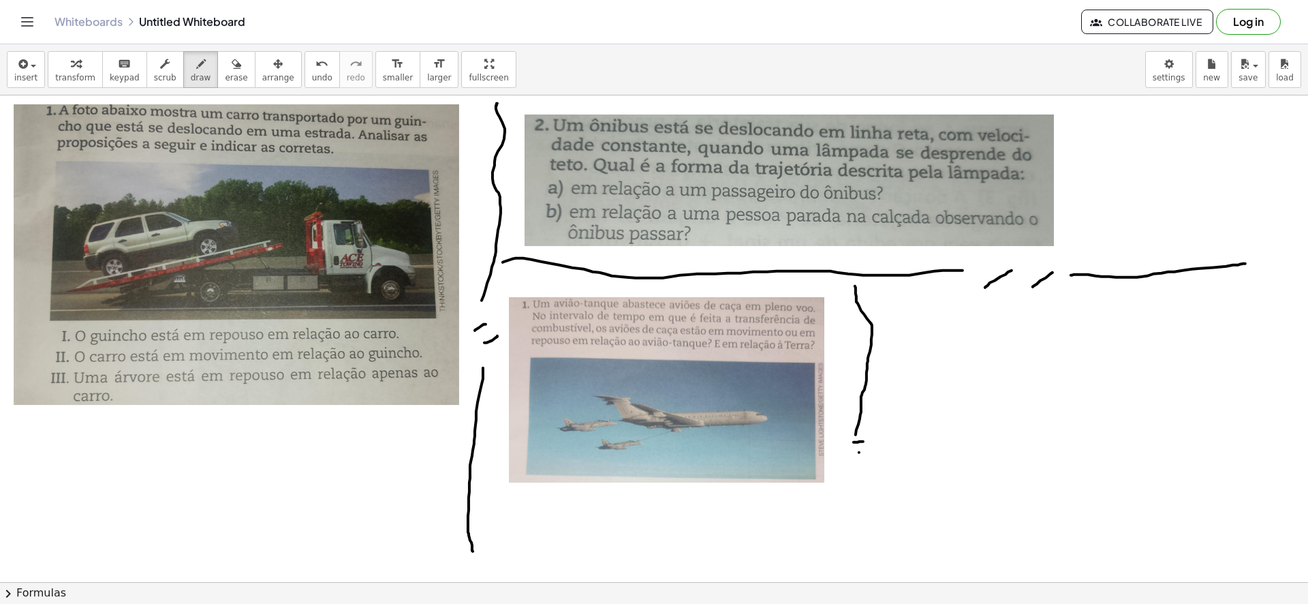
drag, startPoint x: 855, startPoint y: 460, endPoint x: 859, endPoint y: 593, distance: 132.9
click at [859, 591] on div "**********" at bounding box center [654, 323] width 1308 height 559
drag, startPoint x: 25, startPoint y: 141, endPoint x: 19, endPoint y: 158, distance: 18.1
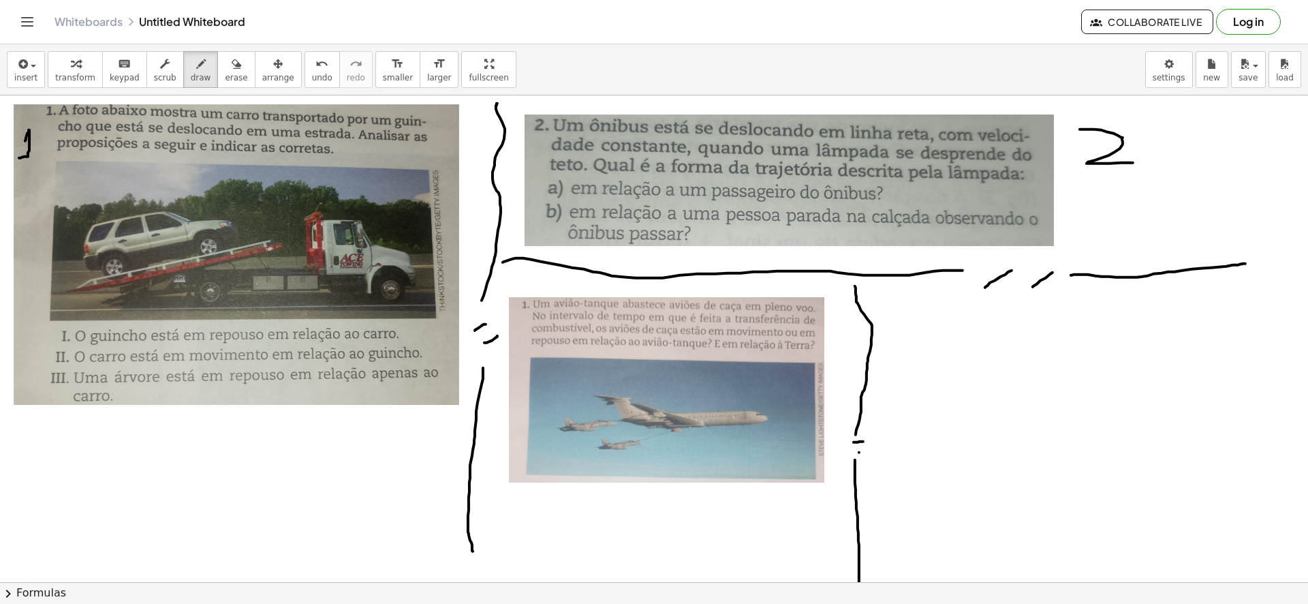
drag, startPoint x: 1080, startPoint y: 129, endPoint x: 1013, endPoint y: 298, distance: 181.1
drag, startPoint x: 635, startPoint y: 506, endPoint x: 621, endPoint y: 536, distance: 33.2
drag, startPoint x: 892, startPoint y: 312, endPoint x: 908, endPoint y: 342, distance: 33.8
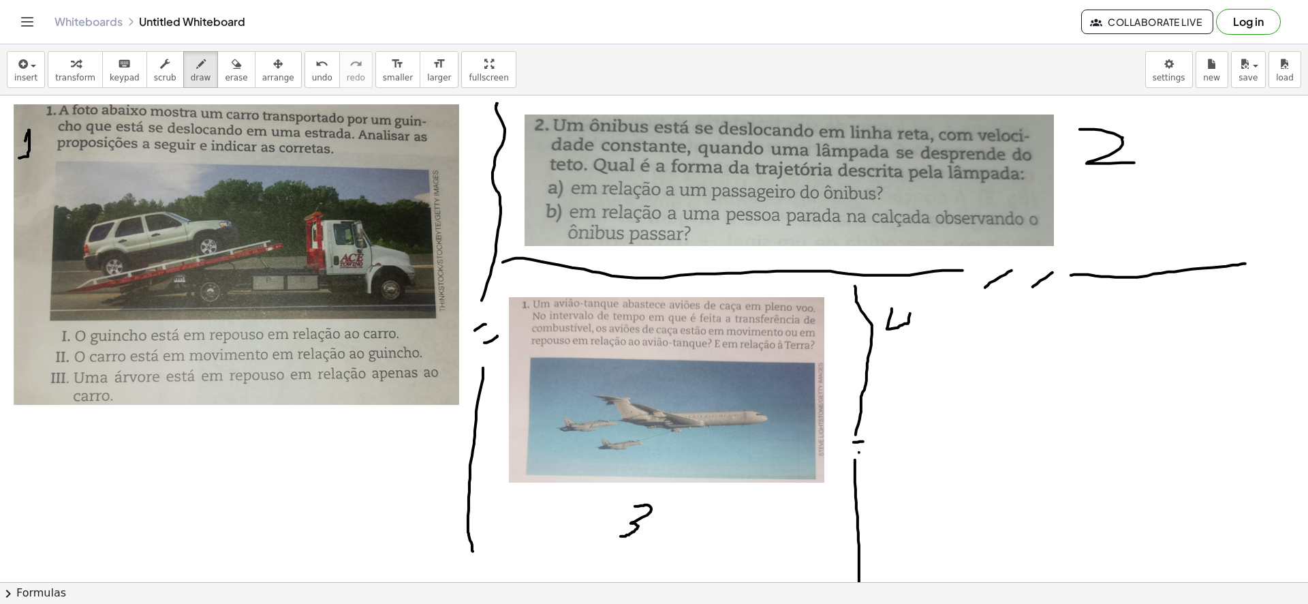
click at [21, 60] on icon "button" at bounding box center [22, 64] width 12 height 16
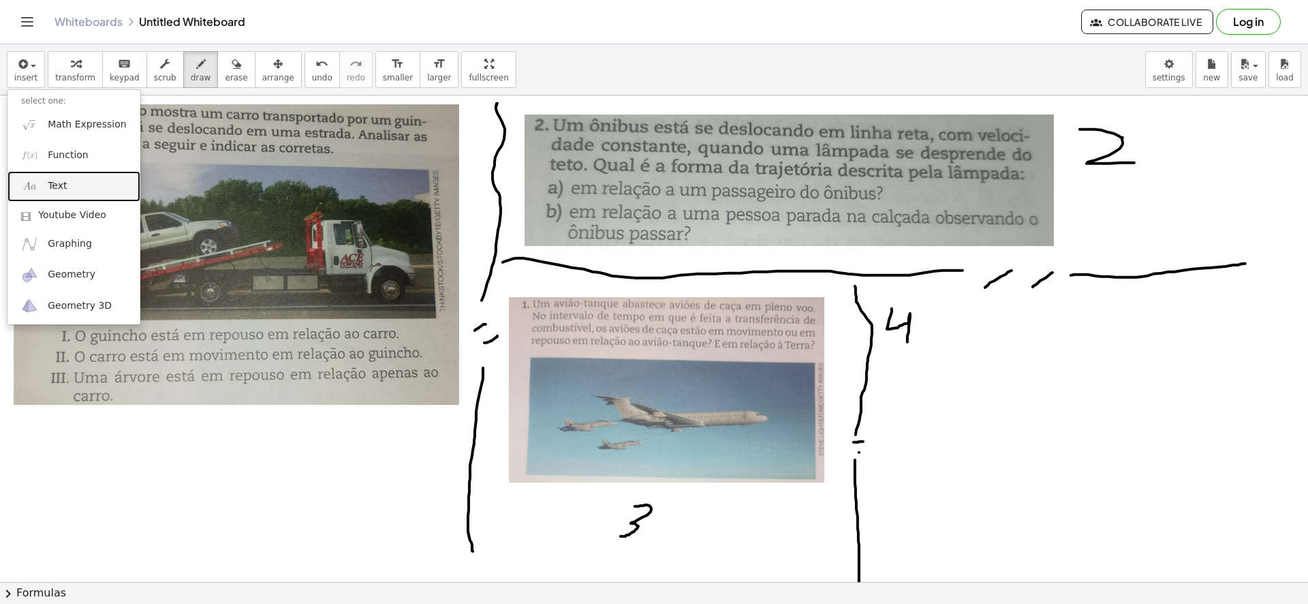
click at [104, 194] on link "Text" at bounding box center [73, 186] width 133 height 31
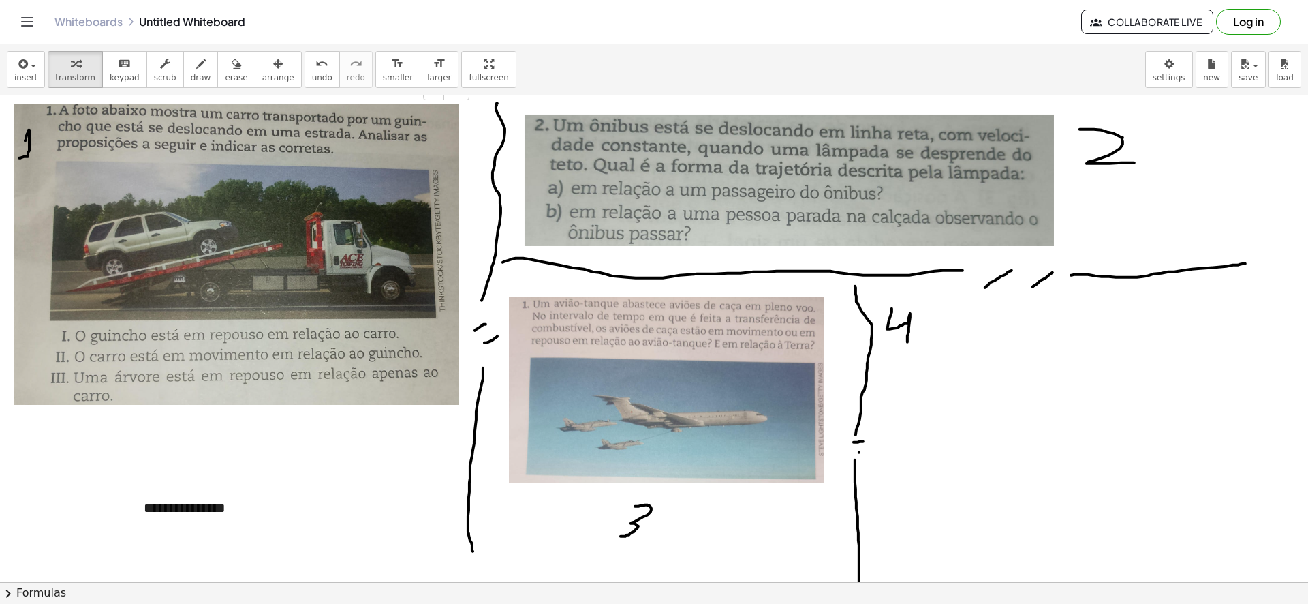
scroll to position [1371, 0]
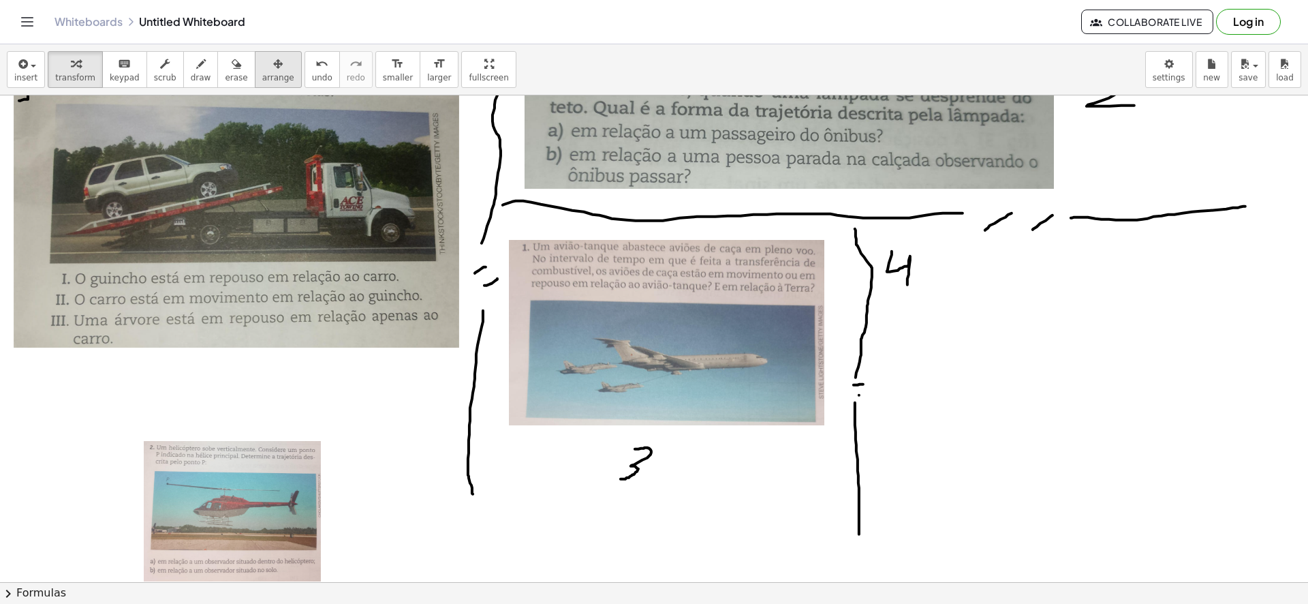
click at [267, 80] on span "arrange" at bounding box center [278, 78] width 32 height 10
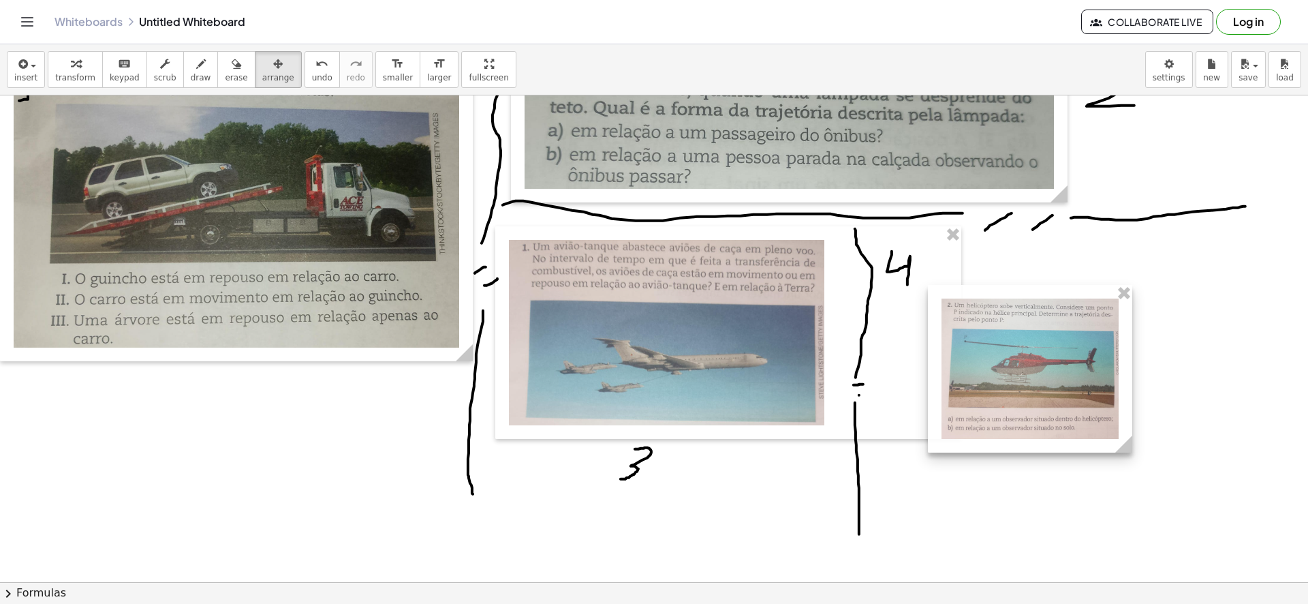
drag, startPoint x: 241, startPoint y: 516, endPoint x: 1043, endPoint y: 401, distance: 810.1
click at [1025, 377] on div at bounding box center [1030, 369] width 204 height 168
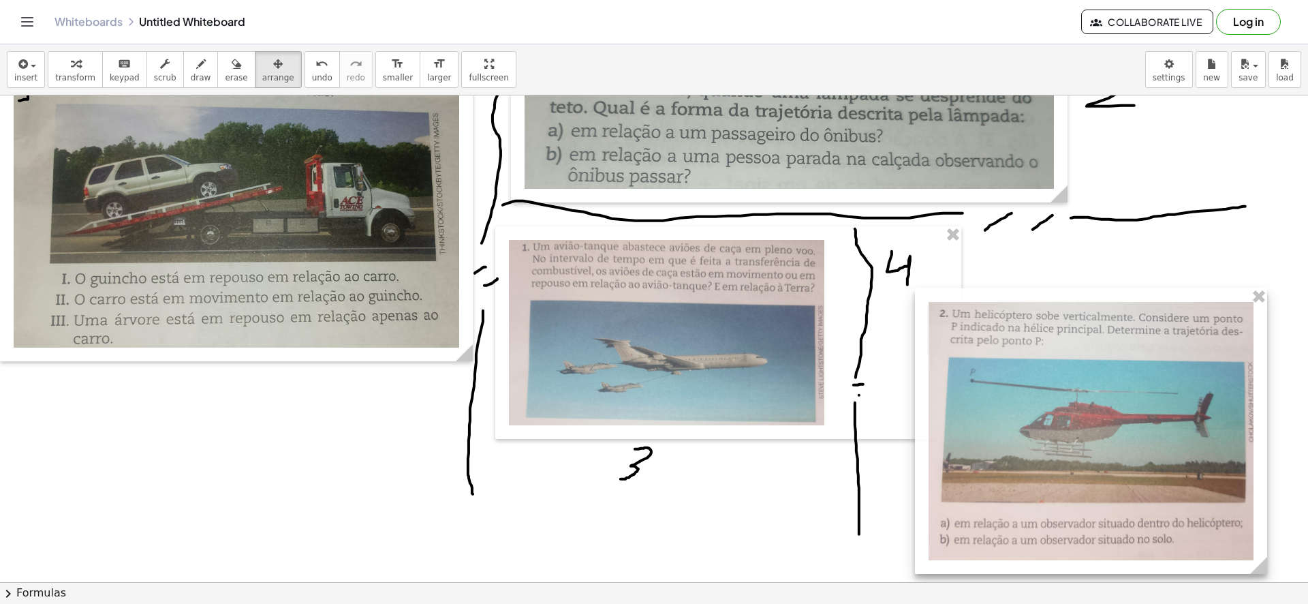
drag, startPoint x: 1114, startPoint y: 450, endPoint x: 1262, endPoint y: 520, distance: 163.4
click at [1262, 520] on div "- +" at bounding box center [1091, 431] width 352 height 286
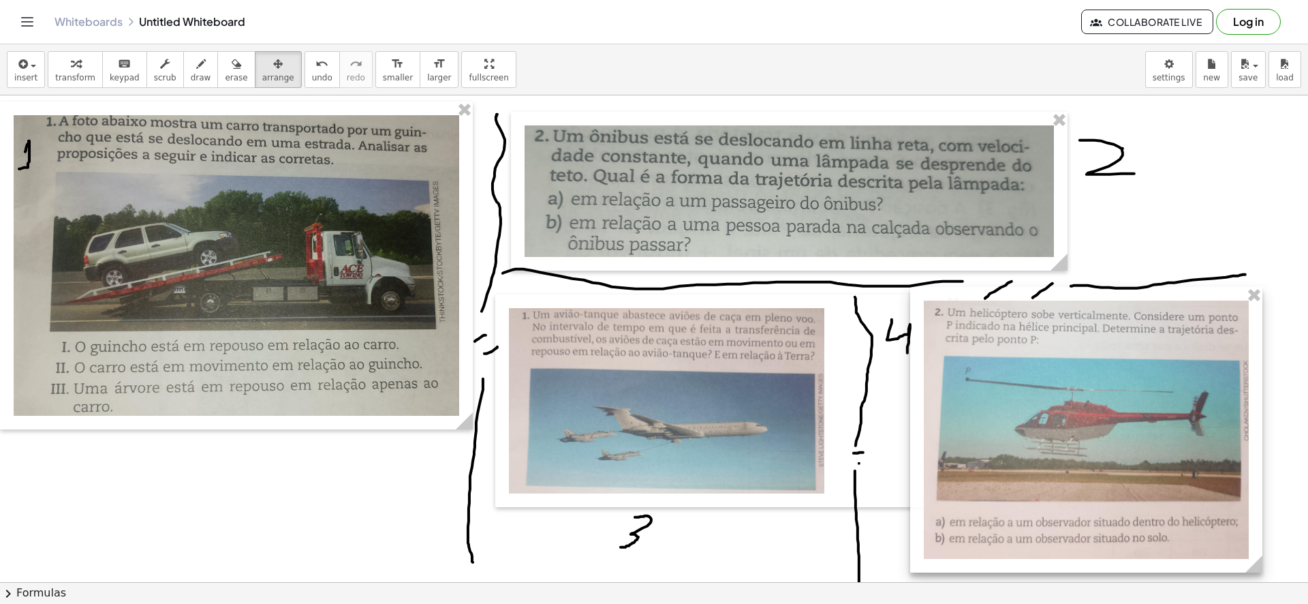
drag, startPoint x: 1106, startPoint y: 459, endPoint x: 1101, endPoint y: 390, distance: 68.3
click at [1101, 390] on div at bounding box center [1086, 430] width 352 height 286
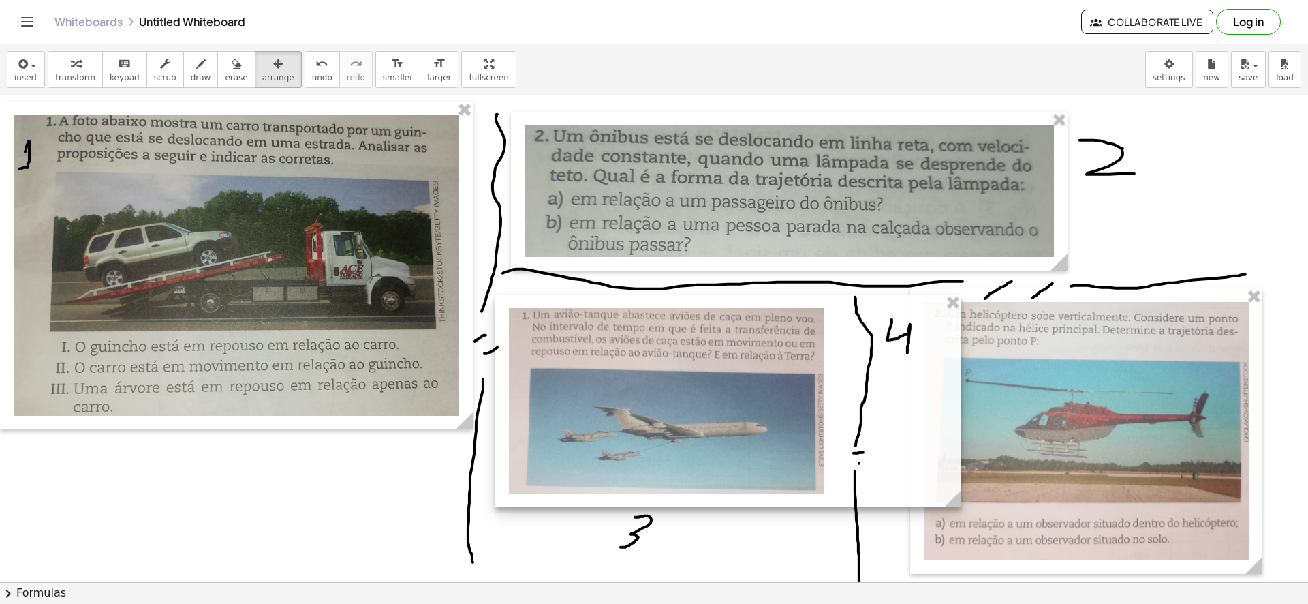
click at [763, 463] on div at bounding box center [728, 400] width 466 height 213
drag, startPoint x: 959, startPoint y: 500, endPoint x: 979, endPoint y: 506, distance: 21.3
click at [979, 506] on icon at bounding box center [971, 498] width 17 height 17
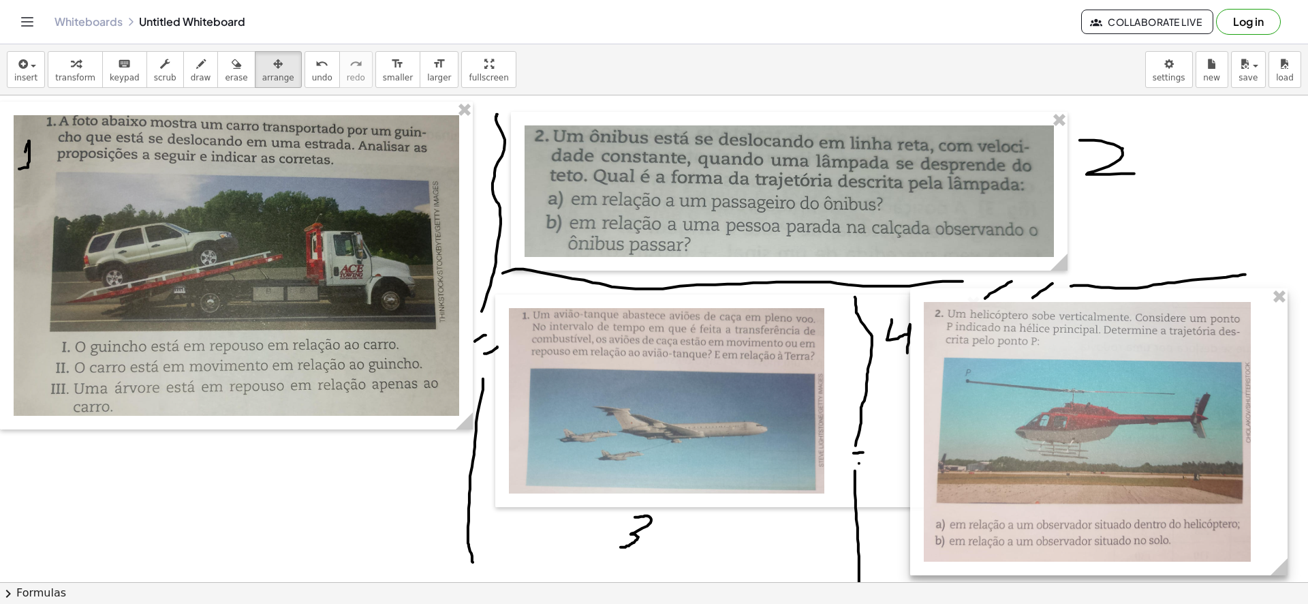
drag, startPoint x: 1252, startPoint y: 569, endPoint x: 1278, endPoint y: 571, distance: 25.3
click at [1278, 571] on icon at bounding box center [1279, 566] width 17 height 17
click at [110, 67] on div "keyboard" at bounding box center [125, 63] width 30 height 16
click at [262, 73] on span "arrange" at bounding box center [278, 78] width 32 height 10
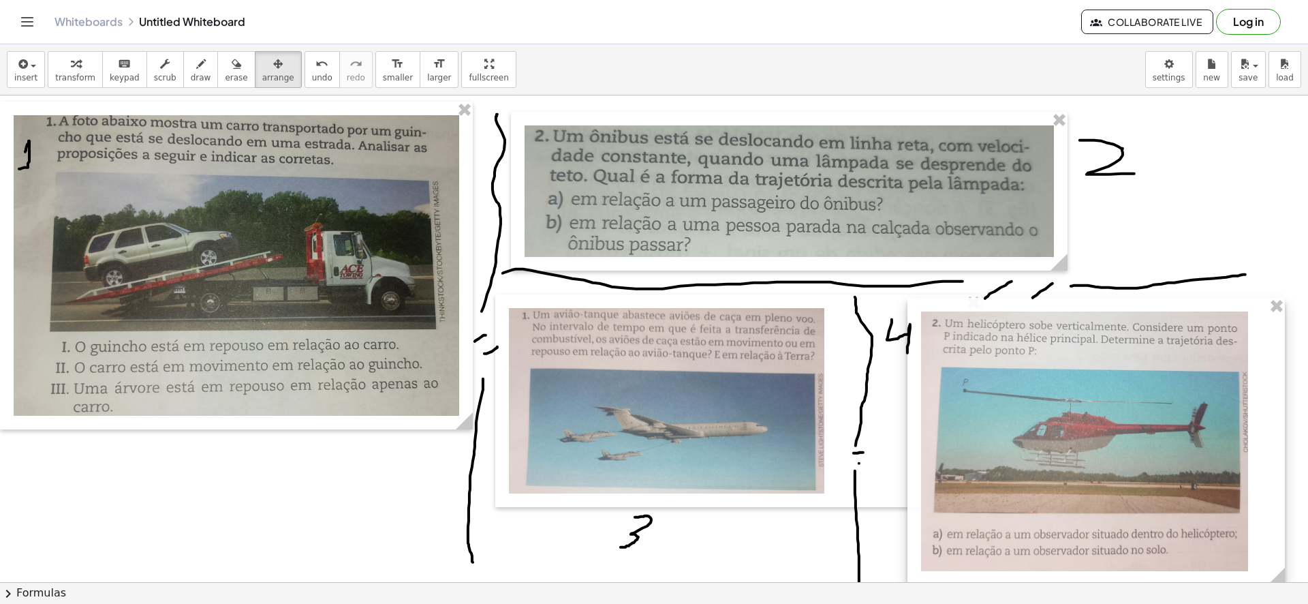
drag, startPoint x: 1006, startPoint y: 372, endPoint x: 1006, endPoint y: 386, distance: 14.3
click at [1005, 382] on div at bounding box center [1096, 441] width 377 height 287
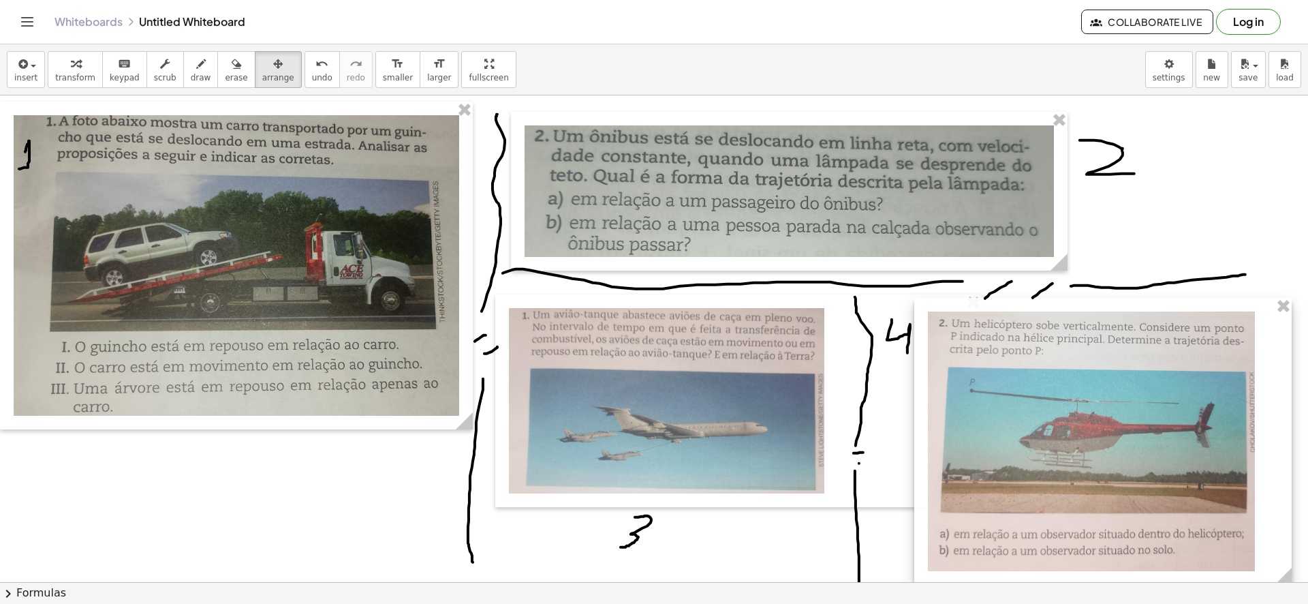
click at [1025, 392] on div at bounding box center [1102, 441] width 377 height 287
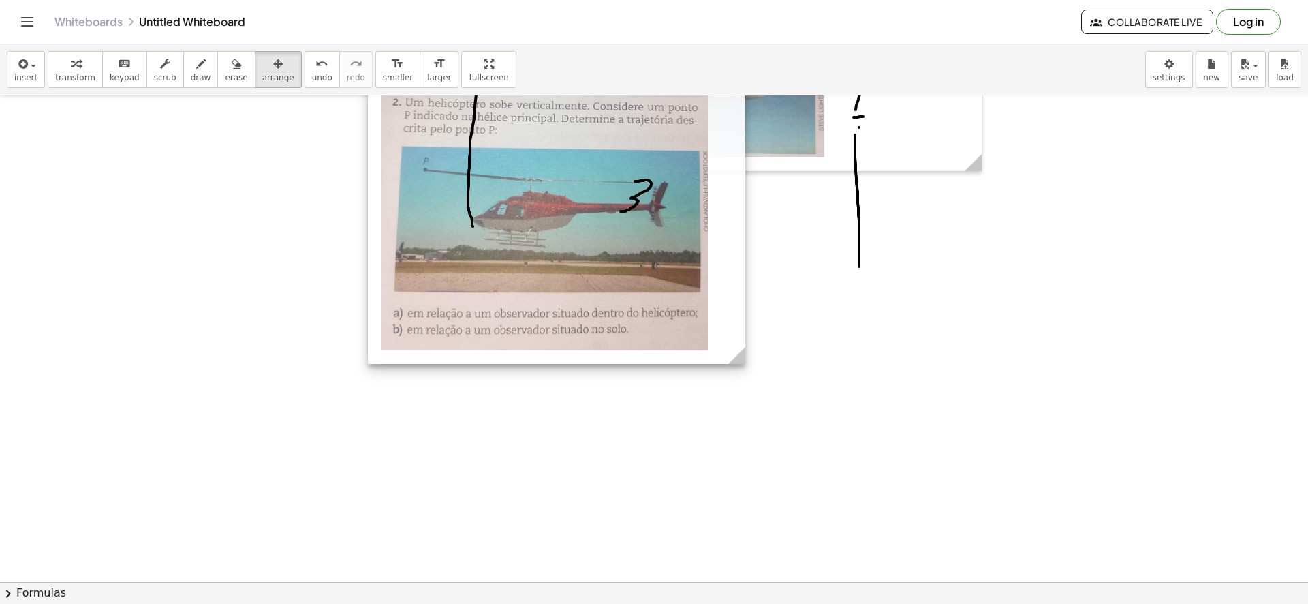
drag, startPoint x: 1058, startPoint y: 402, endPoint x: 465, endPoint y: 427, distance: 593.3
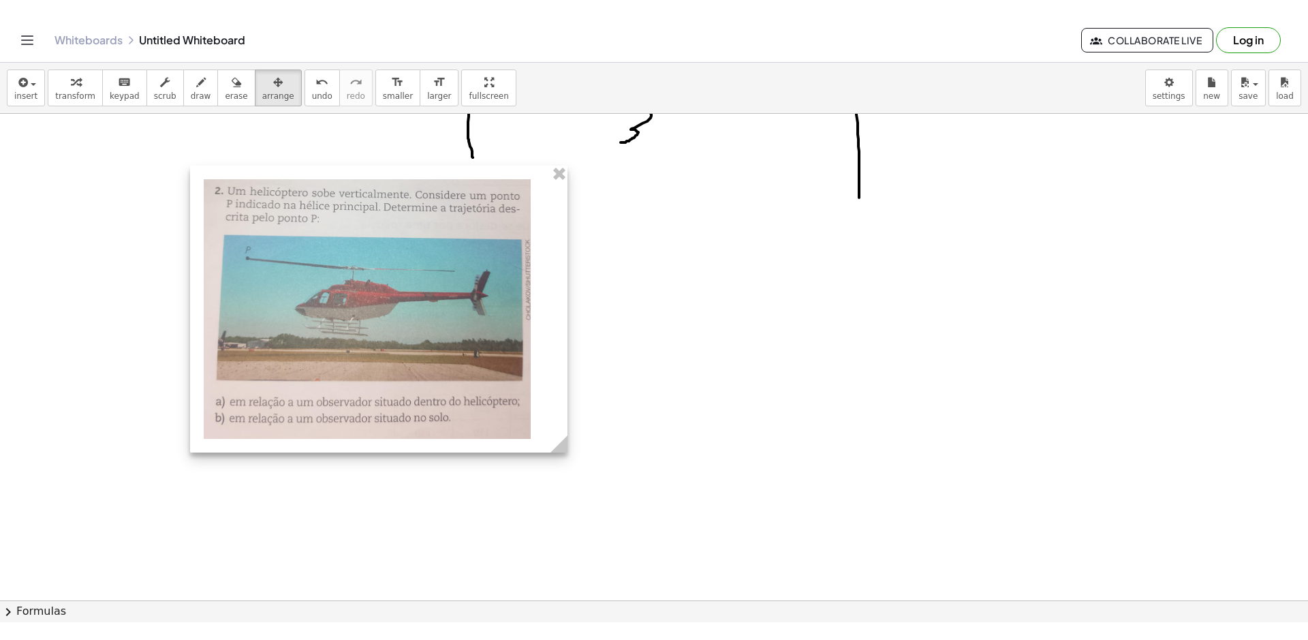
scroll to position [1940, 0]
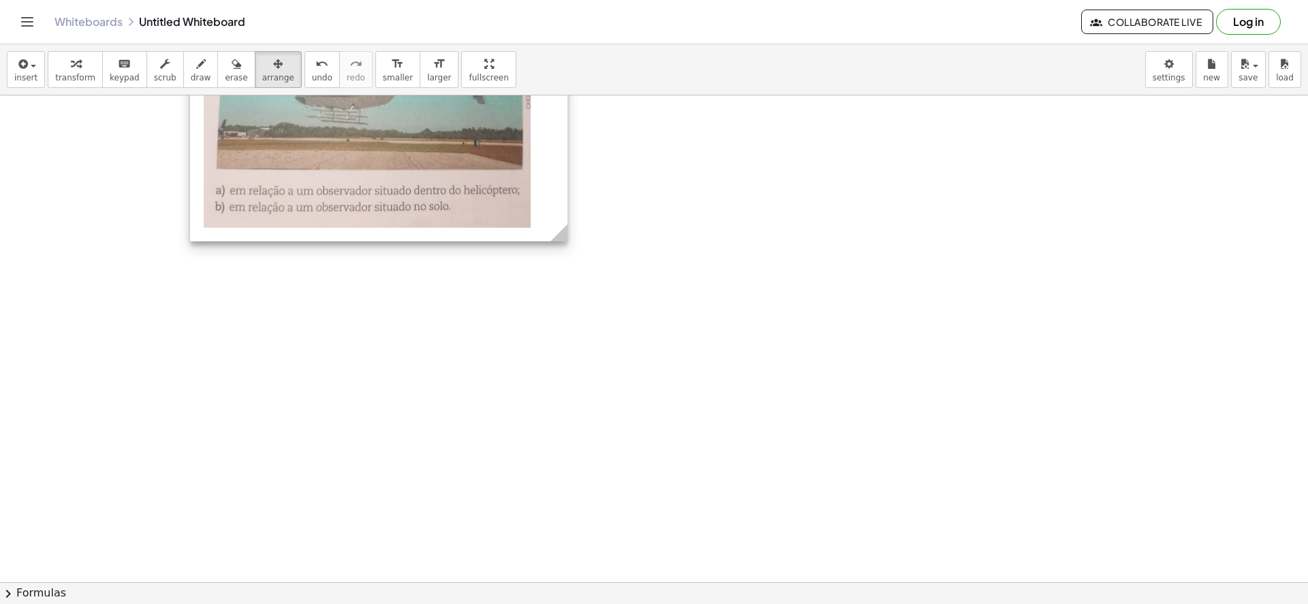
drag, startPoint x: 480, startPoint y: 229, endPoint x: 316, endPoint y: 354, distance: 206.2
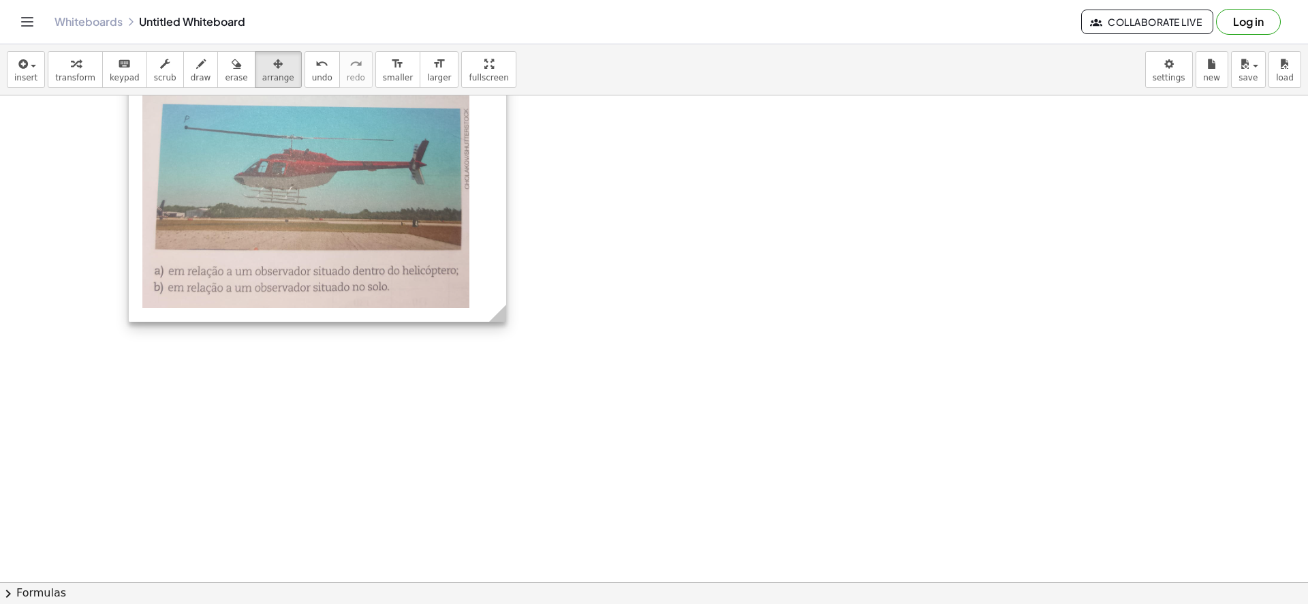
drag, startPoint x: 356, startPoint y: 167, endPoint x: 262, endPoint y: 309, distance: 169.7
click at [262, 307] on div at bounding box center [317, 178] width 377 height 287
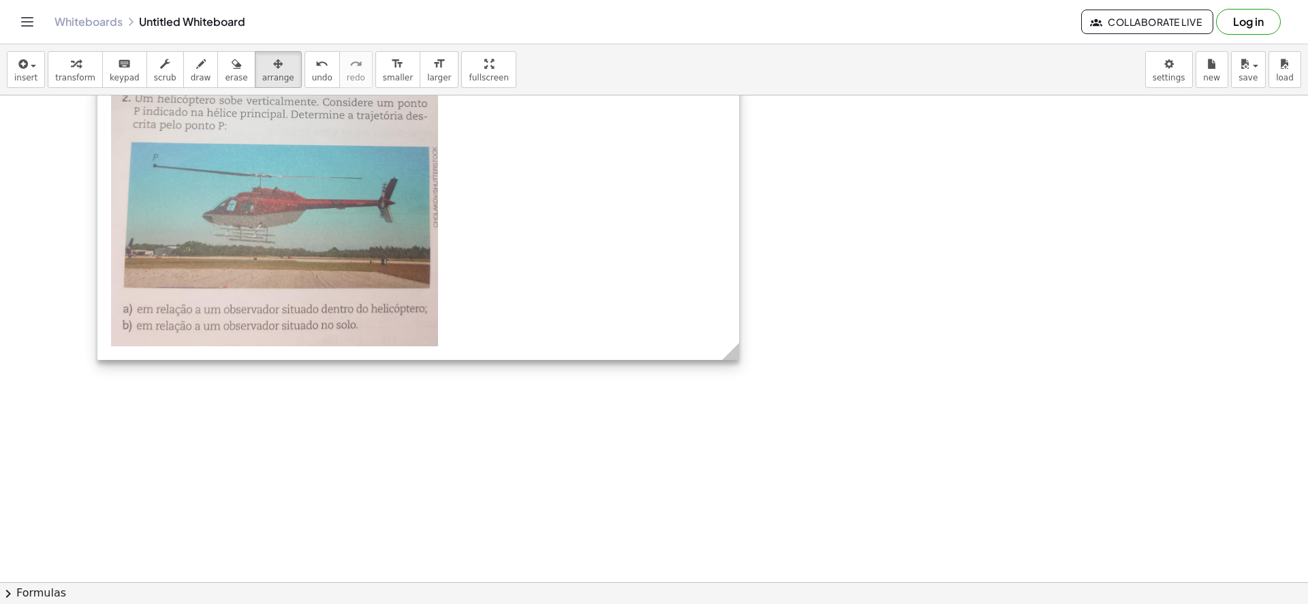
drag, startPoint x: 468, startPoint y: 356, endPoint x: 739, endPoint y: 380, distance: 271.5
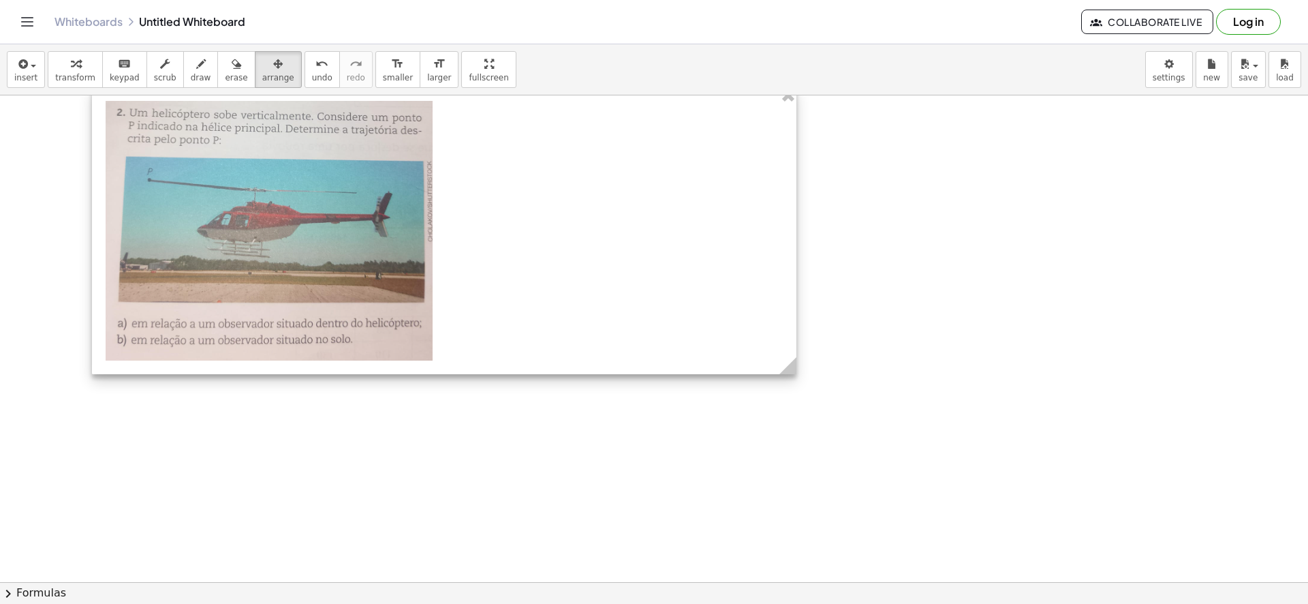
drag, startPoint x: 437, startPoint y: 261, endPoint x: 432, endPoint y: 306, distance: 45.3
click at [432, 306] on div at bounding box center [444, 230] width 705 height 287
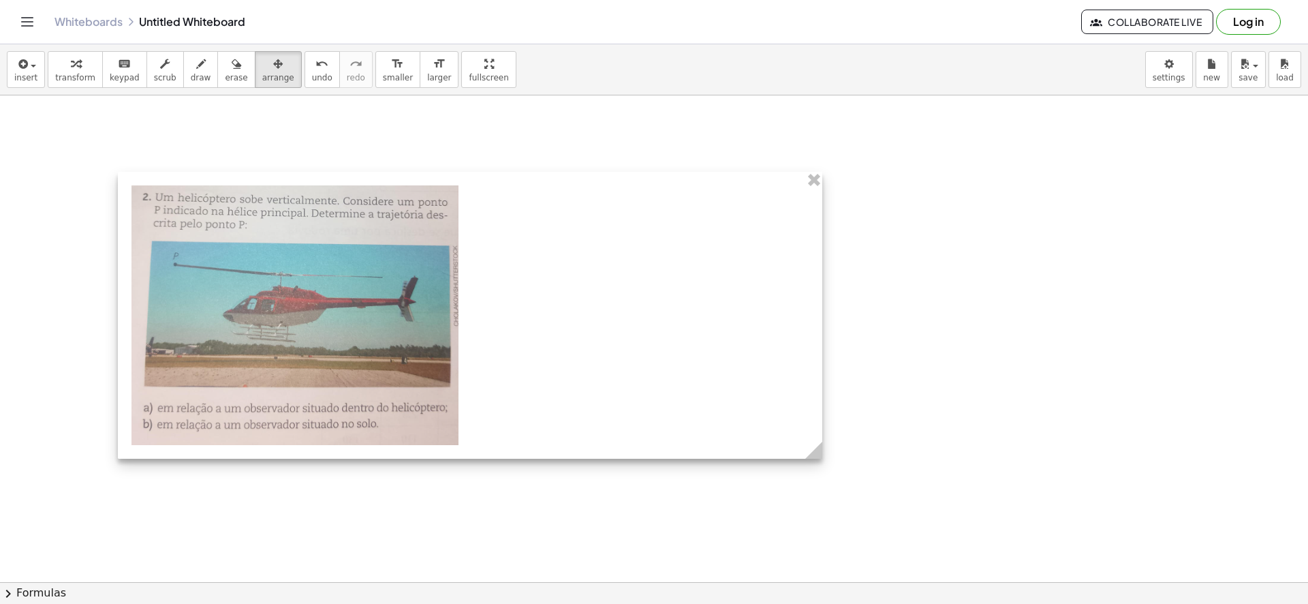
drag, startPoint x: 292, startPoint y: 296, endPoint x: 345, endPoint y: 299, distance: 53.3
click at [326, 330] on div at bounding box center [470, 315] width 705 height 287
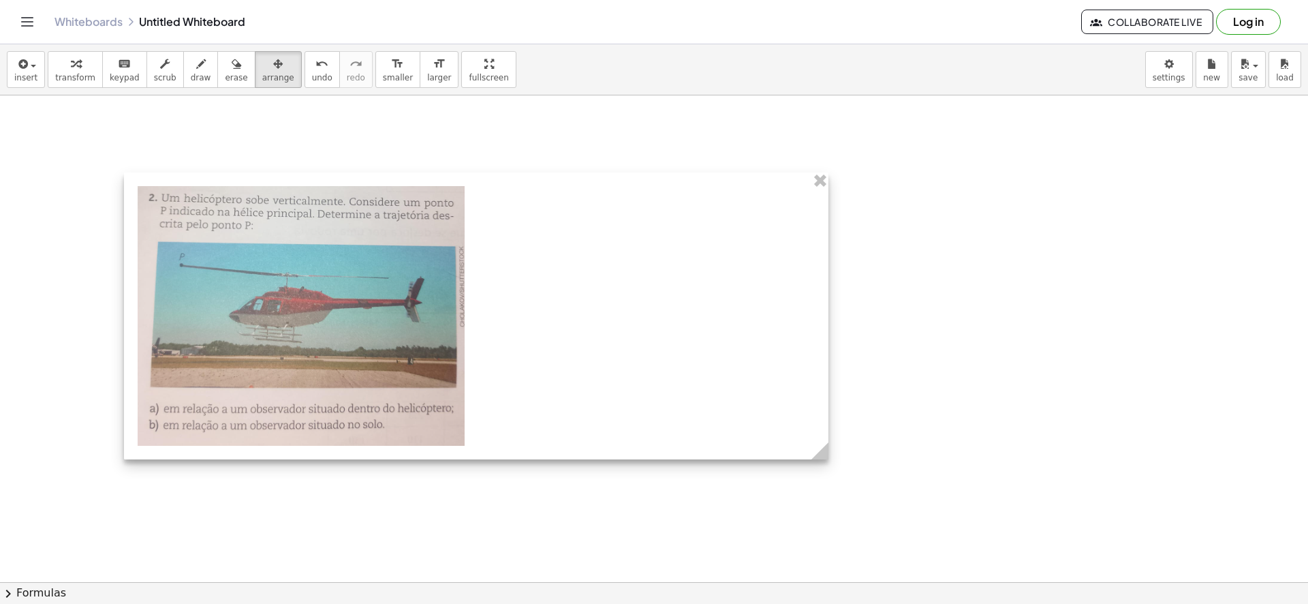
drag, startPoint x: 324, startPoint y: 261, endPoint x: 258, endPoint y: 219, distance: 78.1
click at [324, 261] on div at bounding box center [476, 315] width 705 height 287
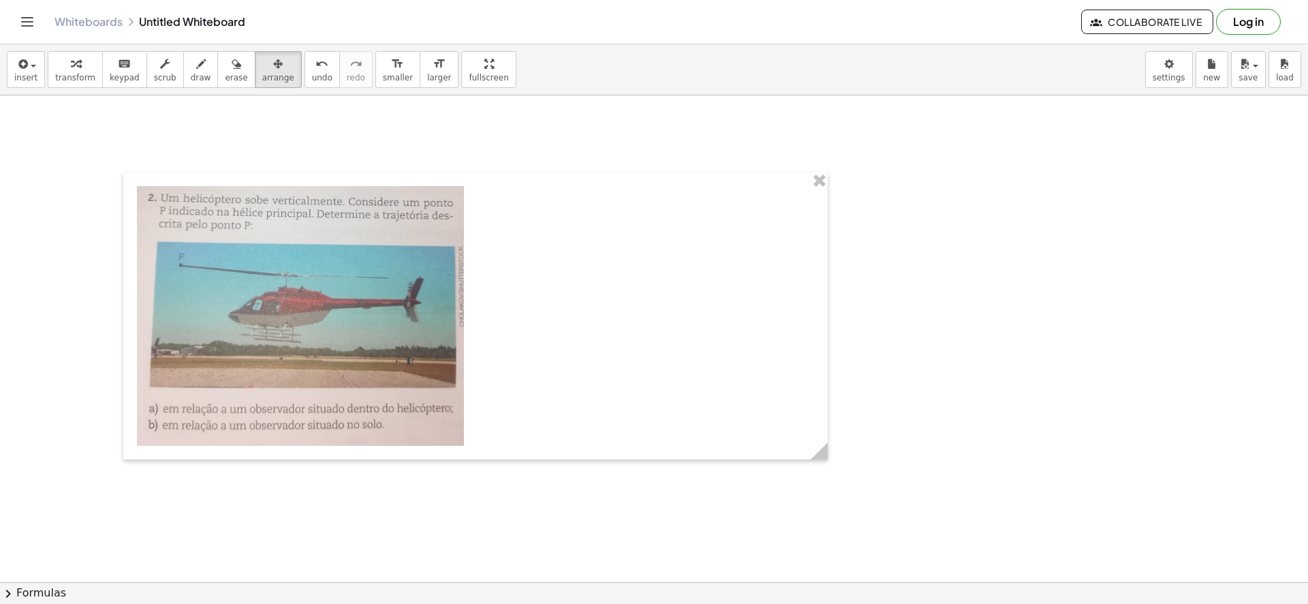
click at [123, 74] on span "keypad" at bounding box center [125, 78] width 30 height 10
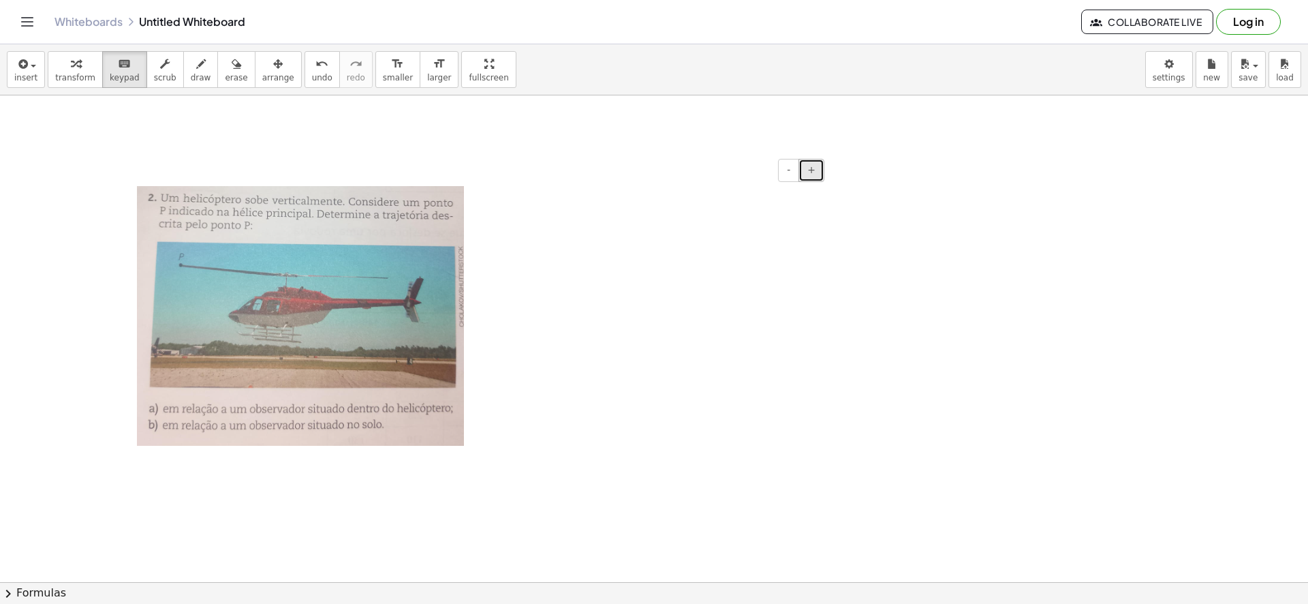
click at [814, 174] on span "+" at bounding box center [811, 169] width 8 height 11
click at [419, 322] on img at bounding box center [300, 316] width 327 height 260
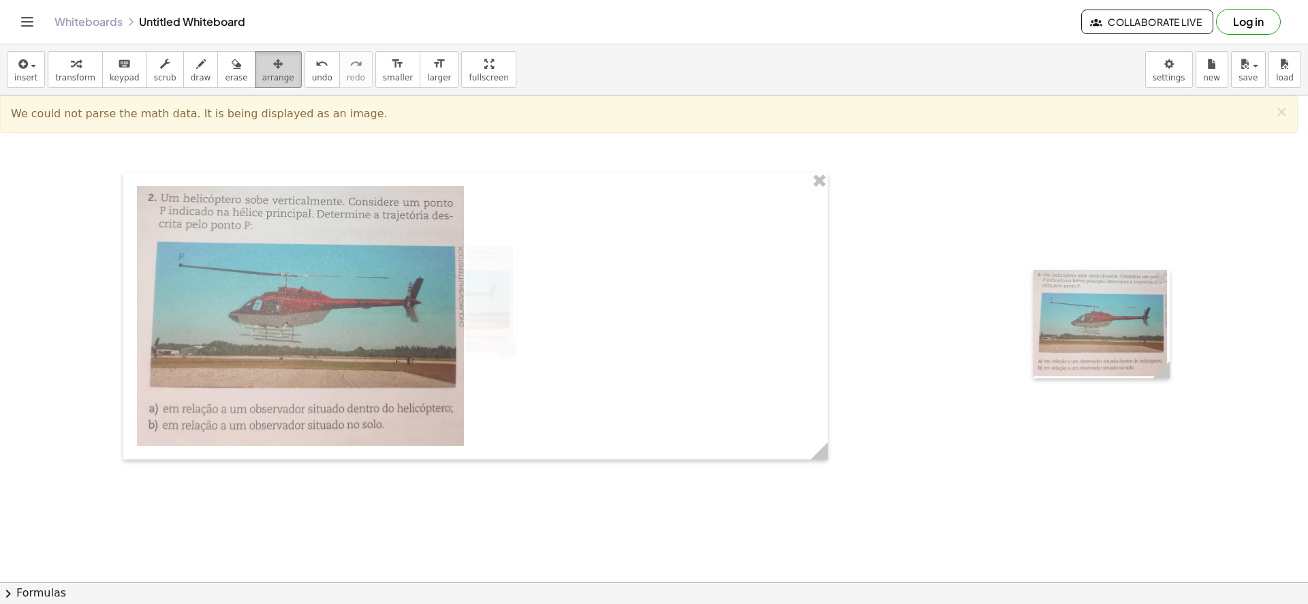
click at [262, 69] on div "button" at bounding box center [278, 63] width 32 height 16
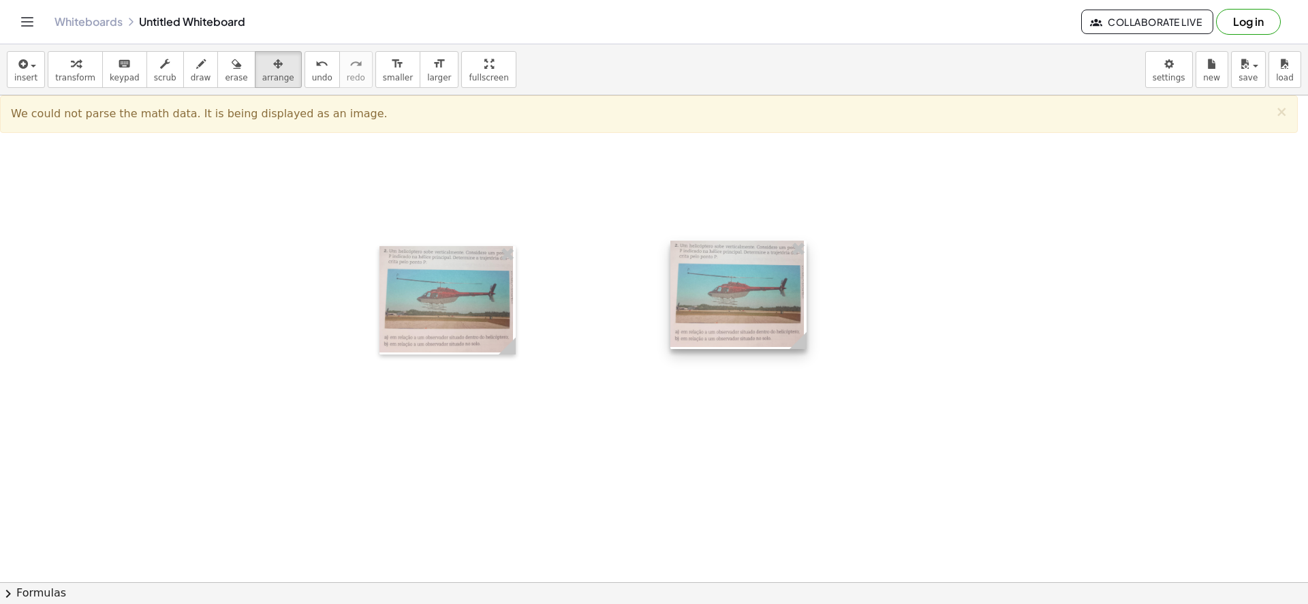
drag, startPoint x: 1144, startPoint y: 326, endPoint x: 775, endPoint y: 296, distance: 369.8
click at [775, 296] on div at bounding box center [738, 295] width 136 height 108
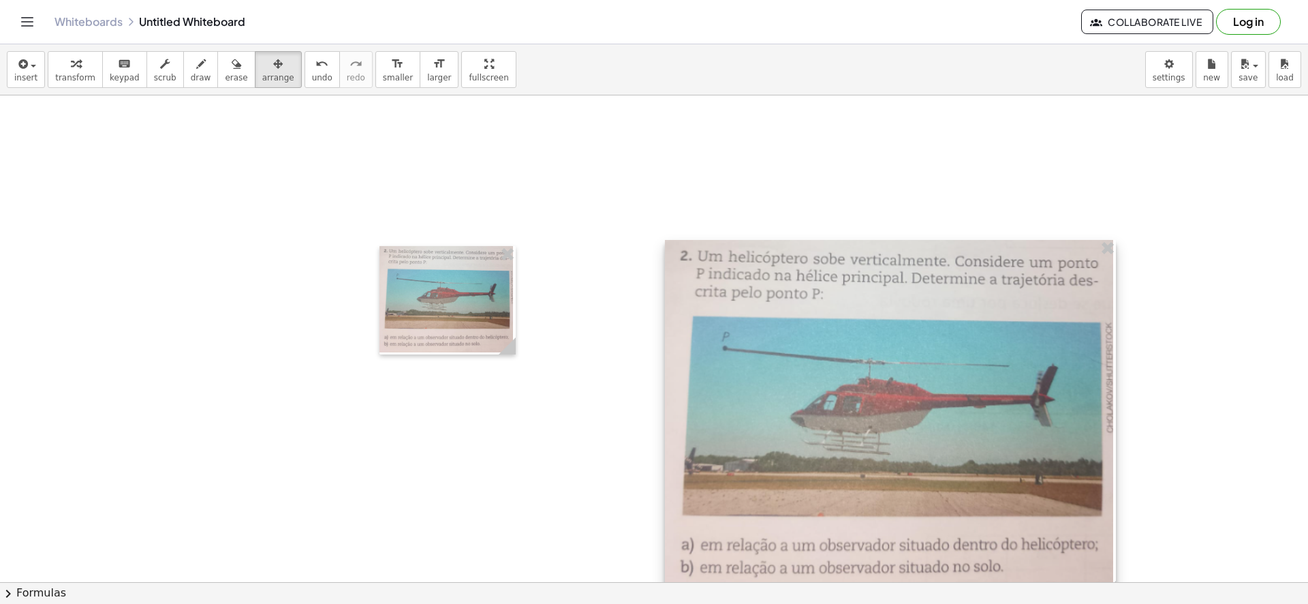
drag, startPoint x: 797, startPoint y: 348, endPoint x: 1127, endPoint y: 603, distance: 417.3
click at [1127, 604] on html "**********" at bounding box center [654, 302] width 1308 height 604
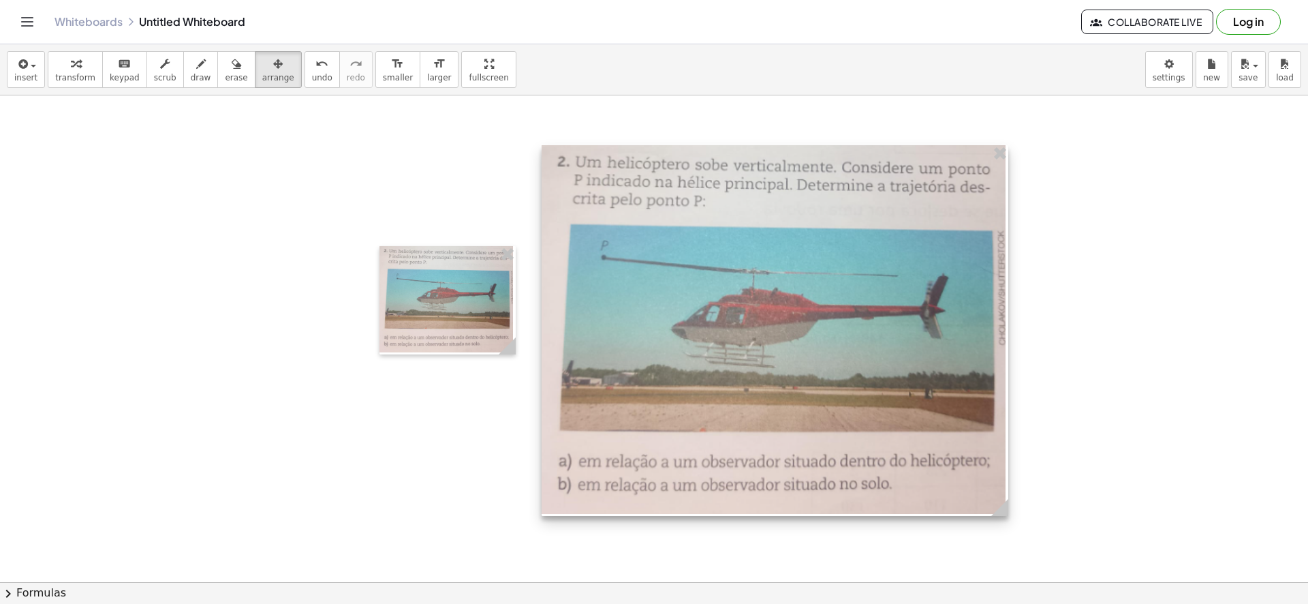
drag, startPoint x: 1043, startPoint y: 477, endPoint x: 920, endPoint y: 382, distance: 155.5
click at [920, 382] on div at bounding box center [775, 330] width 467 height 371
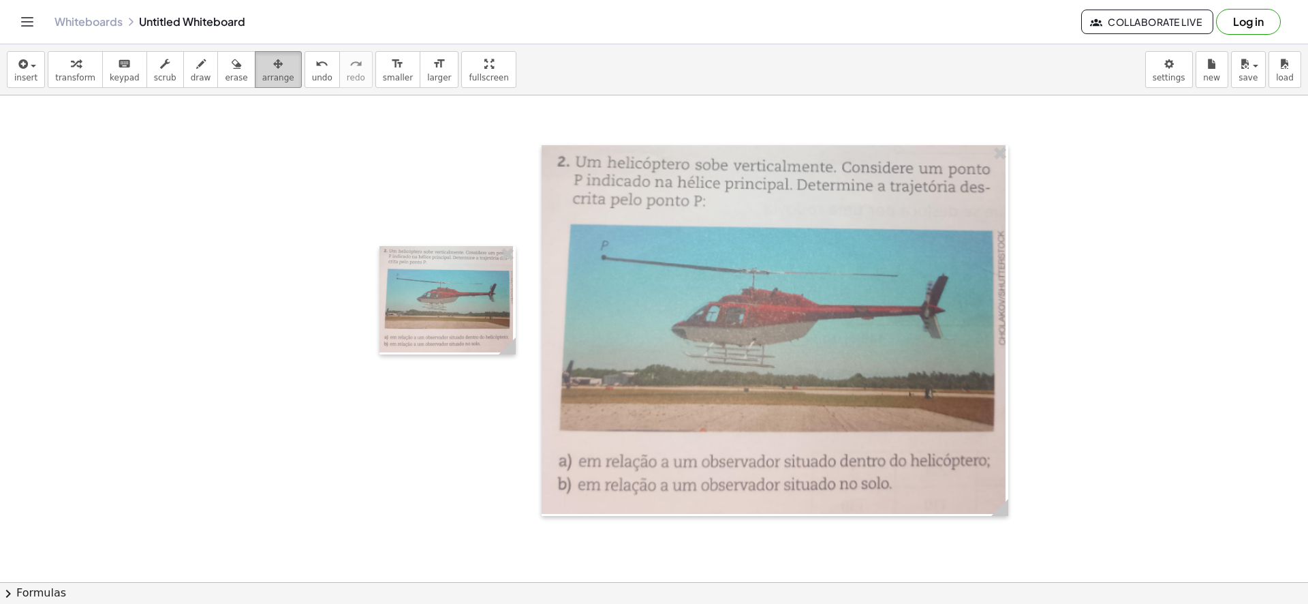
click at [273, 63] on icon "button" at bounding box center [278, 64] width 10 height 16
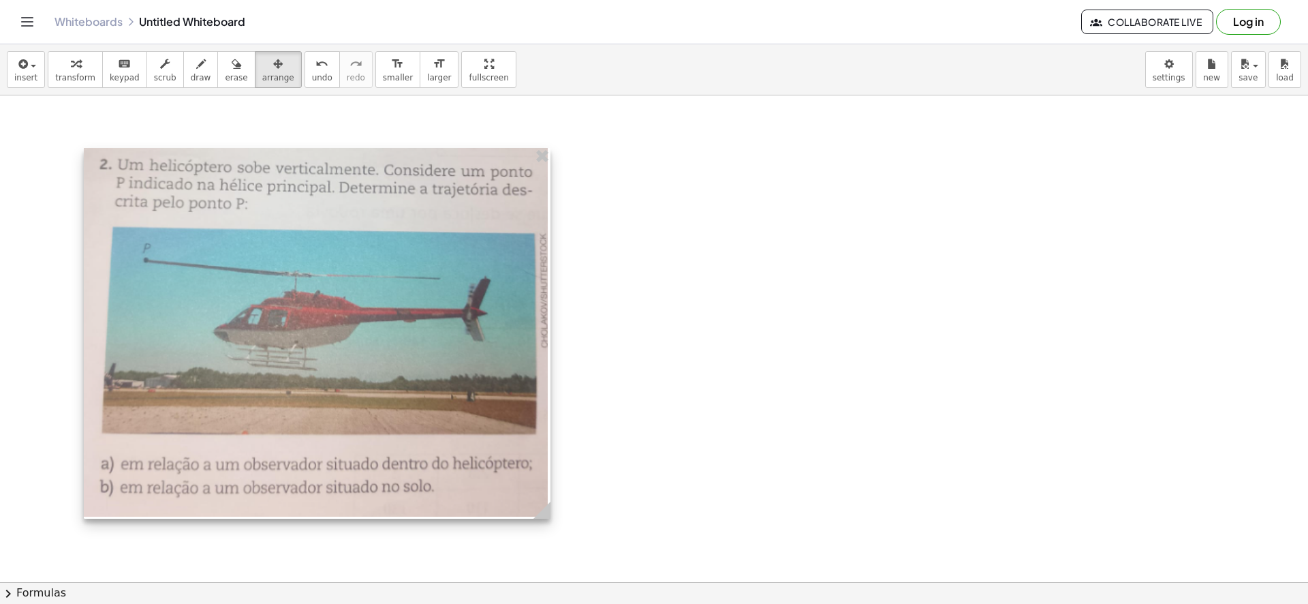
drag, startPoint x: 752, startPoint y: 311, endPoint x: 347, endPoint y: 238, distance: 411.3
click at [293, 313] on div at bounding box center [317, 333] width 467 height 371
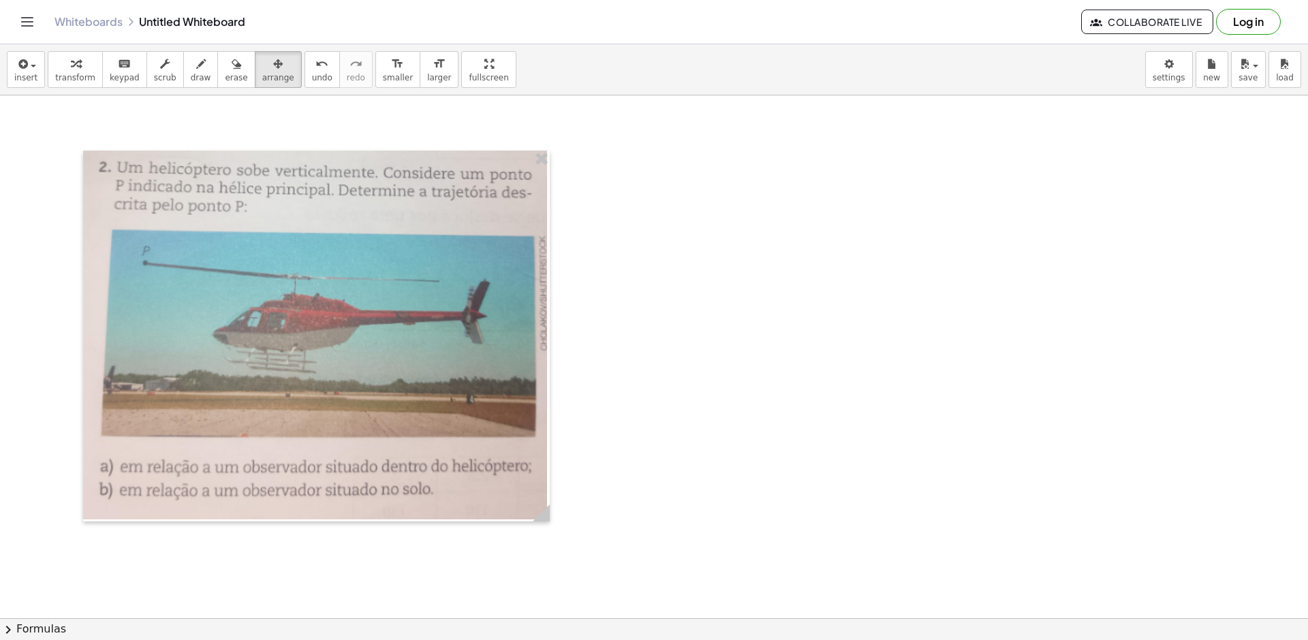
scroll to position [1936, 0]
